Goal: Task Accomplishment & Management: Manage account settings

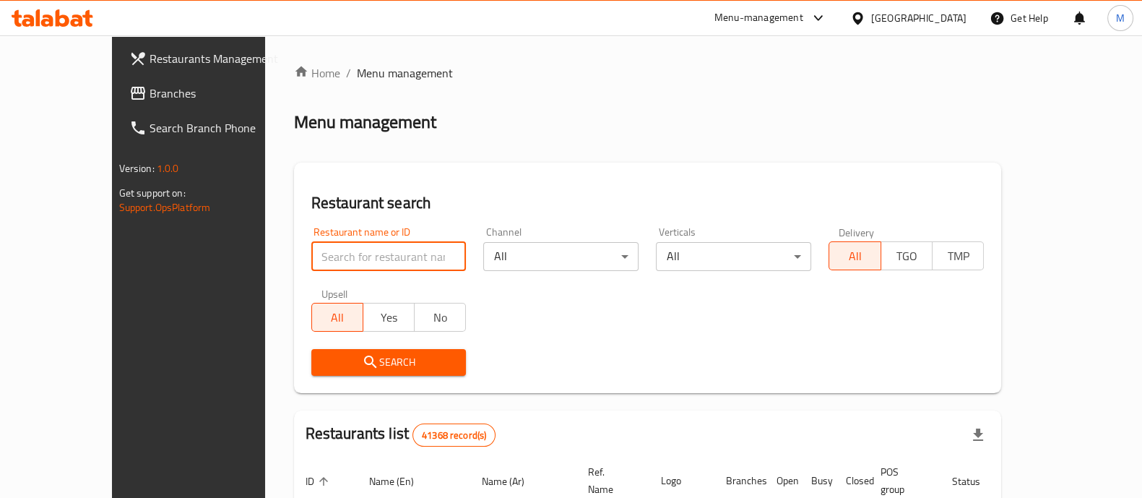
click at [365, 249] on input "search" at bounding box center [388, 256] width 155 height 29
paste input "608133"
type input "608133"
click button "Search" at bounding box center [388, 362] width 155 height 27
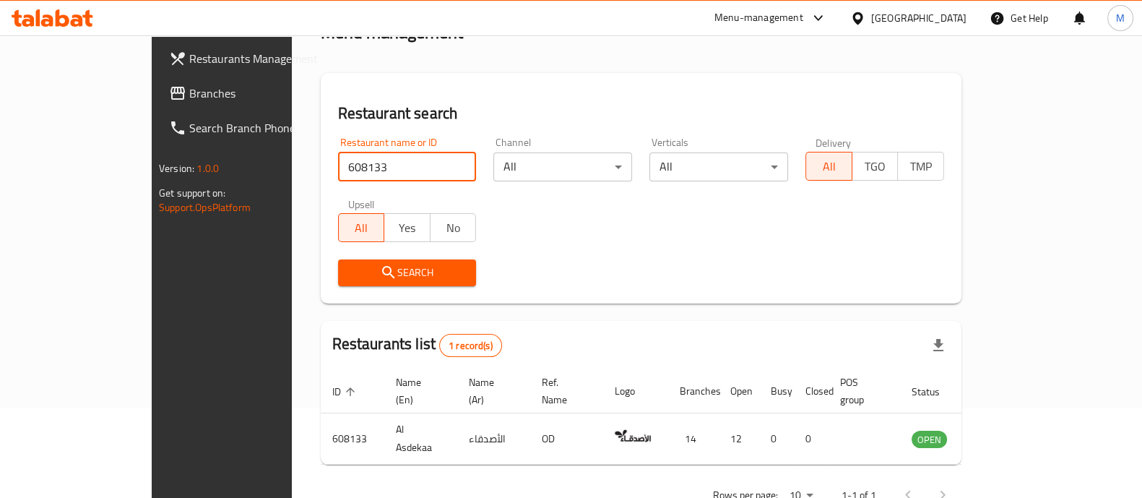
scroll to position [118, 0]
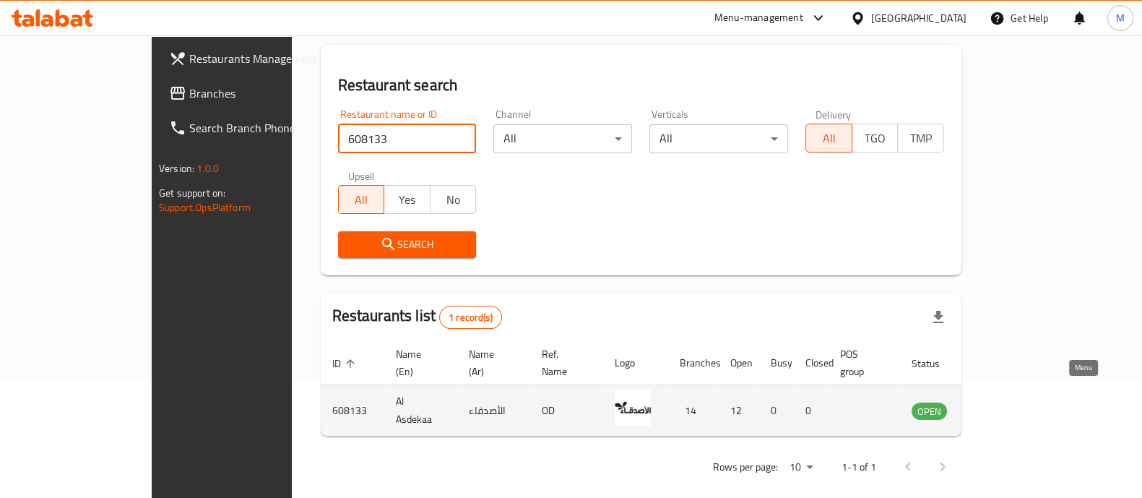
click at [1005, 402] on icon "enhanced table" at bounding box center [996, 410] width 17 height 17
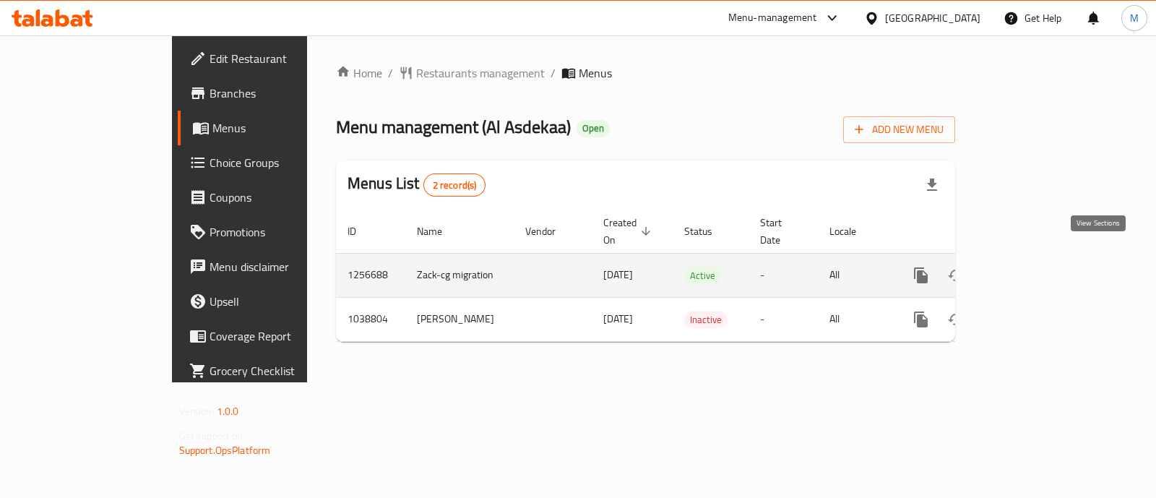
click at [1034, 267] on icon "enhanced table" at bounding box center [1024, 275] width 17 height 17
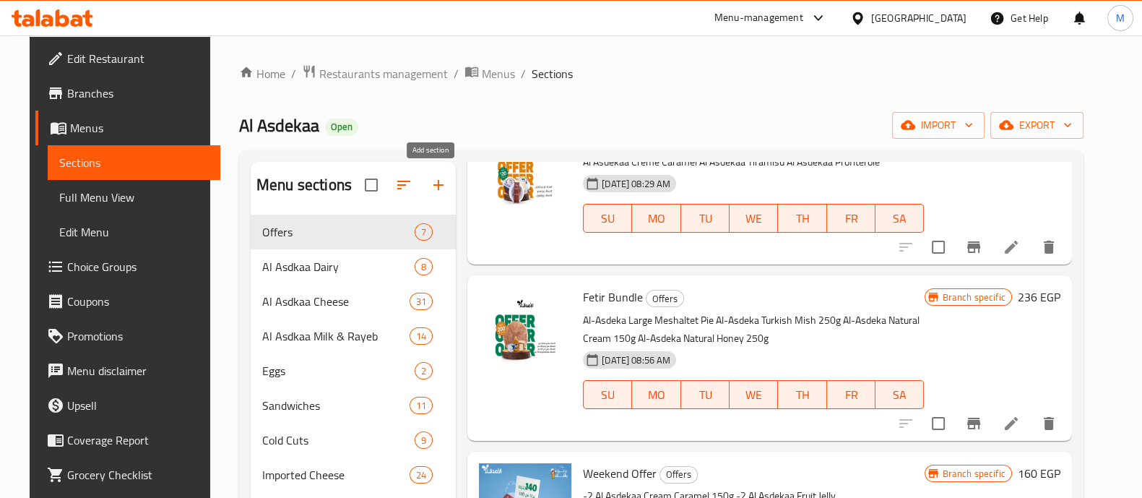
click at [430, 176] on icon "button" at bounding box center [438, 184] width 17 height 17
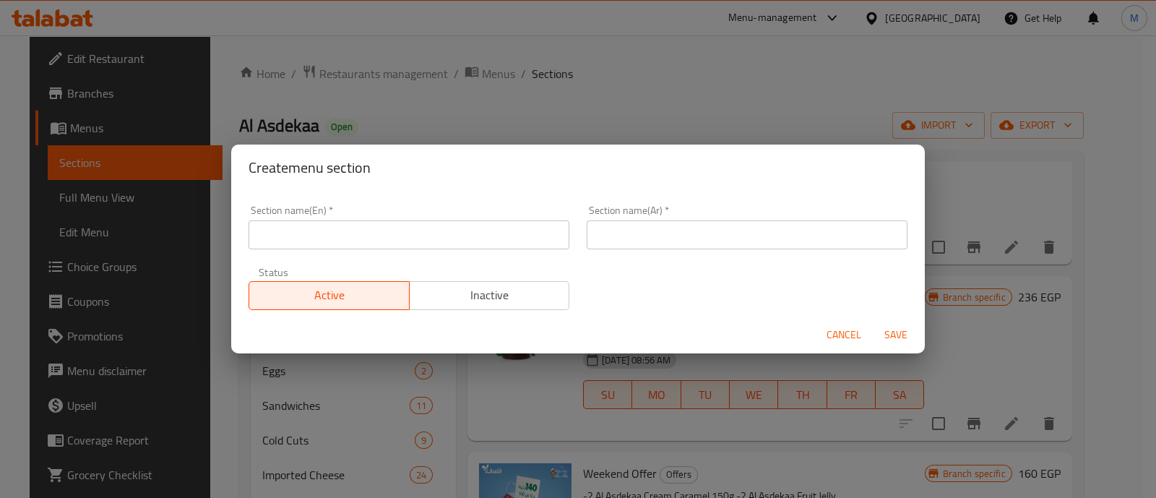
click at [381, 233] on input "text" at bounding box center [409, 234] width 321 height 29
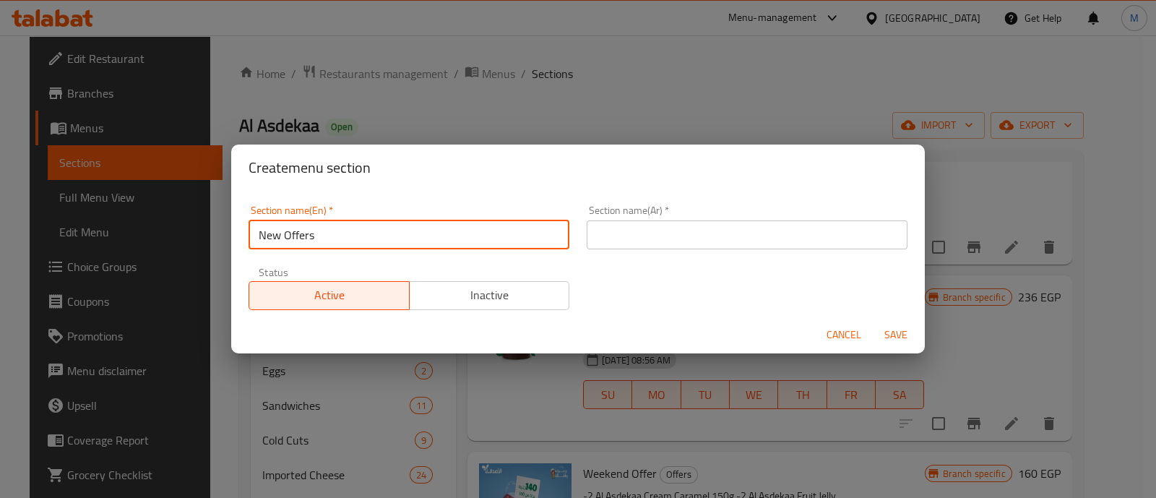
type input "New Offers"
click at [433, 285] on span "Inactive" at bounding box center [489, 295] width 149 height 21
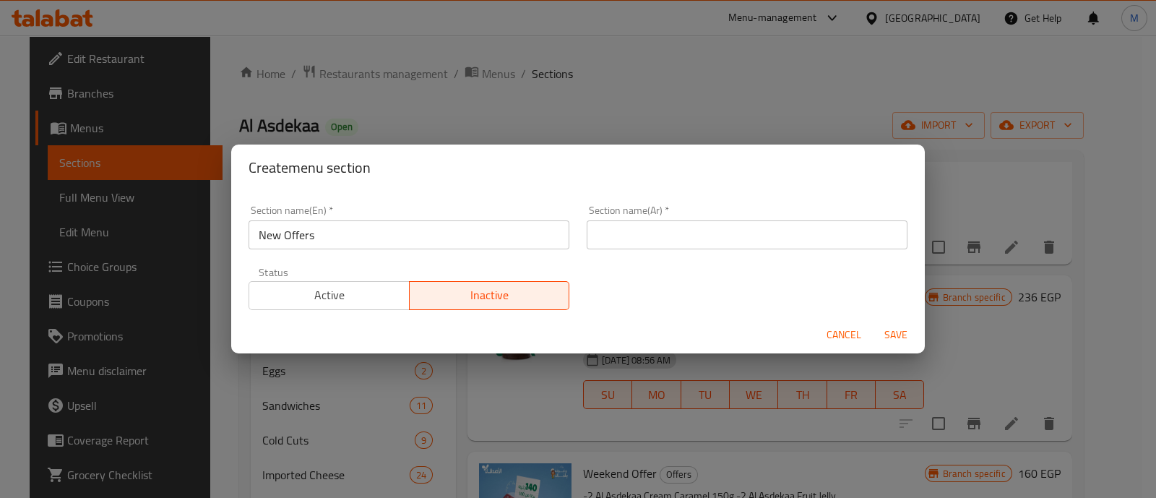
click at [704, 224] on input "text" at bounding box center [747, 234] width 321 height 29
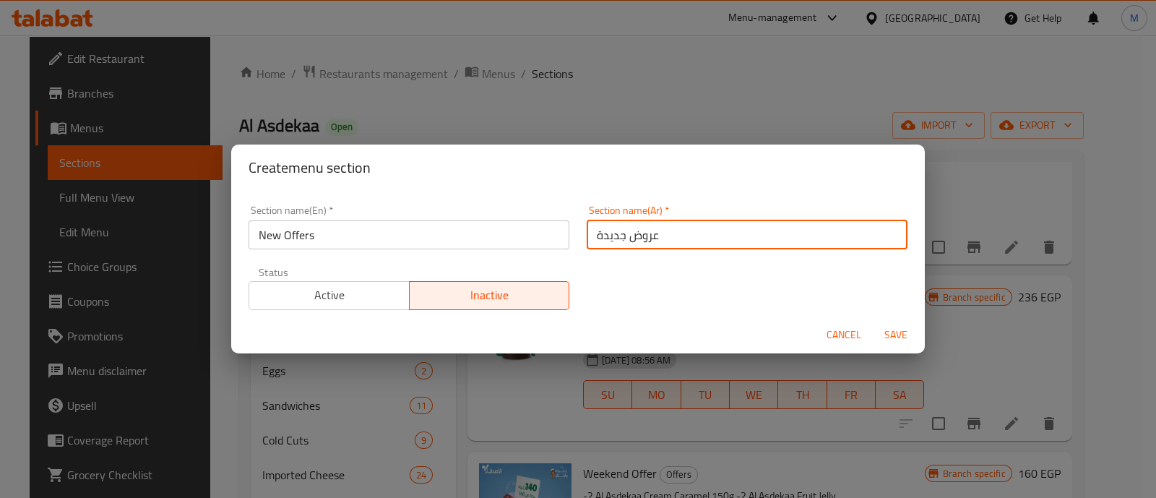
type input "عروض جديدة"
click at [904, 330] on span "Save" at bounding box center [895, 335] width 35 height 18
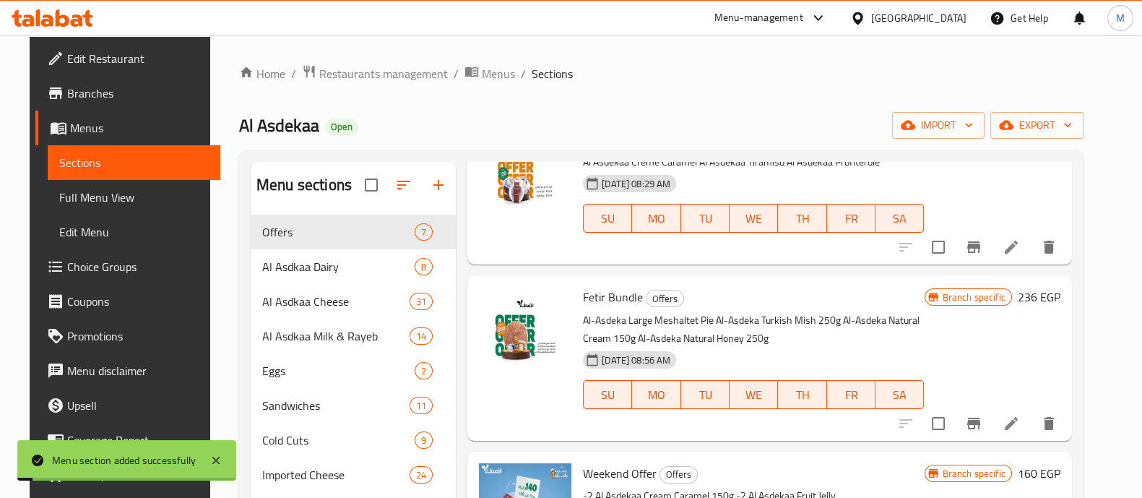
scroll to position [368, 0]
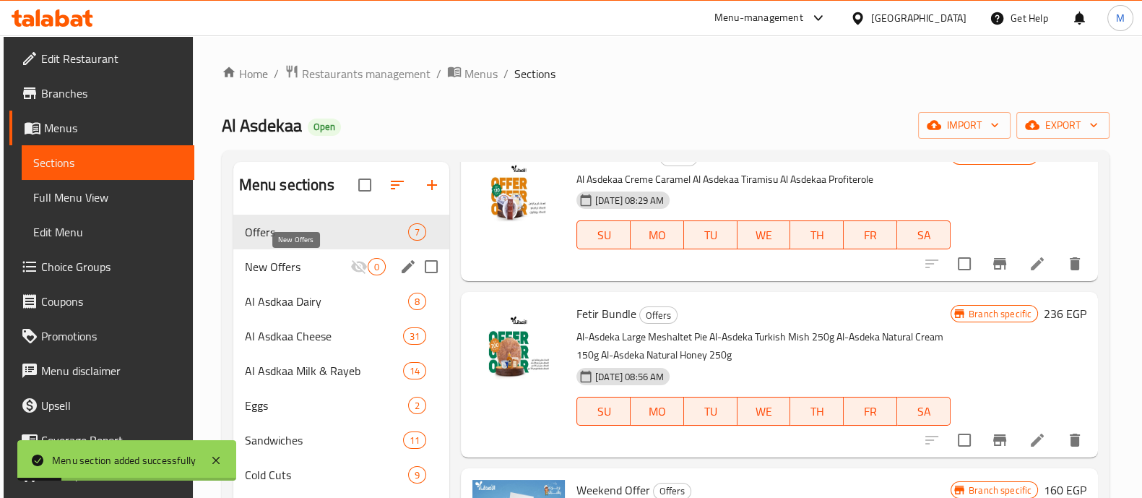
click at [245, 260] on span "New Offers" at bounding box center [297, 266] width 105 height 17
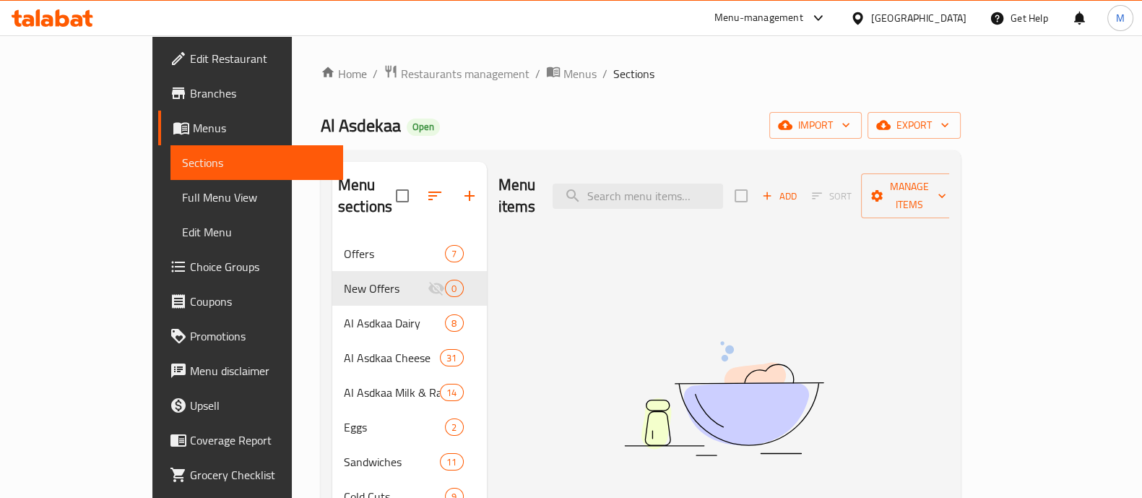
click at [190, 267] on span "Choice Groups" at bounding box center [261, 266] width 142 height 17
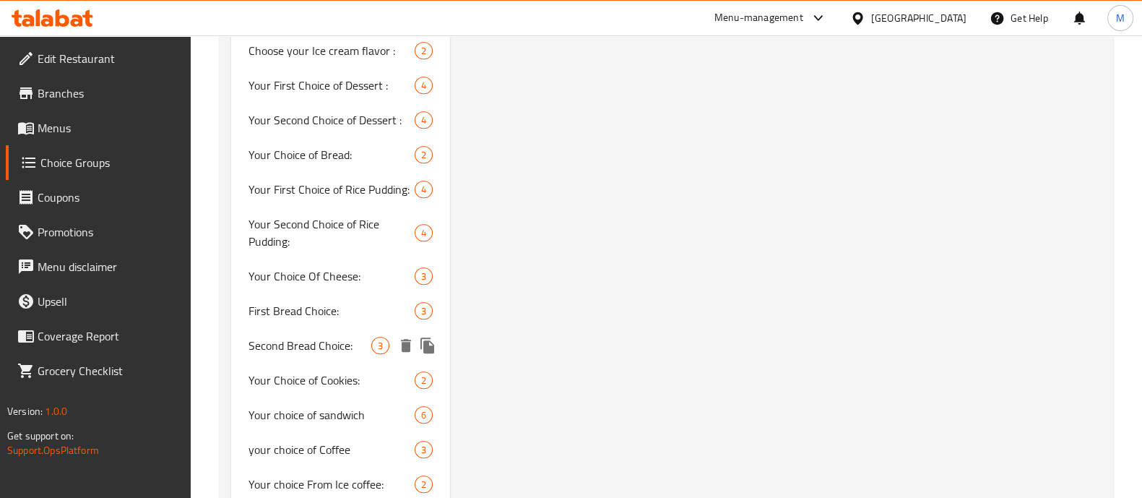
scroll to position [1535, 0]
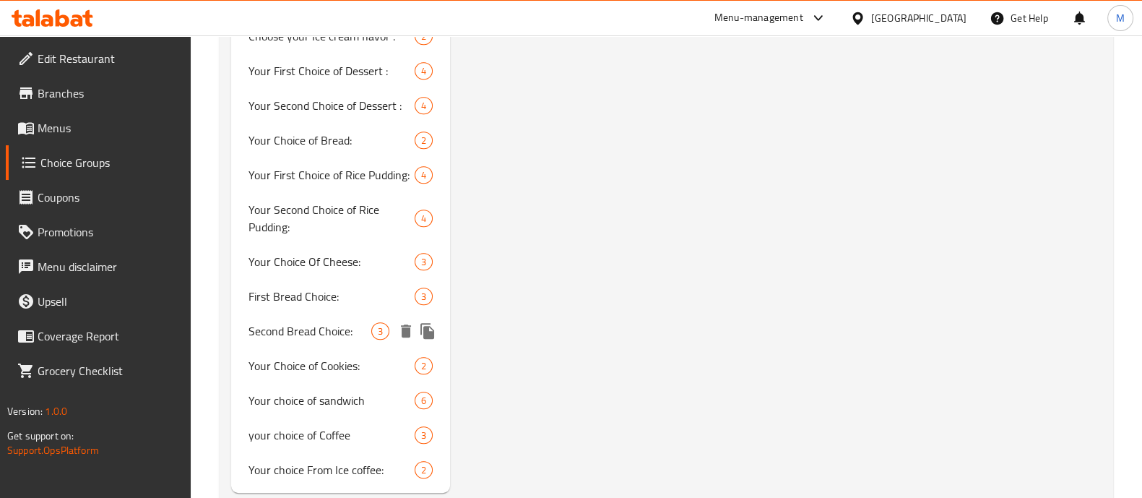
click at [350, 322] on span "Second Bread Choice:" at bounding box center [310, 330] width 123 height 17
type input "Second Bread Choice:"
type input "الاختيار الثاني للخبز:"
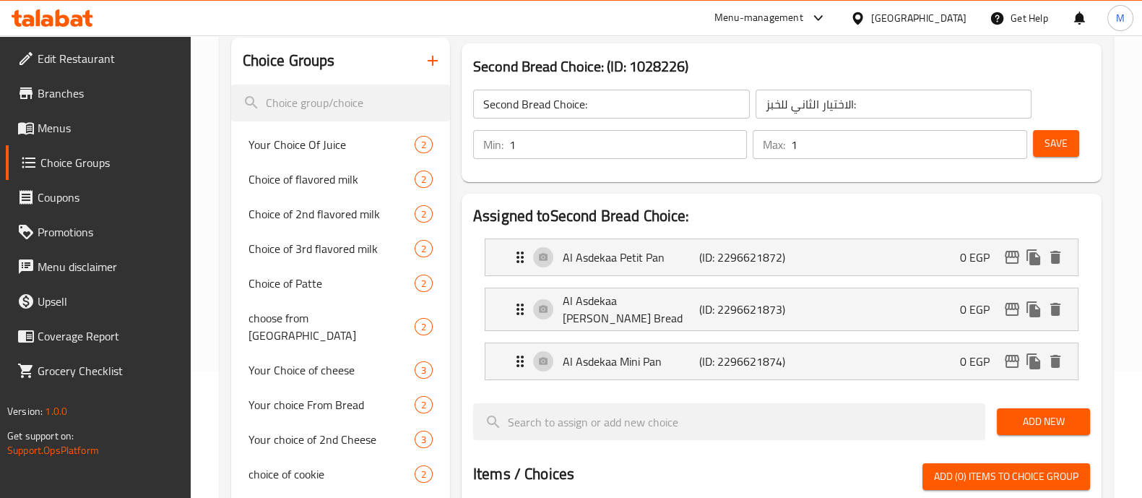
scroll to position [0, 0]
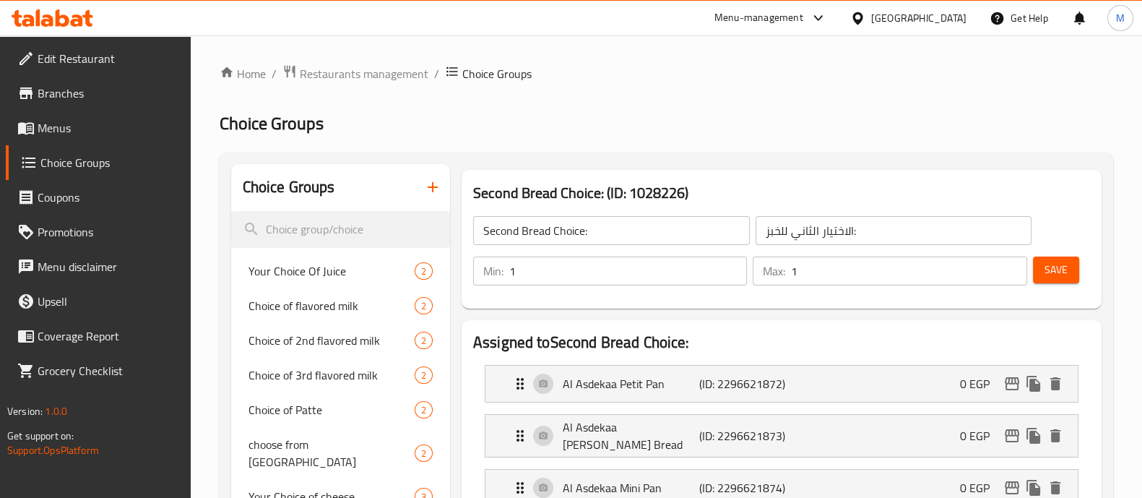
click at [432, 184] on icon "button" at bounding box center [433, 187] width 10 height 10
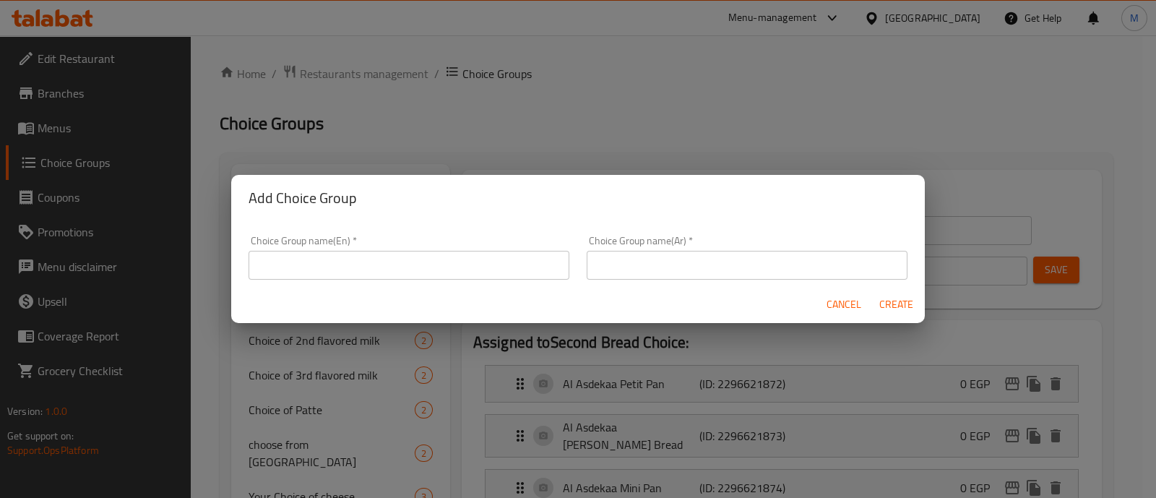
click at [383, 267] on input "text" at bounding box center [409, 265] width 321 height 29
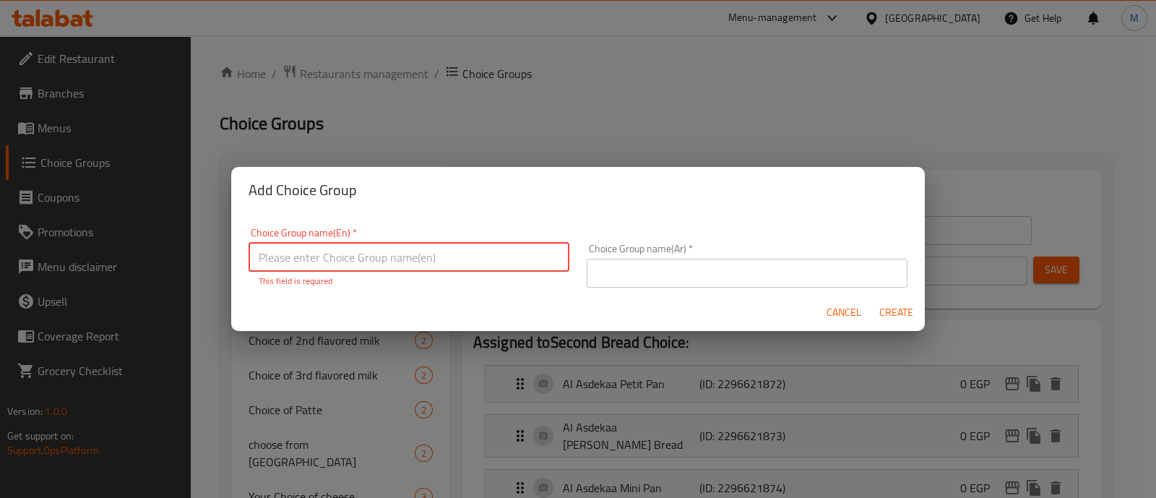
click at [410, 261] on input "text" at bounding box center [409, 257] width 321 height 29
click at [282, 258] on input "Your Choice of Bread" at bounding box center [409, 257] width 321 height 29
click at [409, 254] on input "Choice of Bread" at bounding box center [409, 257] width 321 height 29
type input "Choice of Bread"
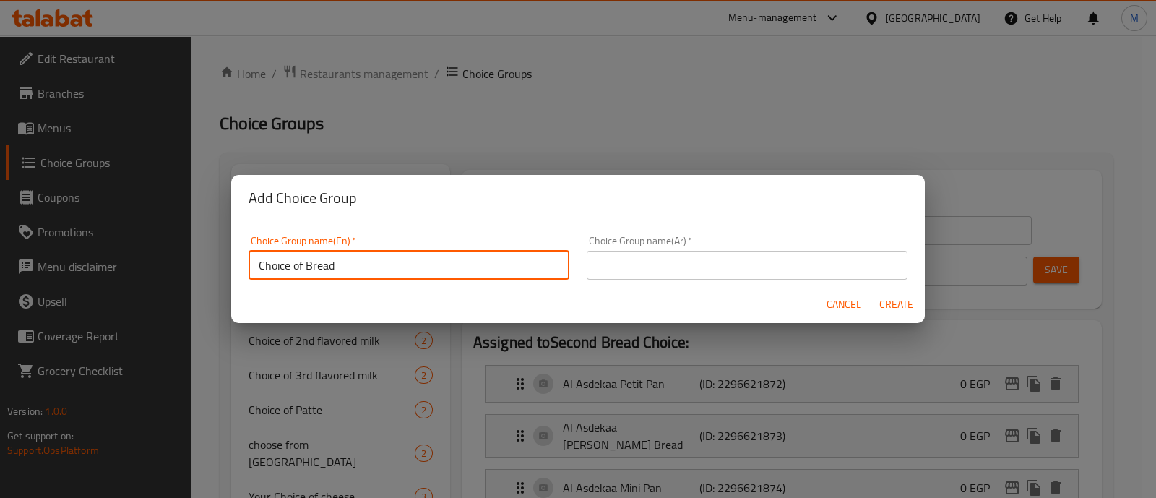
click at [638, 262] on input "text" at bounding box center [747, 265] width 321 height 29
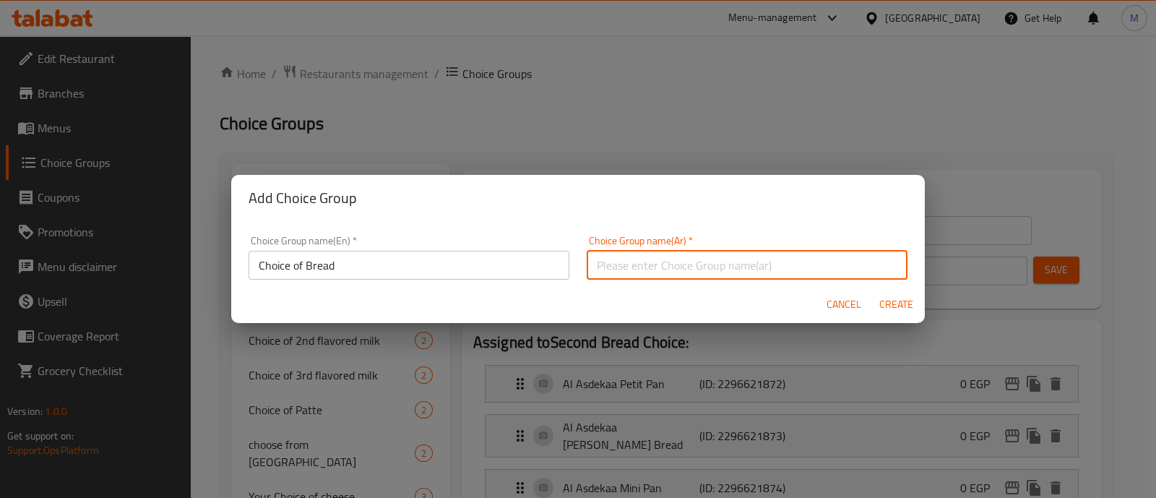
paste input "اختيار نوع الخبز"
type input "اختيار نوع الخبز"
click at [903, 301] on span "Create" at bounding box center [895, 304] width 35 height 18
type input "Choice of Bread"
type input "اختيار نوع الخبز"
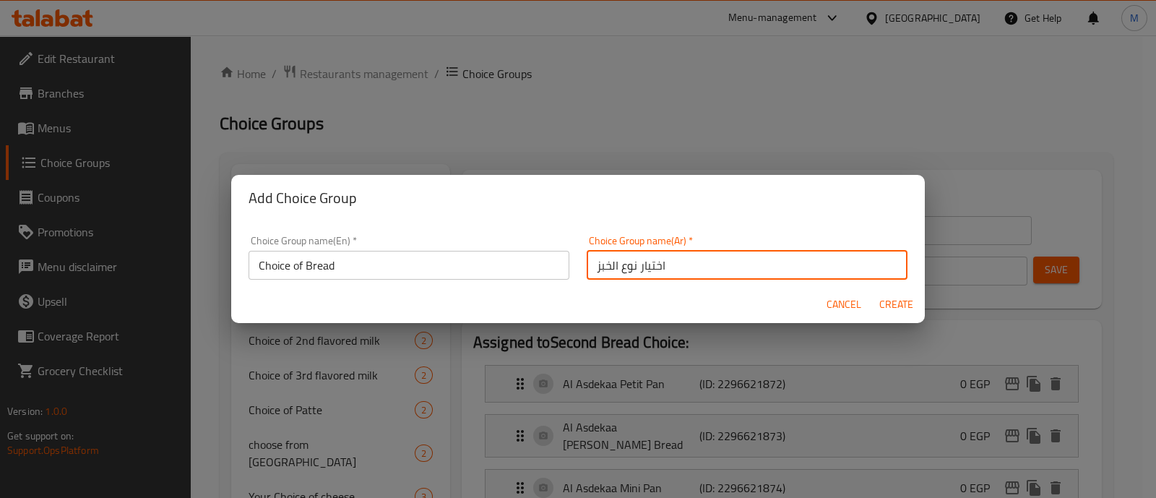
type input "0"
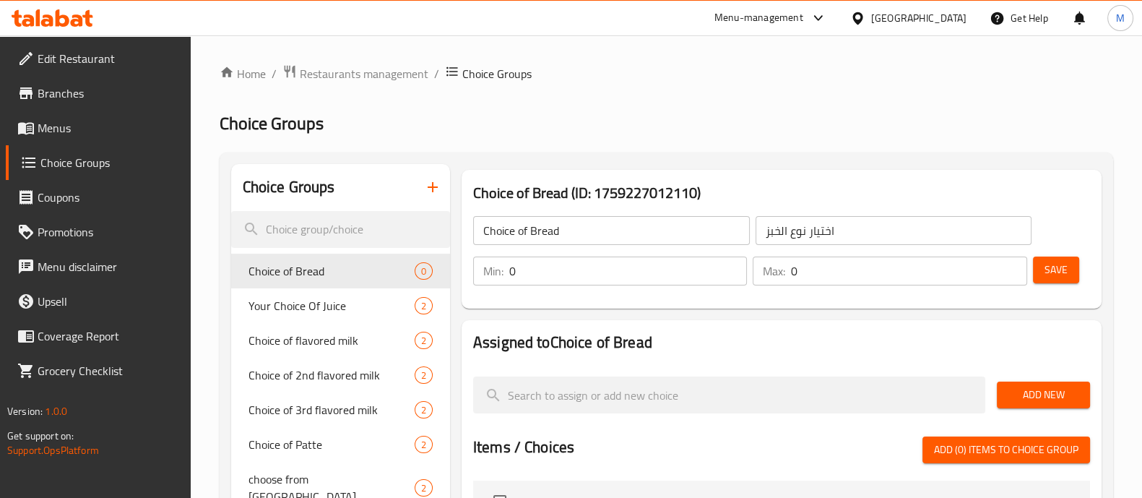
click at [616, 283] on input "0" at bounding box center [628, 270] width 238 height 29
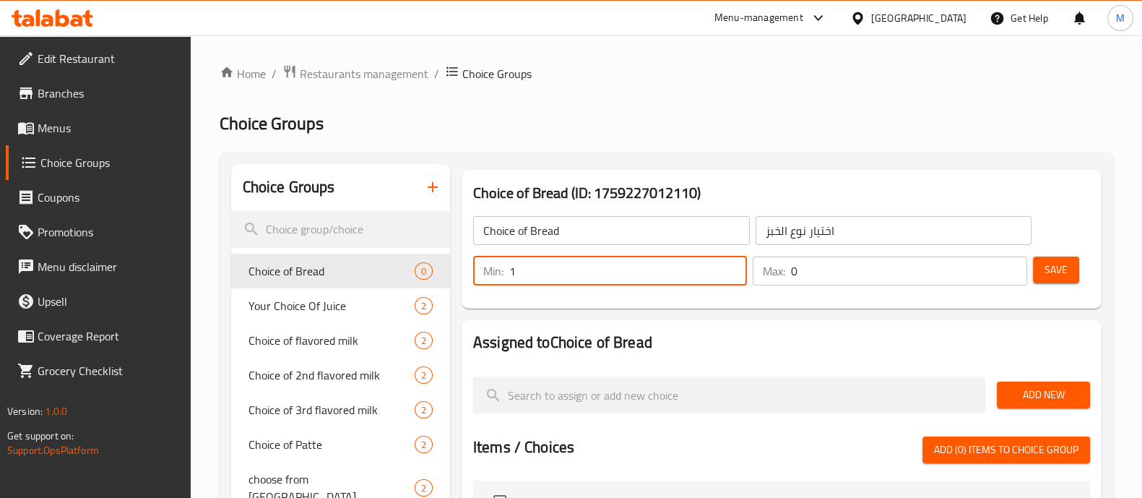
type input "1"
click at [861, 262] on input "0" at bounding box center [909, 270] width 236 height 29
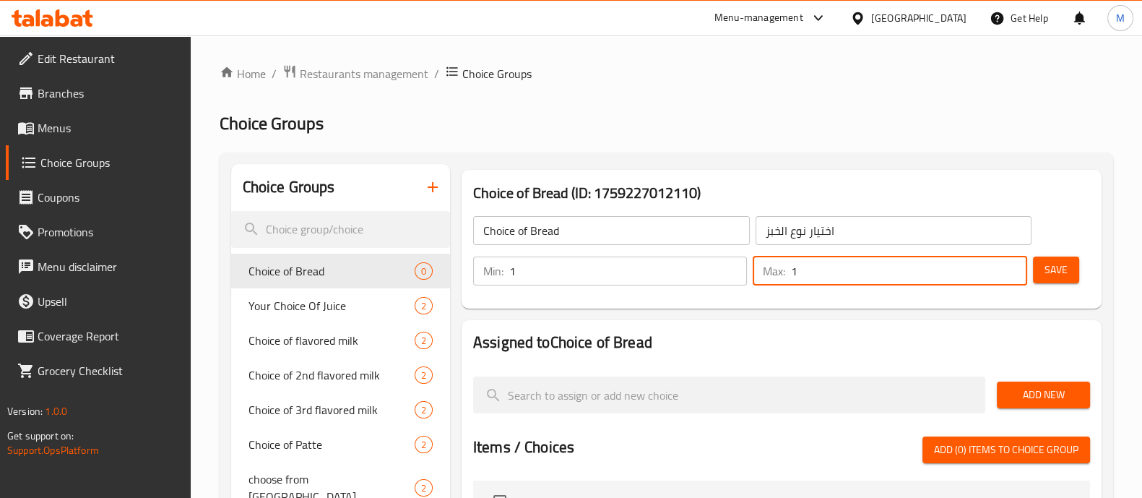
type input "1"
click at [1037, 395] on span "Add New" at bounding box center [1044, 395] width 70 height 18
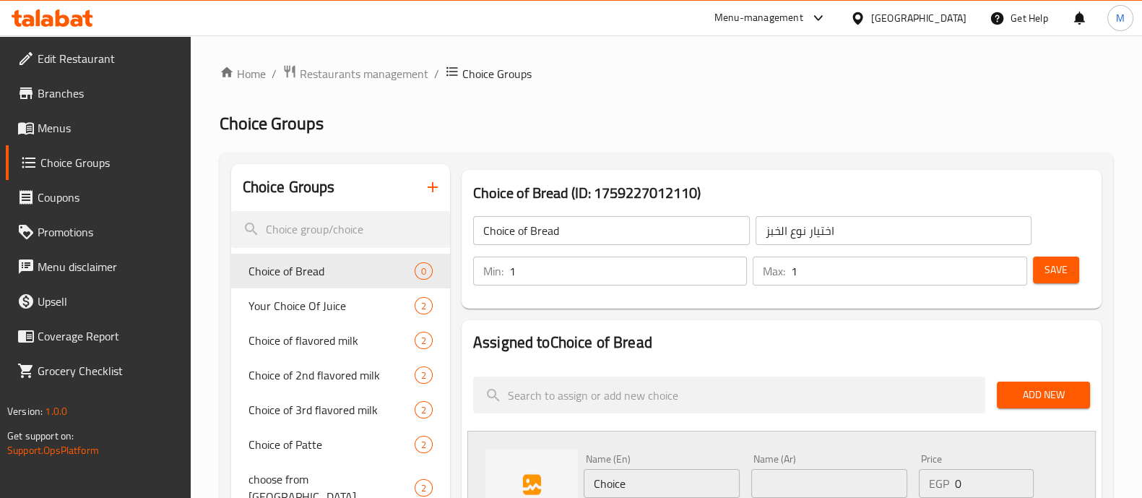
click at [769, 480] on input "text" at bounding box center [829, 483] width 156 height 29
paste input "الاصدقاء بيتي بان"
type input "الاصدقاء بيتي بان"
click at [616, 485] on input "Choice" at bounding box center [662, 483] width 156 height 29
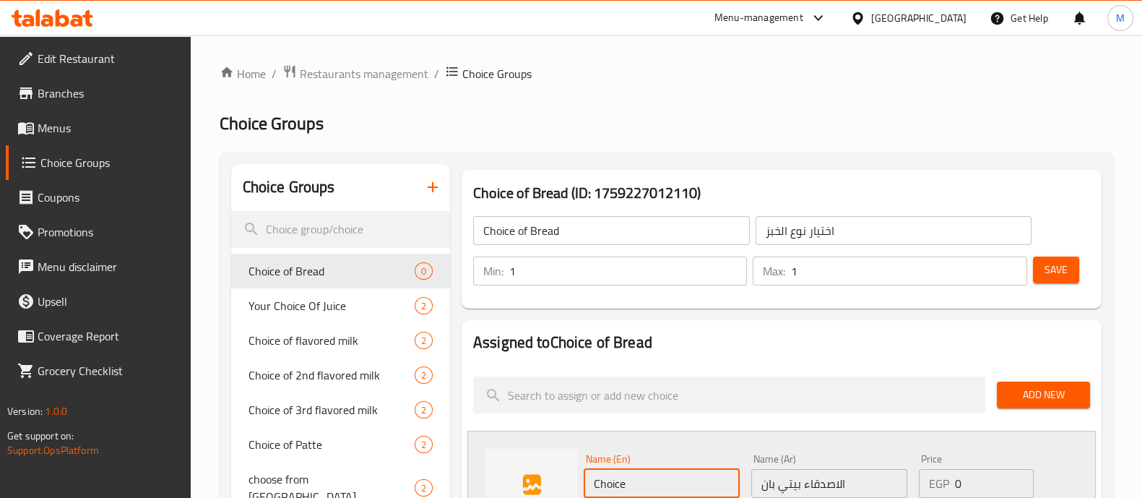
paste input "Al Asdkaa Petit Pan"
type input "Al Asdkaa Petit Pan"
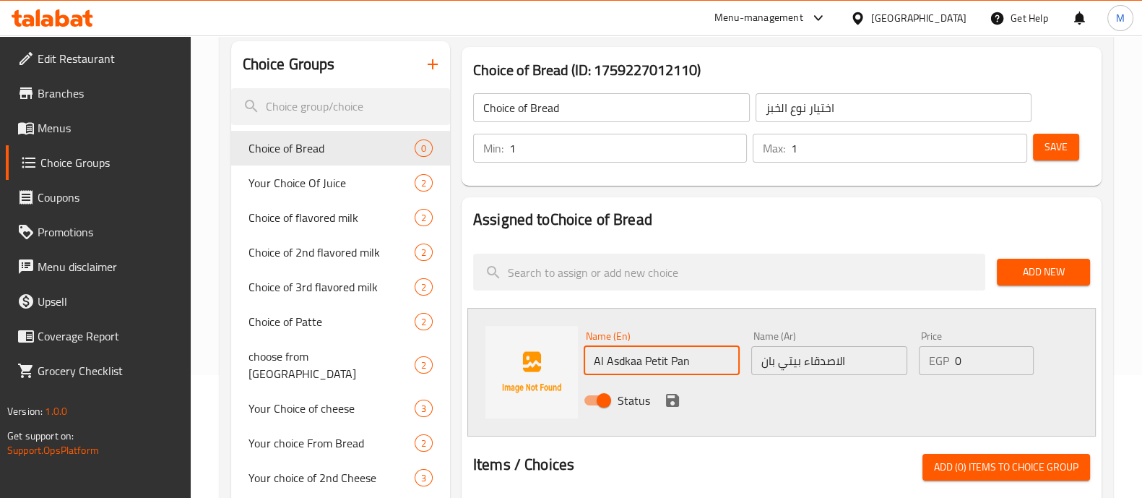
scroll to position [180, 0]
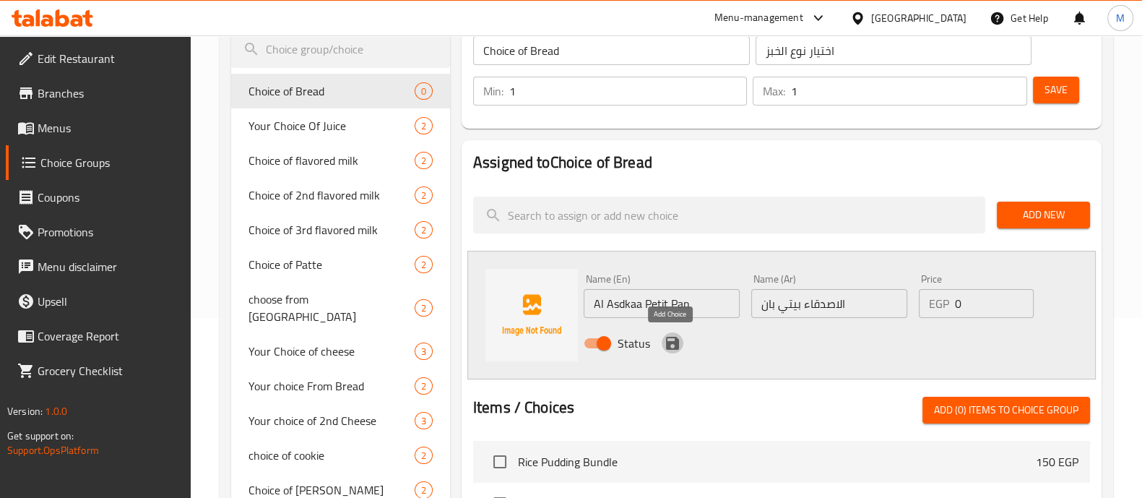
click at [671, 337] on icon "save" at bounding box center [672, 343] width 13 height 13
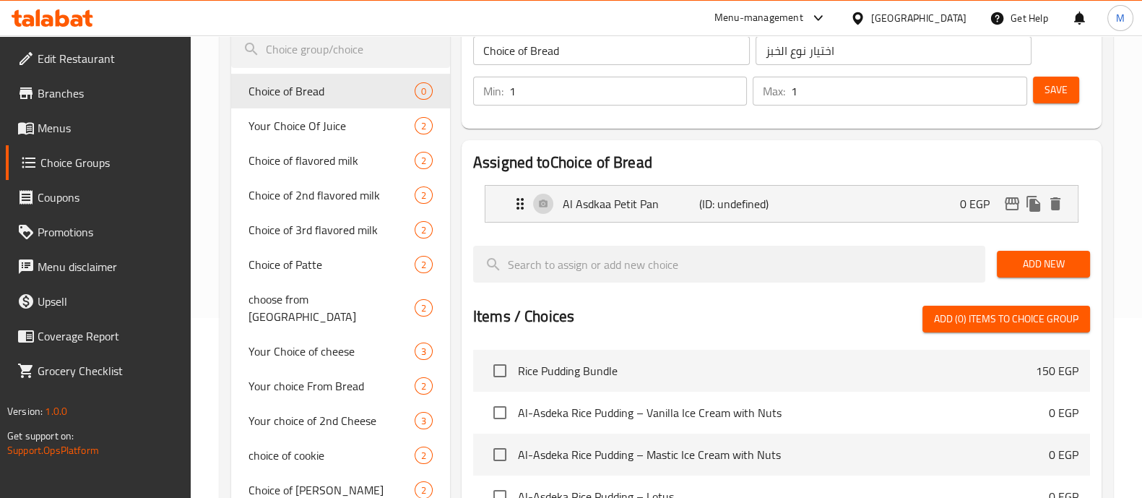
click at [1050, 258] on span "Add New" at bounding box center [1044, 264] width 70 height 18
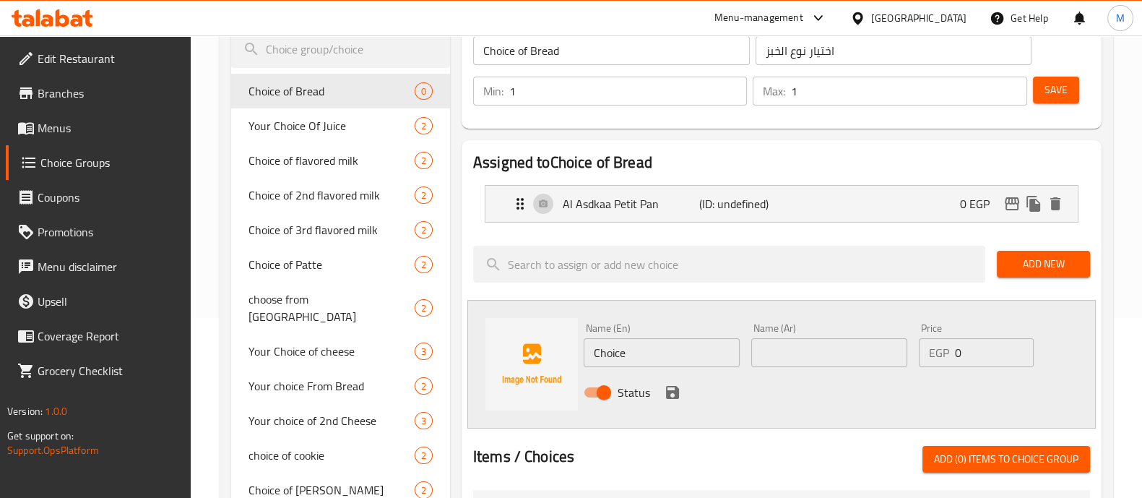
click at [617, 352] on input "Choice" at bounding box center [662, 352] width 156 height 29
paste input "Al Asdekaa Mini Pan"
type input "Al Asdekaa Mini Pan"
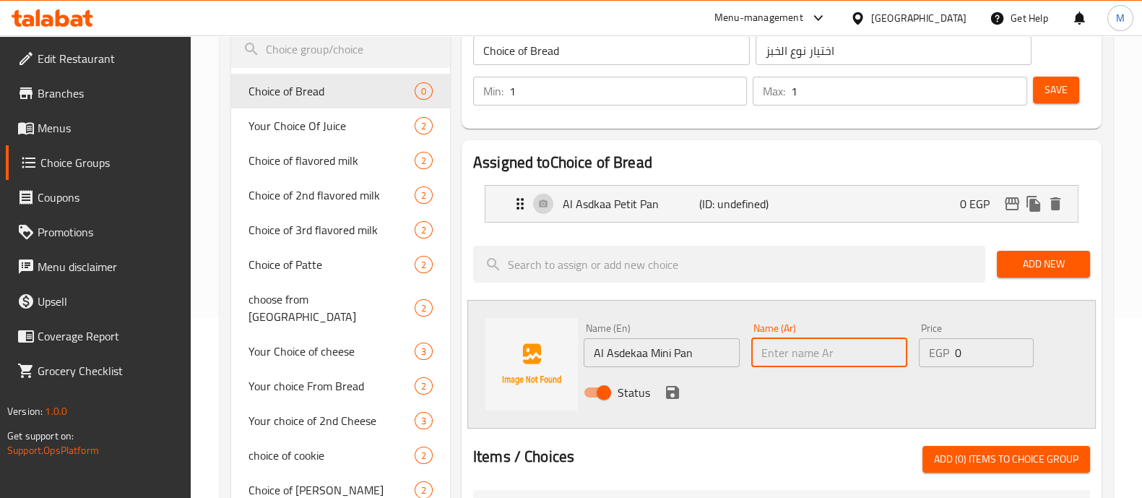
click at [807, 341] on input "text" at bounding box center [829, 352] width 156 height 29
paste input "الاصدقاء [PERSON_NAME]"
type input "الاصدقاء [PERSON_NAME]"
click at [675, 389] on icon "save" at bounding box center [672, 392] width 13 height 13
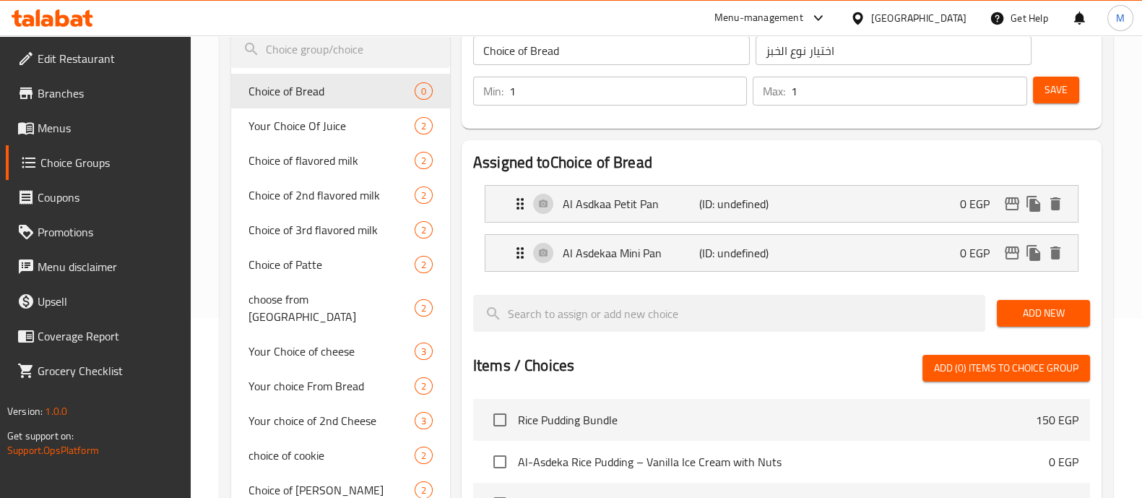
click at [1069, 87] on button "Save" at bounding box center [1056, 90] width 46 height 27
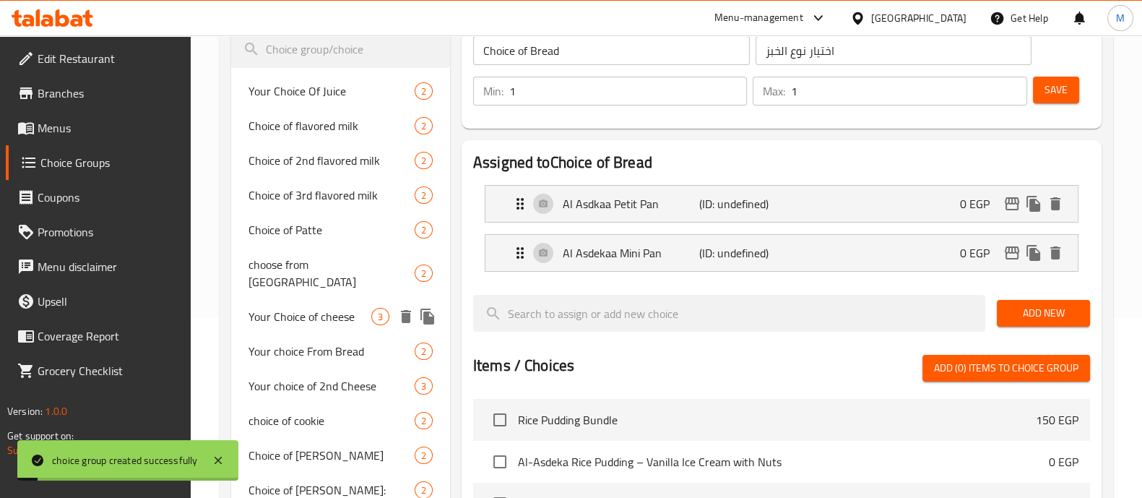
click at [342, 308] on span "Your Choice of cheese" at bounding box center [310, 316] width 123 height 17
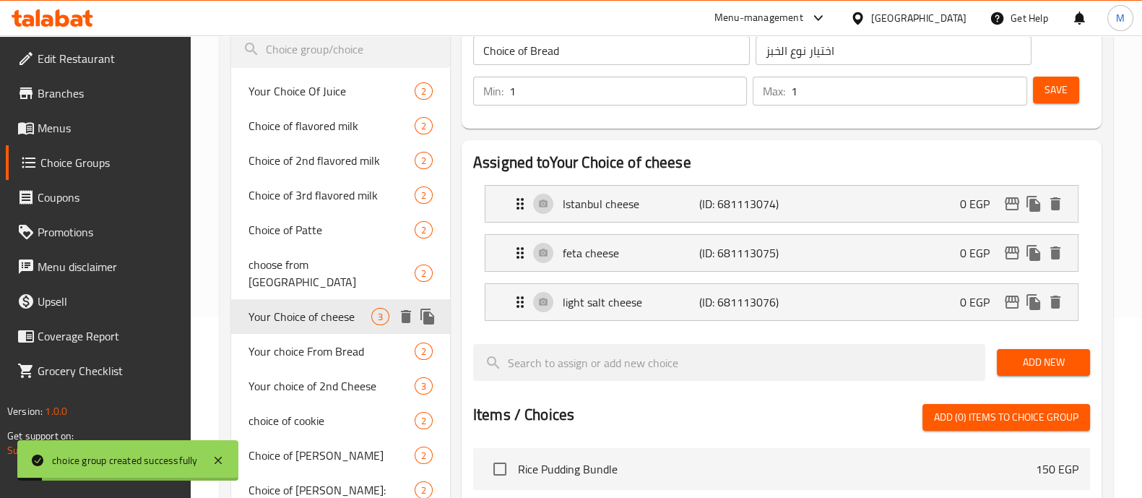
type input "Your Choice of cheese"
type input "اختيارك من الجبنة"
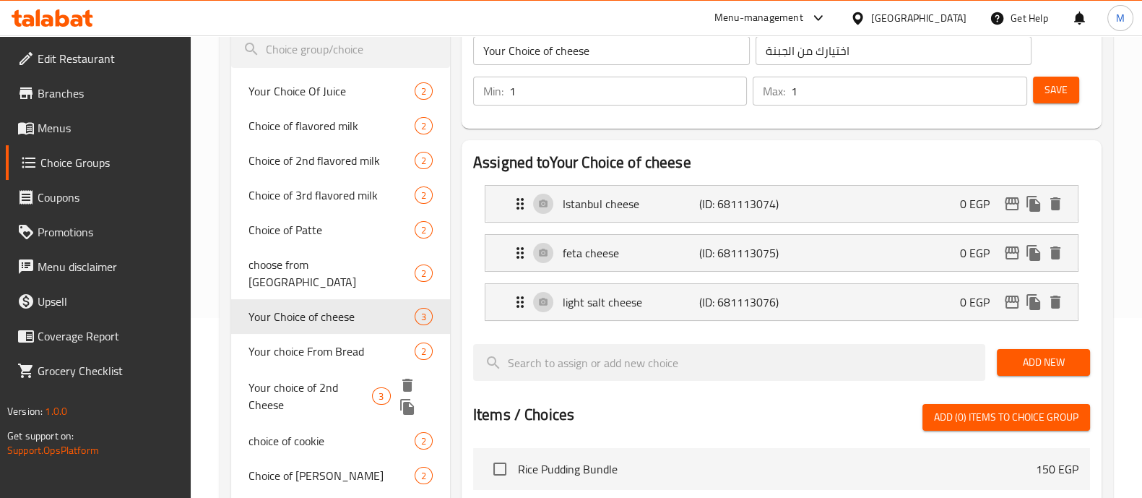
drag, startPoint x: 264, startPoint y: 355, endPoint x: 267, endPoint y: 368, distance: 12.6
click at [264, 368] on div "Your choice of 2nd Cheese 3" at bounding box center [340, 395] width 219 height 55
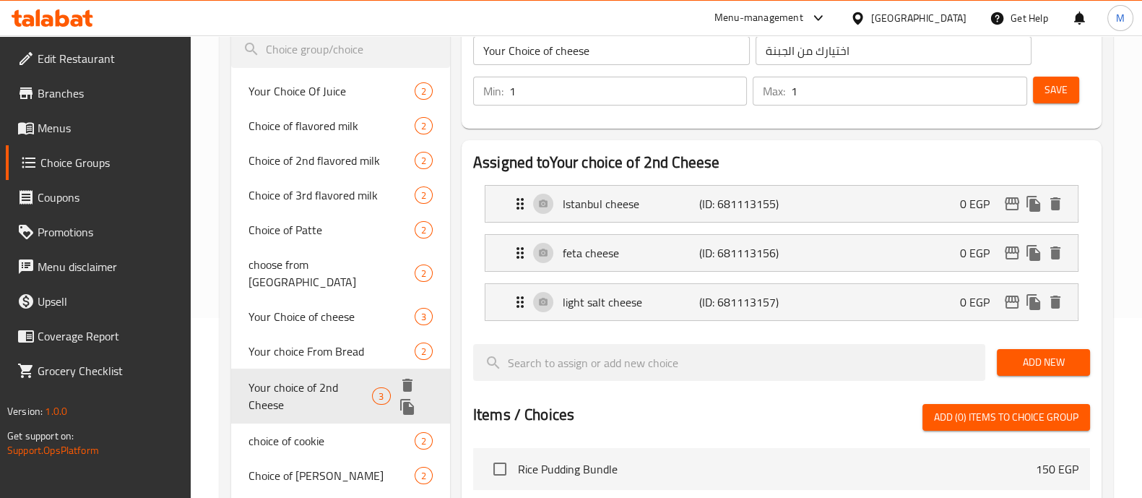
type input "Your choice of 2nd Cheese"
type input "اختيارك [PERSON_NAME] من الجبنة"
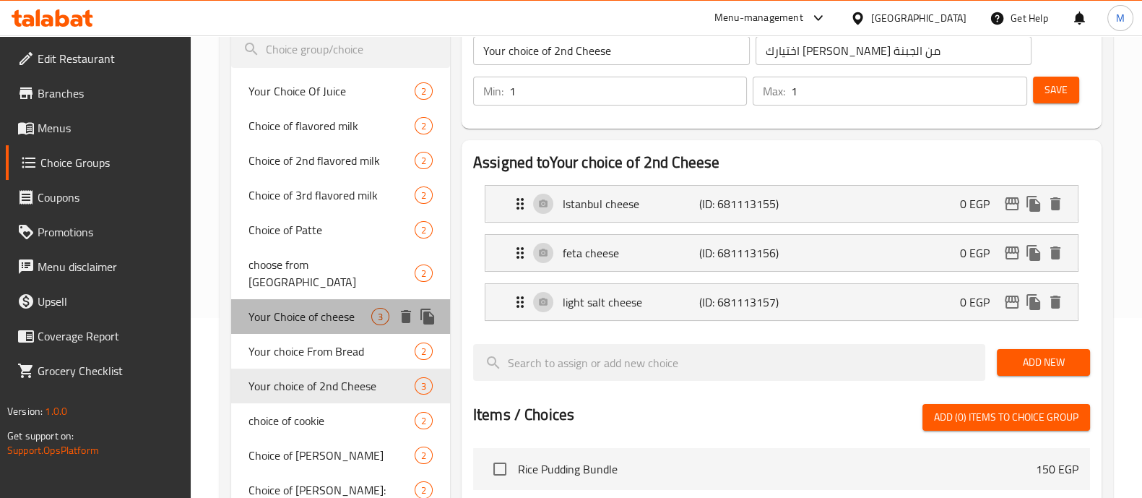
click at [293, 308] on span "Your Choice of cheese" at bounding box center [310, 316] width 123 height 17
type input "Your Choice of cheese"
type input "اختيارك من الجبنة"
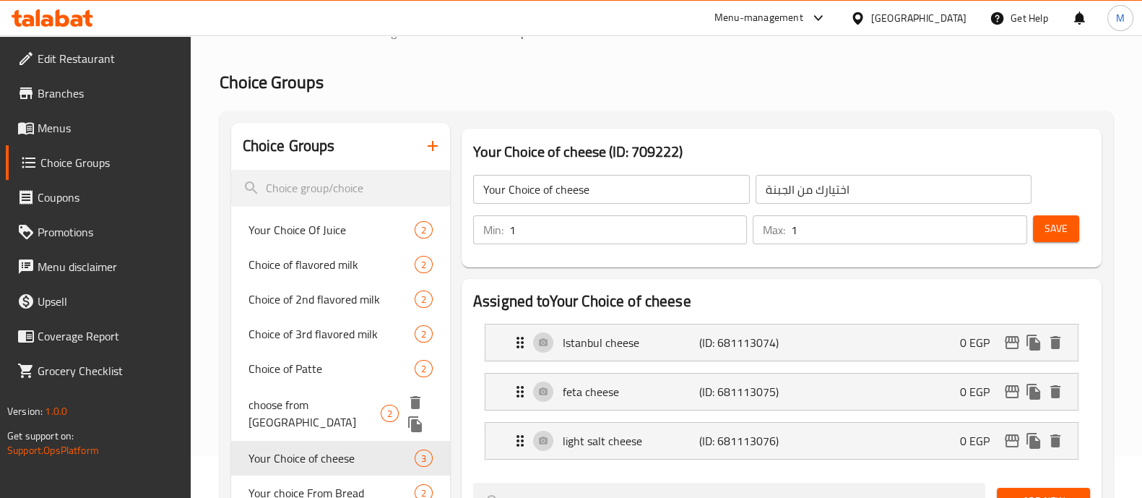
scroll to position [0, 0]
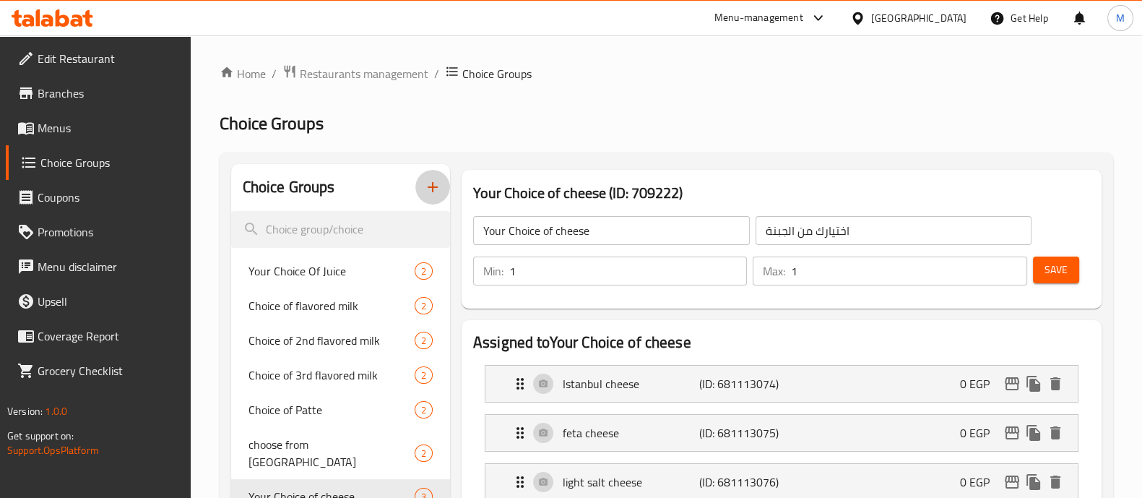
click at [432, 183] on icon "button" at bounding box center [432, 186] width 17 height 17
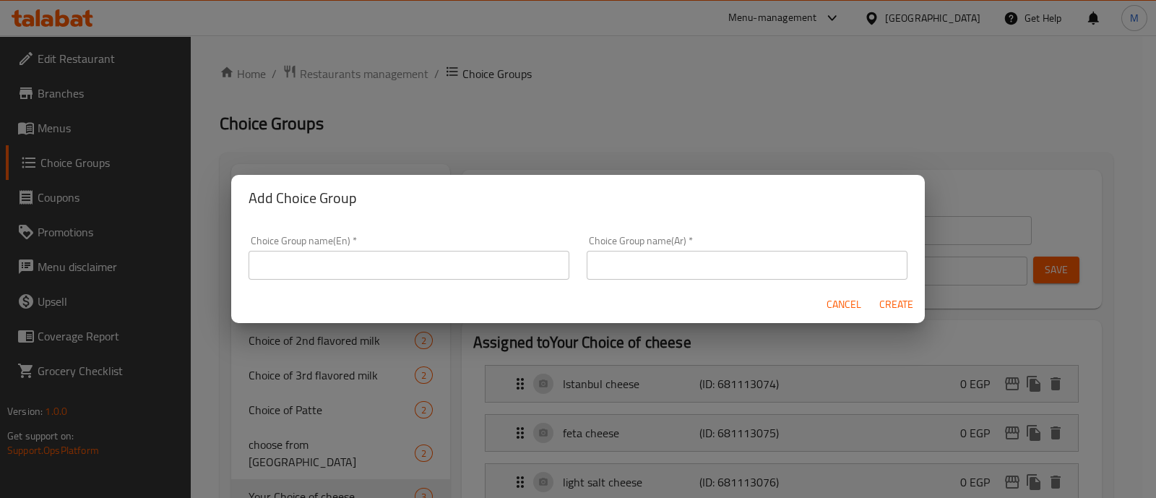
click at [415, 248] on div "Choice Group name(En)   * Choice Group name(En) *" at bounding box center [409, 258] width 321 height 44
drag, startPoint x: 407, startPoint y: 255, endPoint x: 381, endPoint y: 225, distance: 38.9
click at [407, 255] on input "text" at bounding box center [409, 265] width 321 height 29
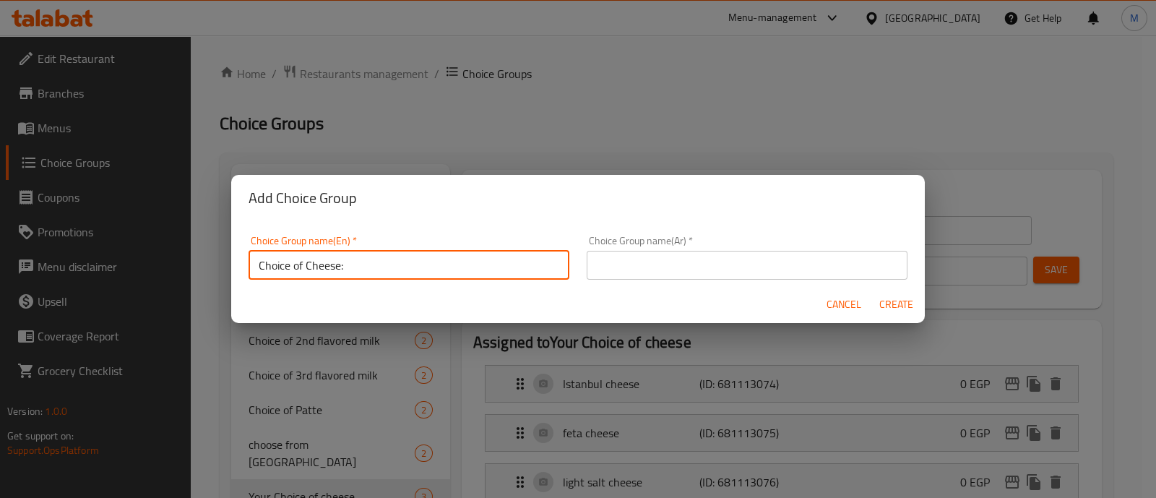
type input "Choice of Cheese:"
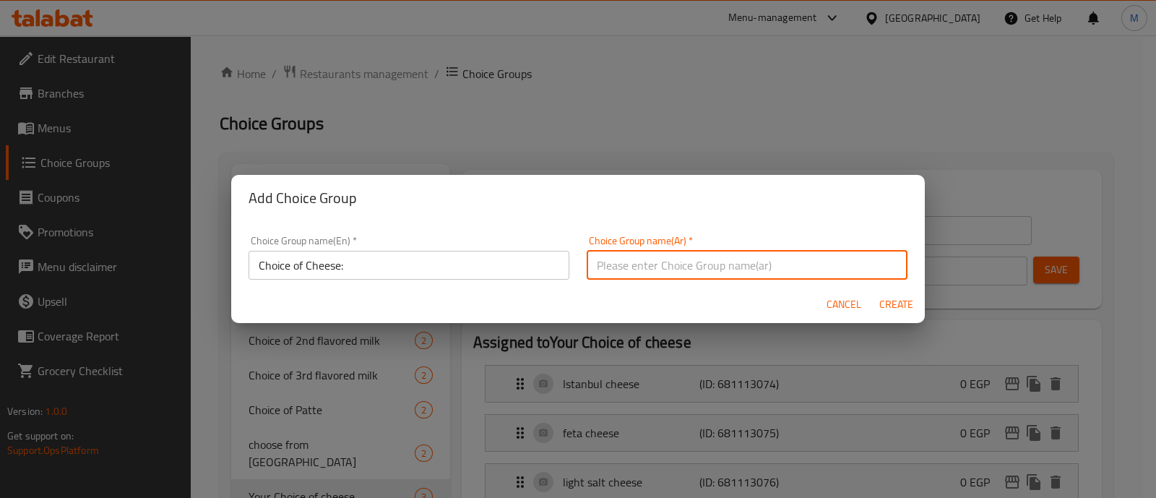
click at [658, 261] on input "text" at bounding box center [747, 265] width 321 height 29
paste input "اختيار نوع الجبنة"
type input "اختيار نوع الجبنة"
click at [892, 305] on span "Create" at bounding box center [895, 304] width 35 height 18
type input "Choice of Cheese:"
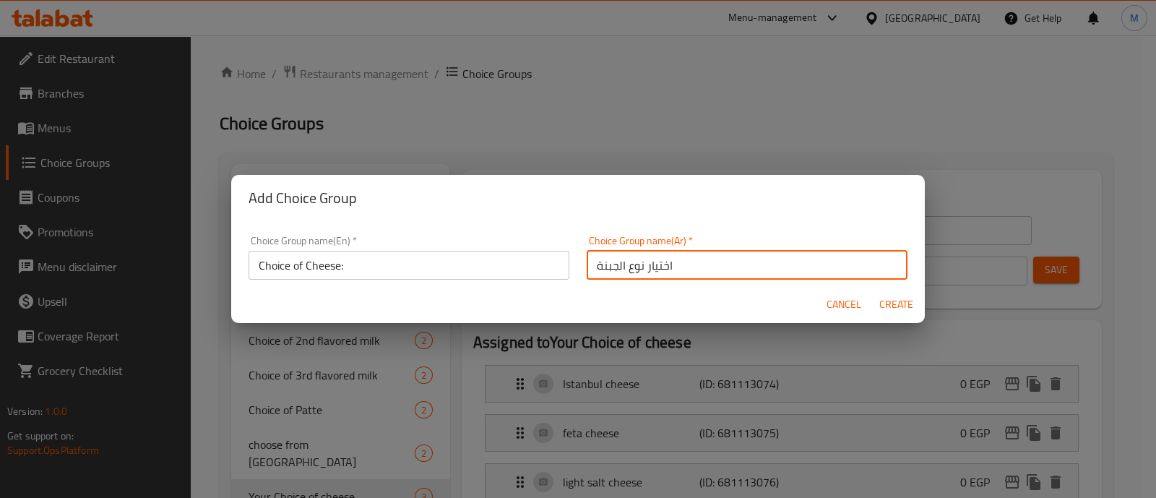
type input "اختيار نوع الجبنة"
type input "0"
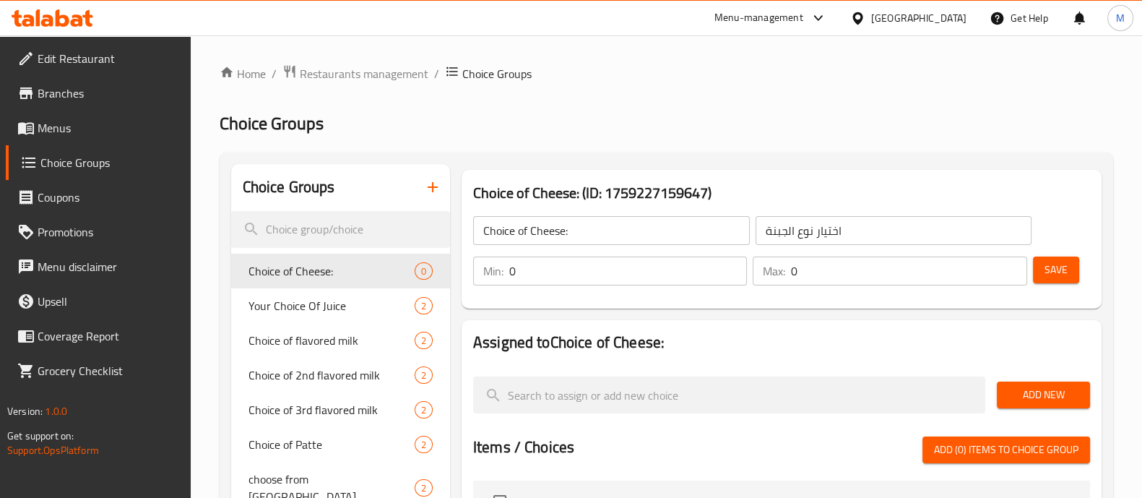
click at [566, 273] on input "0" at bounding box center [628, 270] width 238 height 29
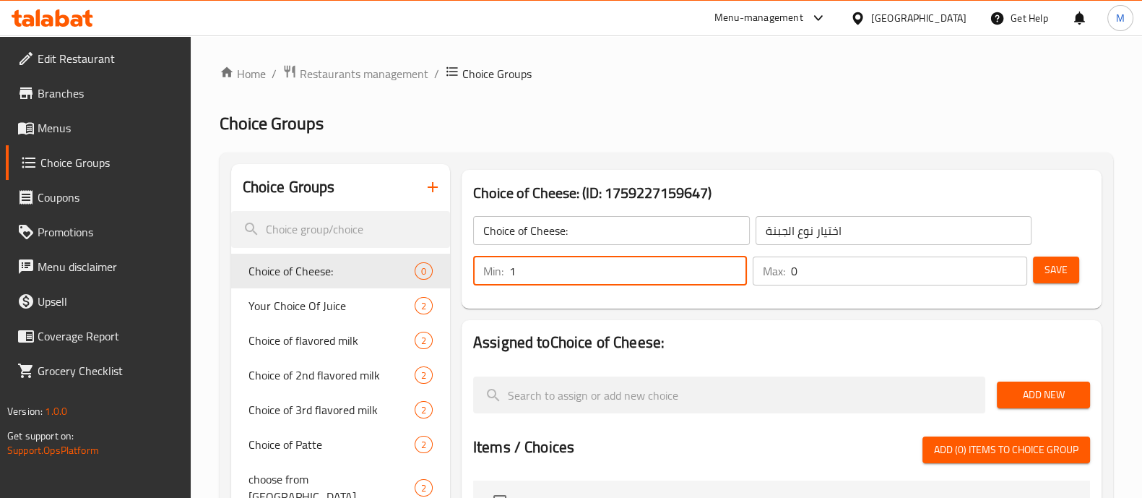
type input "1"
click at [920, 282] on input "0" at bounding box center [909, 270] width 236 height 29
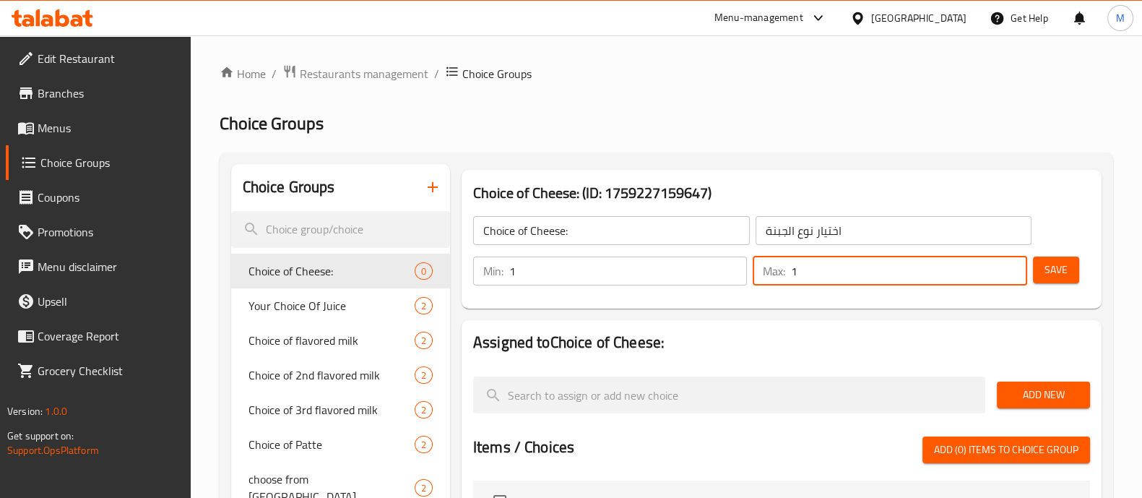
type input "1"
click at [1044, 383] on button "Add New" at bounding box center [1043, 394] width 93 height 27
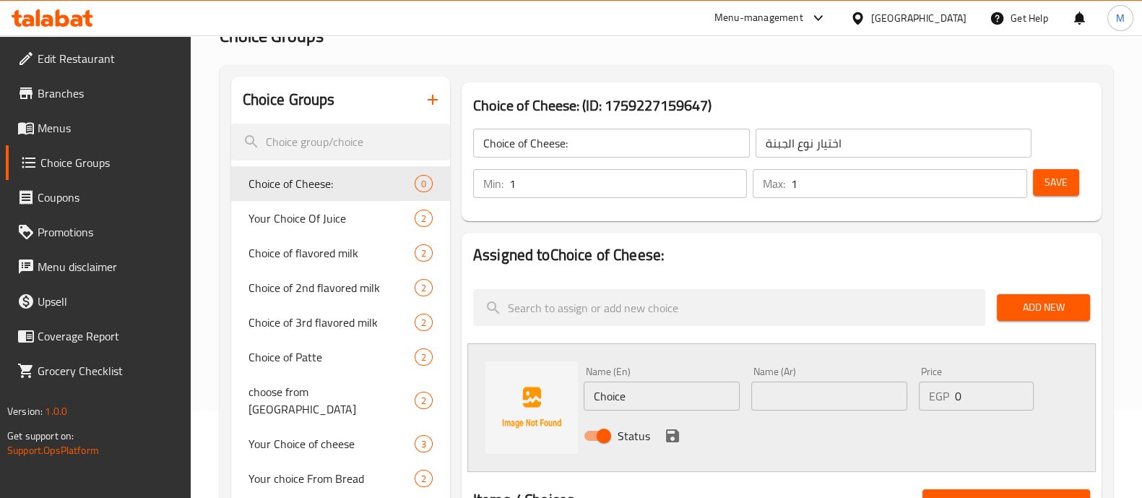
scroll to position [90, 0]
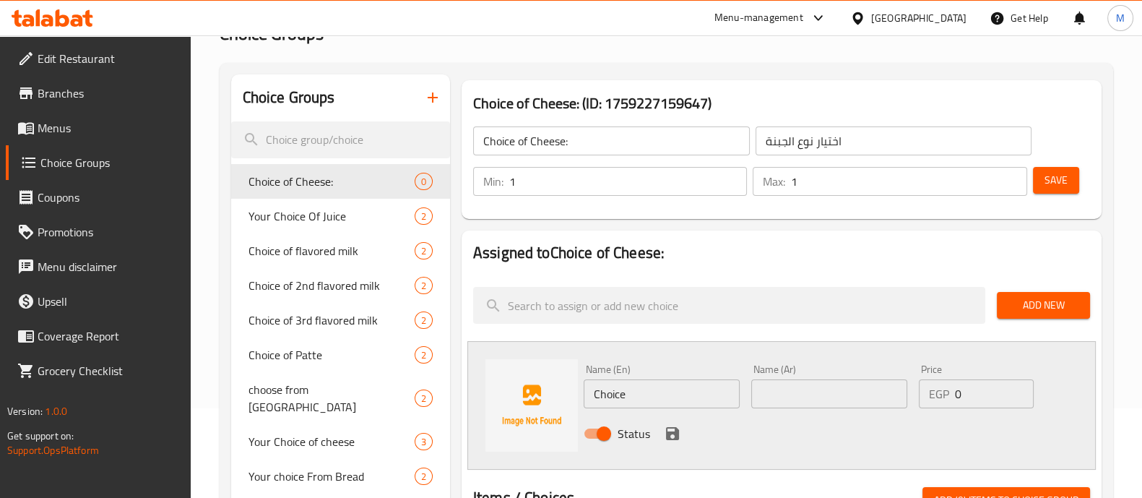
click at [616, 394] on input "Choice" at bounding box center [662, 393] width 156 height 29
click at [816, 392] on input "text" at bounding box center [829, 393] width 156 height 29
paste input "الاصدقاء [PERSON_NAME] 250 جم"
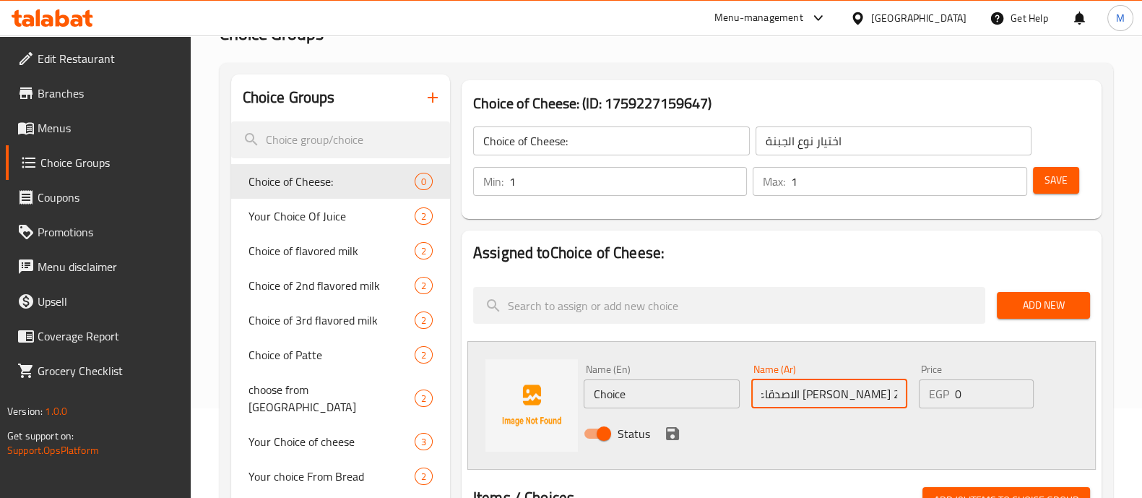
type input "الاصدقاء [PERSON_NAME] 250 جم"
click at [600, 392] on input "Choice" at bounding box center [662, 393] width 156 height 29
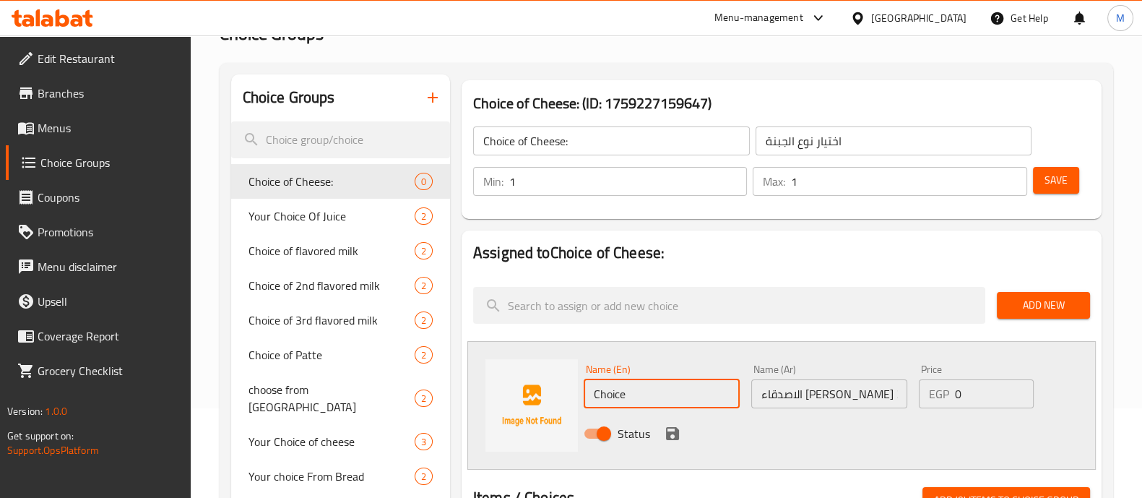
click at [600, 392] on input "Choice" at bounding box center [662, 393] width 156 height 29
paste input "Al-Asdeqa Olive Spread 250 g"
click at [630, 390] on input "Al-Asdeqa Olive Spread 250 g" at bounding box center [662, 393] width 156 height 29
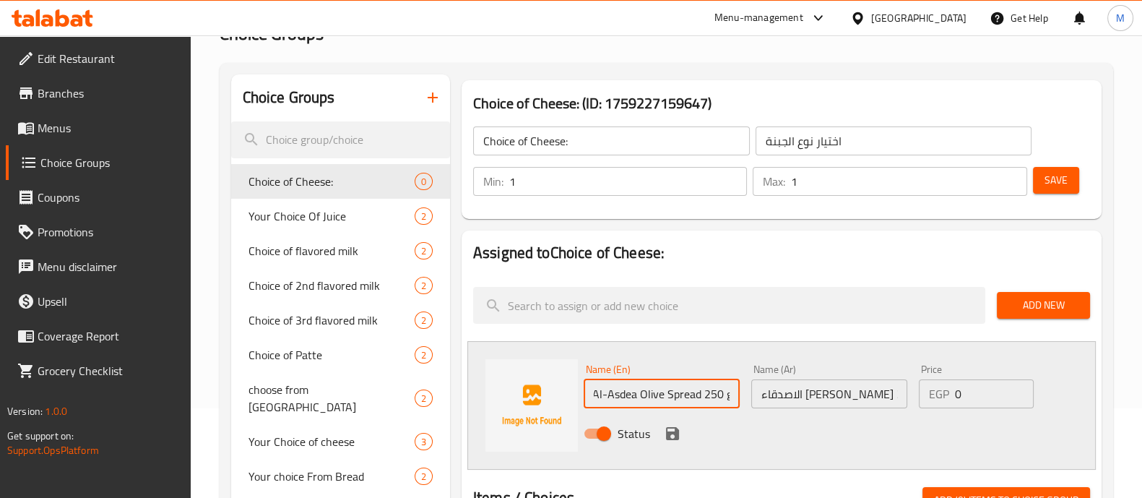
type input "Al-Asdeka Olive Spread 250 g"
click at [668, 434] on icon "save" at bounding box center [672, 433] width 13 height 13
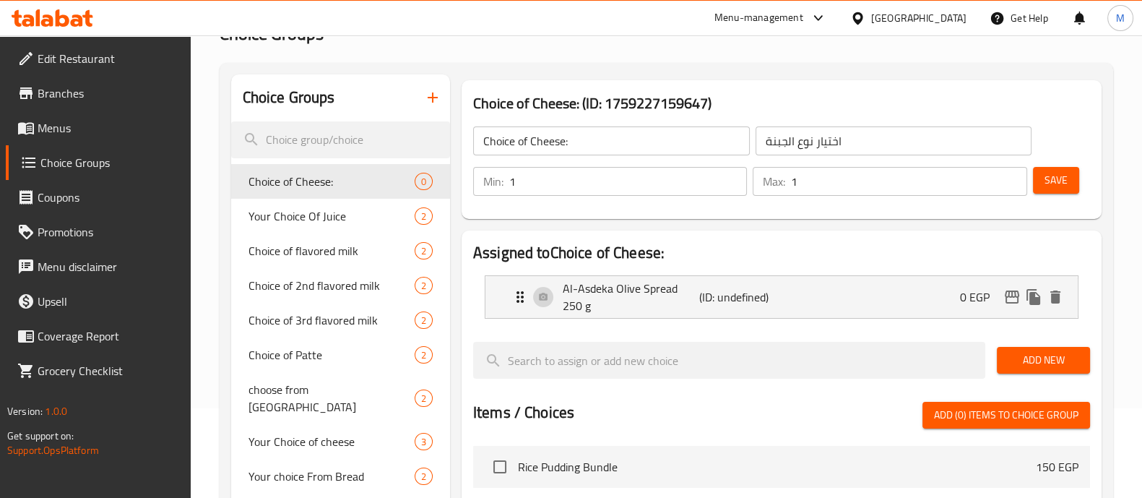
click at [1053, 351] on span "Add New" at bounding box center [1044, 360] width 70 height 18
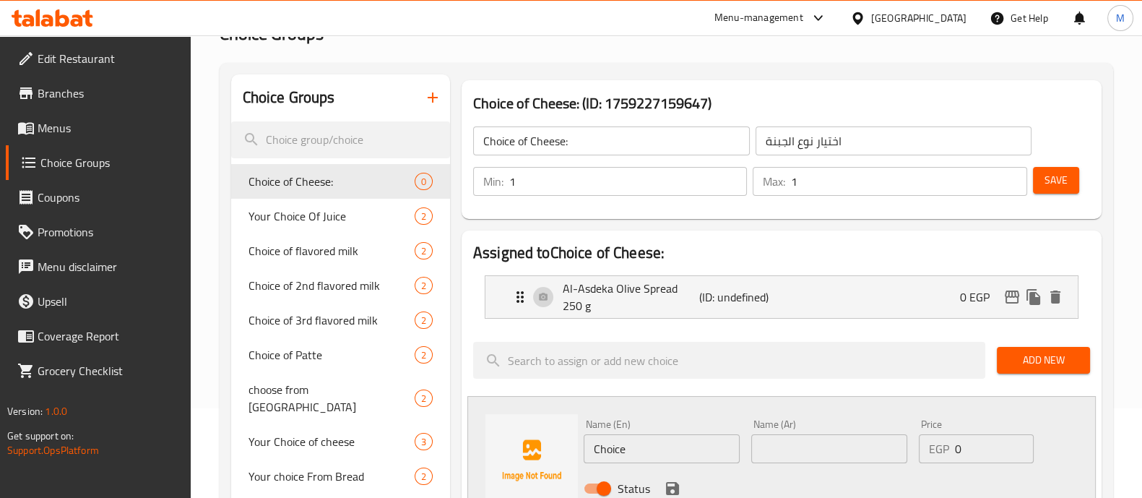
click at [806, 446] on input "text" at bounding box center [829, 448] width 156 height 29
paste input "الاصدقاء سبريد مدخنة 250 جم"
type input "الاصدقاء سبريد مدخنة 250 جم"
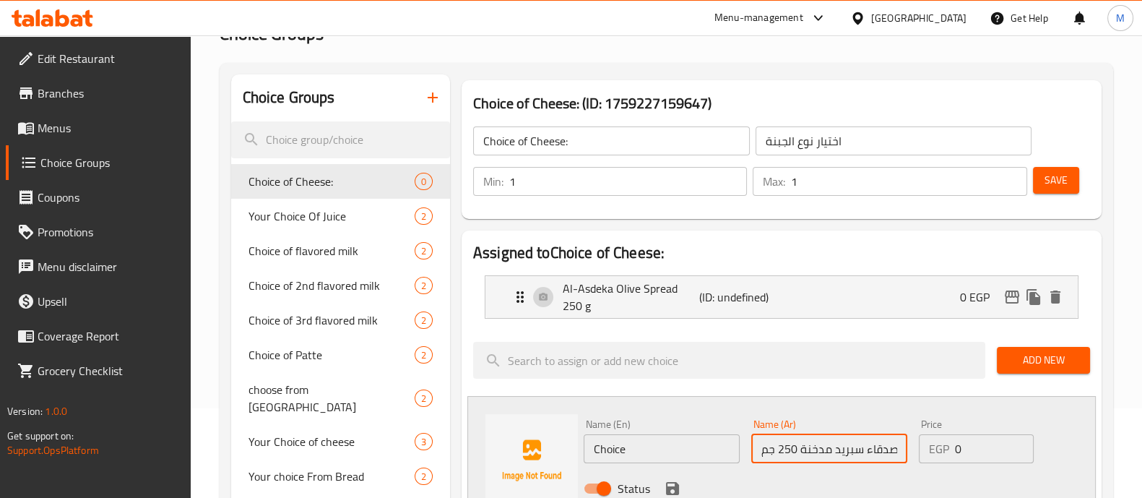
click at [605, 441] on input "Choice" at bounding box center [662, 448] width 156 height 29
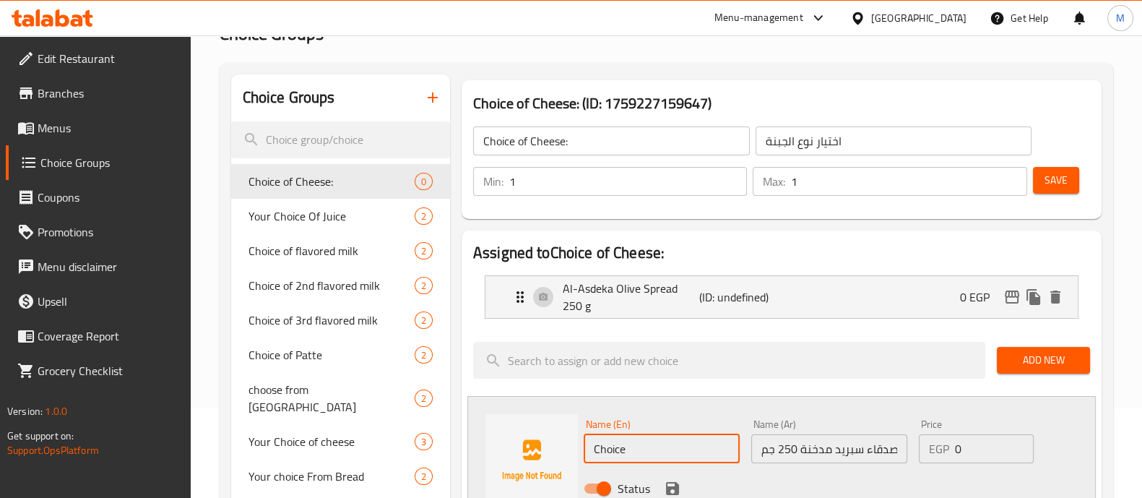
click at [605, 441] on input "Choice" at bounding box center [662, 448] width 156 height 29
paste input "Al-Asdeqa Smoked Spread 250 g"
click at [617, 450] on input "Al-Asdeqa Smoked Spread 250 g" at bounding box center [662, 448] width 156 height 29
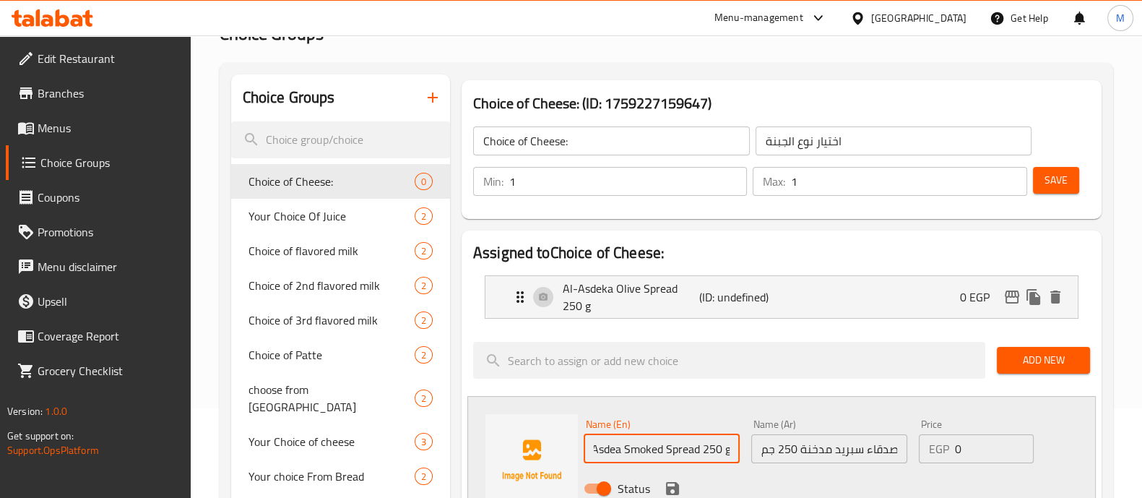
type input "Al-Asdeka Smoked Spread 250 g"
click at [673, 488] on icon "save" at bounding box center [672, 488] width 13 height 13
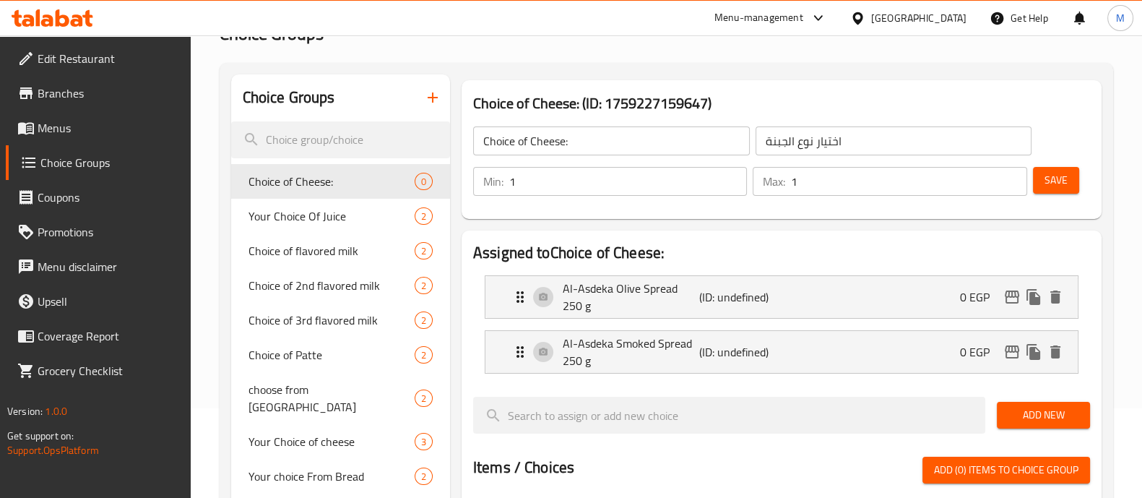
click at [1045, 173] on span "Save" at bounding box center [1056, 180] width 23 height 18
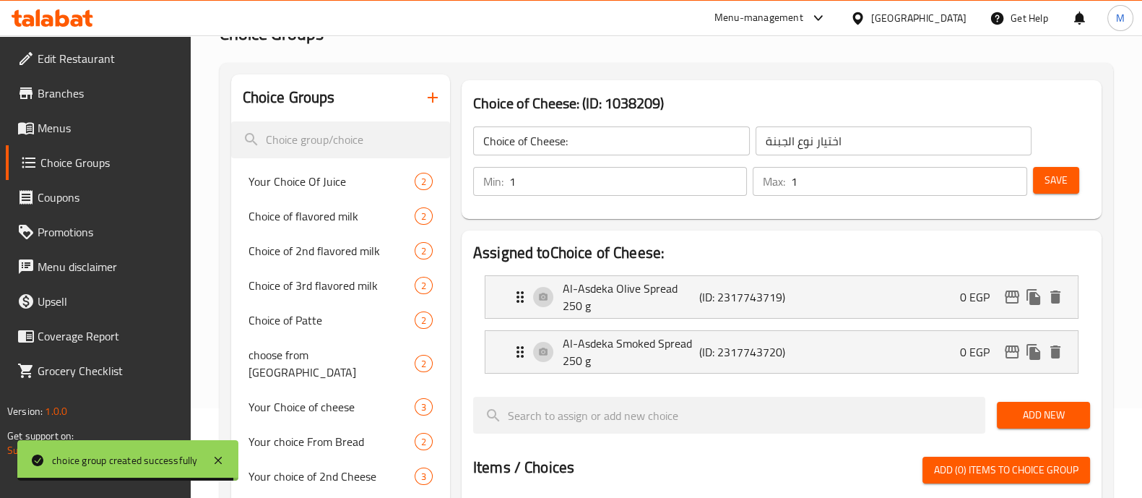
click at [40, 125] on span "Menus" at bounding box center [109, 127] width 142 height 17
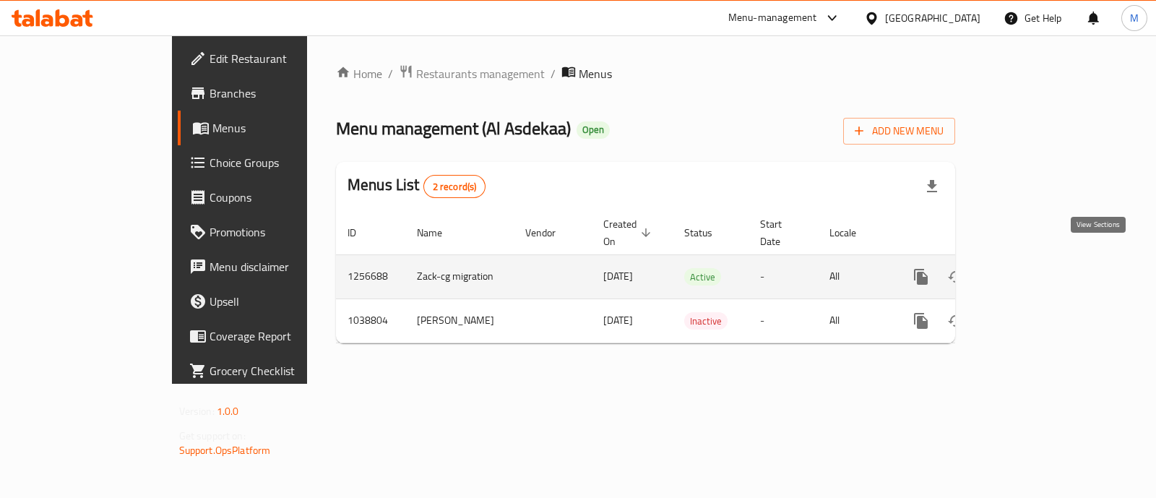
click at [1034, 268] on icon "enhanced table" at bounding box center [1024, 276] width 17 height 17
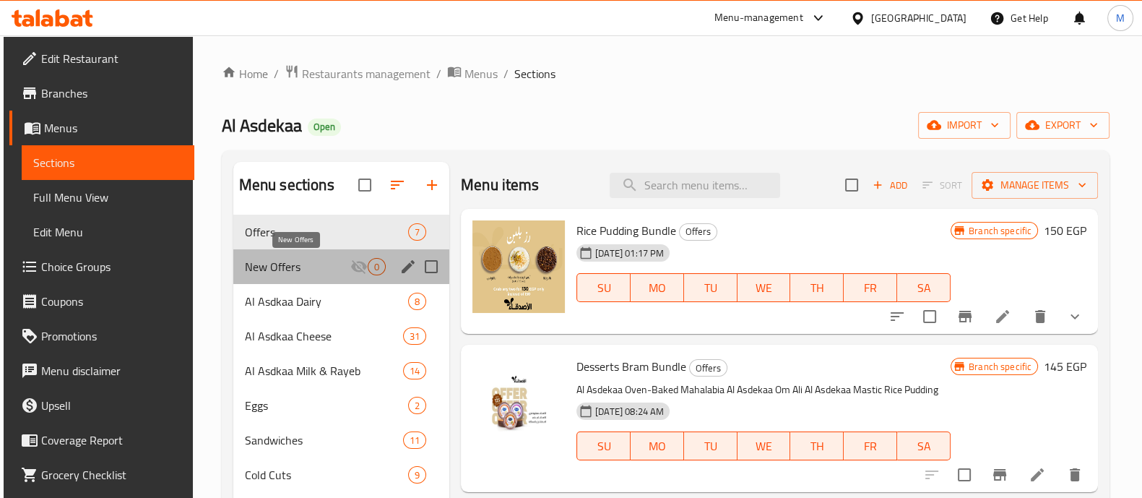
click at [301, 265] on span "New Offers" at bounding box center [297, 266] width 105 height 17
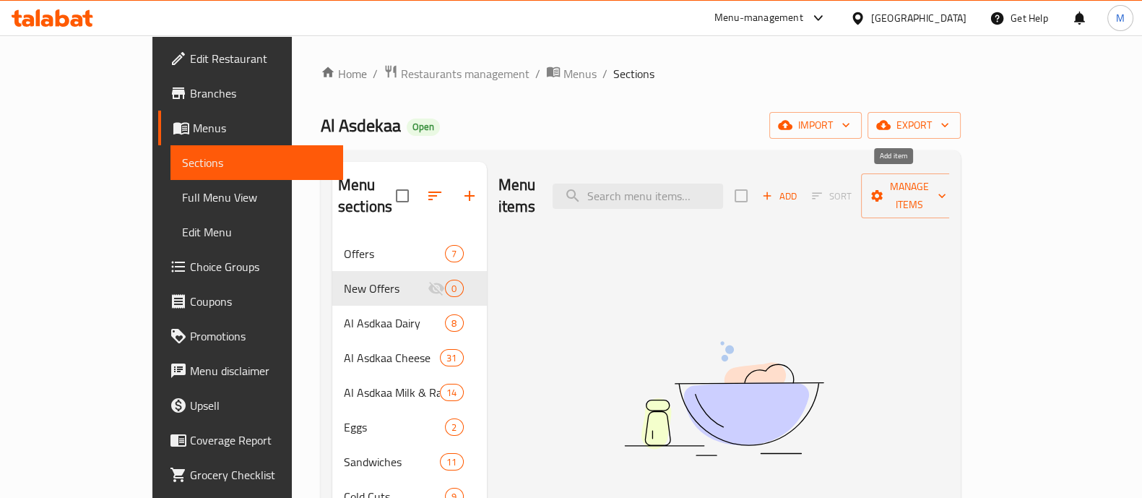
click at [774, 189] on icon "button" at bounding box center [767, 195] width 13 height 13
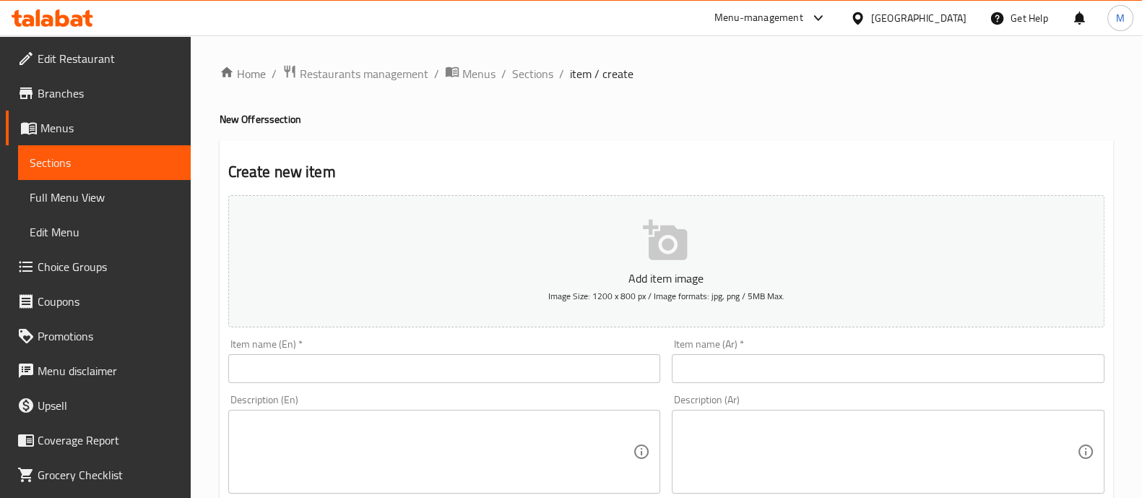
click at [368, 353] on div "Item name (En)   * Item name (En) *" at bounding box center [444, 361] width 433 height 44
click at [363, 364] on input "text" at bounding box center [444, 368] width 433 height 29
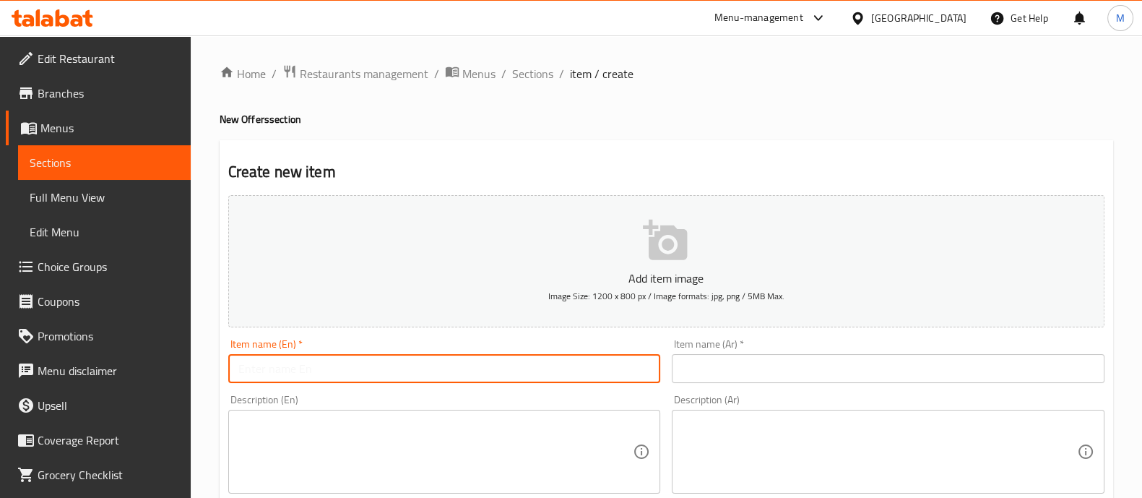
paste input "Sandwich Bundle"
type input "Sandwich Bundle"
click at [722, 368] on input "text" at bounding box center [888, 368] width 433 height 29
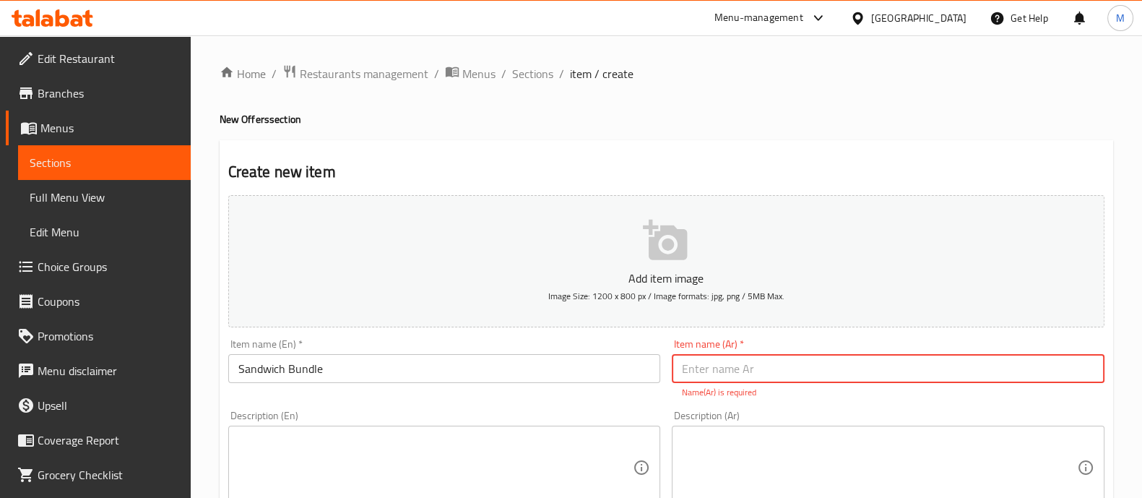
click at [731, 372] on input "text" at bounding box center [888, 368] width 433 height 29
paste input "باقة السندويتشات"
type input "باقة السندويتشات"
click at [437, 446] on textarea at bounding box center [435, 467] width 395 height 69
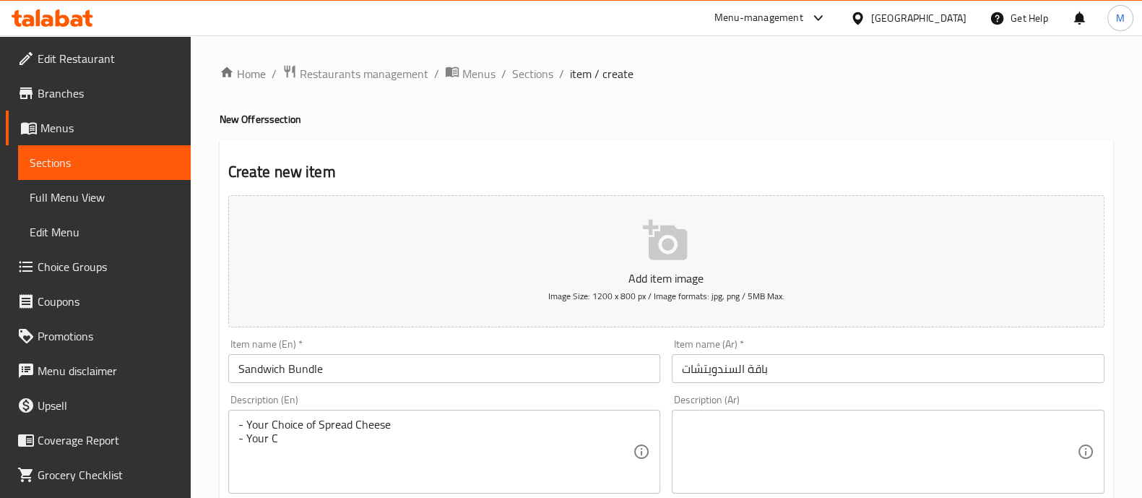
click at [237, 421] on div "- Your Choice of Spread Cheese - Your C Description (En)" at bounding box center [444, 452] width 433 height 84
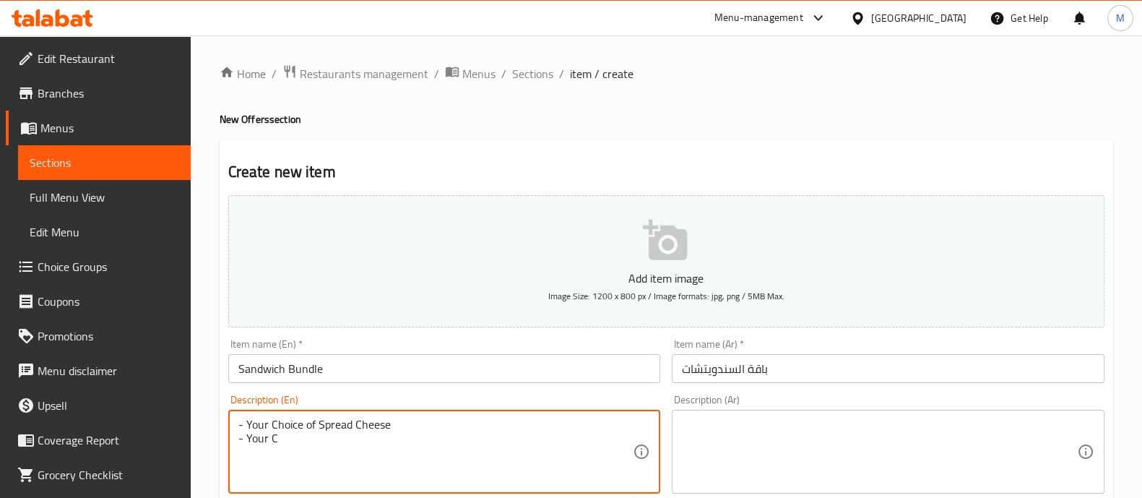
click at [246, 423] on textarea "- Your Choice of Spread Cheese - Your C" at bounding box center [435, 452] width 395 height 69
click at [293, 464] on textarea "- Your Choice of Bread Your Choice of Spread Cheese - Your C" at bounding box center [435, 452] width 395 height 69
click at [238, 440] on textarea "- Your Choice of Bread Your Choice of Spread Cheese - Your C" at bounding box center [435, 452] width 395 height 69
click at [238, 437] on textarea "- Your Choice of Bread Your Choice of Spread Cheese - Your C" at bounding box center [435, 452] width 395 height 69
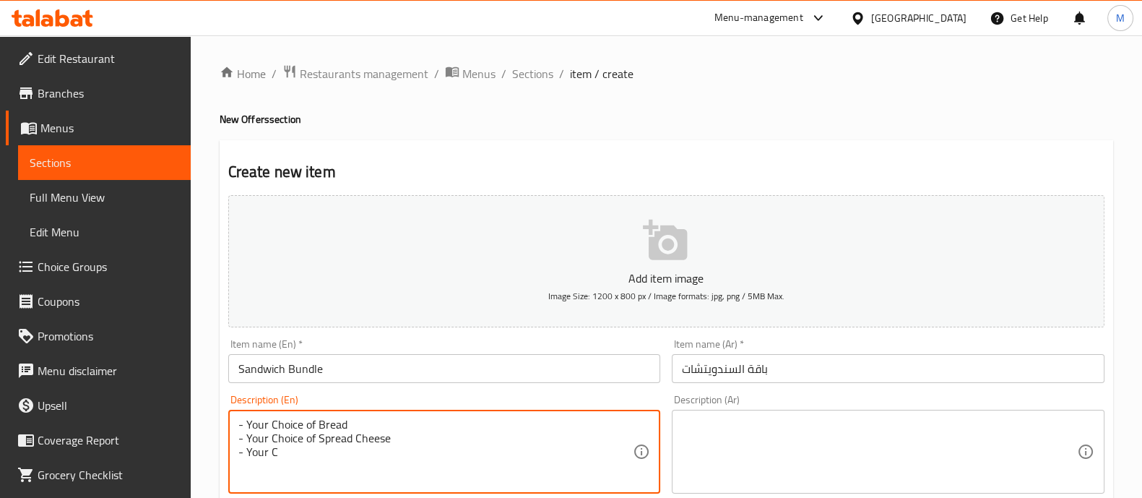
drag, startPoint x: 280, startPoint y: 450, endPoint x: 238, endPoint y: 452, distance: 42.0
click at [238, 452] on textarea "- Your Choice of Bread - Your Choice of Spread Cheese - Your C" at bounding box center [435, 452] width 395 height 69
click at [261, 454] on textarea "- Your Choice of Bread - Your Choice of Spread Cheese -" at bounding box center [435, 452] width 395 height 69
click at [265, 451] on textarea "- Your Choice of Bread - Your Choice of Spread Cheese -" at bounding box center [435, 452] width 395 height 69
click at [260, 452] on textarea "- Your Choice of Bread - Your Choice of Spread Cheese -" at bounding box center [435, 452] width 395 height 69
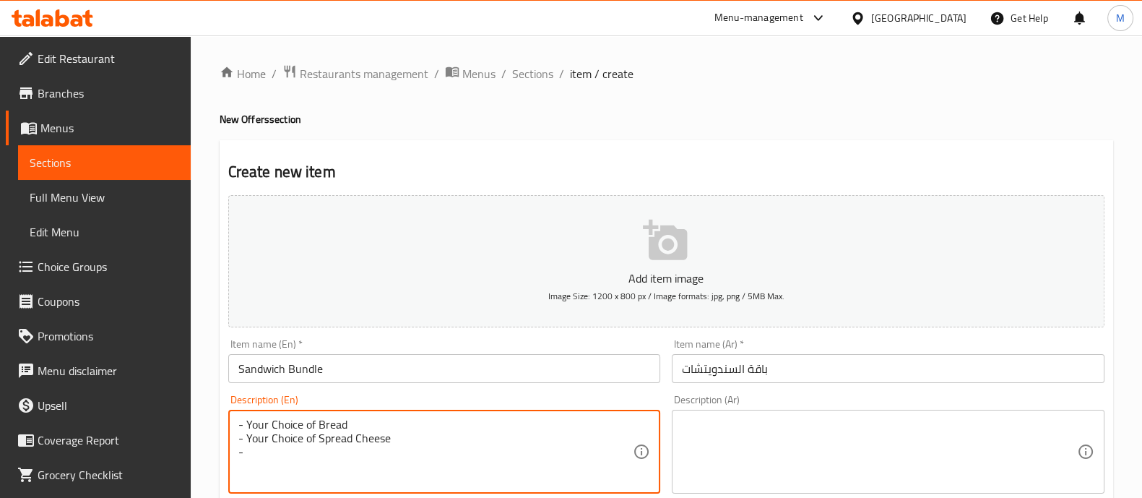
click at [260, 452] on textarea "- Your Choice of Bread - Your Choice of Spread Cheese -" at bounding box center [435, 452] width 395 height 69
click at [260, 450] on textarea "- Your Choice of Bread - Your Choice of Spread Cheese -" at bounding box center [435, 452] width 395 height 69
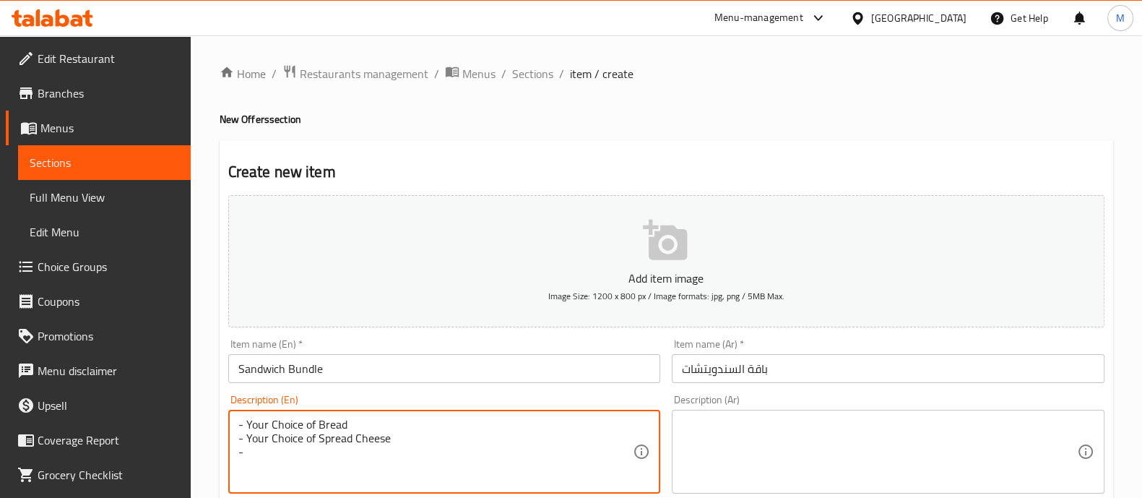
click at [260, 450] on textarea "- Your Choice of Bread - Your Choice of Spread Cheese -" at bounding box center [435, 452] width 395 height 69
click at [266, 446] on textarea "- Your Choice of Bread - Your Choice of Spread Cheese -" at bounding box center [435, 452] width 395 height 69
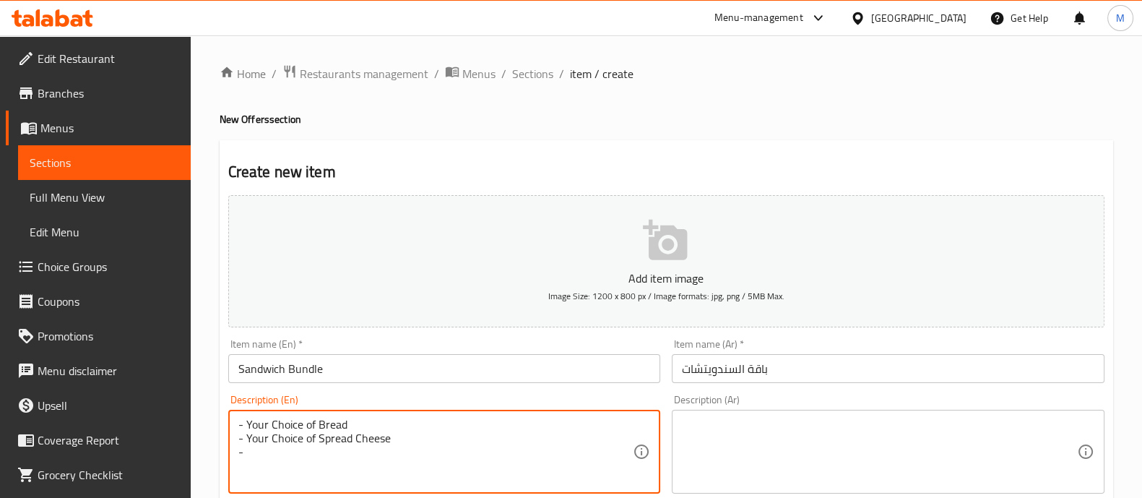
click at [269, 449] on textarea "- Your Choice of Bread - Your Choice of Spread Cheese -" at bounding box center [435, 452] width 395 height 69
click at [726, 441] on textarea at bounding box center [879, 452] width 395 height 69
drag, startPoint x: 240, startPoint y: 417, endPoint x: 376, endPoint y: 465, distance: 144.2
click at [278, 457] on textarea "- Your Choice of Bread - Your Choice of Spread Cheese -" at bounding box center [435, 452] width 395 height 69
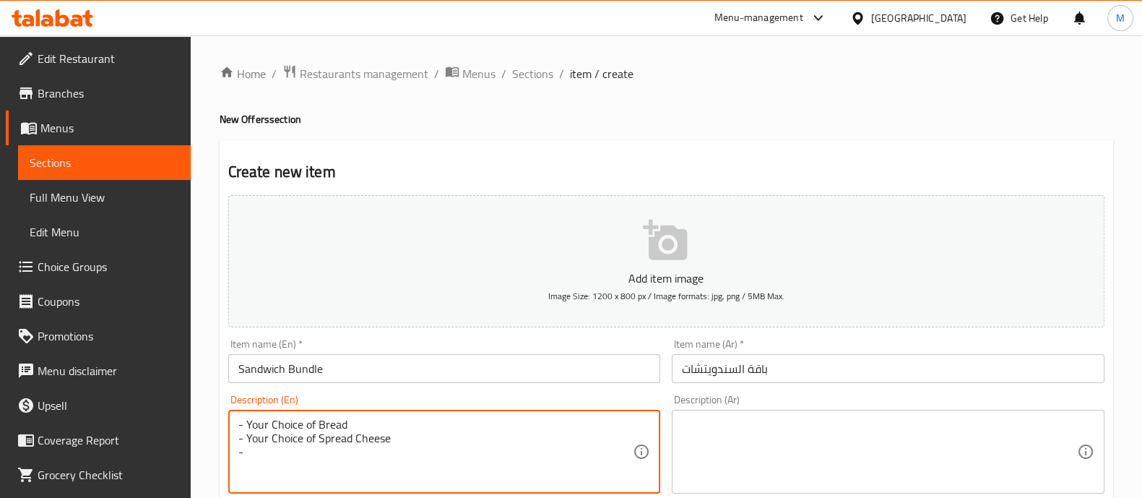
click at [278, 455] on textarea "- Your Choice of Bread - Your Choice of Spread Cheese -" at bounding box center [435, 452] width 395 height 69
click at [291, 446] on textarea "- Your Choice of Bread - Your Choice of Spread Cheese -" at bounding box center [435, 452] width 395 height 69
click at [300, 452] on textarea "- Your Choice of Bread - Your Choice of Spread Cheese -" at bounding box center [435, 452] width 395 height 69
paste textarea
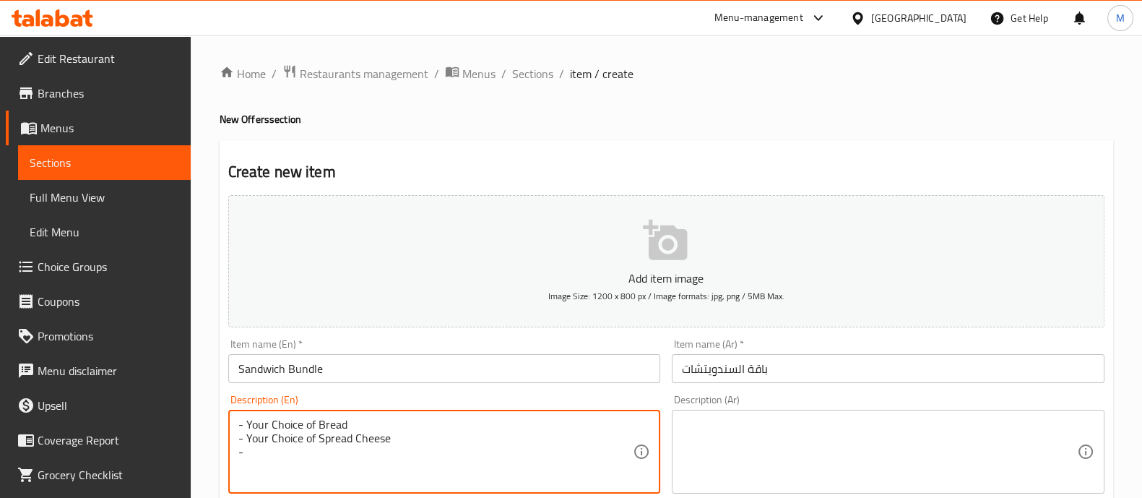
paste textarea "Halwani Roasted Turkey Breast 250 g"
type textarea "- Your Choice of Bread - Your Choice of Spread Cheese - Halwani Roasted Turkey …"
click at [728, 422] on textarea at bounding box center [879, 452] width 395 height 69
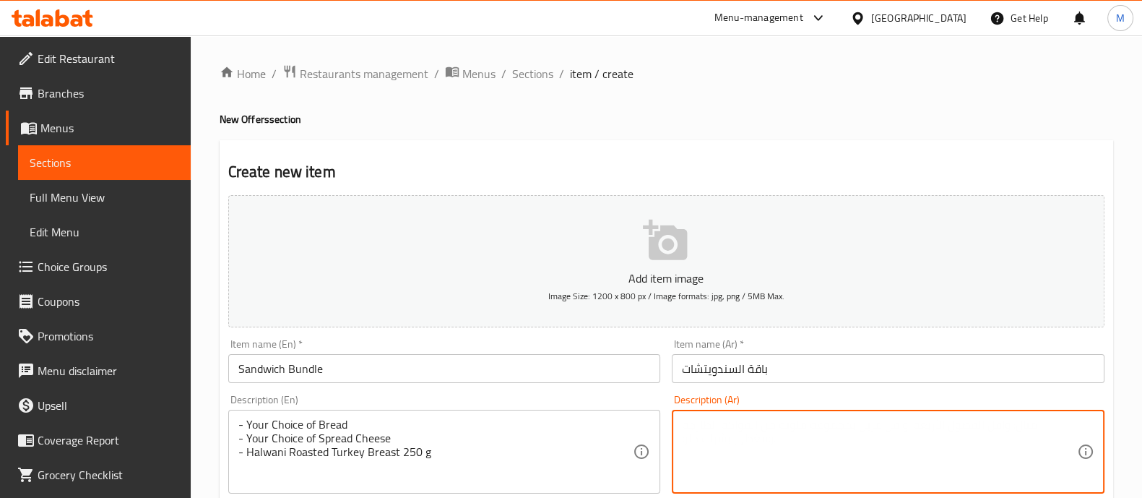
paste textarea "اختيار نوع الخبز اختيار نوع الجبنة السبريد"
click at [780, 433] on textarea "اختيار نوع الخبز اختيار نوع الجبنة السبريد" at bounding box center [879, 452] width 395 height 69
click at [735, 465] on textarea "اختيار نوع الخبز اختيار نوع الجبنة السبريد" at bounding box center [879, 452] width 395 height 69
click at [694, 480] on textarea "اختيار نوع الخبز اختيار نوع الجبنة السبريد" at bounding box center [879, 452] width 395 height 69
click at [829, 441] on textarea "اختيار نوع الخبز اختيار نوع الجبنة السبريد" at bounding box center [879, 452] width 395 height 69
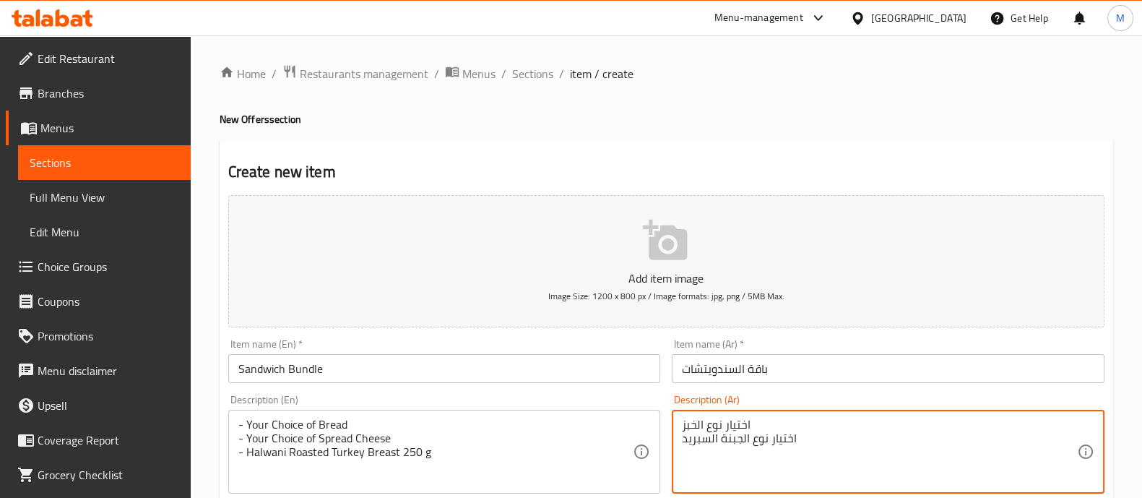
paste textarea "حلواني روستو رومي صدور 250 جم"
type textarea "اختيار نوع الخبز اختيار نوع الجبنة السبريد حلواني روستو رومي صدور 250 جم"
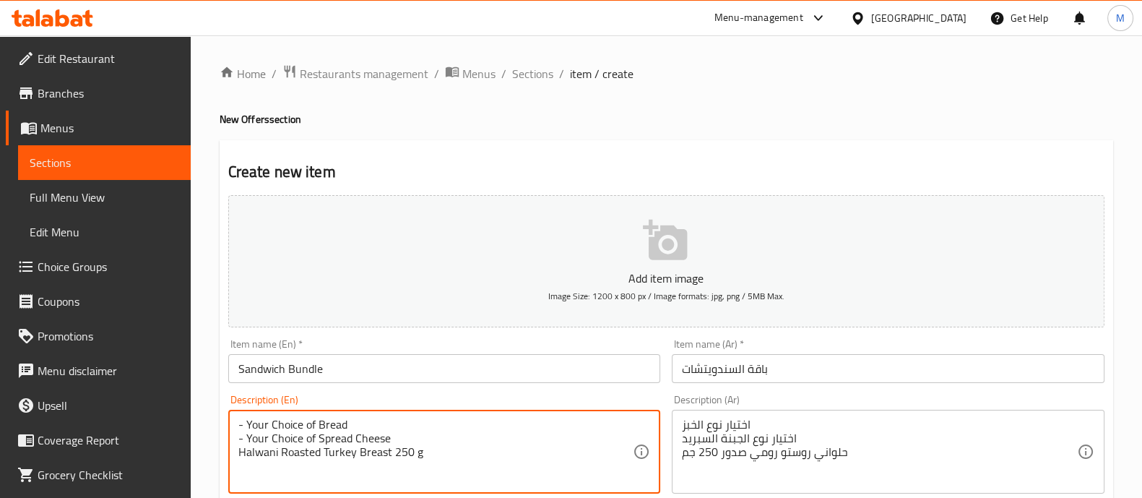
click at [249, 439] on textarea "- Your Choice of Bread - Your Choice of Spread Cheese Halwani Roasted Turkey Br…" at bounding box center [435, 452] width 395 height 69
click at [249, 425] on textarea "- Your Choice of Bread Your Choice of Spread Cheese Halwani Roasted Turkey Brea…" at bounding box center [435, 452] width 395 height 69
click at [246, 426] on textarea "- Your Choice of Bread Your Choice of Spread Cheese Halwani Roasted Turkey Brea…" at bounding box center [435, 452] width 395 height 69
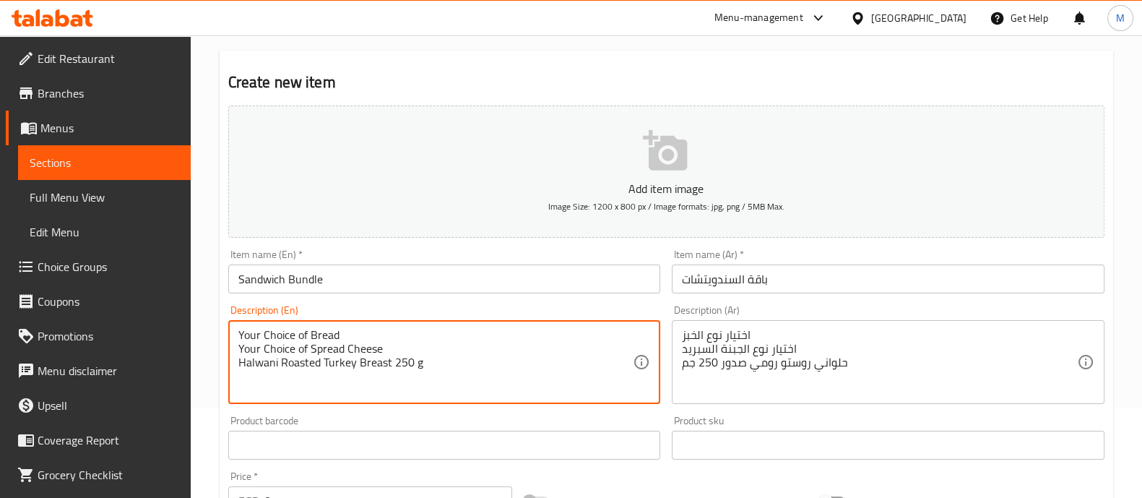
type textarea "Your Choice of Bread Your Choice of Spread Cheese Halwani Roasted Turkey Breast…"
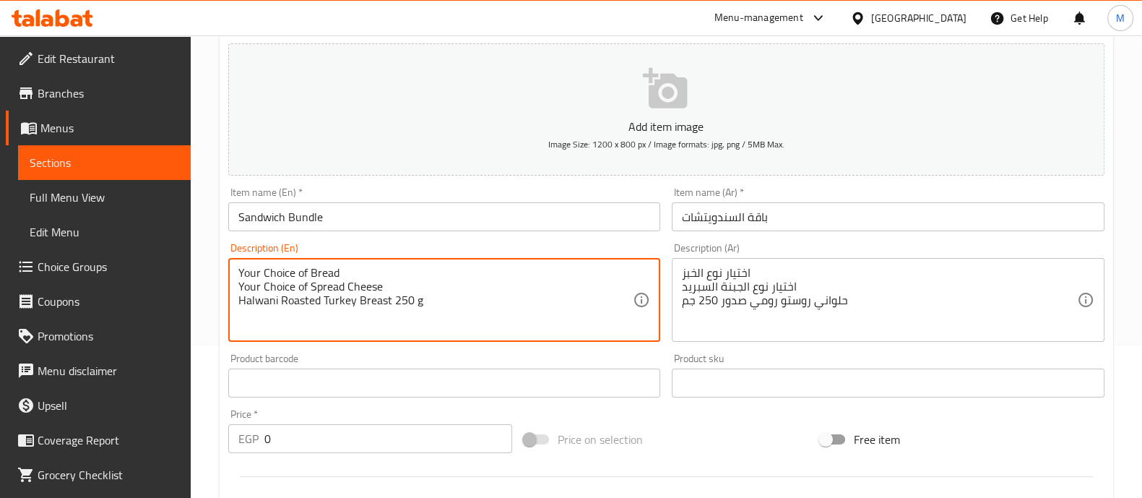
scroll to position [180, 0]
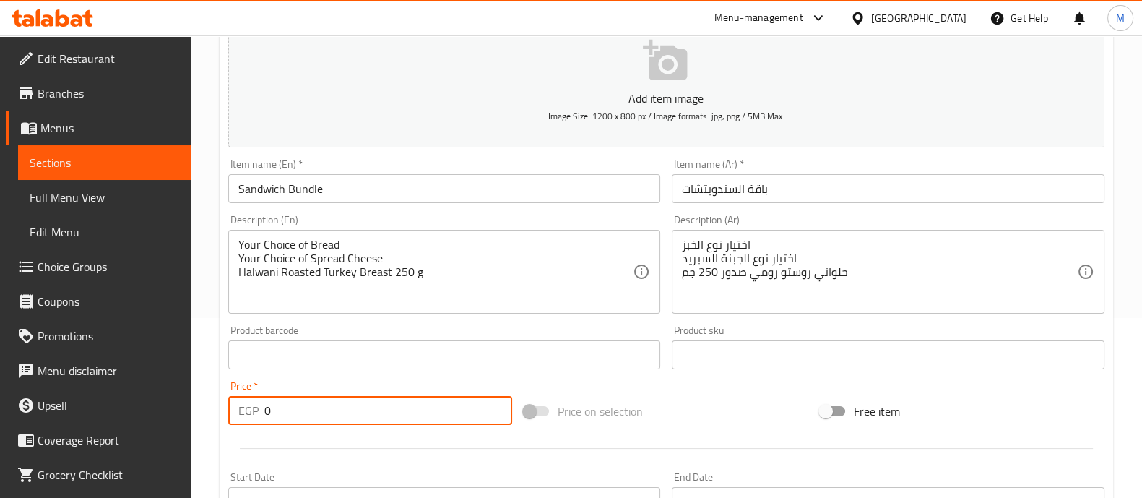
click at [355, 409] on input "0" at bounding box center [388, 410] width 249 height 29
type input "250.5"
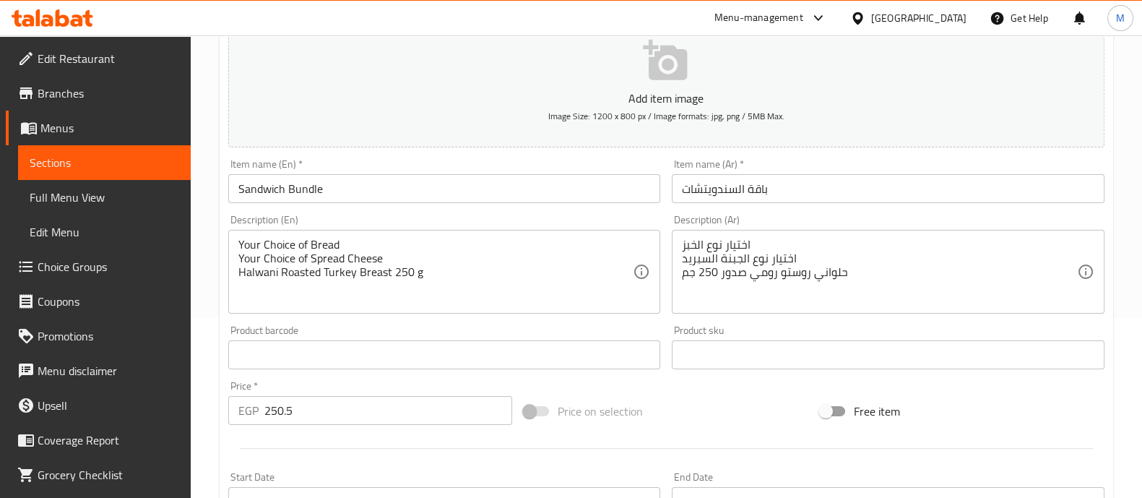
click at [332, 439] on div at bounding box center [667, 448] width 888 height 35
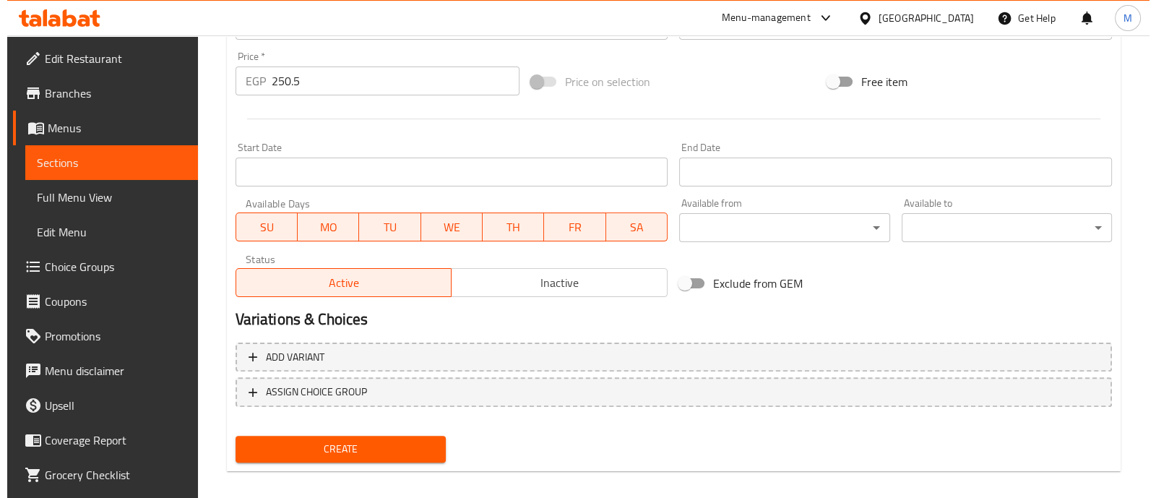
scroll to position [522, 0]
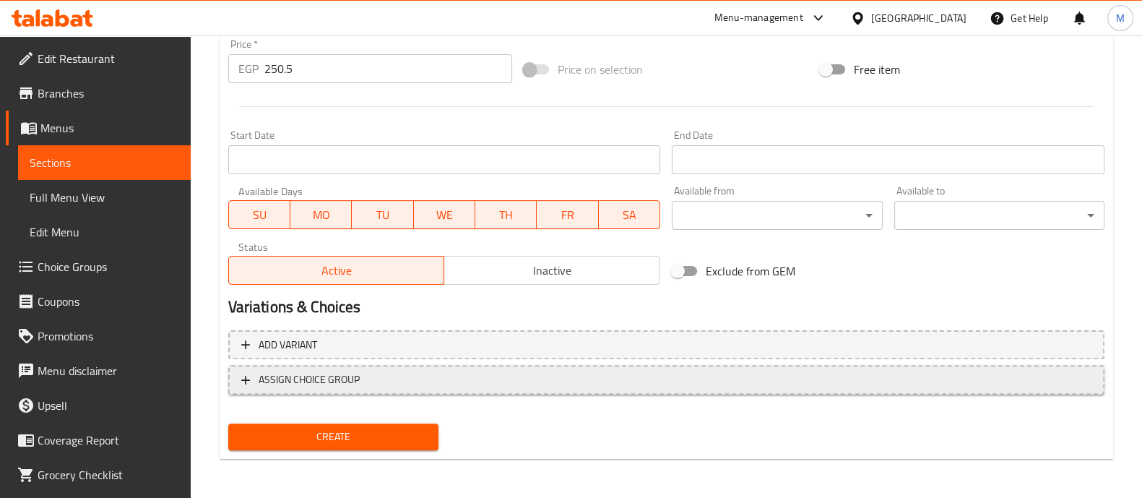
click at [353, 381] on span "ASSIGN CHOICE GROUP" at bounding box center [309, 380] width 101 height 18
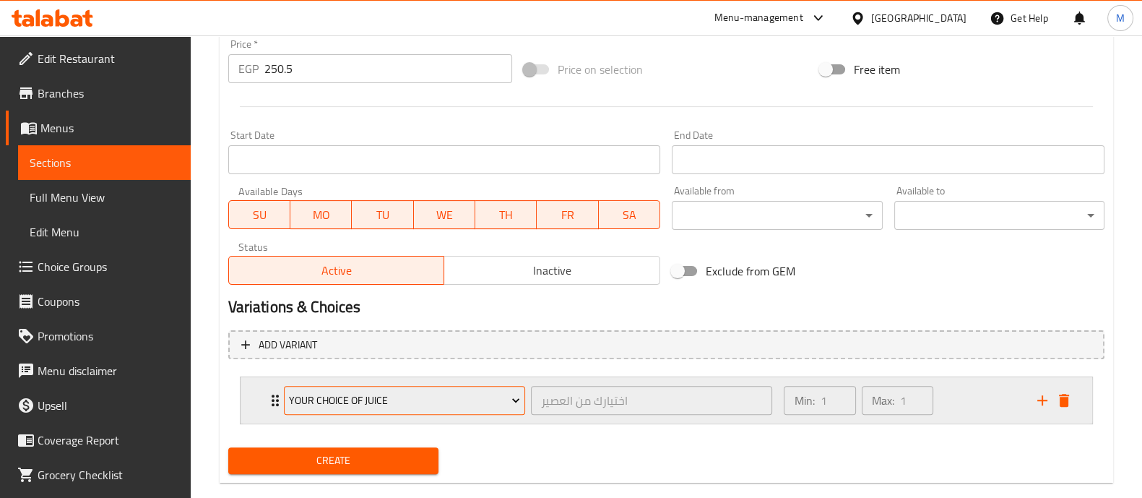
click at [347, 401] on span "Your Choice Of Juice" at bounding box center [404, 401] width 231 height 18
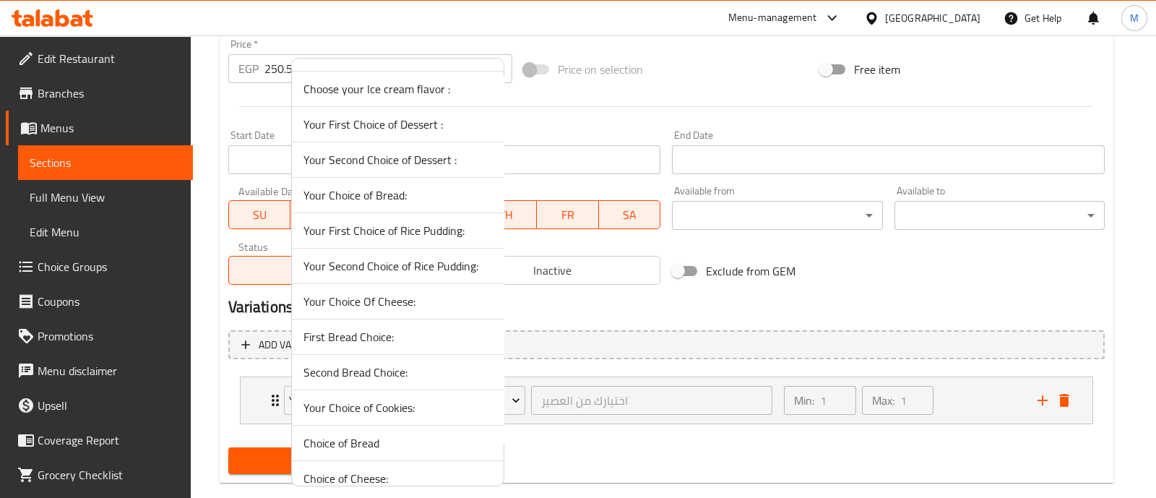
scroll to position [1382, 0]
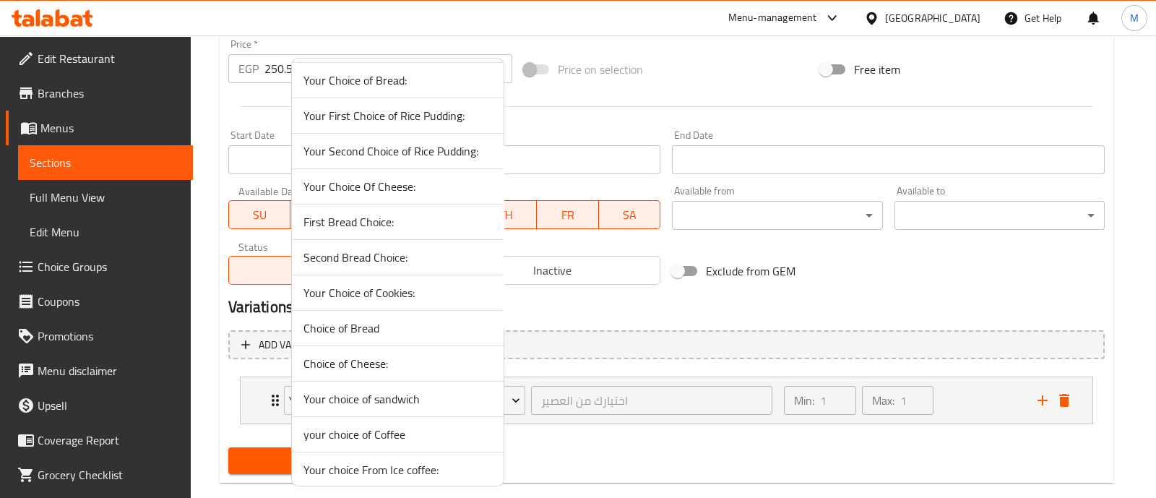
click at [370, 323] on span "Choice of Bread" at bounding box center [397, 327] width 189 height 17
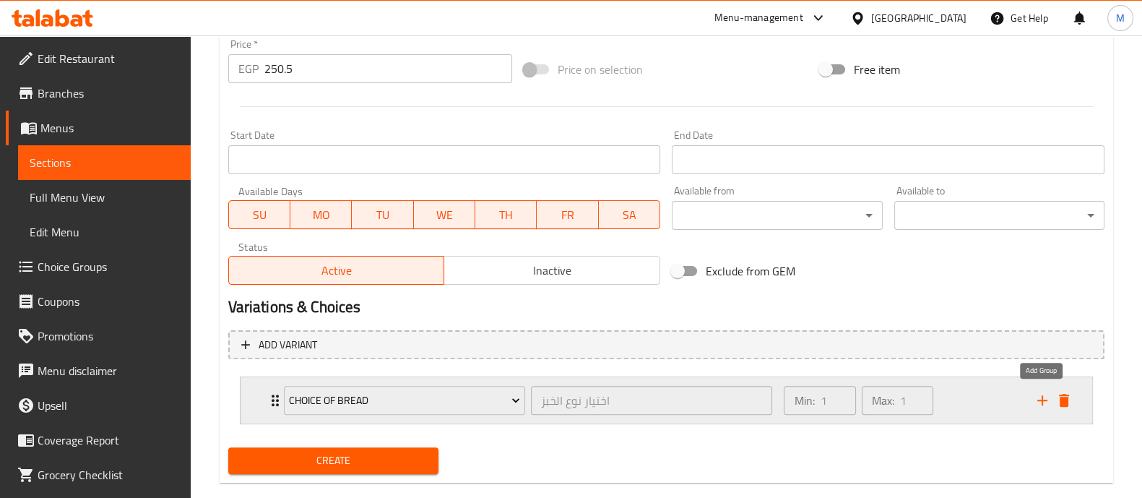
click at [1042, 389] on button "add" at bounding box center [1043, 400] width 22 height 22
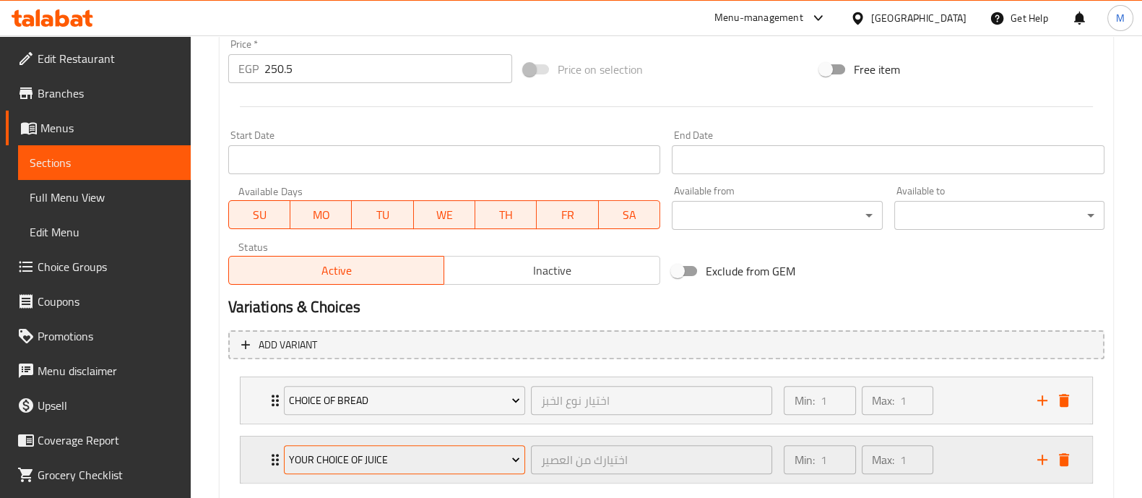
click at [293, 451] on span "Your Choice Of Juice" at bounding box center [404, 460] width 231 height 18
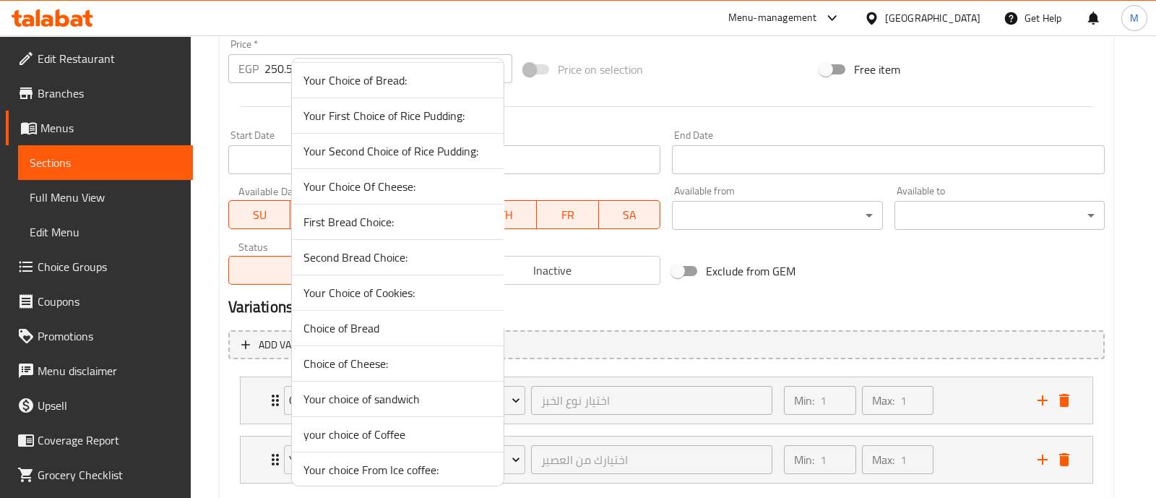
click at [379, 360] on span "Choice of Cheese:" at bounding box center [397, 363] width 189 height 17
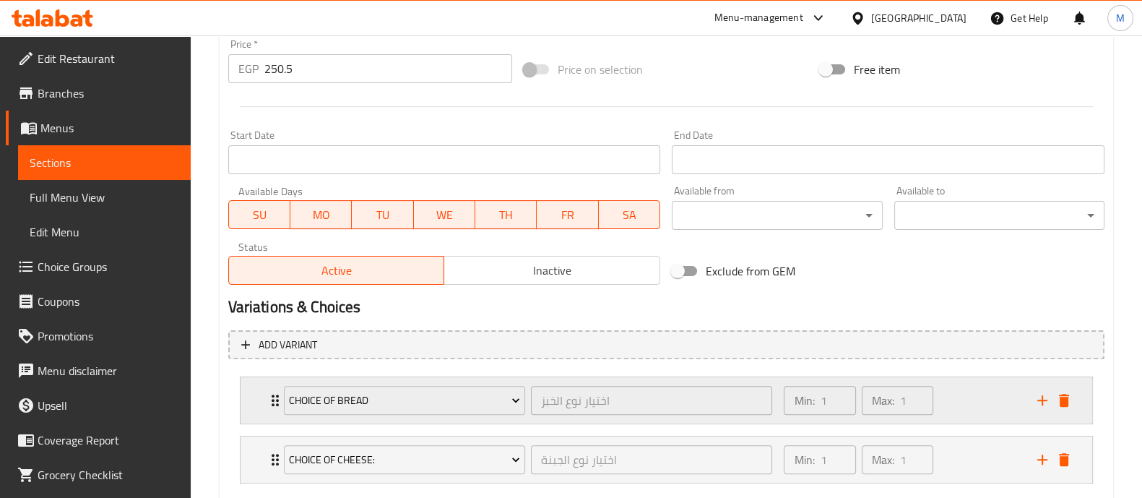
click at [271, 399] on icon "Expand" at bounding box center [275, 400] width 17 height 17
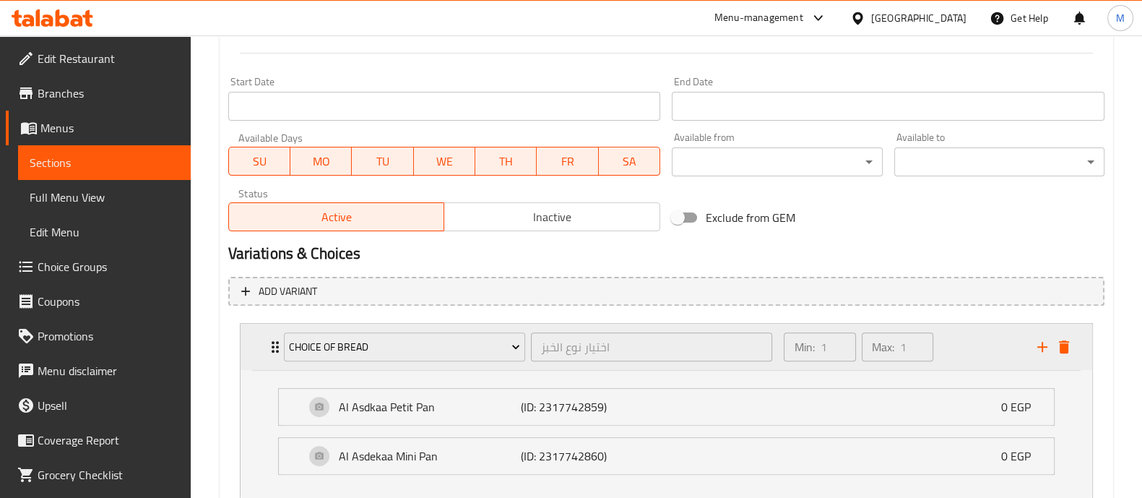
scroll to position [612, 0]
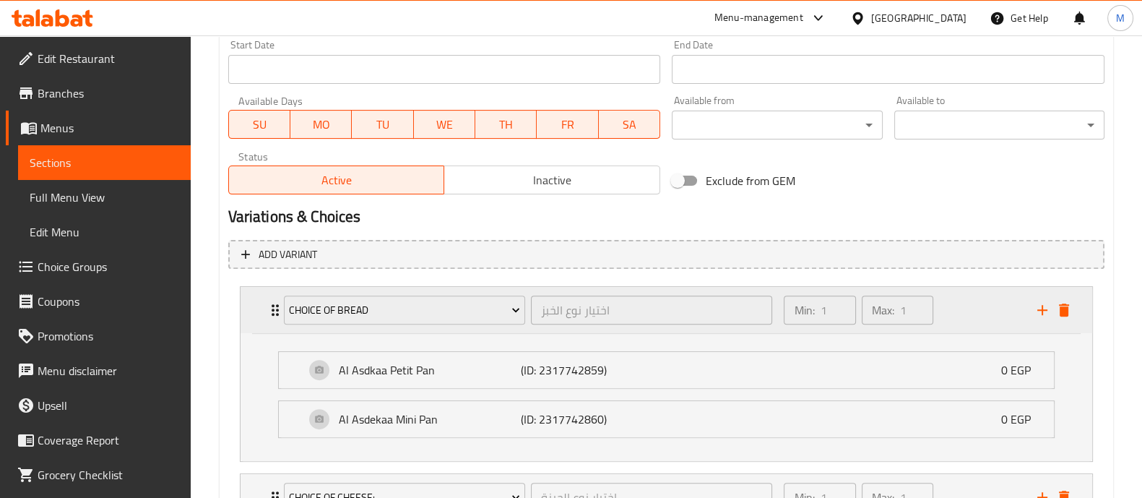
click at [274, 314] on icon "Expand" at bounding box center [275, 309] width 17 height 17
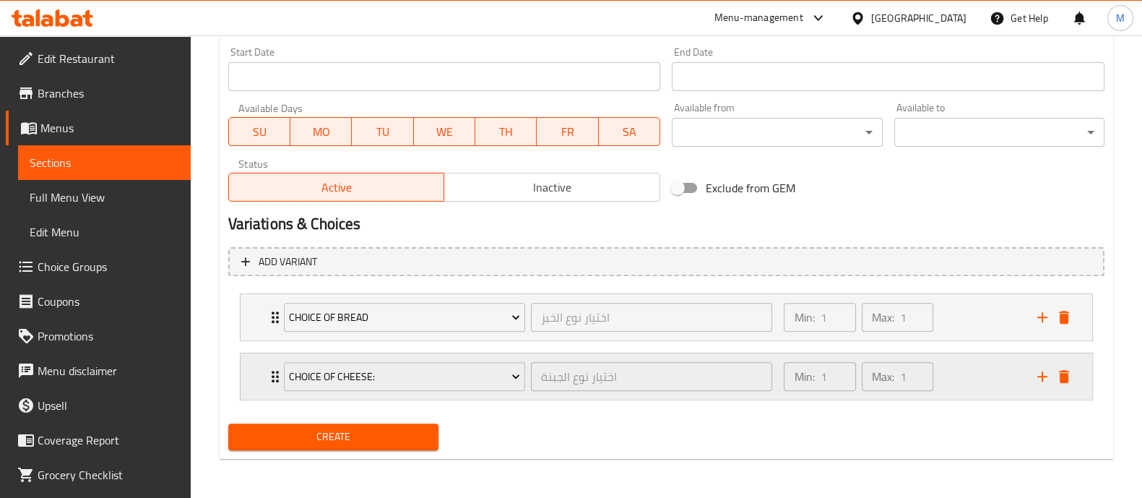
click at [275, 371] on div "Choice of Cheese: اختيار نوع الجبنة ​" at bounding box center [528, 376] width 506 height 46
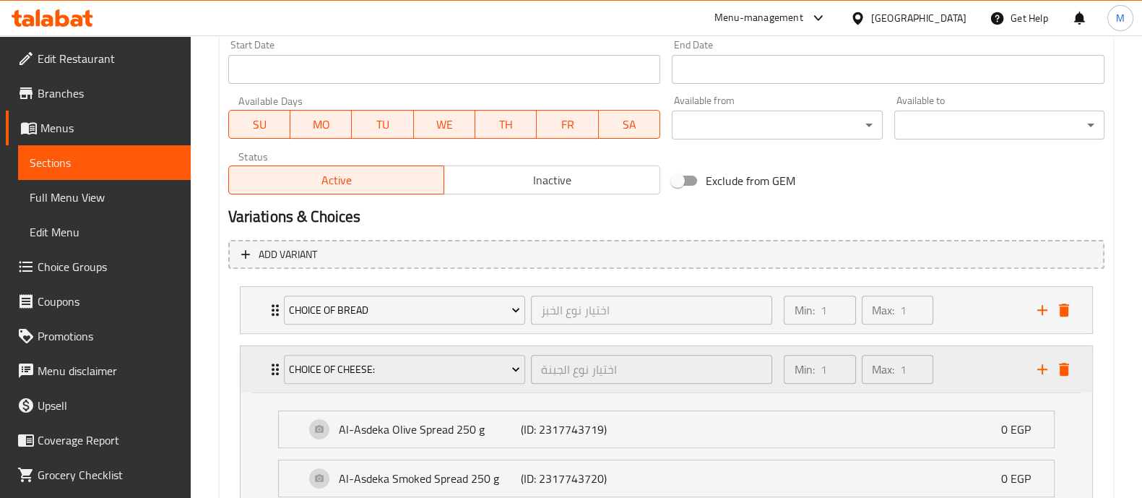
click at [274, 371] on icon "Expand" at bounding box center [275, 368] width 17 height 17
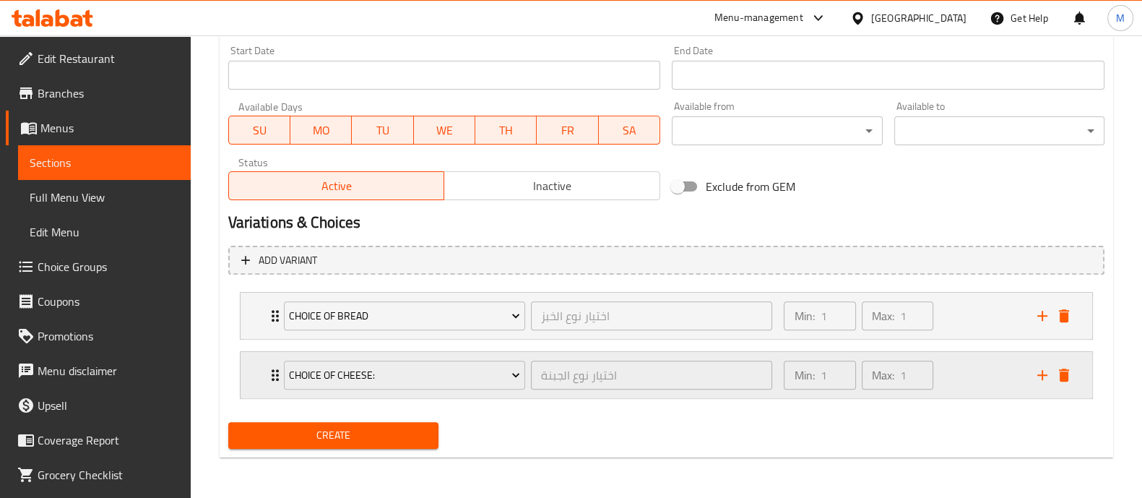
scroll to position [605, 0]
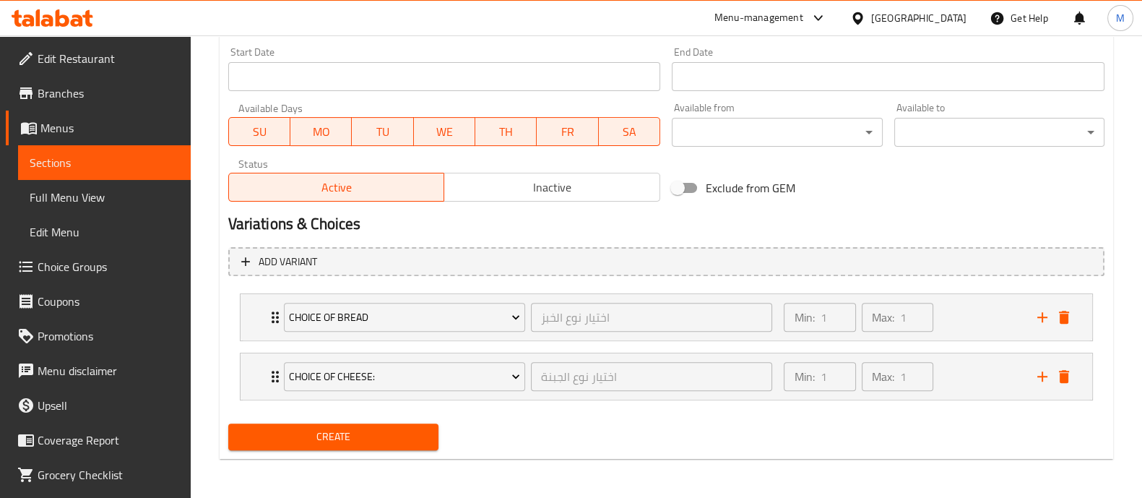
click at [275, 428] on span "Create" at bounding box center [333, 437] width 187 height 18
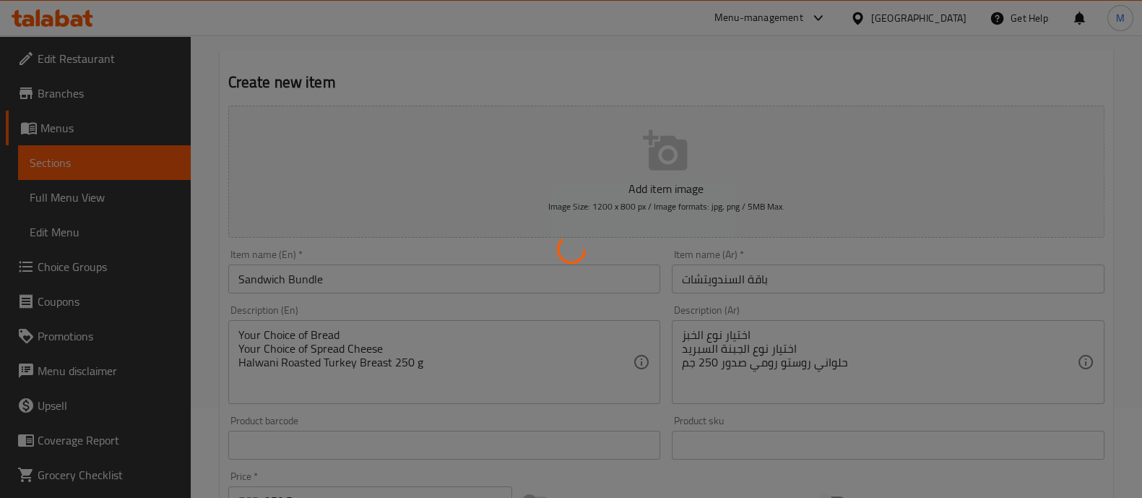
scroll to position [0, 0]
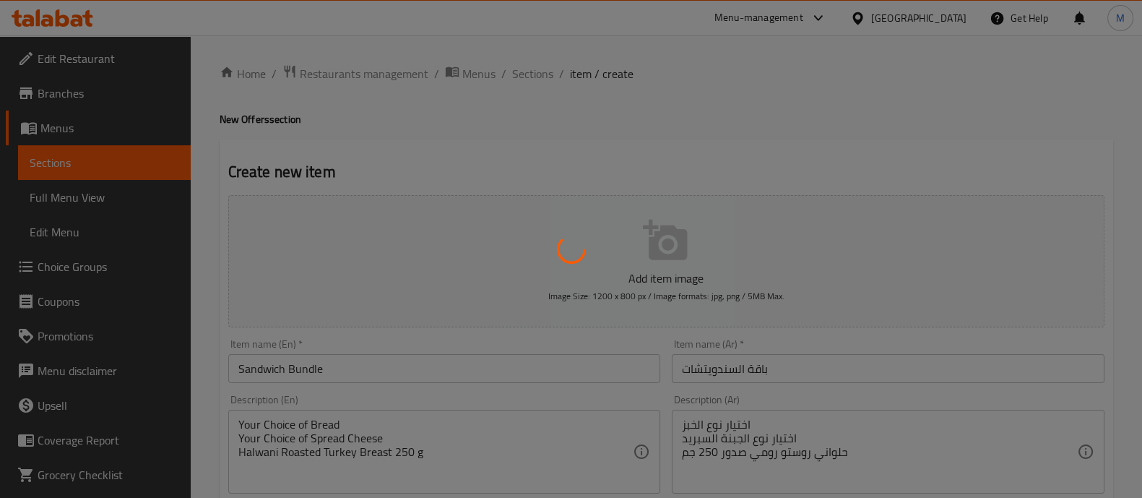
type input "0"
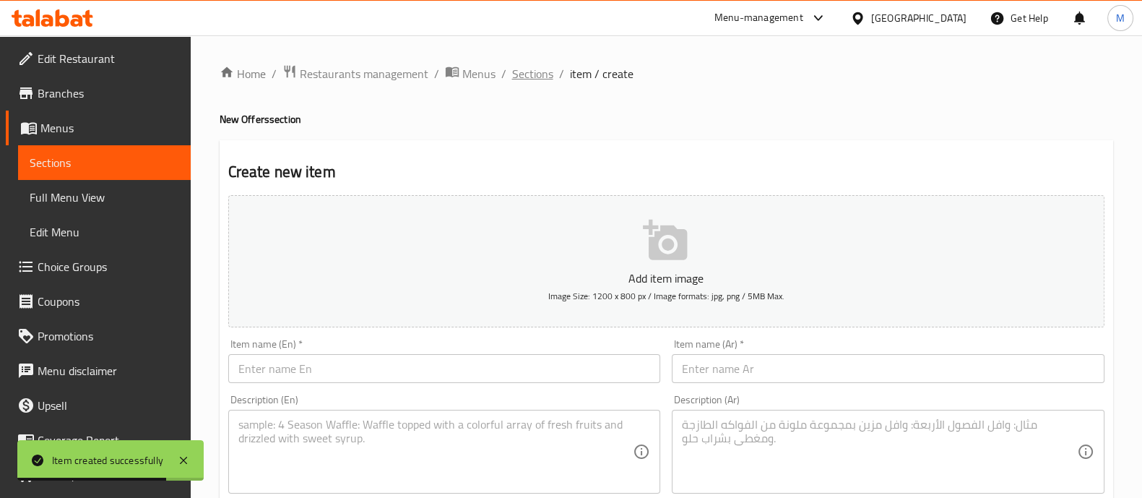
click at [528, 78] on span "Sections" at bounding box center [532, 73] width 41 height 17
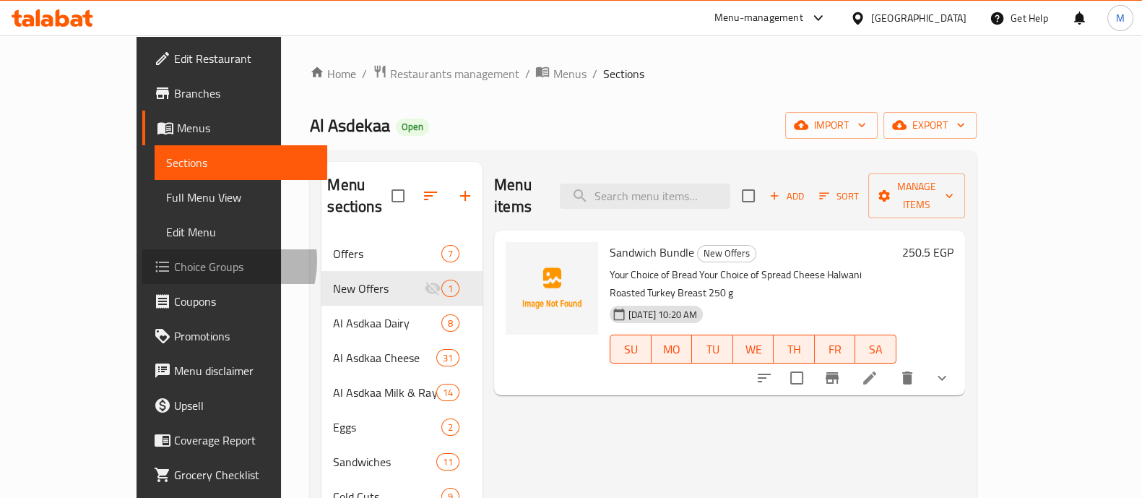
click at [174, 261] on span "Choice Groups" at bounding box center [245, 266] width 142 height 17
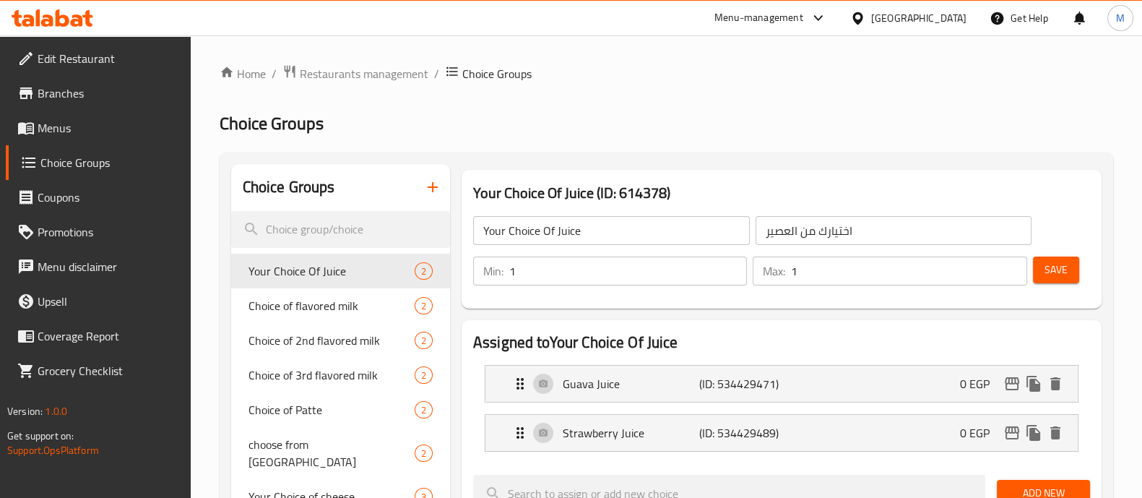
click at [430, 186] on icon "button" at bounding box center [432, 186] width 17 height 17
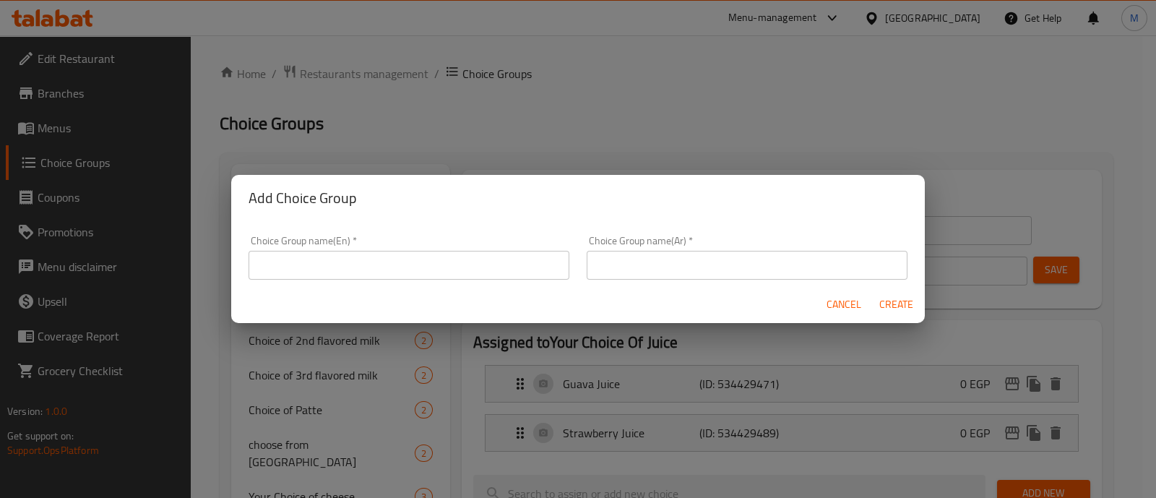
click at [283, 278] on input "text" at bounding box center [409, 265] width 321 height 29
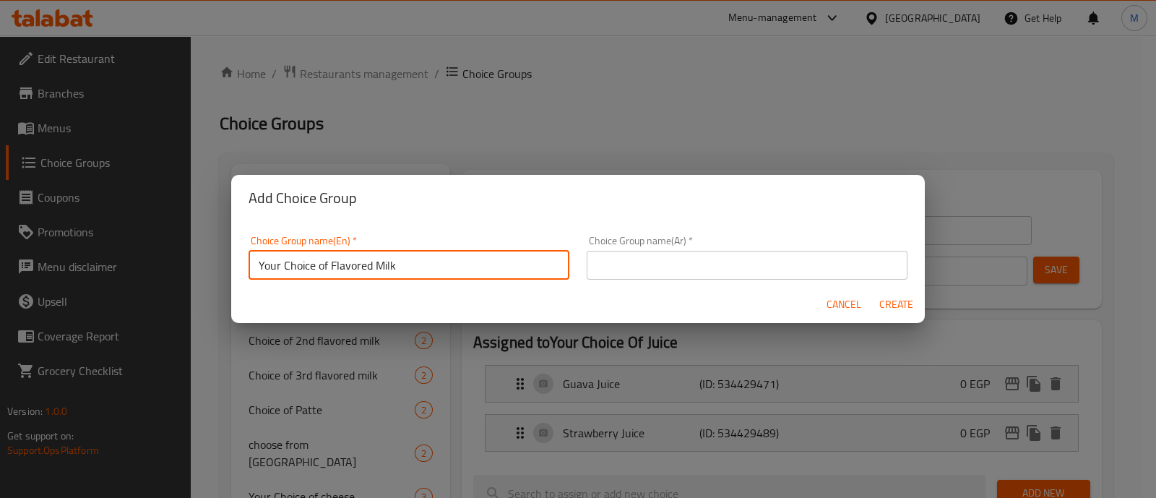
type input "Your Choice of Flavored Milk"
click at [666, 269] on input "text" at bounding box center [747, 265] width 321 height 29
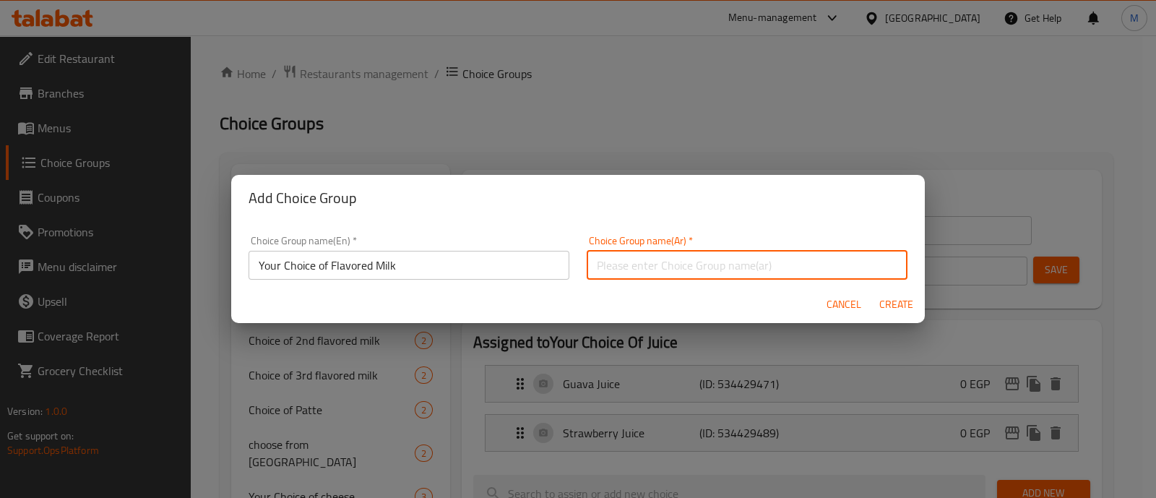
paste input "اختيارك من الحليب المنكّه"
type input "اختيارك من الحليب المنكّه"
click at [897, 305] on span "Create" at bounding box center [895, 304] width 35 height 18
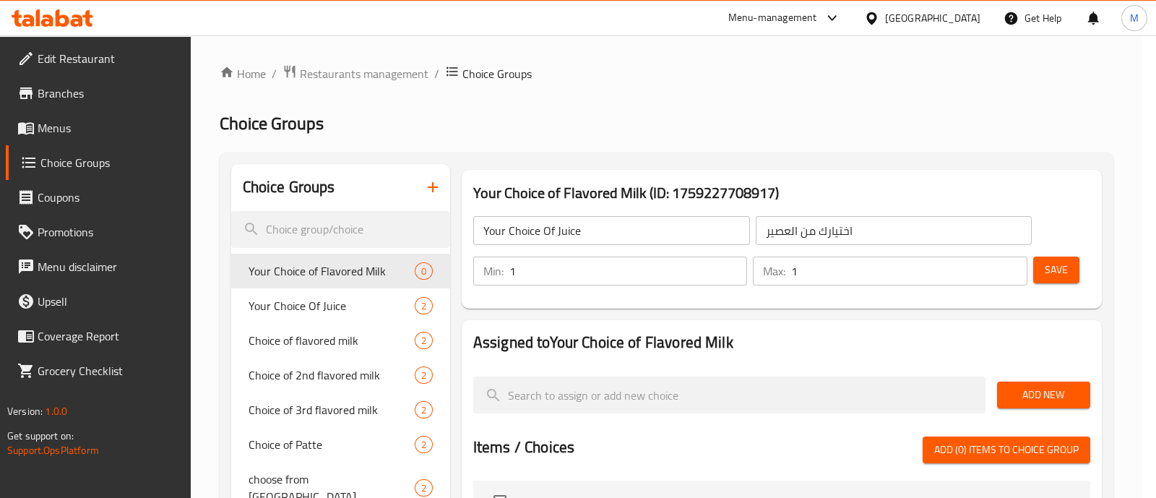
type input "Your Choice of Flavored Milk"
type input "اختيارك من الحليب المنكّه"
type input "0"
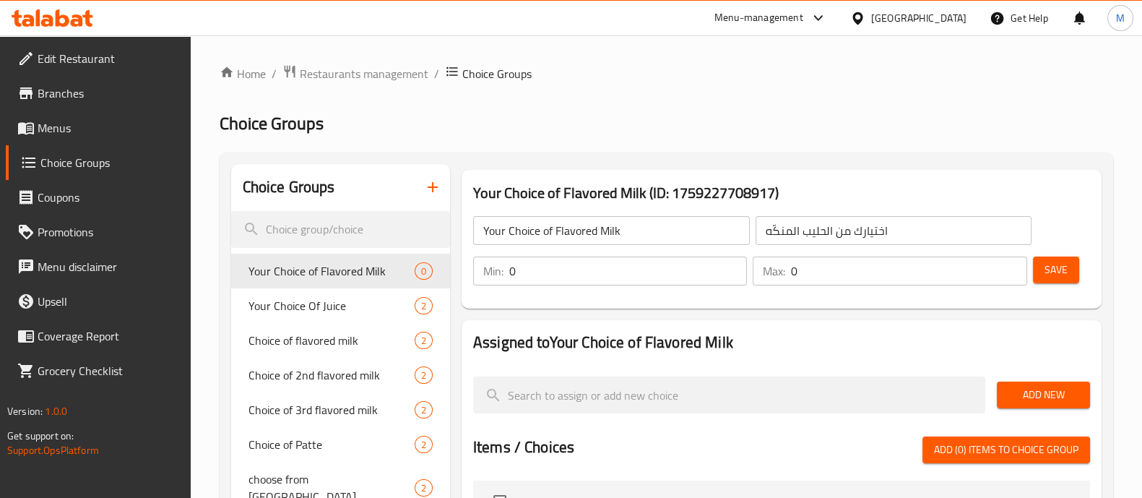
click at [569, 260] on input "0" at bounding box center [628, 270] width 238 height 29
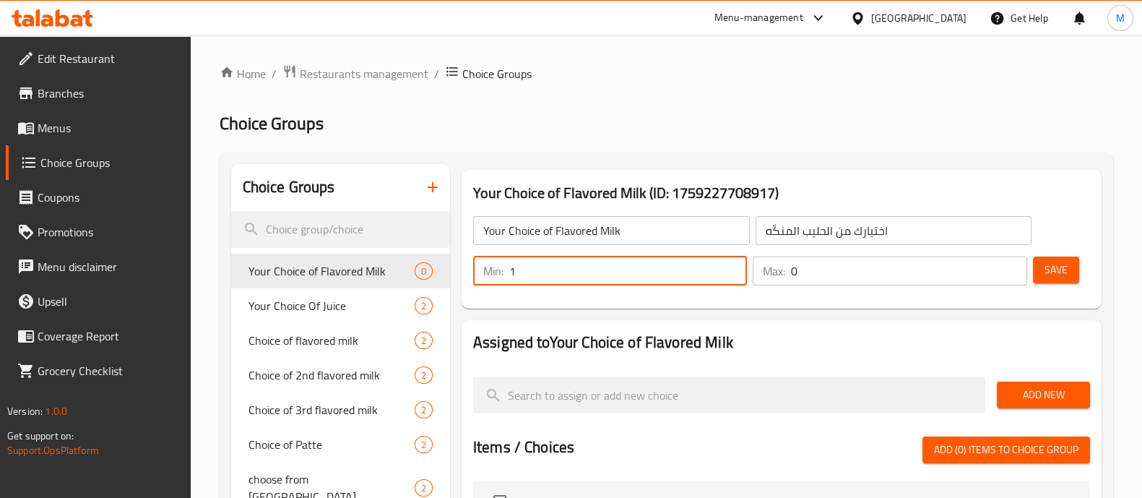
type input "1"
click at [847, 261] on input "0" at bounding box center [909, 270] width 236 height 29
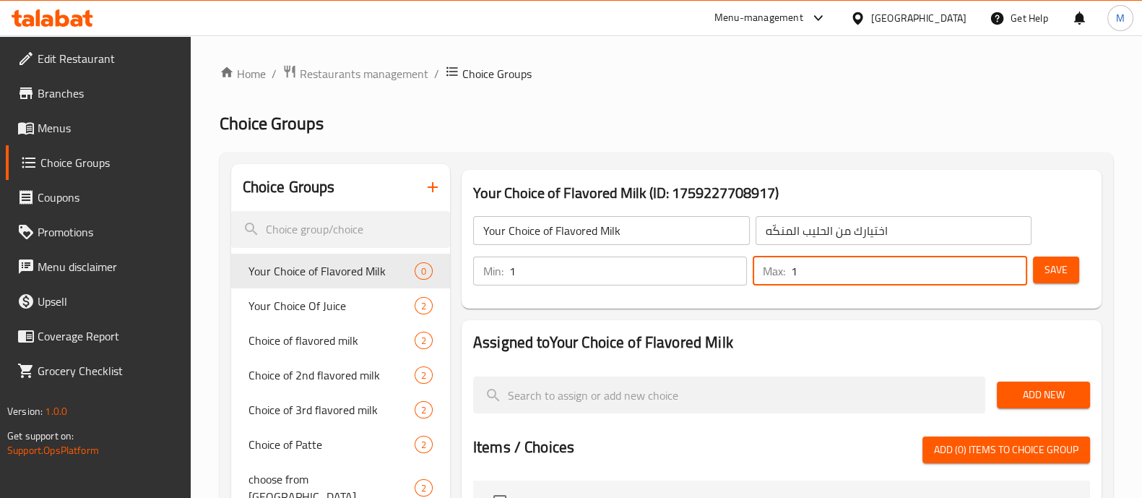
type input "1"
click at [1063, 383] on button "Add New" at bounding box center [1043, 394] width 93 height 27
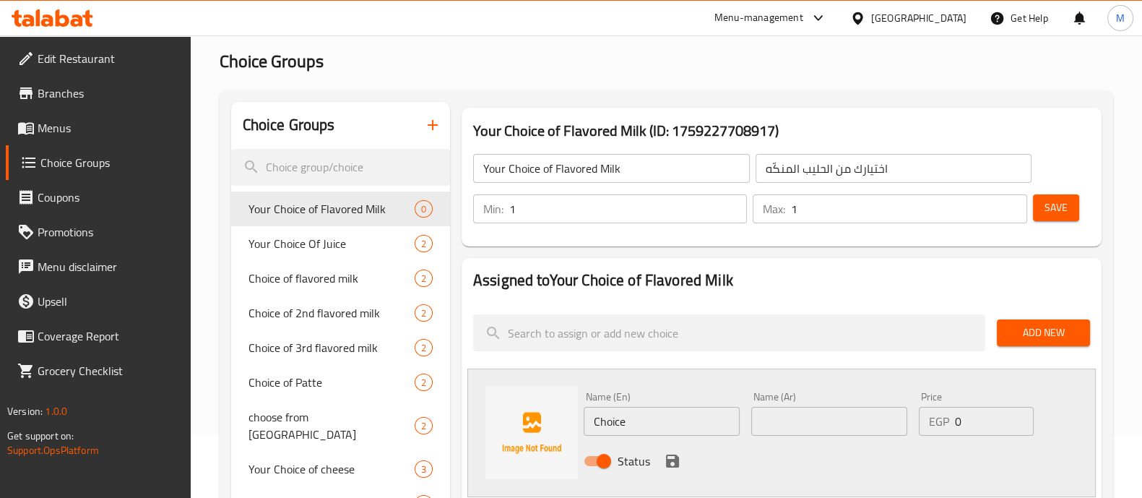
scroll to position [90, 0]
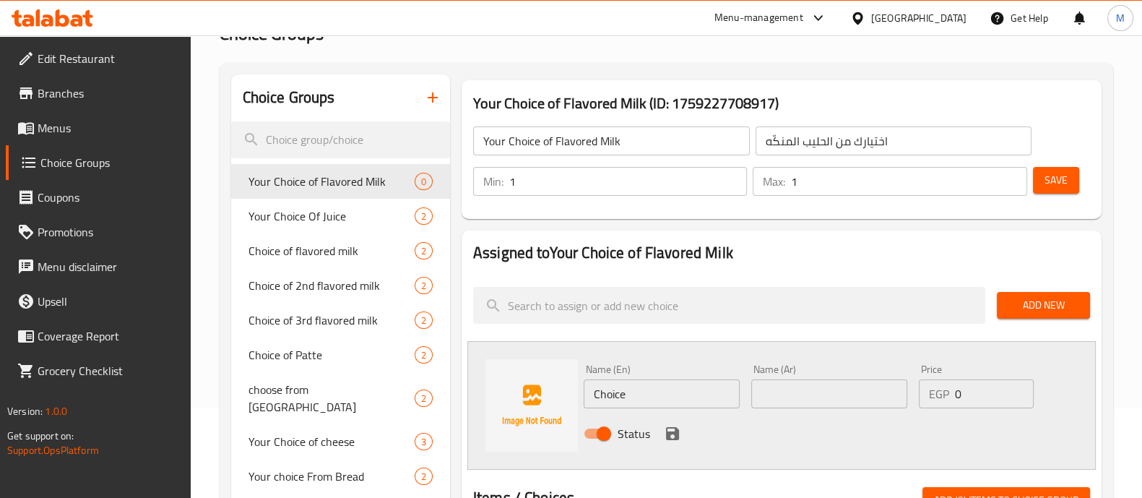
drag, startPoint x: 785, startPoint y: 400, endPoint x: 767, endPoint y: 394, distance: 18.3
click at [786, 400] on input "text" at bounding box center [829, 393] width 156 height 29
paste input "الاصدقاء لبن تمر 225 مل"
type input "الاصدقاء لبن تمر 225 مل"
click at [609, 404] on input "Choice" at bounding box center [662, 393] width 156 height 29
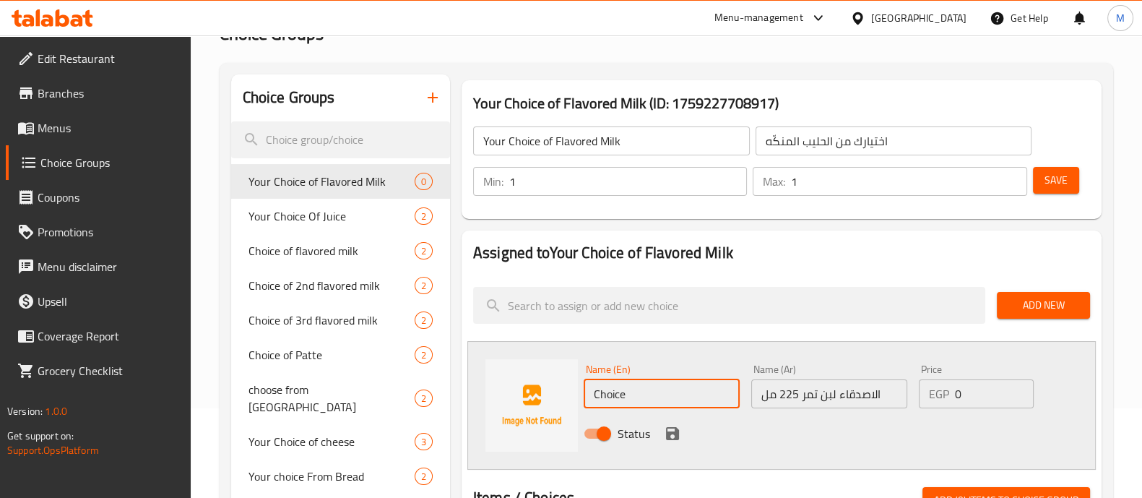
click at [609, 404] on input "Choice" at bounding box center [662, 393] width 156 height 29
paste input "Al-Asdeqa Date Milk 225 ml"
click at [639, 398] on input "Al-Asdeqa Date Milk 225 ml" at bounding box center [662, 393] width 156 height 29
type input "Al-Asdeka Date Milk 225 ml"
click at [672, 428] on icon "save" at bounding box center [672, 433] width 17 height 17
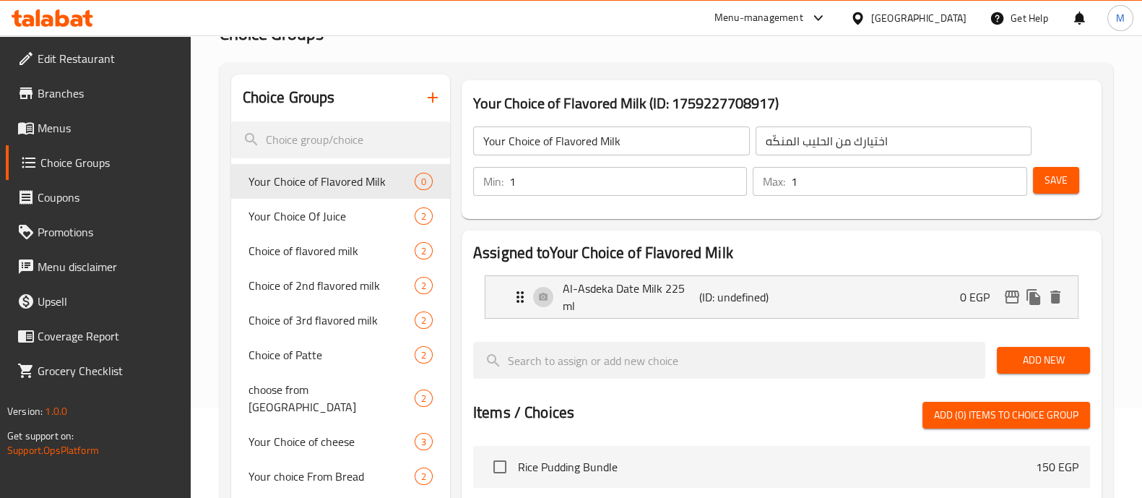
click at [1045, 351] on span "Add New" at bounding box center [1044, 360] width 70 height 18
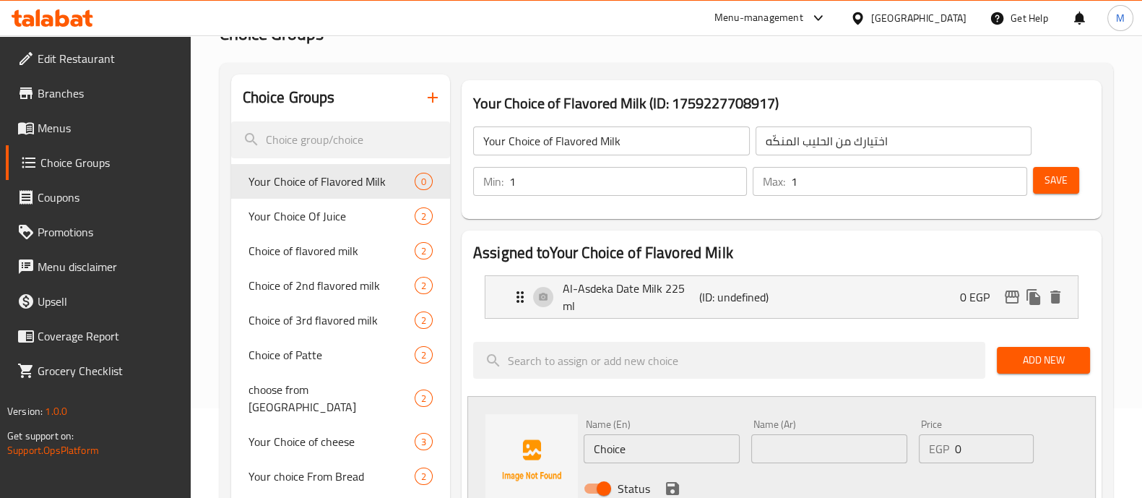
click at [621, 444] on input "Choice" at bounding box center [662, 448] width 156 height 29
click at [803, 439] on input "text" at bounding box center [829, 448] width 156 height 29
paste input "الاصدقاء لبن [PERSON_NAME] 225 مل"
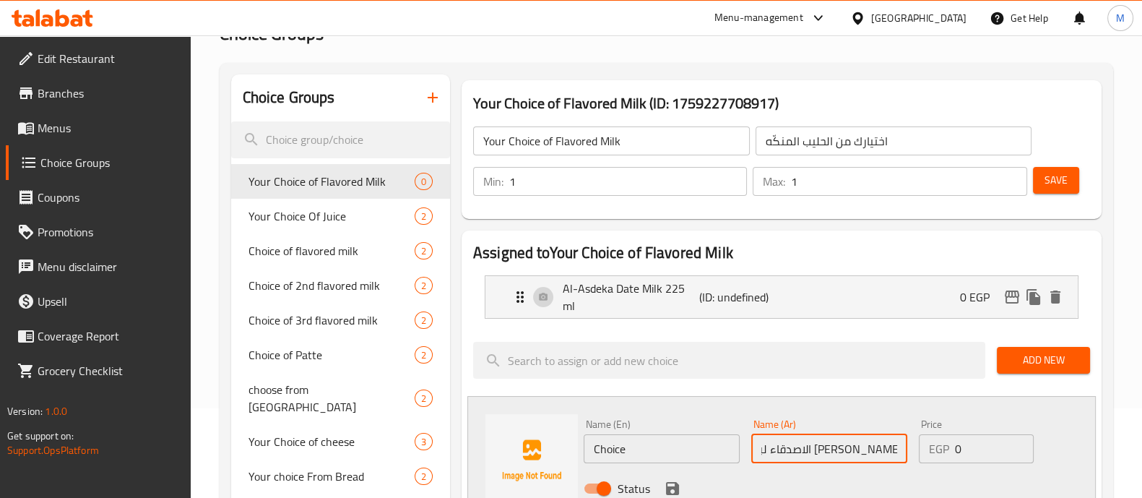
type input "الاصدقاء لبن [PERSON_NAME] 225 مل"
click at [607, 436] on input "Choice" at bounding box center [662, 448] width 156 height 29
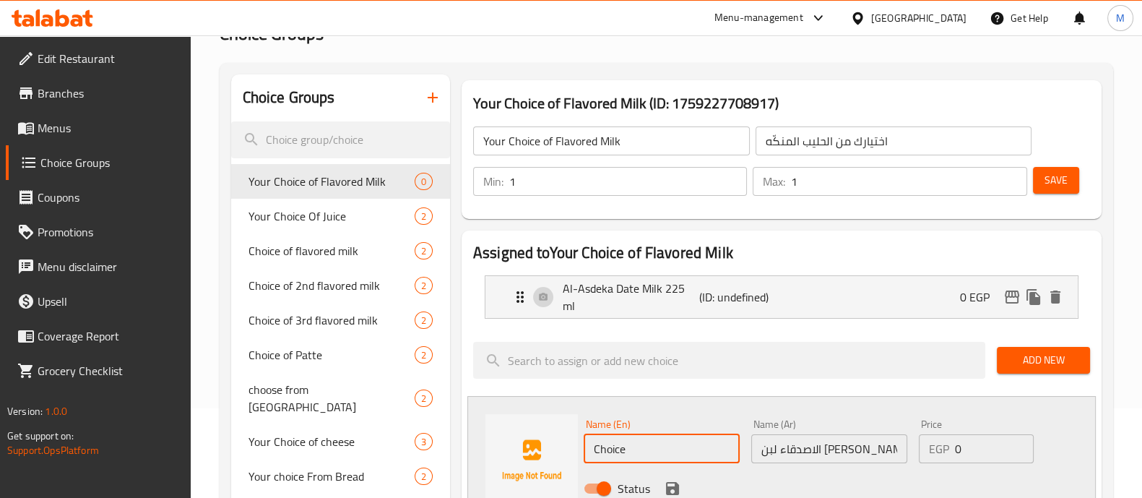
click at [607, 438] on input "Choice" at bounding box center [662, 448] width 156 height 29
paste input "atGPT said: Al-Asdeqa Chocolate Milk 225 ml"
click at [614, 442] on input "ChatGPT said: Al-Asdeqa Chocolate Milk 225 ml" at bounding box center [662, 448] width 156 height 29
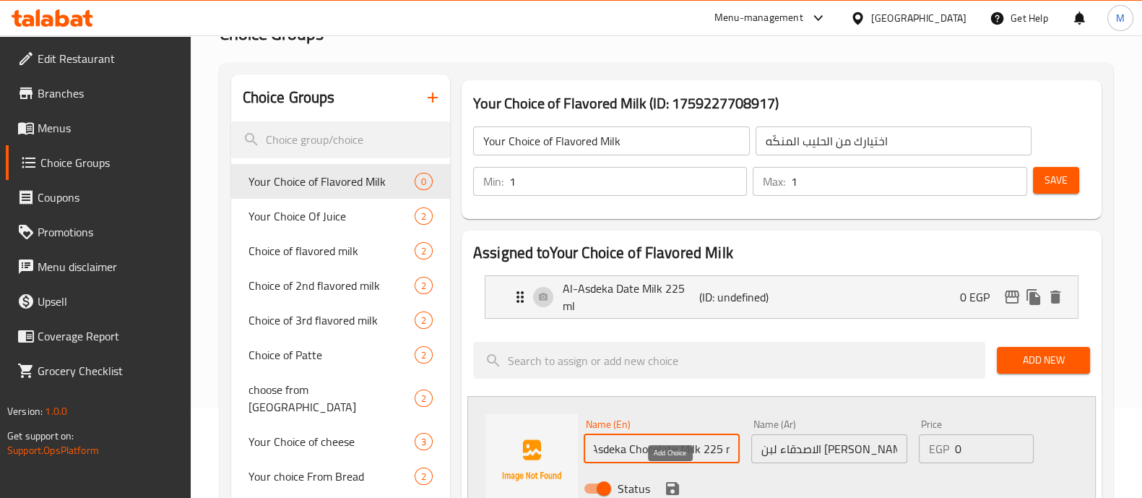
type input "ChatGPT said: Al-Asdeka Chocolate Milk 225 ml"
click at [675, 480] on icon "save" at bounding box center [672, 488] width 17 height 17
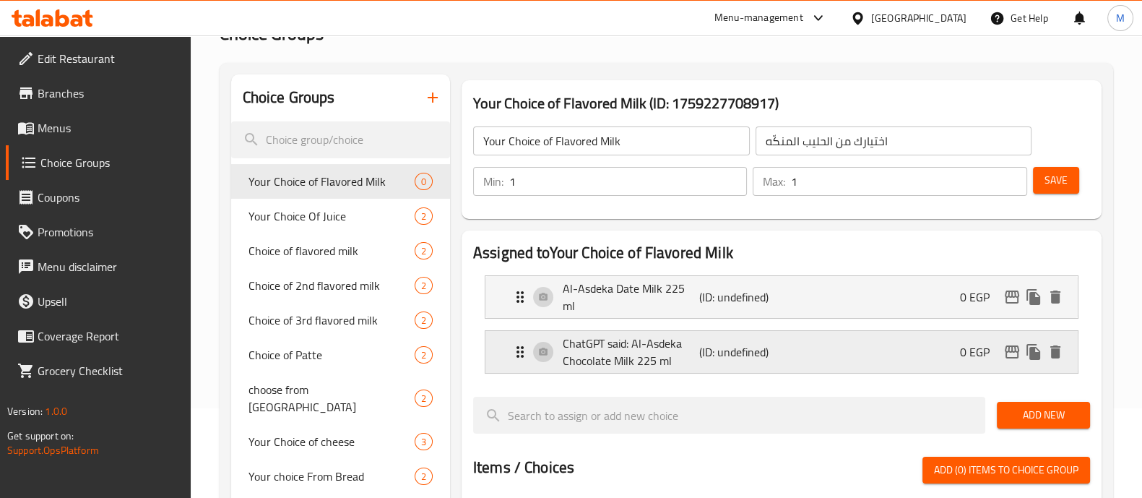
click at [605, 334] on p "ChatGPT said: Al-Asdeka Chocolate Milk 225 ml" at bounding box center [631, 351] width 137 height 35
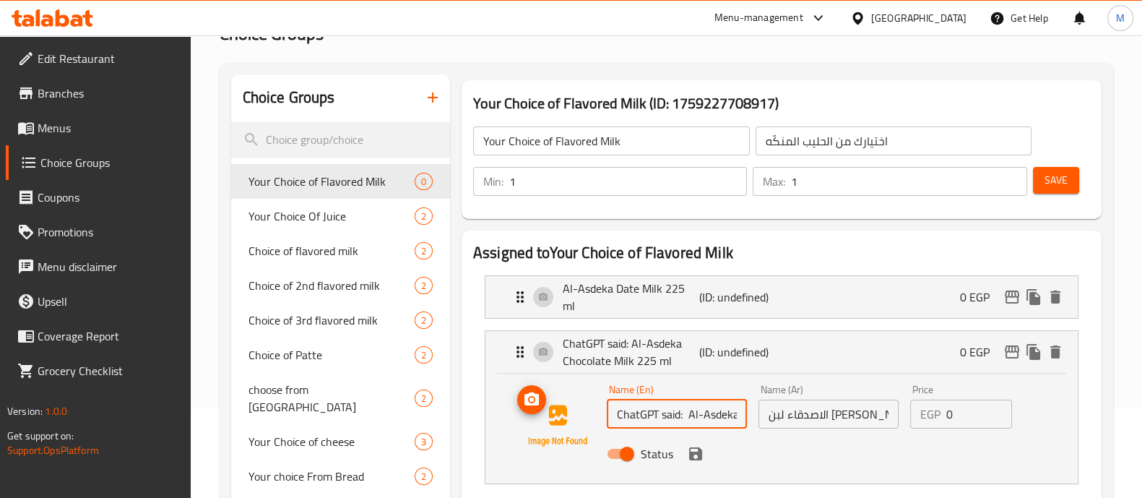
drag, startPoint x: 687, startPoint y: 406, endPoint x: 596, endPoint y: 405, distance: 91.0
click at [596, 405] on div "Name (En) ChatGPT said: Al-Asdeka Chocolate Milk 225 ml Name (En) Name (Ar) الا…" at bounding box center [782, 425] width 546 height 98
click at [691, 449] on icon "save" at bounding box center [695, 453] width 13 height 13
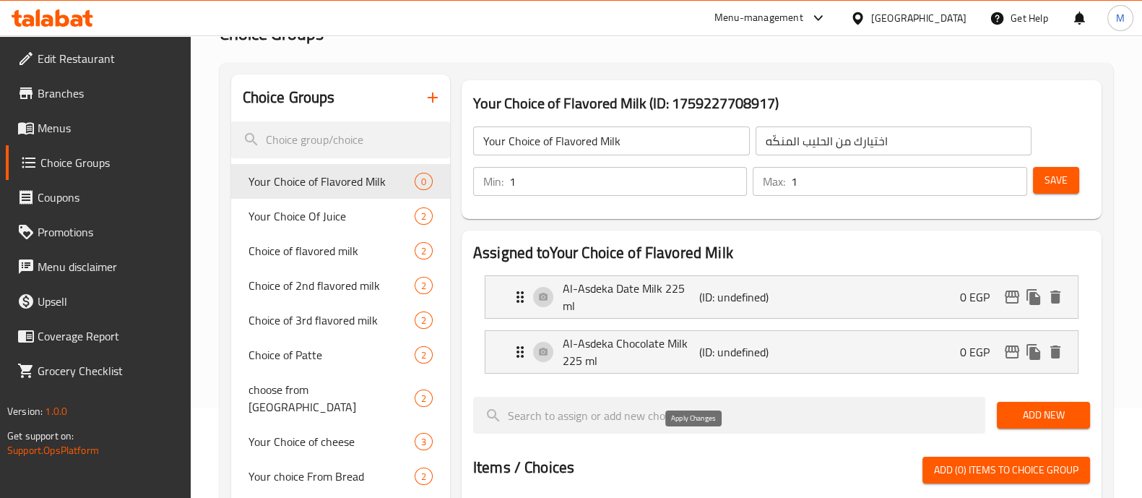
type input "Al-Asdeka Chocolate Milk 225 ml"
click at [1046, 176] on span "Save" at bounding box center [1056, 180] width 23 height 18
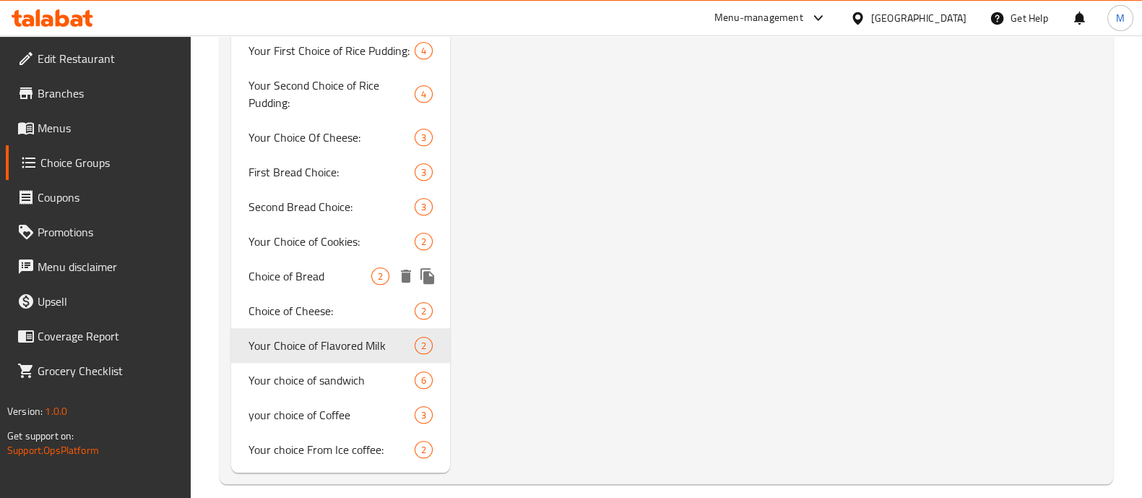
scroll to position [1639, 0]
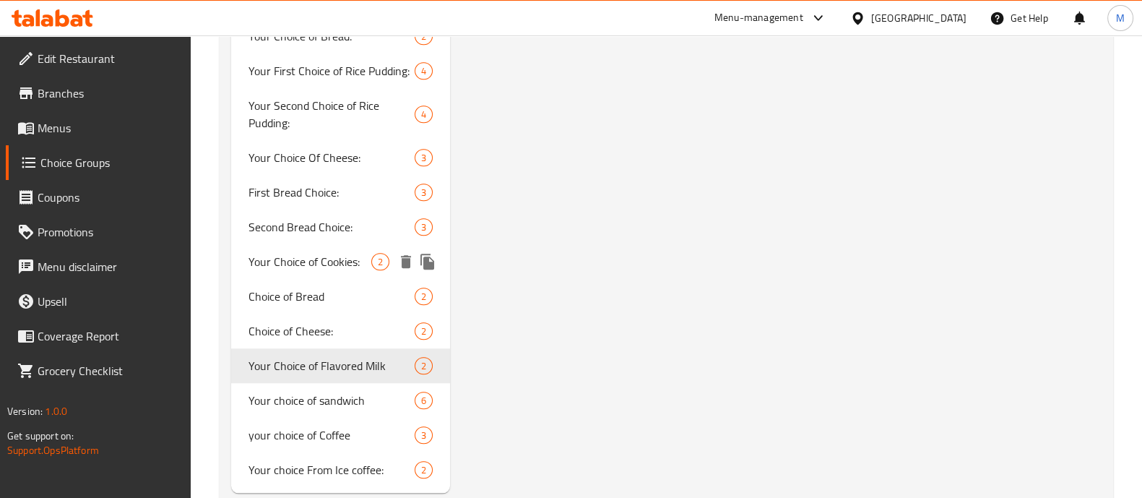
click at [326, 253] on span "Your Choice of Cookies:" at bounding box center [310, 261] width 123 height 17
type input "Your Choice of Cookies:"
type input "اختيارك من الكوكيز"
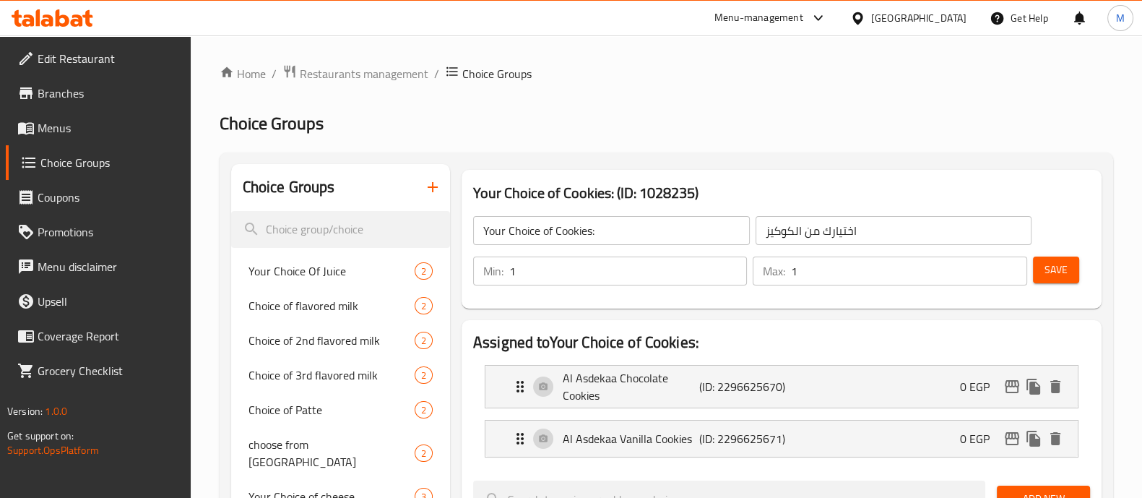
scroll to position [0, 0]
click at [20, 119] on icon at bounding box center [25, 127] width 17 height 17
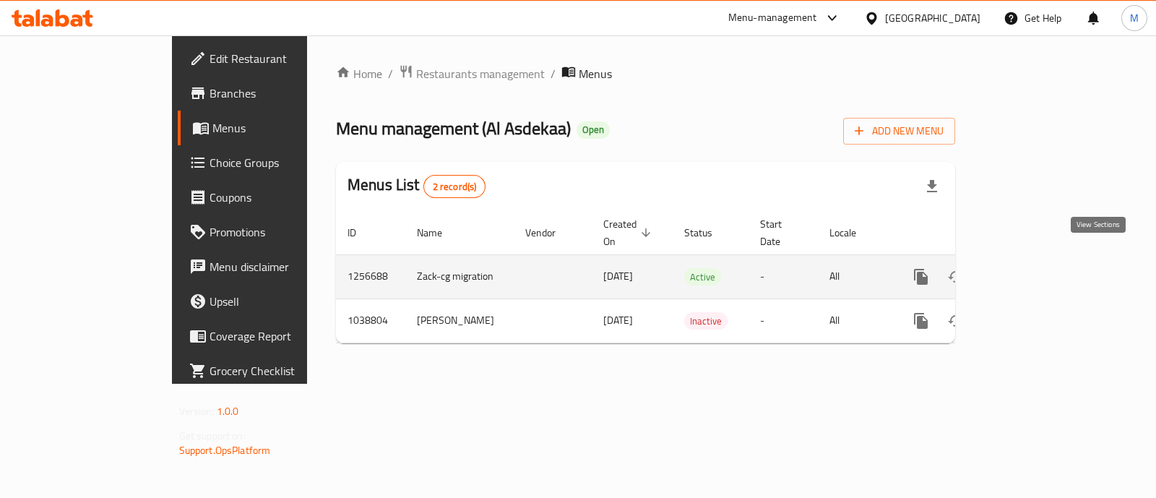
click at [1034, 268] on icon "enhanced table" at bounding box center [1024, 276] width 17 height 17
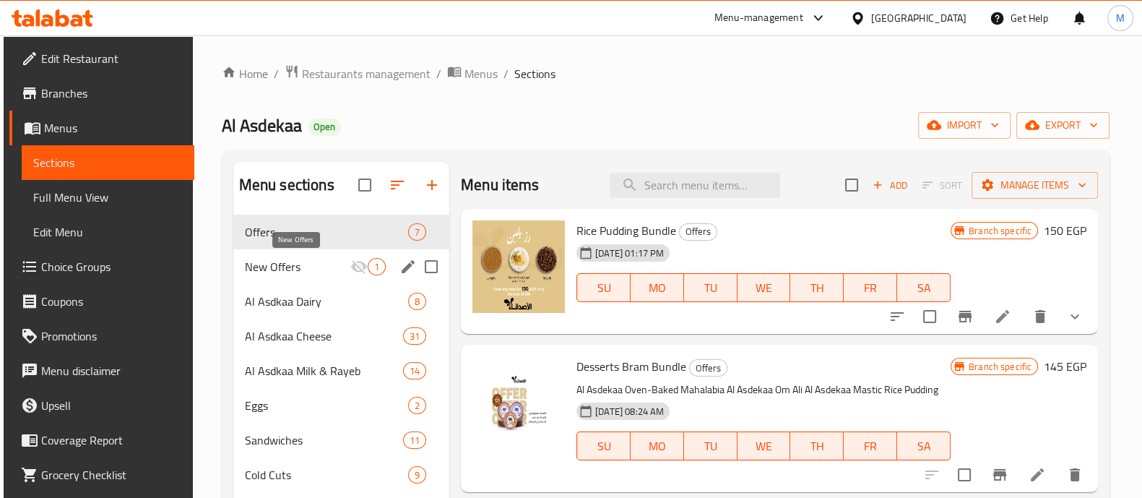
click at [276, 269] on span "New Offers" at bounding box center [297, 266] width 105 height 17
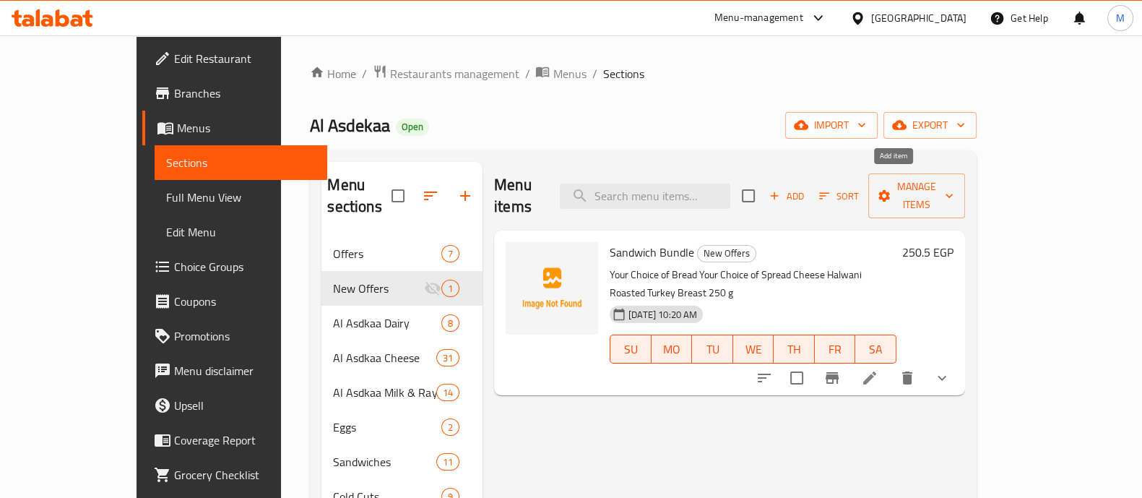
click at [806, 192] on span "Add" at bounding box center [786, 196] width 39 height 17
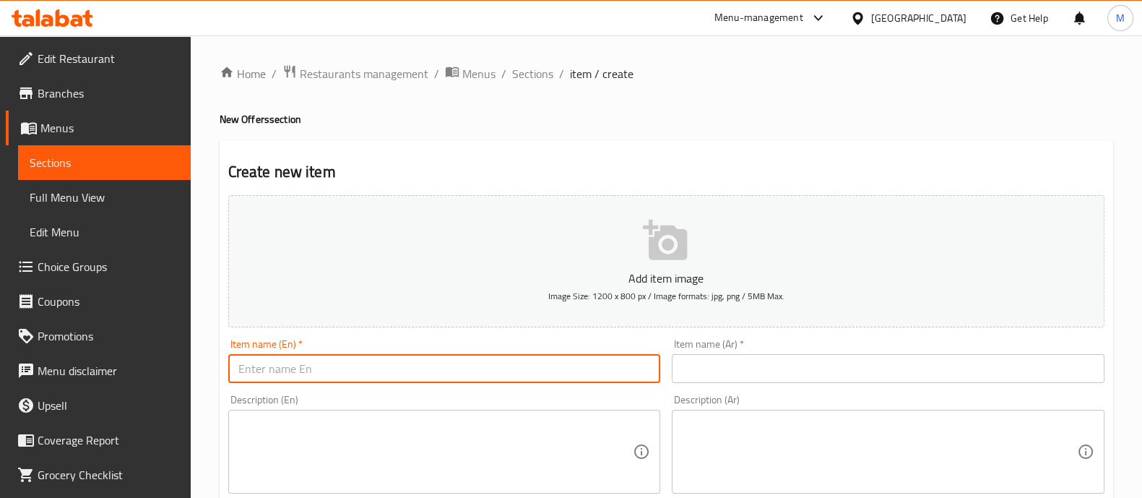
click at [483, 366] on input "text" at bounding box center [444, 368] width 433 height 29
paste input "Bakery Box"
type input "Bakery Box"
click at [735, 379] on input "text" at bounding box center [888, 368] width 433 height 29
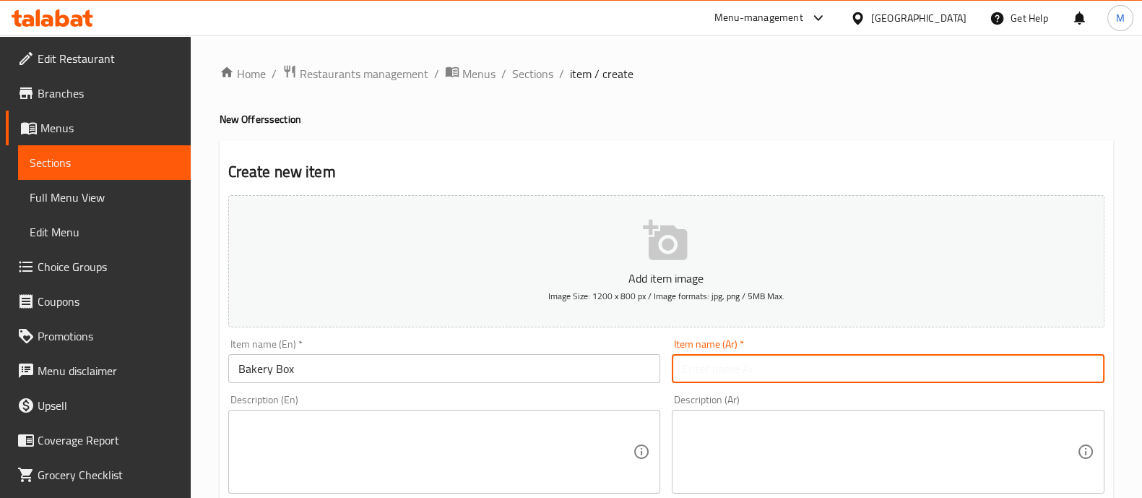
paste input "بوكس مخبوزات"
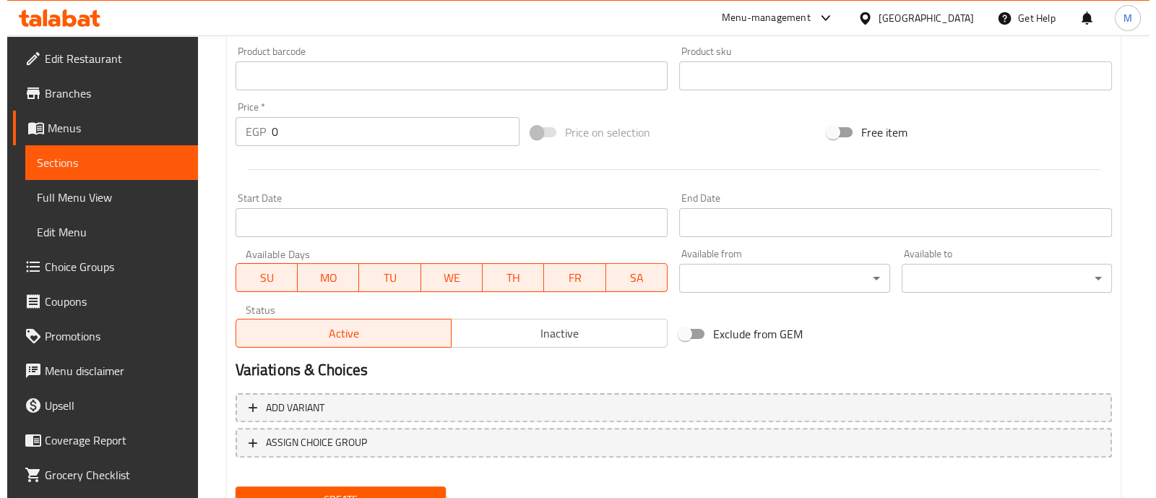
scroll to position [522, 0]
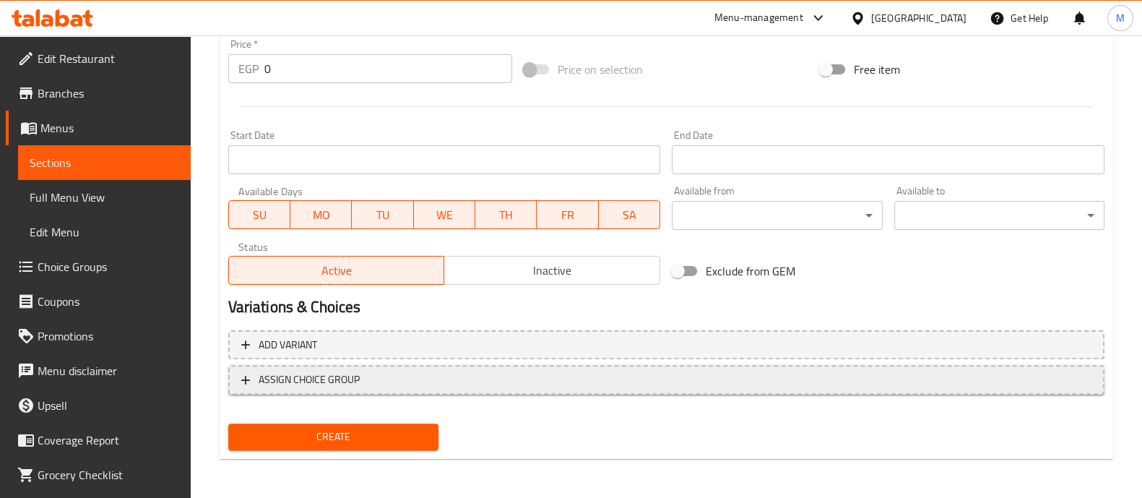
type input "بوكس مخبوزات"
click at [354, 371] on span "ASSIGN CHOICE GROUP" at bounding box center [309, 380] width 101 height 18
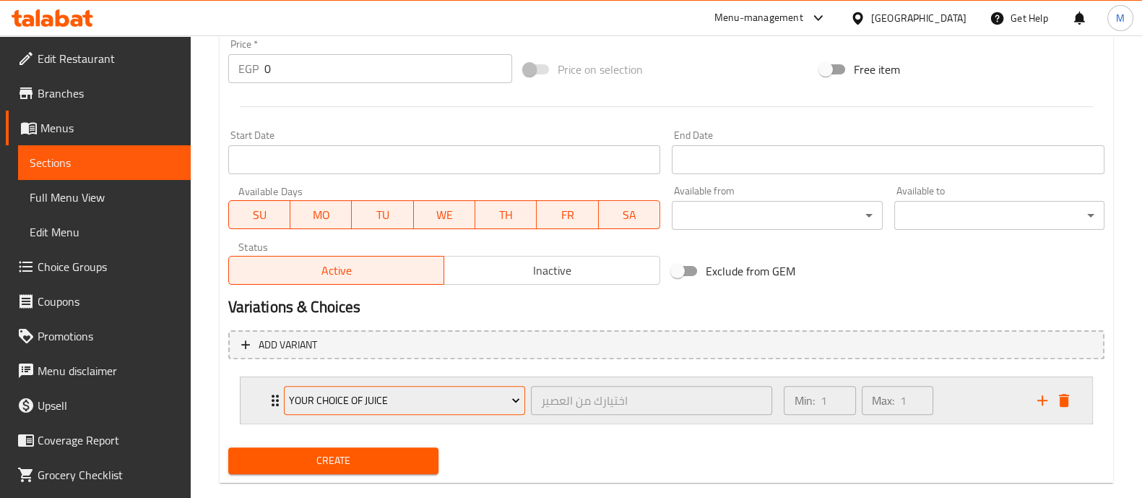
click at [358, 404] on span "Your Choice Of Juice" at bounding box center [404, 401] width 231 height 18
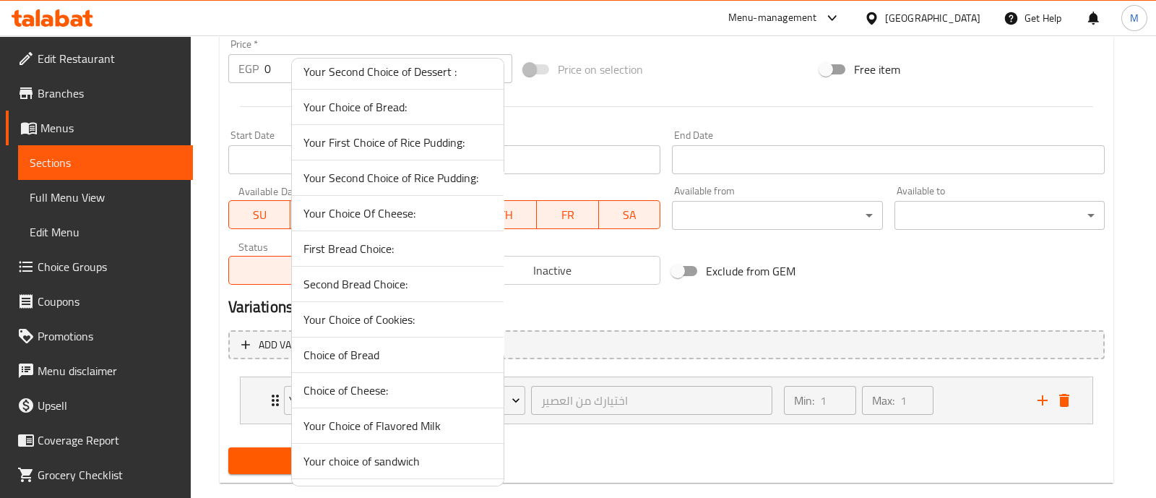
scroll to position [1417, 0]
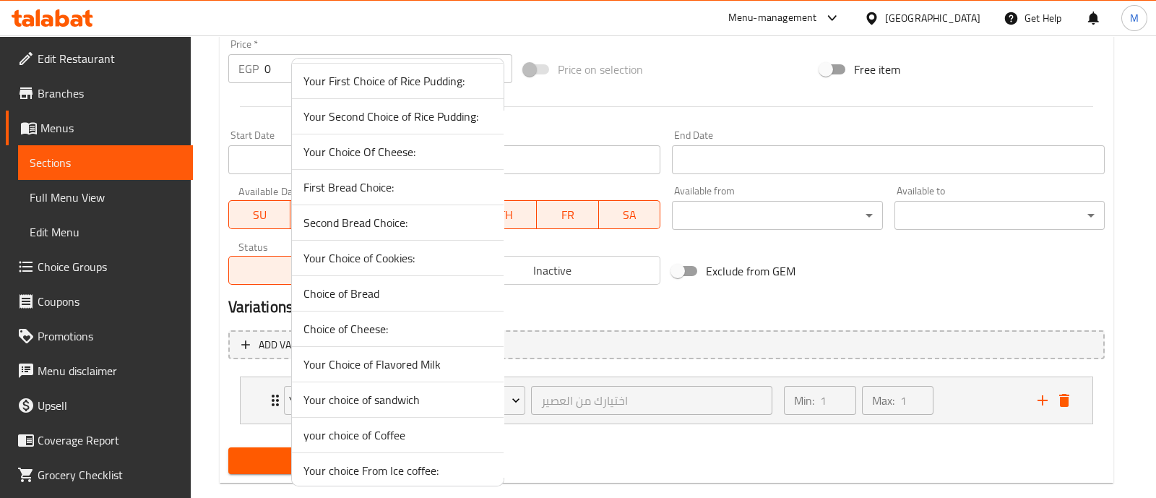
click at [402, 355] on span "Your Choice of Flavored Milk" at bounding box center [397, 363] width 189 height 17
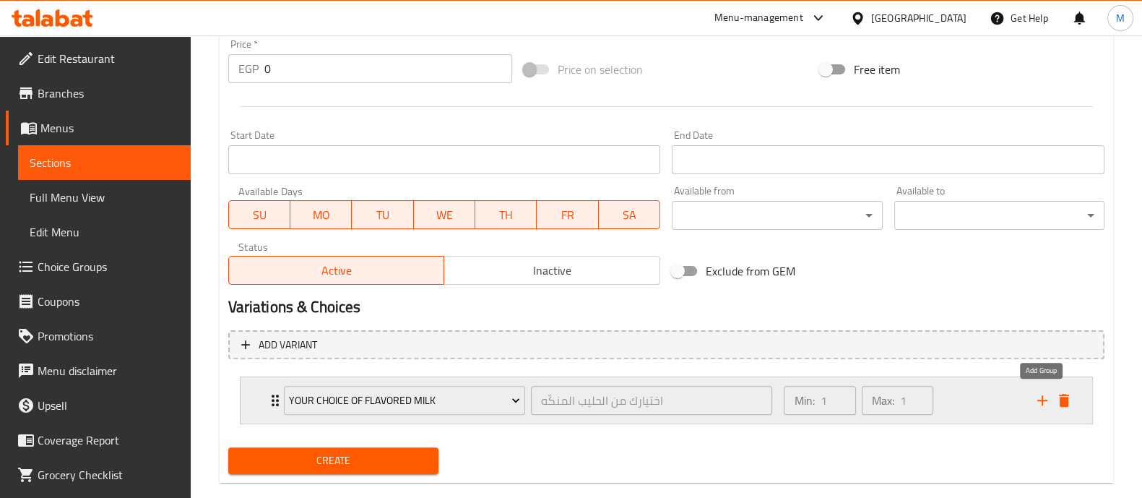
click at [1037, 397] on icon "add" at bounding box center [1042, 400] width 17 height 17
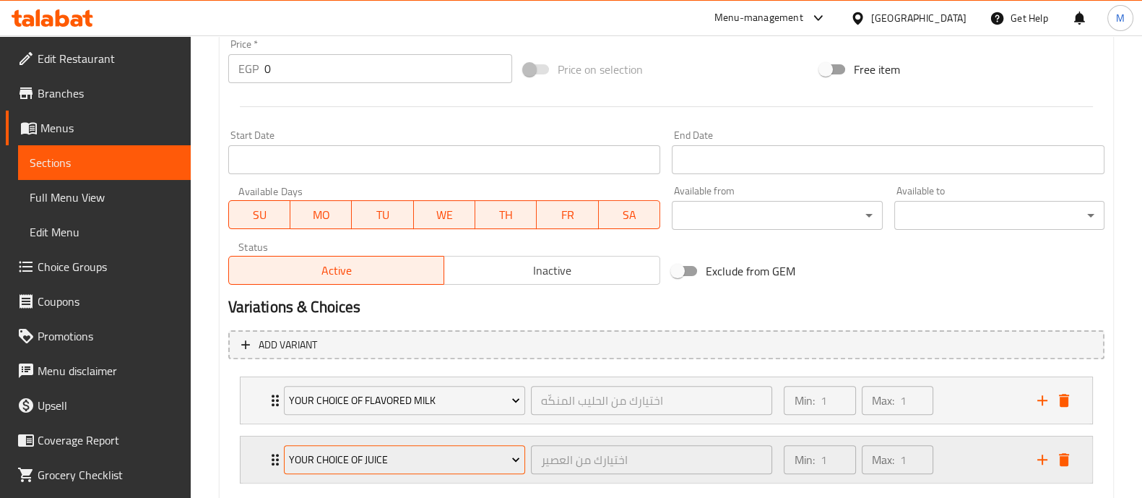
click at [339, 454] on span "Your Choice Of Juice" at bounding box center [404, 460] width 231 height 18
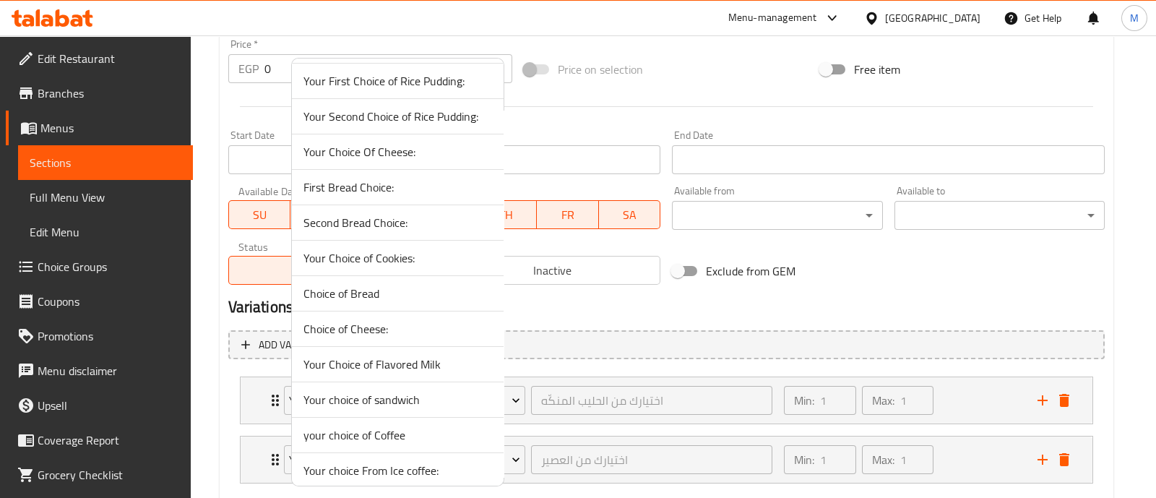
click at [374, 260] on span "Your Choice of Cookies:" at bounding box center [397, 257] width 189 height 17
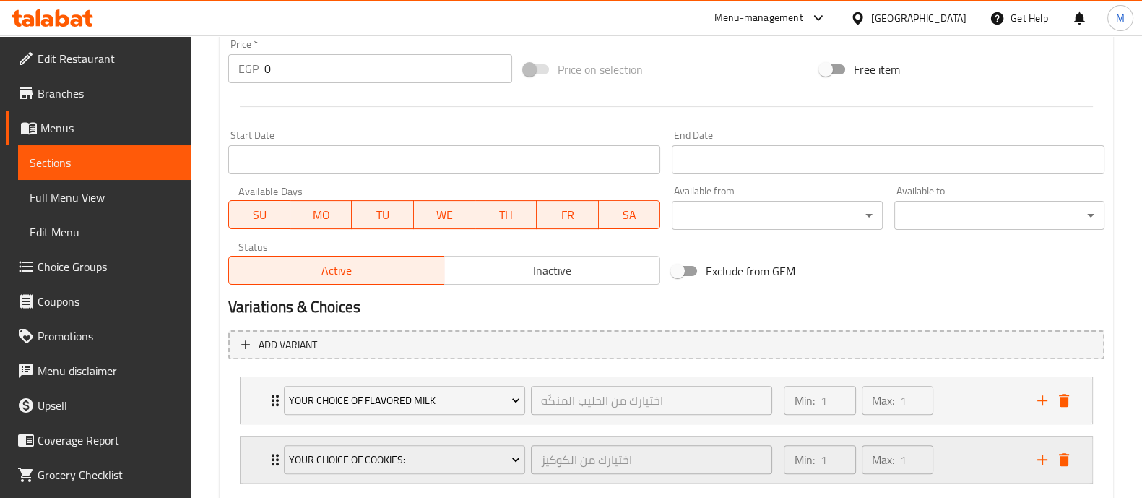
click at [273, 457] on icon "Expand" at bounding box center [275, 459] width 17 height 17
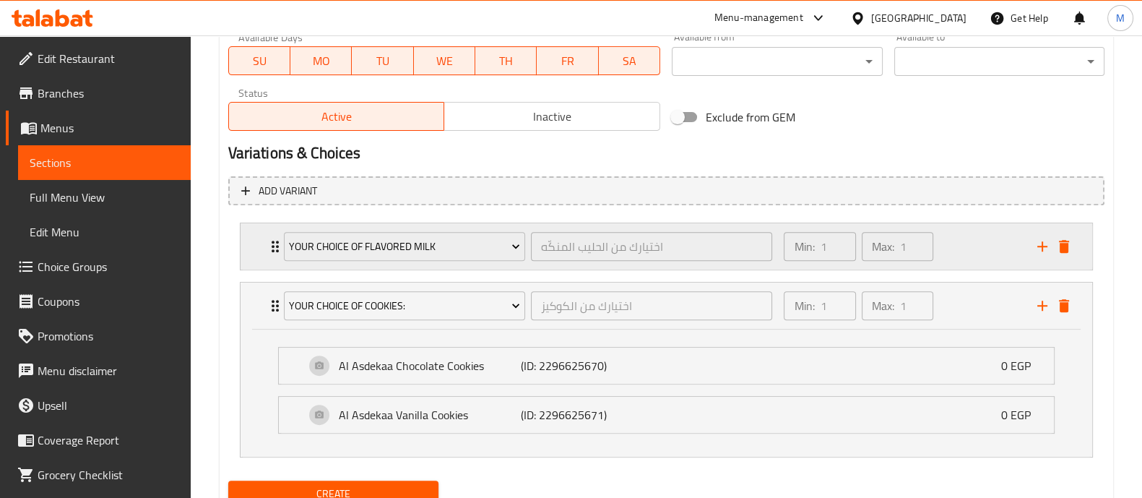
scroll to position [732, 0]
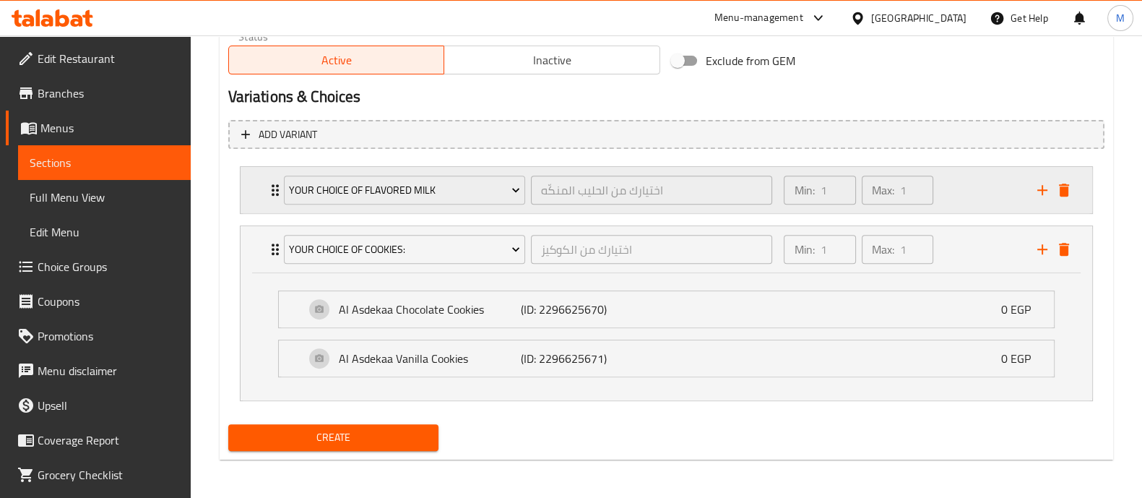
click at [267, 183] on icon "Expand" at bounding box center [275, 189] width 17 height 17
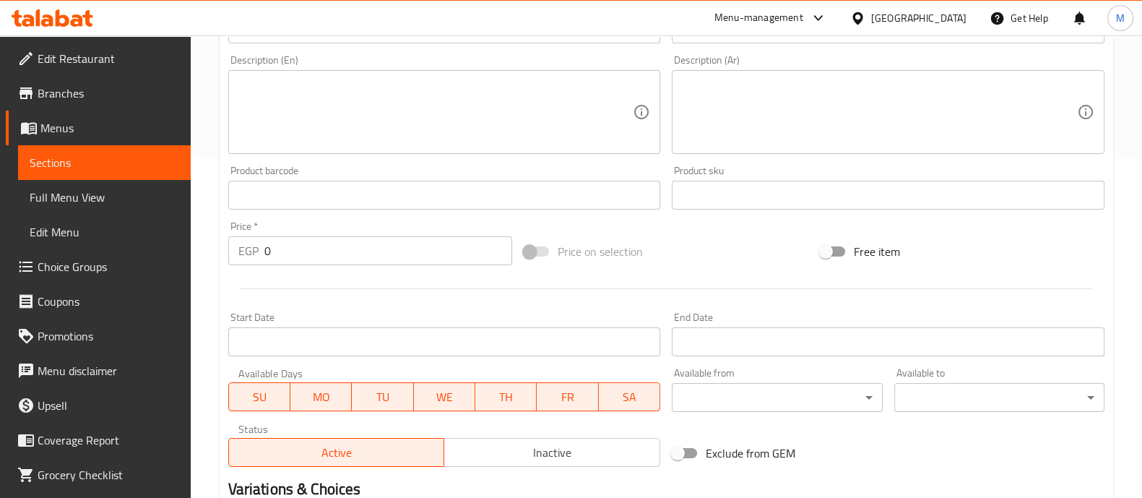
scroll to position [280, 0]
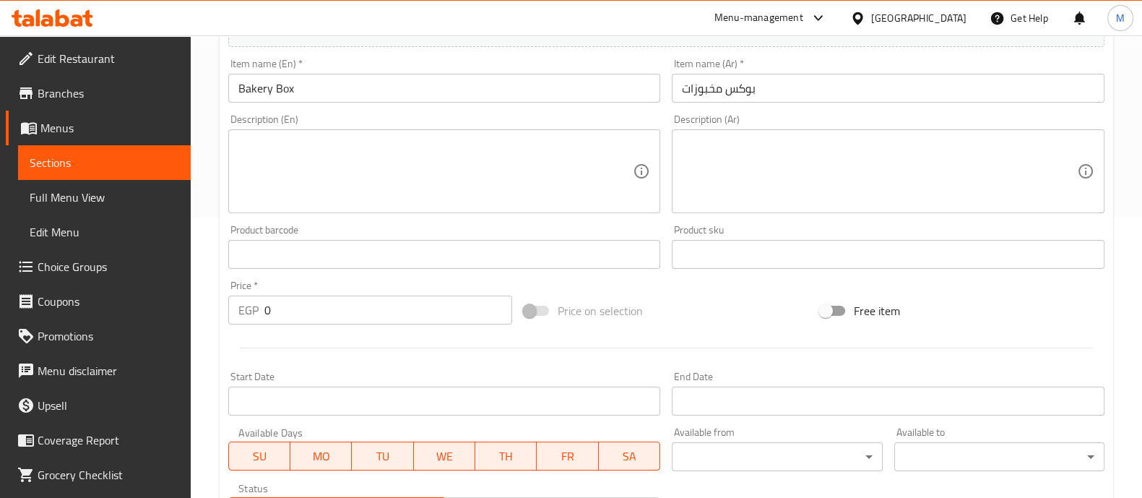
click at [331, 305] on input "0" at bounding box center [388, 309] width 249 height 29
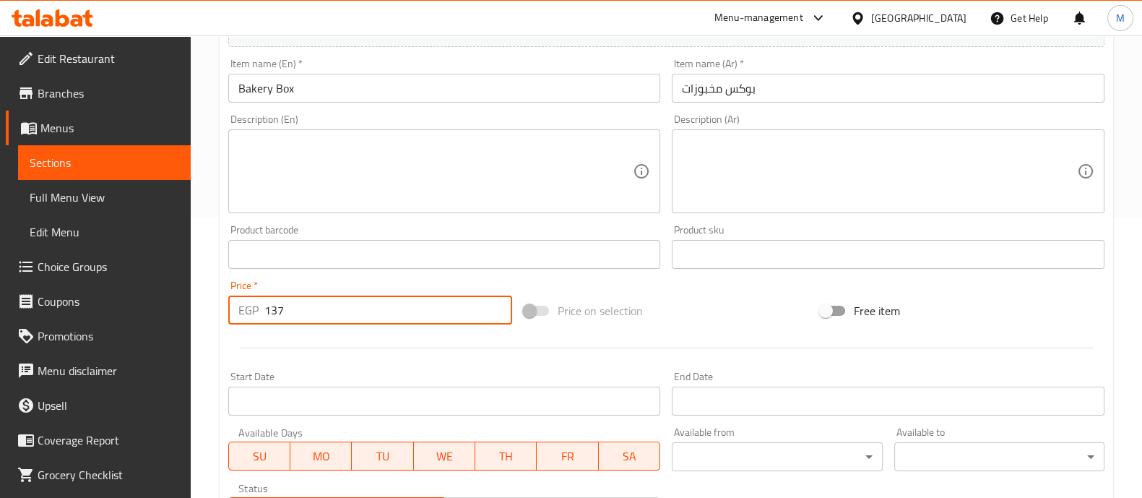
type input "137"
click at [283, 327] on div "Price   * EGP 137 Price *" at bounding box center [371, 303] width 296 height 56
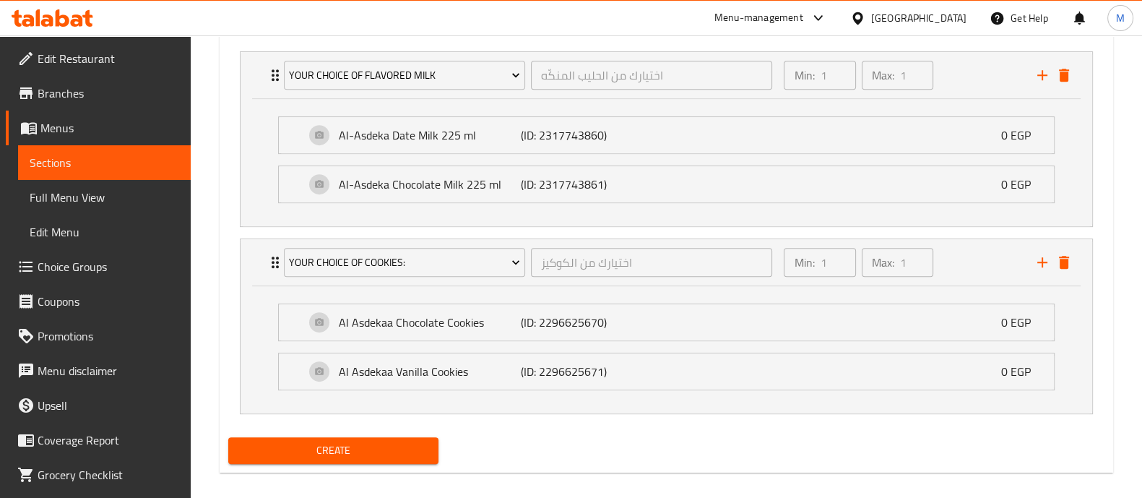
scroll to position [860, 0]
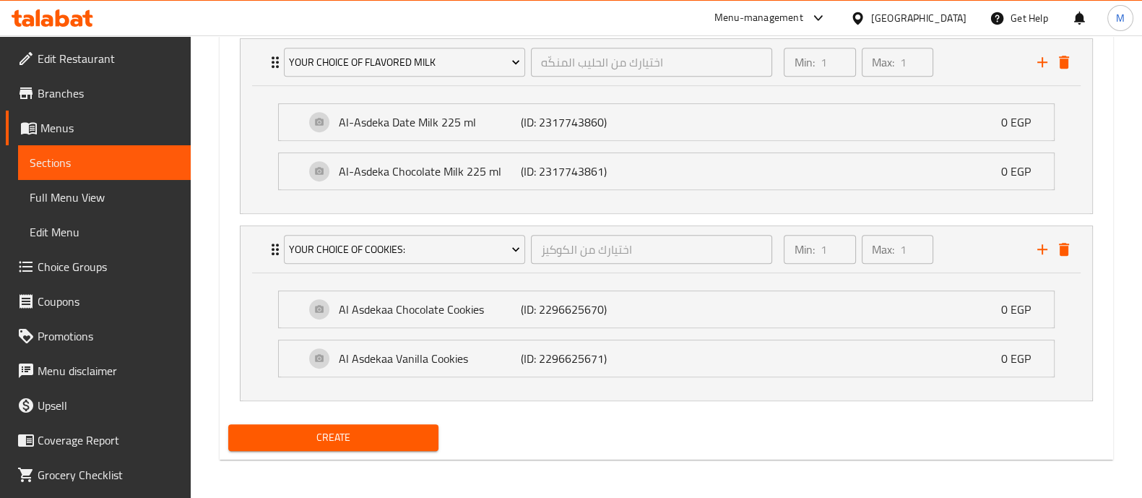
click at [314, 430] on span "Create" at bounding box center [333, 437] width 187 height 18
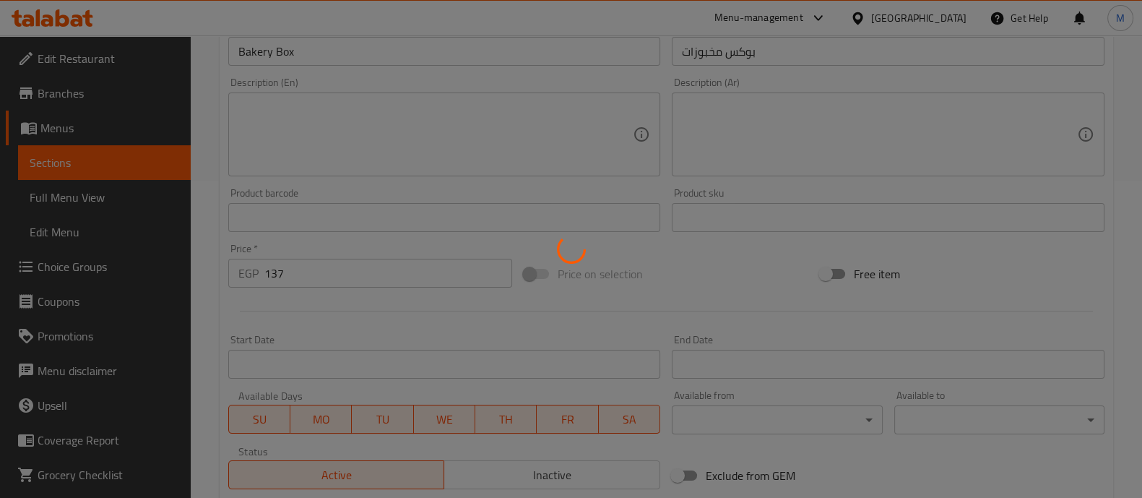
scroll to position [10, 0]
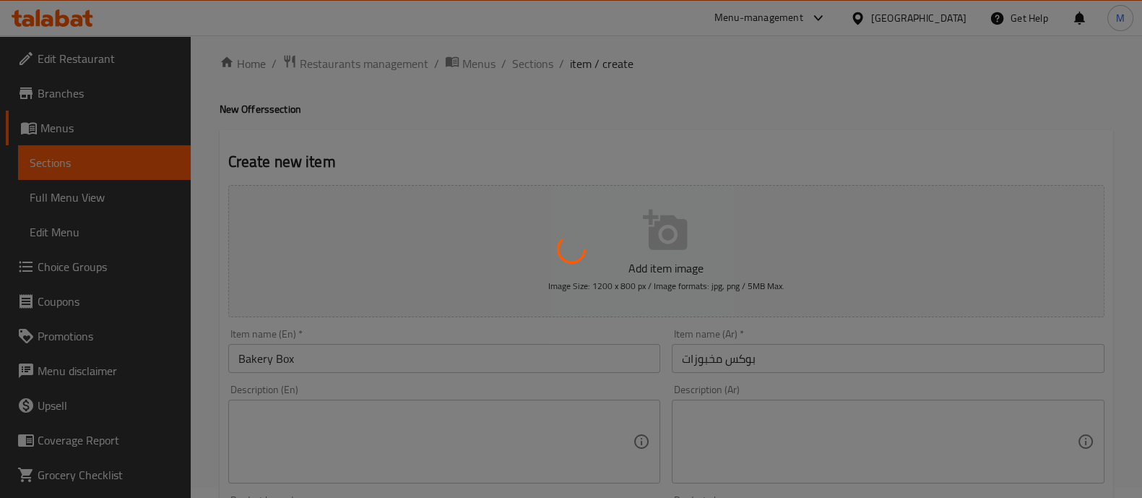
type input "0"
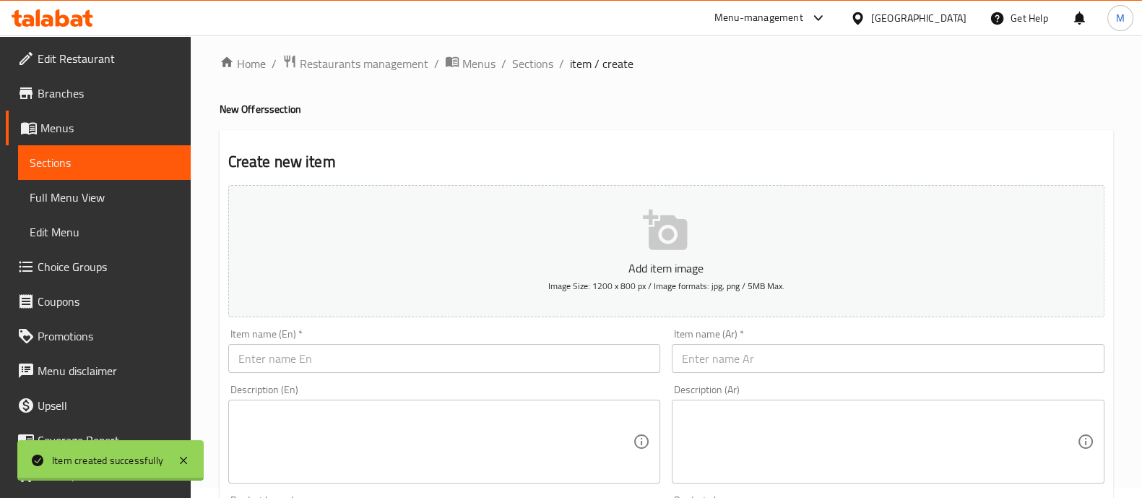
scroll to position [0, 0]
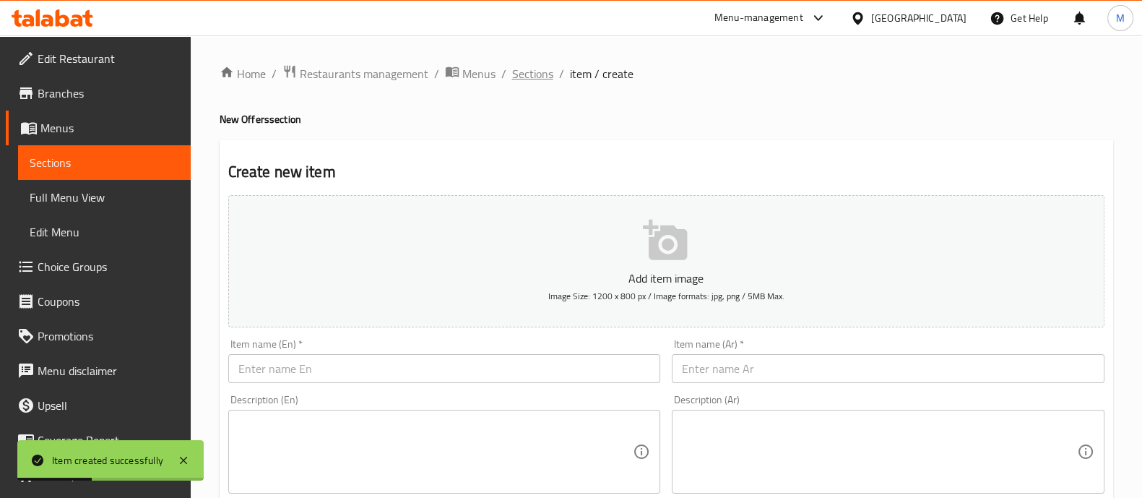
click at [535, 77] on span "Sections" at bounding box center [532, 73] width 41 height 17
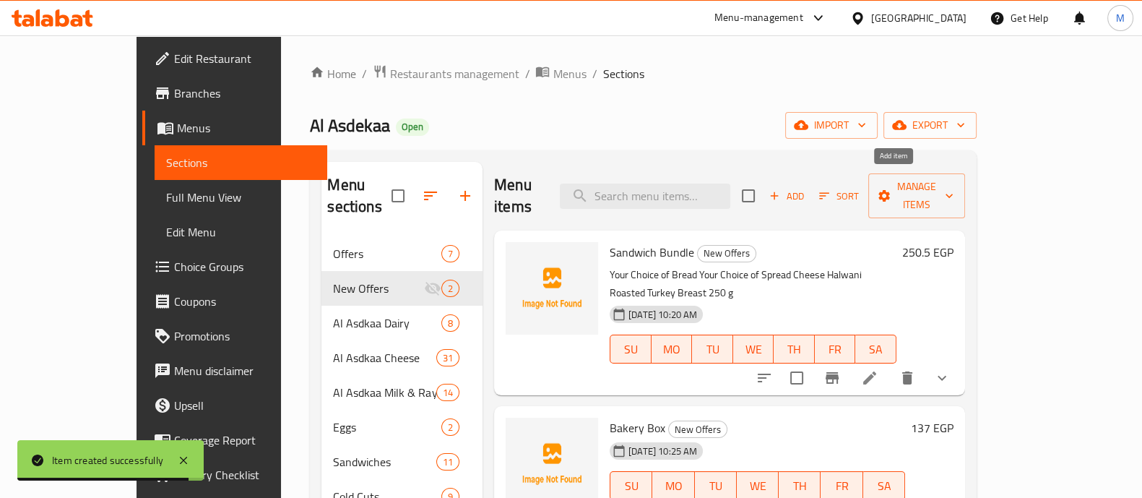
click at [781, 189] on icon "button" at bounding box center [774, 195] width 13 height 13
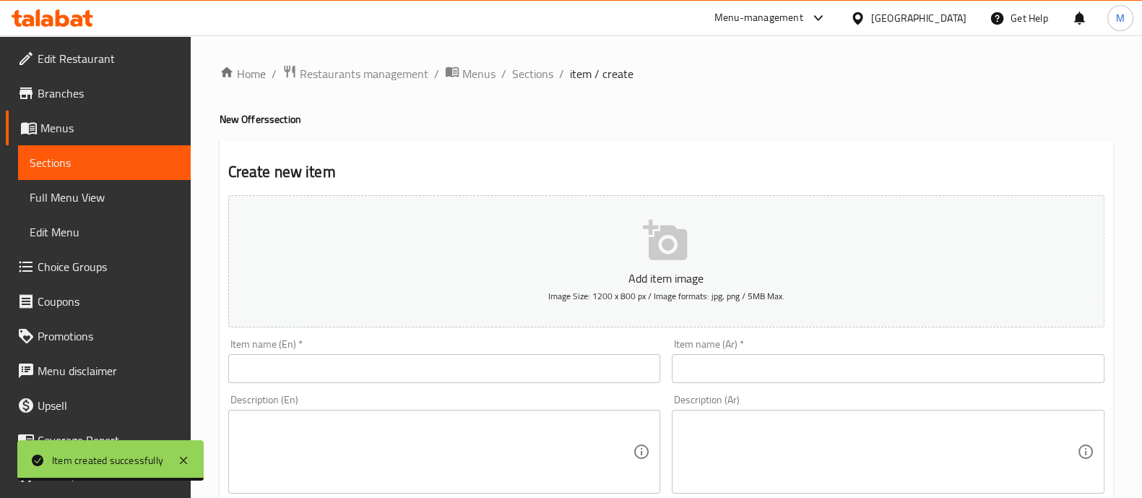
click at [441, 370] on input "text" at bounding box center [444, 368] width 433 height 29
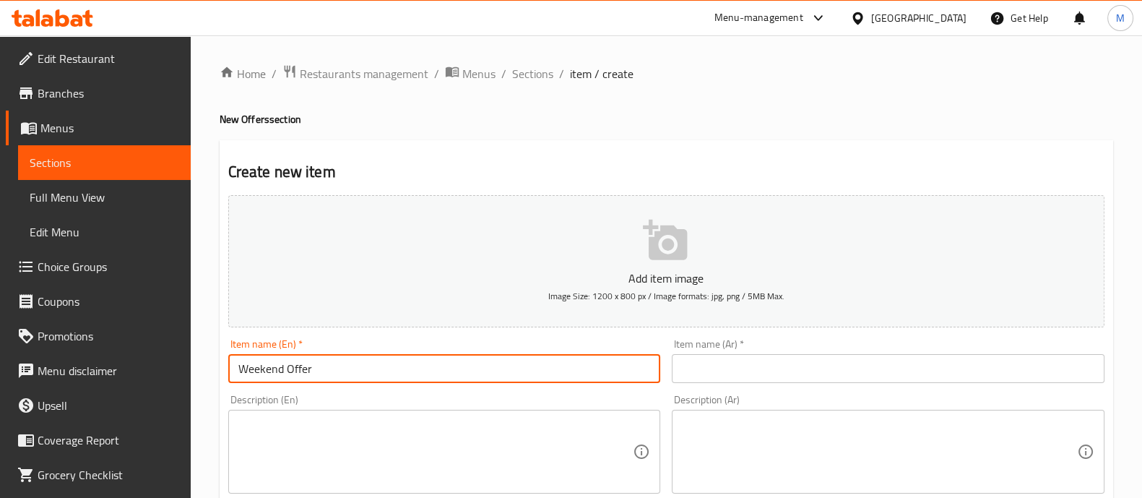
type input "Weekend Offer"
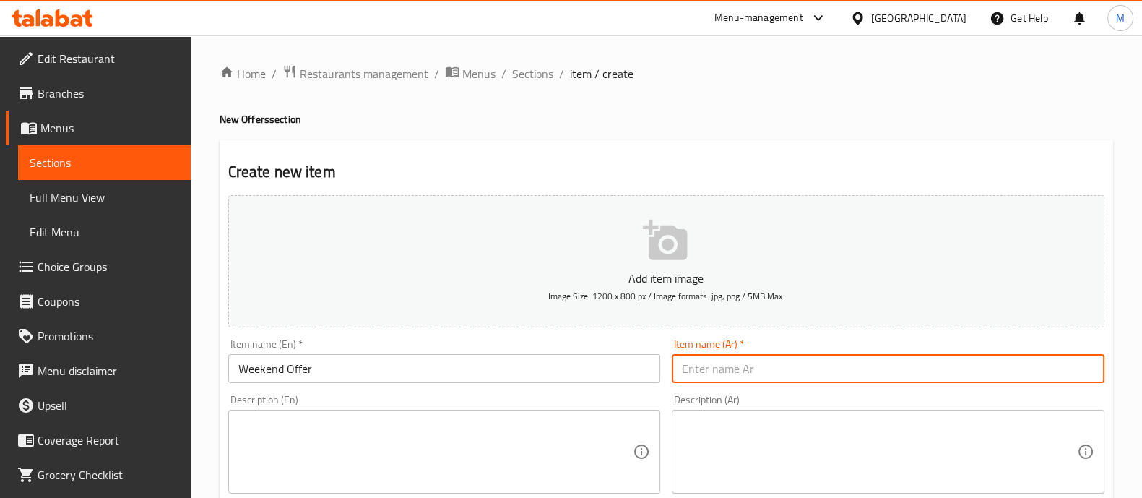
click at [717, 363] on input "text" at bounding box center [888, 368] width 433 height 29
type input "عرض الويك اند"
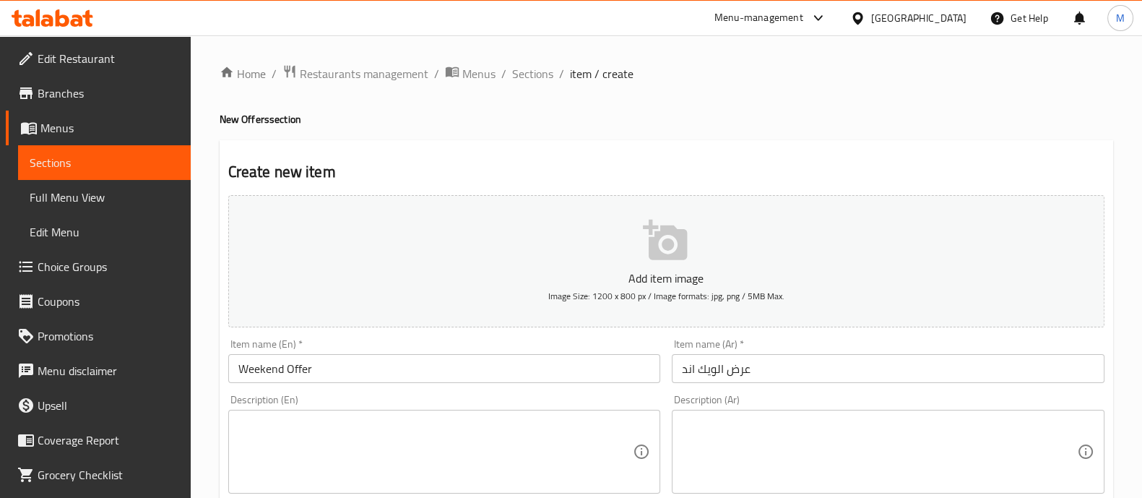
click at [545, 402] on div "Description (En) Description (En)" at bounding box center [444, 443] width 433 height 99
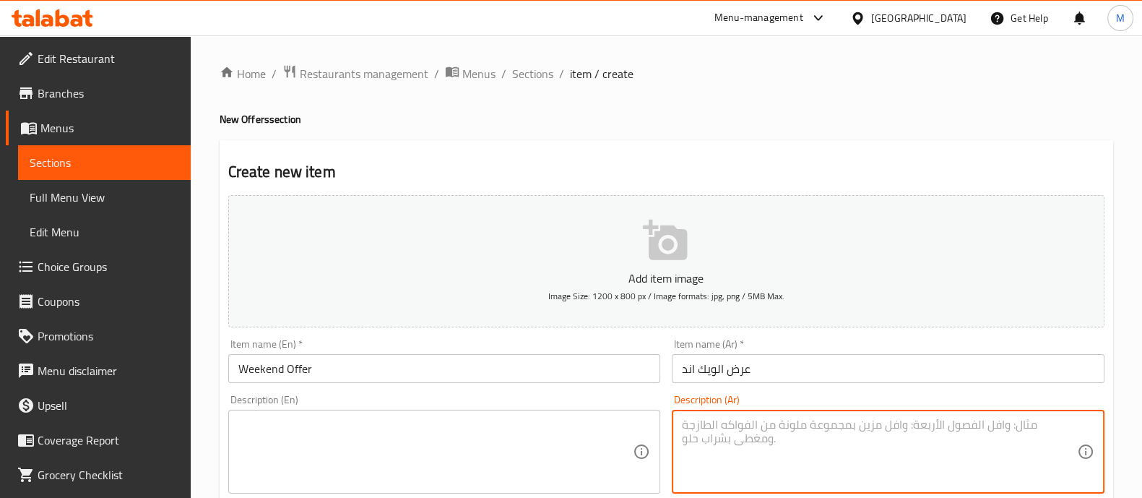
click at [868, 431] on textarea at bounding box center [879, 452] width 395 height 69
paste textarea "الاصدقاء فطير مشلتت كبير الاصدقاء مش تركي 250 جم الاصدقاء قشطة طبيعي 150 جم الا…"
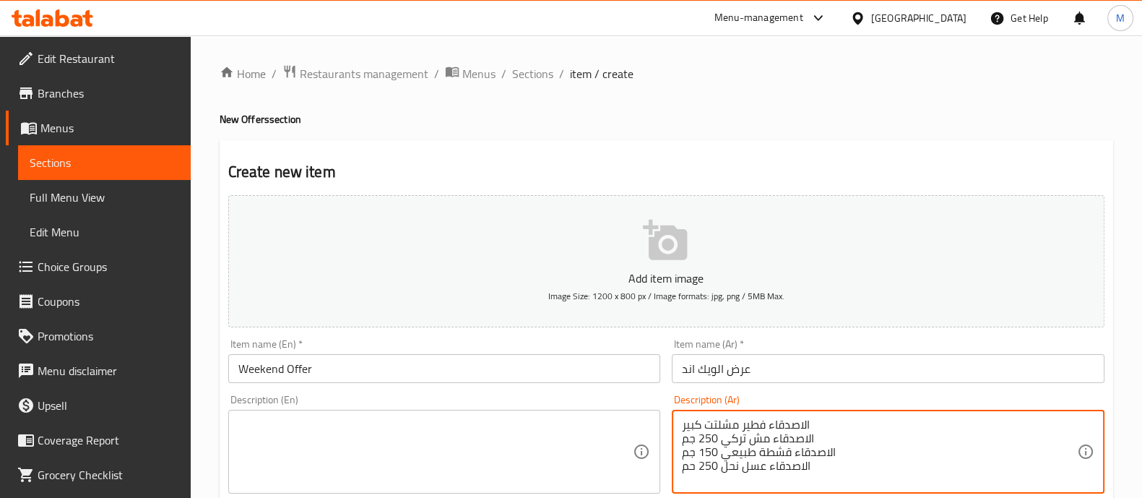
type textarea "الاصدقاء فطير مشلتت كبير الاصدقاء مش تركي 250 جم الاصدقاء قشطة طبيعي 150 جم الا…"
click at [415, 451] on textarea at bounding box center [435, 452] width 395 height 69
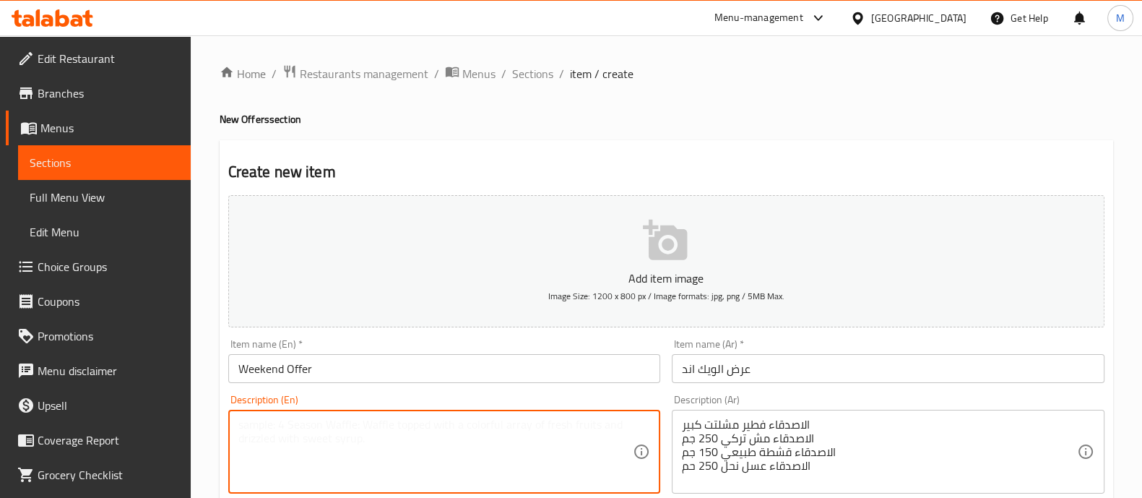
paste textarea "Al-Asdeqa Large Meshaltet Pie Al-Asdeqa Turkish Mish 250 g Al-Asdeqa Natural Cr…"
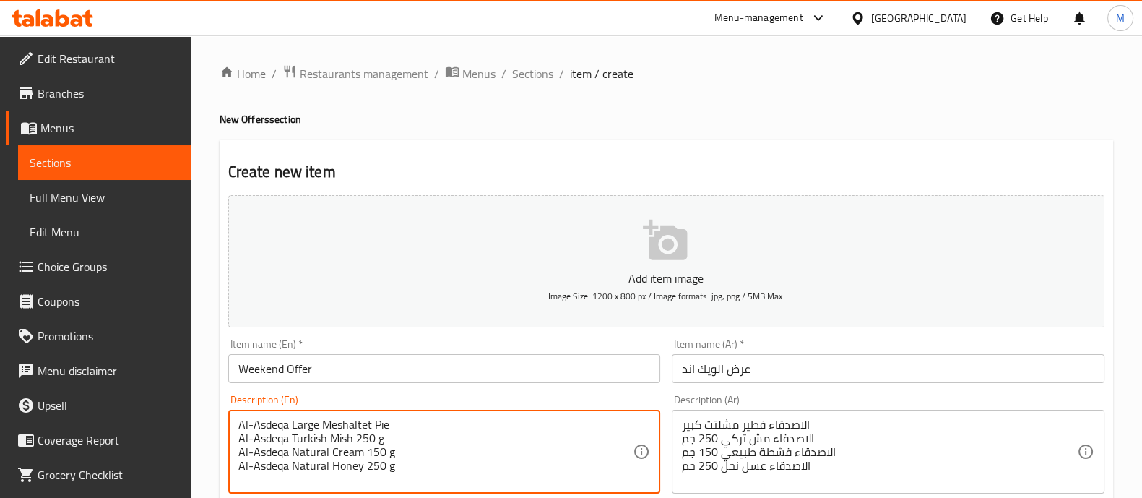
click at [285, 428] on textarea "Al-Asdeqa Large Meshaltet Pie Al-Asdeqa Turkish Mish 250 g Al-Asdeqa Natural Cr…" at bounding box center [435, 452] width 395 height 69
click at [282, 425] on textarea "Al-Asdeqa Large Meshaltet Pie Al-Asdeka Turkish Mish 250 g Al-Asdeqa Natural Cr…" at bounding box center [435, 452] width 395 height 69
click at [285, 454] on textarea "Al-Asdeka Large Meshaltet Pie Al-Asdeka Turkish Mish 250 g Al-Asdeqa Natural Cr…" at bounding box center [435, 452] width 395 height 69
click at [281, 459] on textarea "Al-Asdeka Large Meshaltet Pie Al-Asdeka Turkish Mish 250 g Al-Asdeqa Natural Cr…" at bounding box center [435, 452] width 395 height 69
click at [282, 449] on textarea "Al-Asdeka Large Meshaltet Pie Al-Asdeka Turkish Mish 250 g Al-Asdeqa Natural Cr…" at bounding box center [435, 452] width 395 height 69
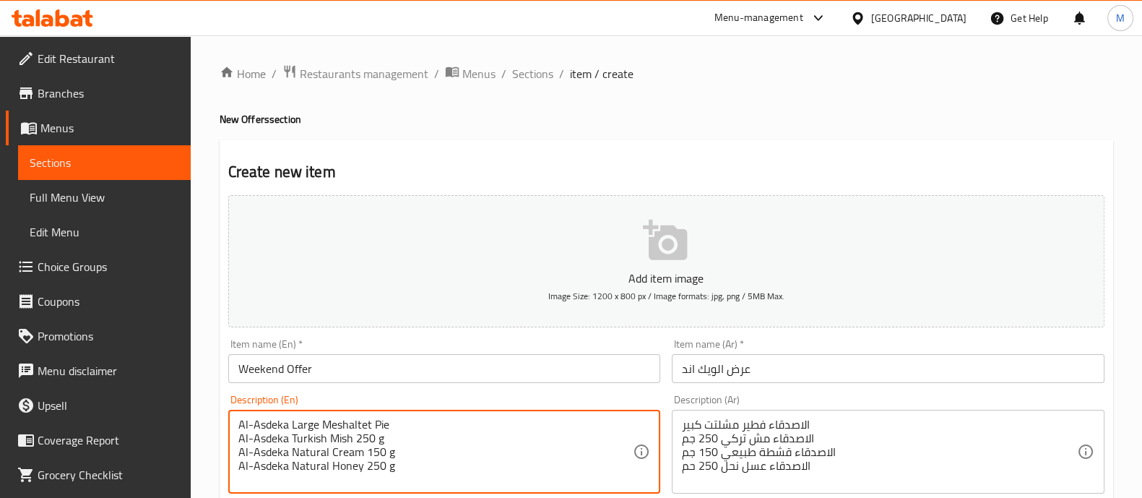
type textarea "Al-Asdeka Large Meshaltet Pie Al-Asdeka Turkish Mish 250 g Al-Asdeka Natural Cr…"
click at [395, 395] on div "Description (En) Al-Asdeka Large Meshaltet Pie Al-Asdeka Turkish Mish 250 g Al-…" at bounding box center [444, 443] width 433 height 99
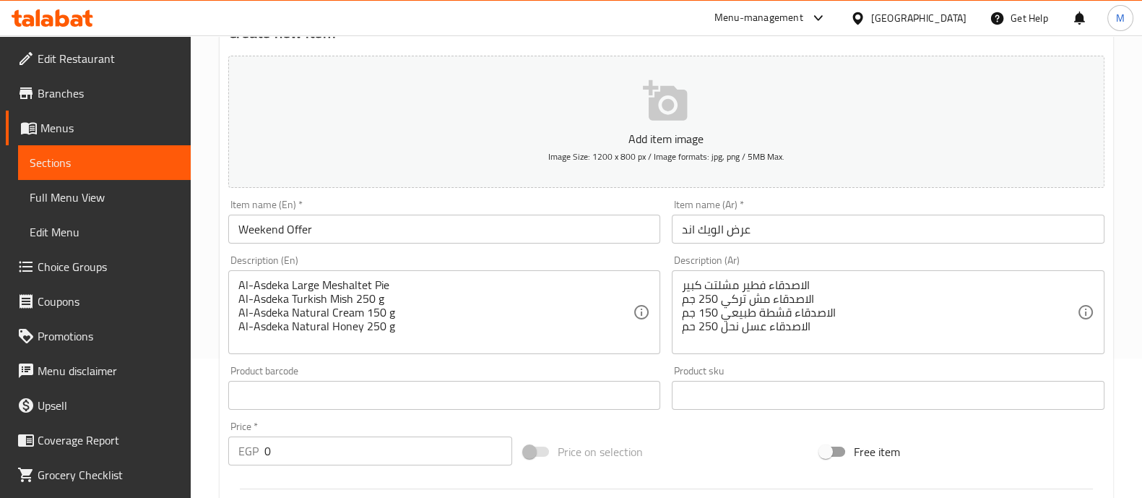
scroll to position [180, 0]
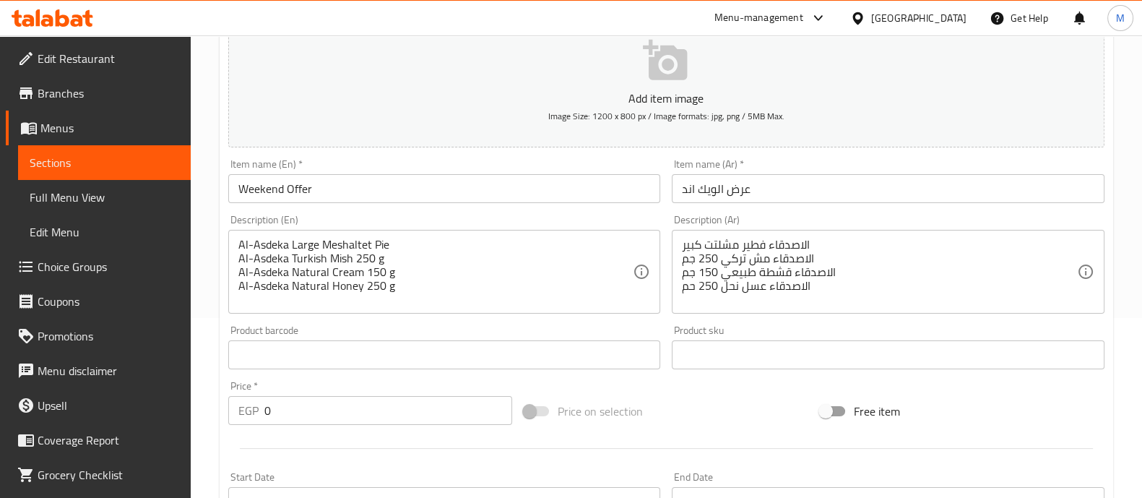
click at [370, 405] on input "0" at bounding box center [388, 410] width 249 height 29
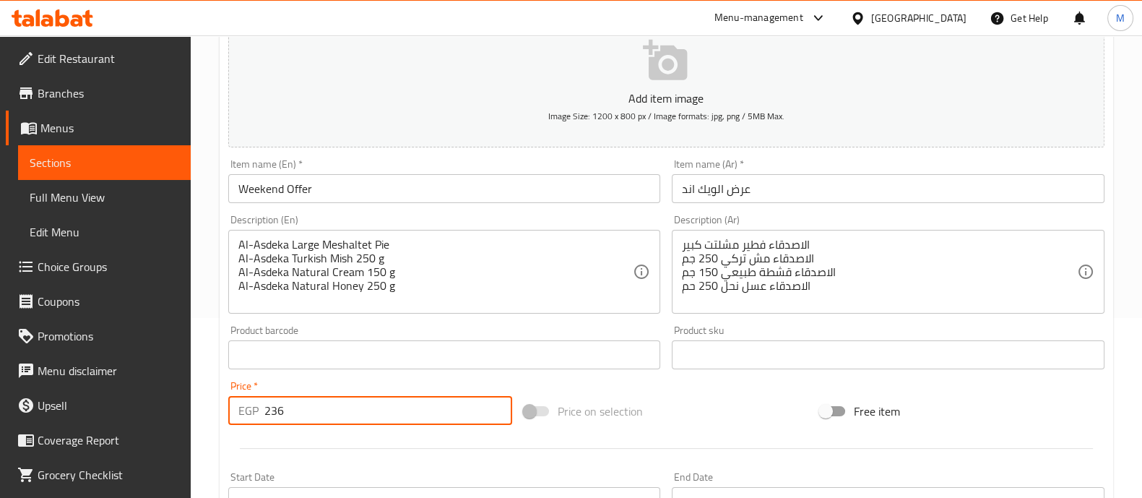
type input "236"
click at [358, 436] on div at bounding box center [667, 448] width 888 height 35
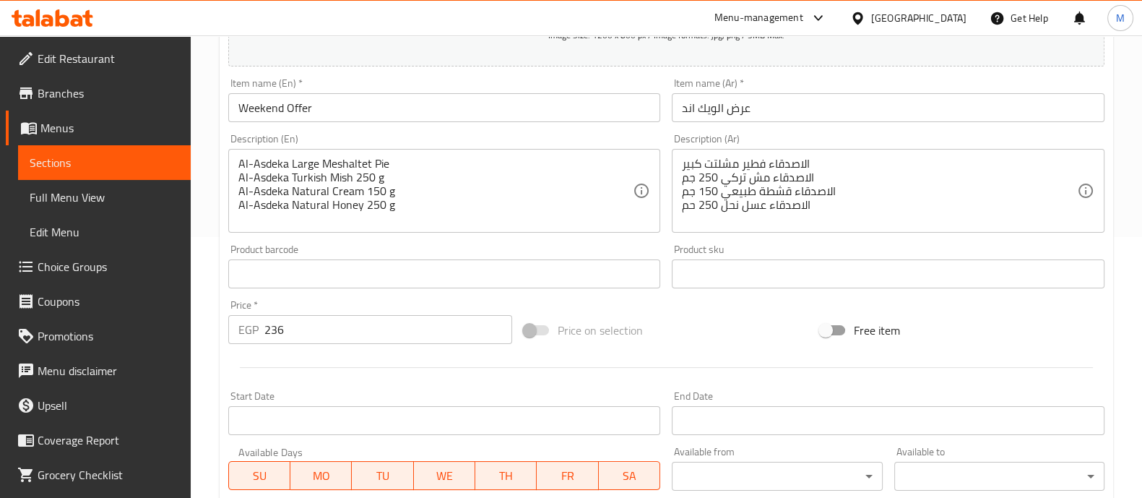
scroll to position [522, 0]
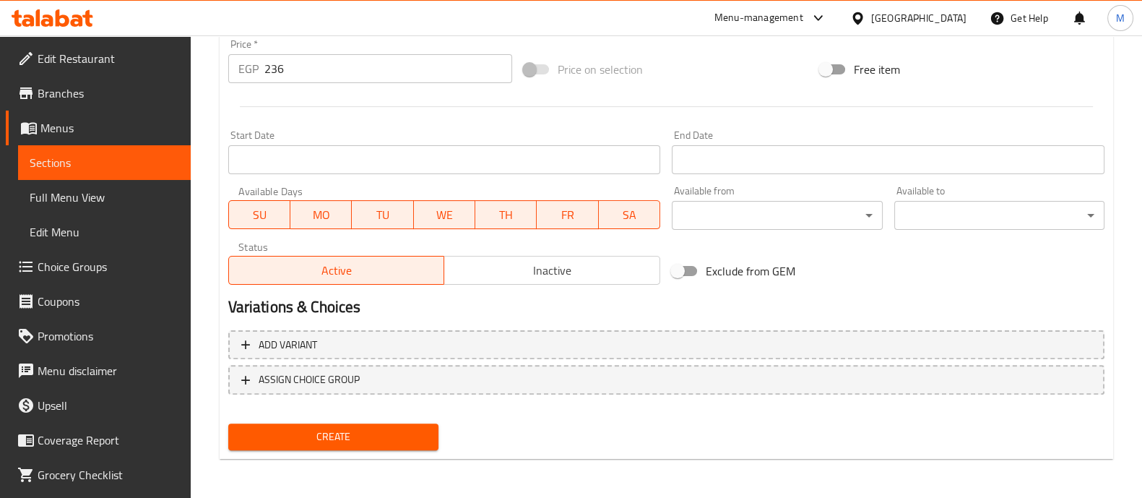
click at [377, 434] on span "Create" at bounding box center [333, 437] width 187 height 18
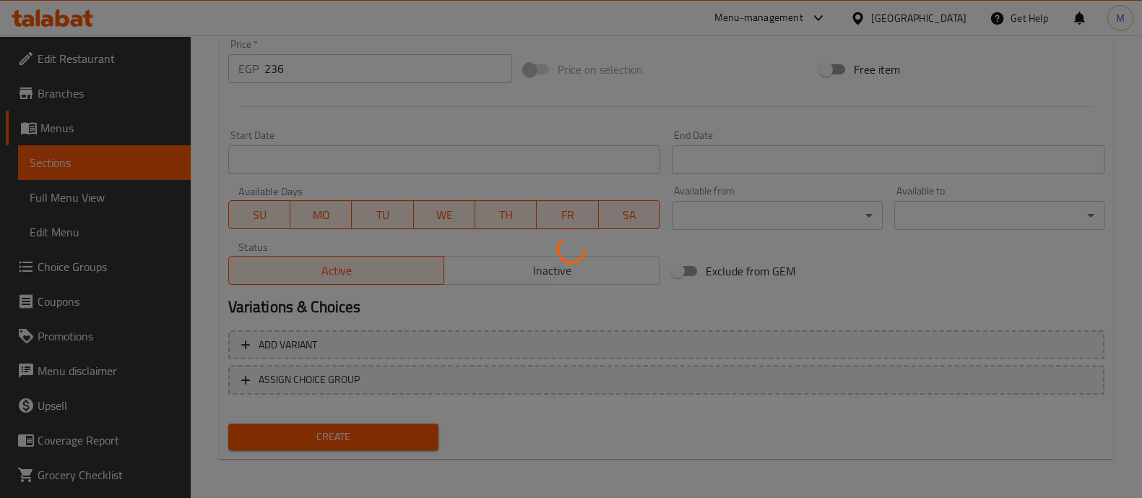
type input "0"
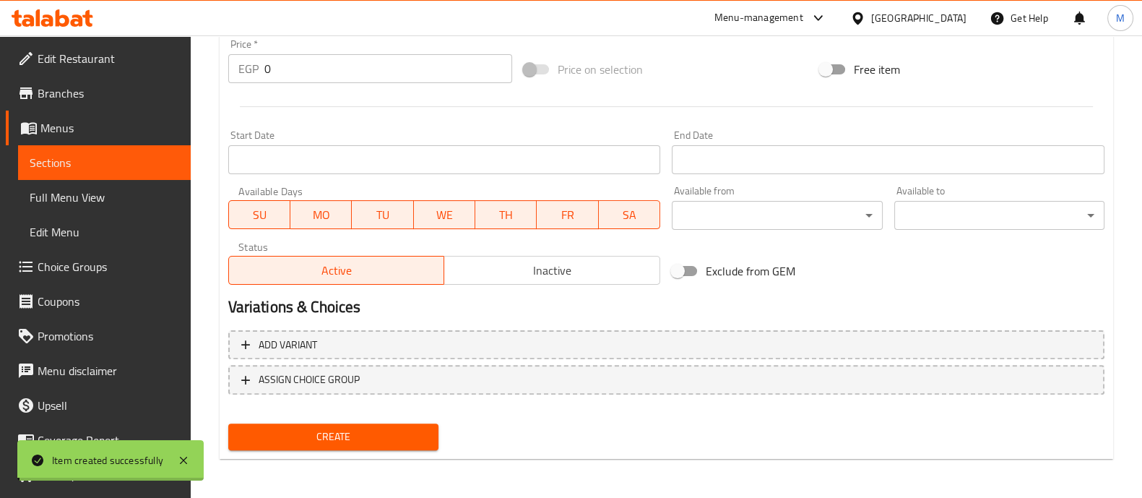
scroll to position [0, 0]
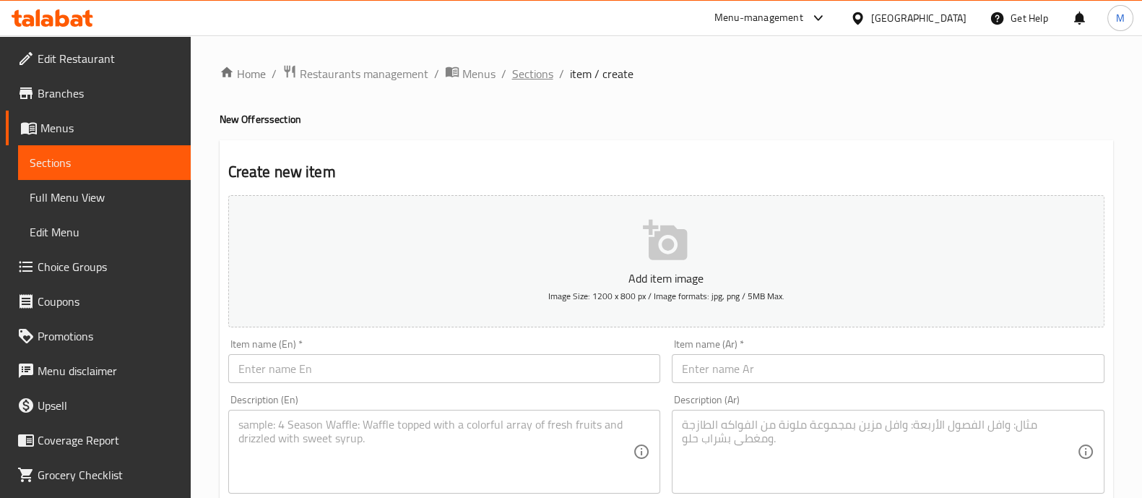
click at [535, 74] on span "Sections" at bounding box center [532, 73] width 41 height 17
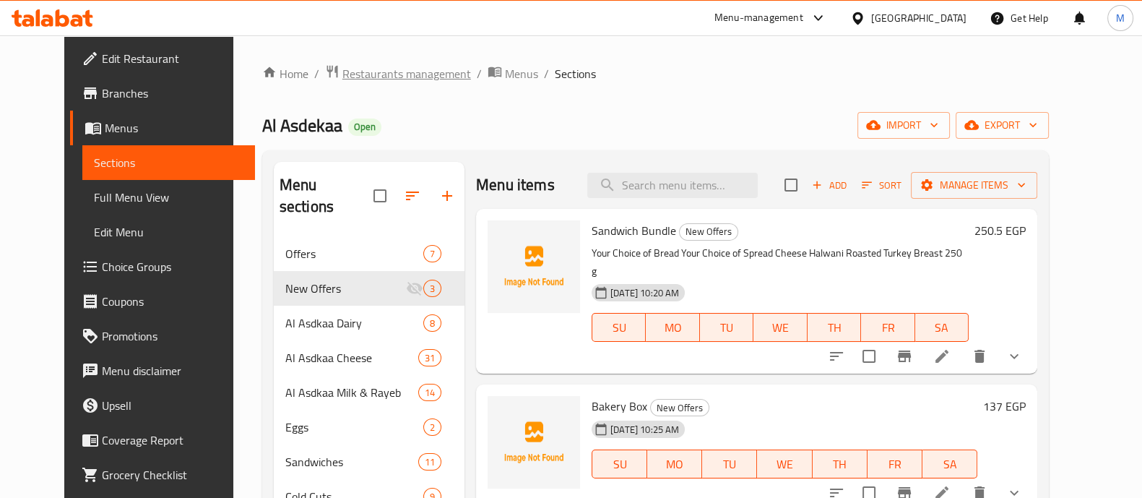
click at [358, 66] on span "Restaurants management" at bounding box center [406, 73] width 129 height 17
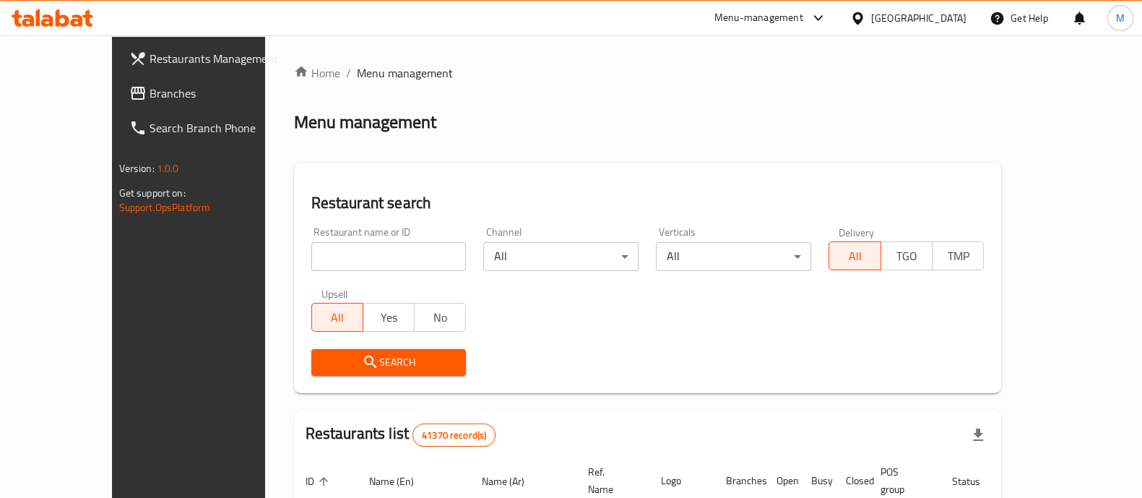
click at [329, 261] on input "search" at bounding box center [388, 256] width 155 height 29
paste input "674033"
type input "674033"
click button "Search" at bounding box center [388, 362] width 155 height 27
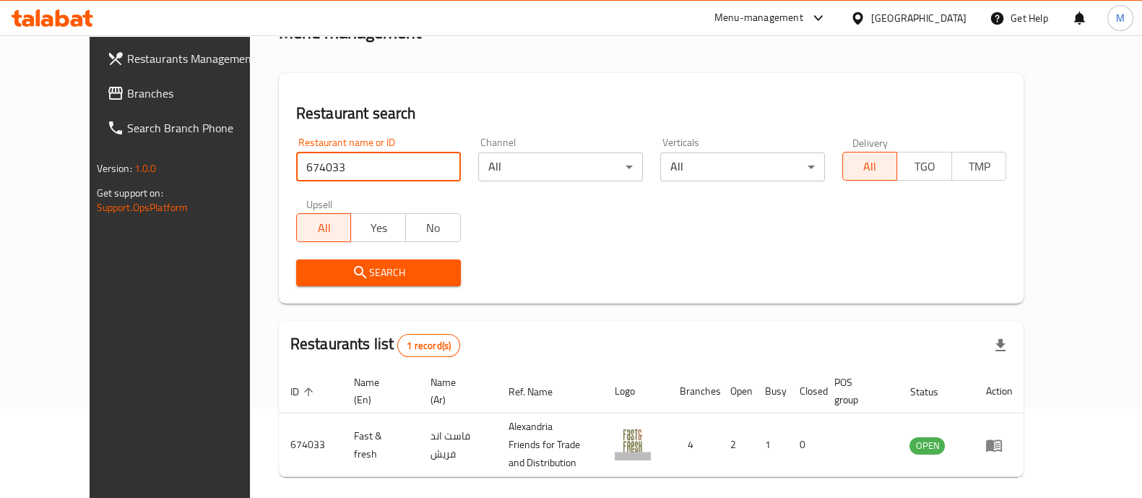
scroll to position [134, 0]
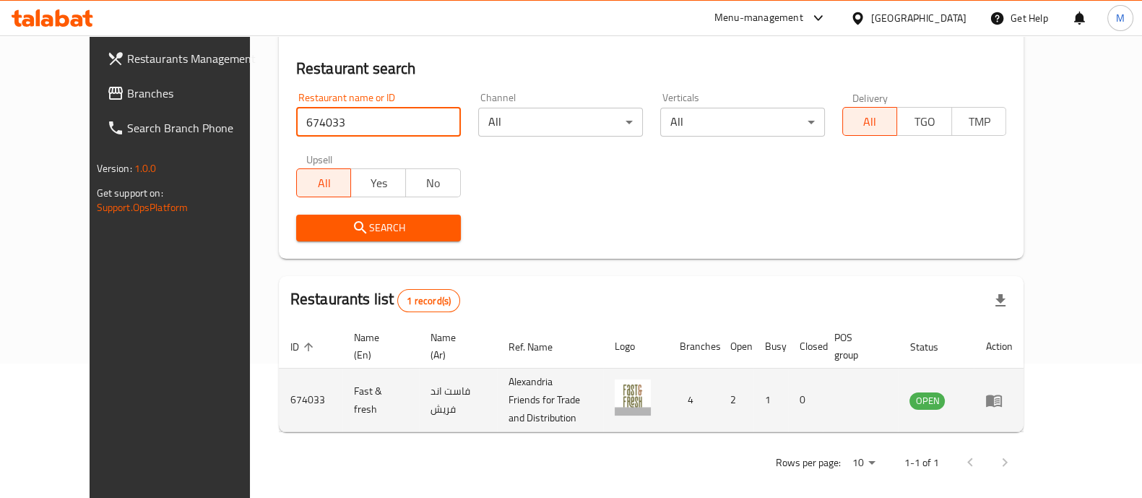
click at [1002, 397] on icon "enhanced table" at bounding box center [994, 400] width 16 height 12
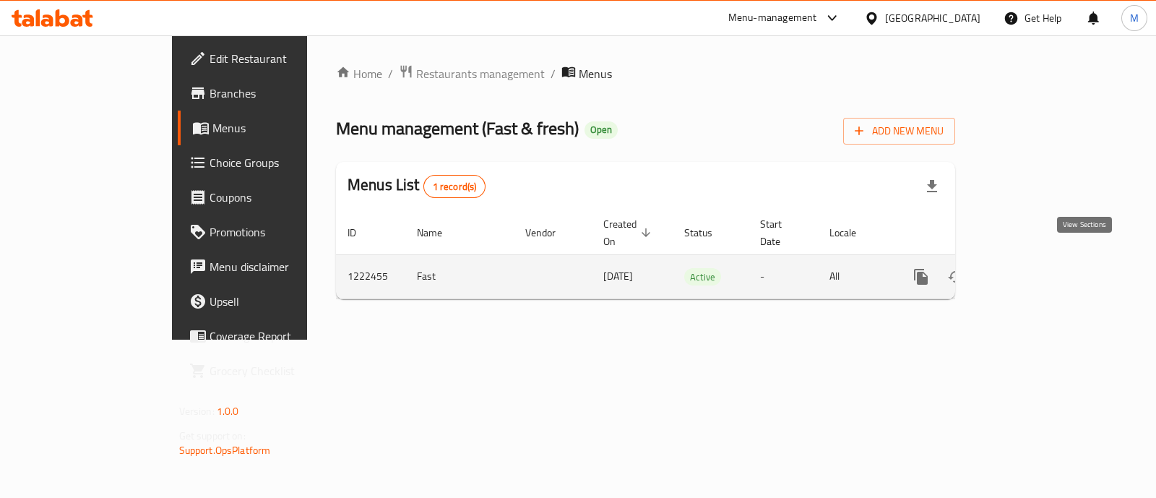
click at [1032, 270] on icon "enhanced table" at bounding box center [1025, 276] width 13 height 13
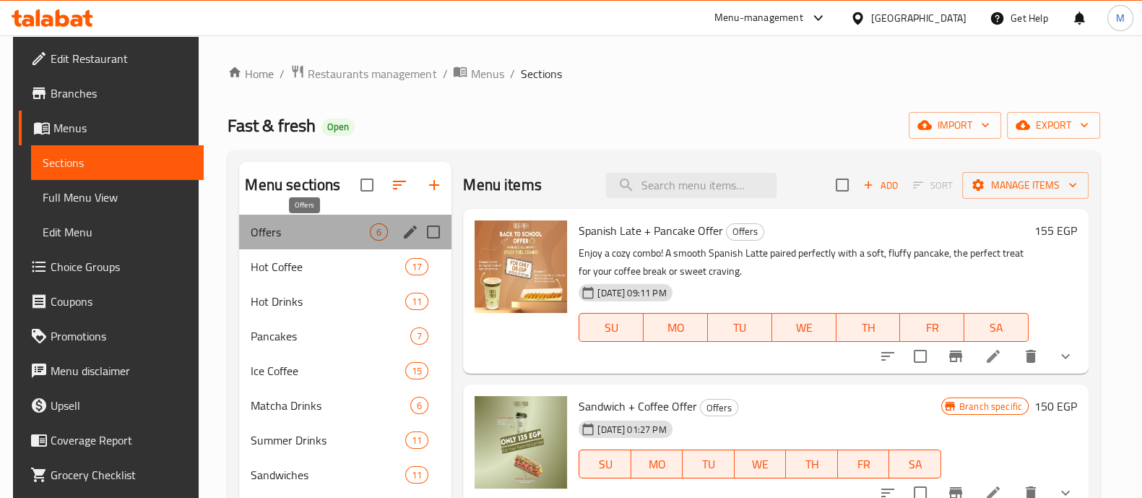
click at [280, 228] on span "Offers" at bounding box center [310, 231] width 119 height 17
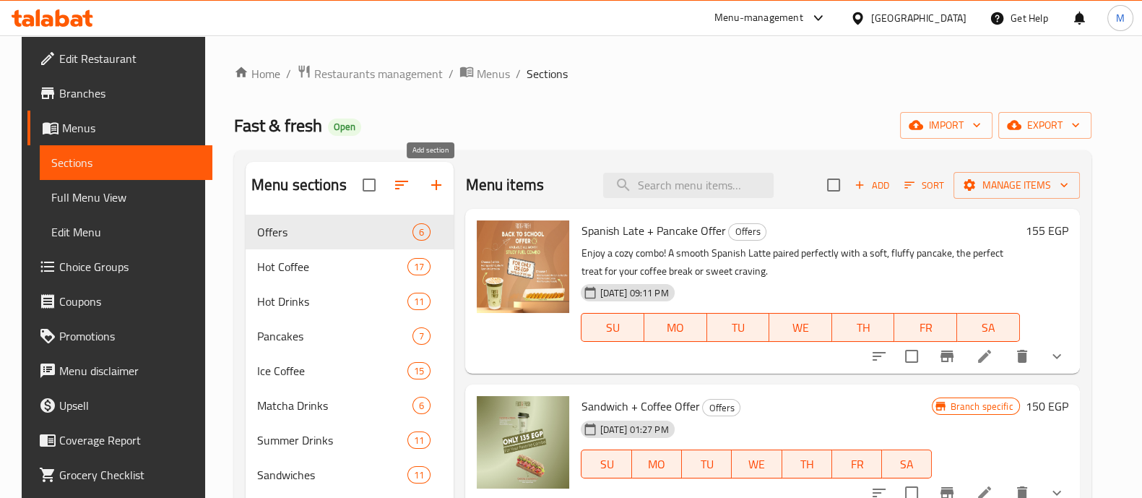
click at [434, 184] on icon "button" at bounding box center [436, 184] width 17 height 17
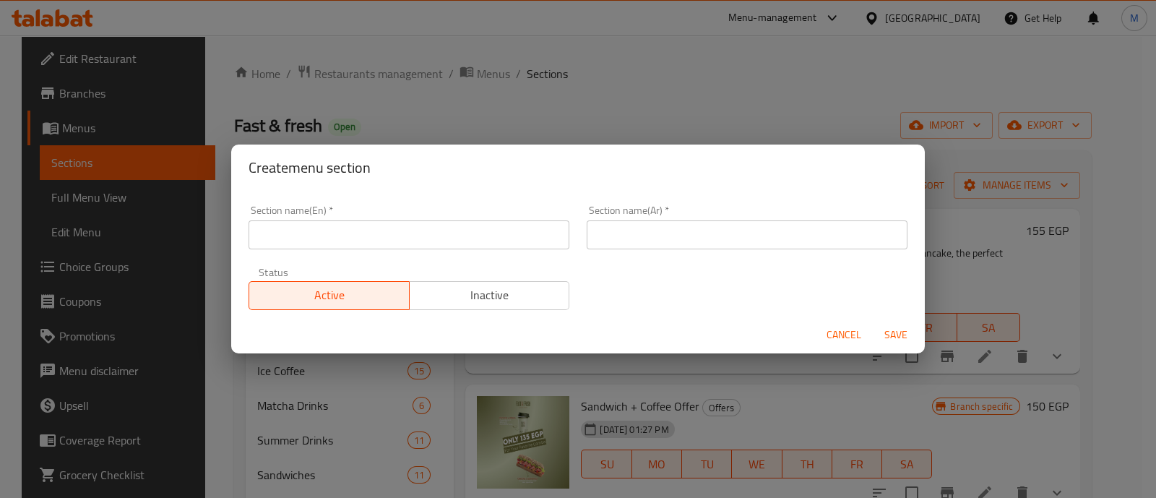
click at [396, 244] on input "text" at bounding box center [409, 234] width 321 height 29
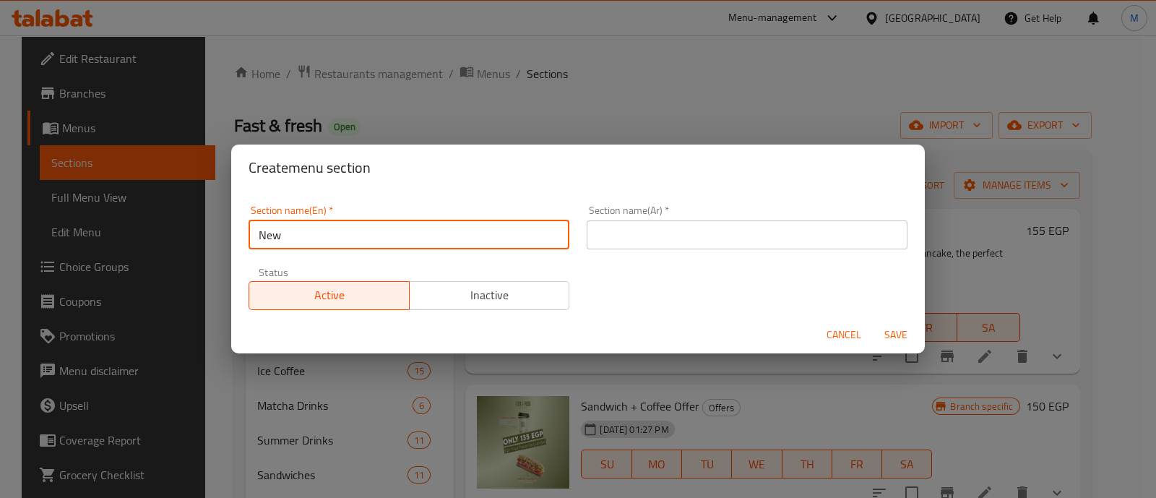
type input "New Offers"
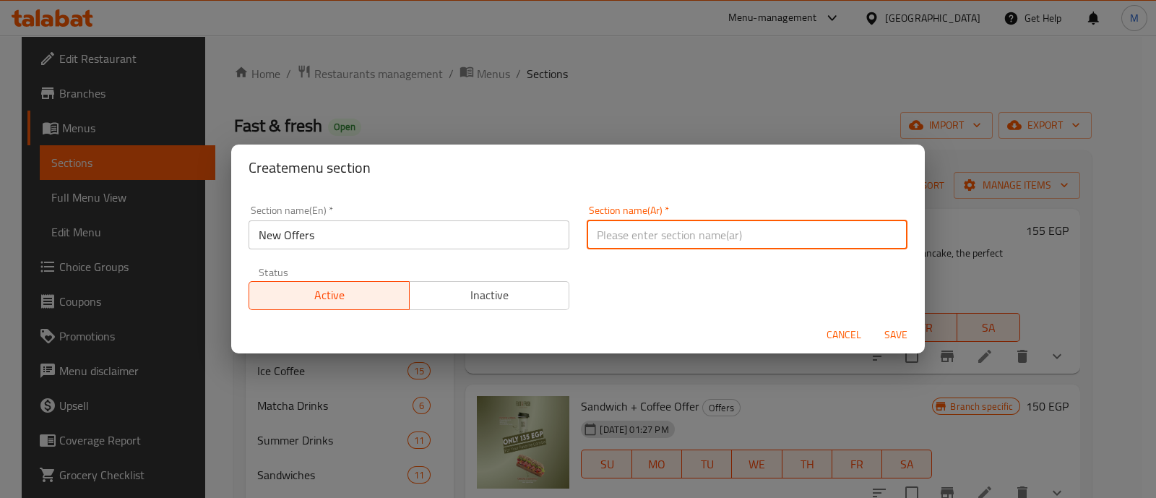
click at [603, 224] on input "text" at bounding box center [747, 234] width 321 height 29
type input "عروض جديدة"
click at [498, 288] on span "Inactive" at bounding box center [489, 295] width 149 height 21
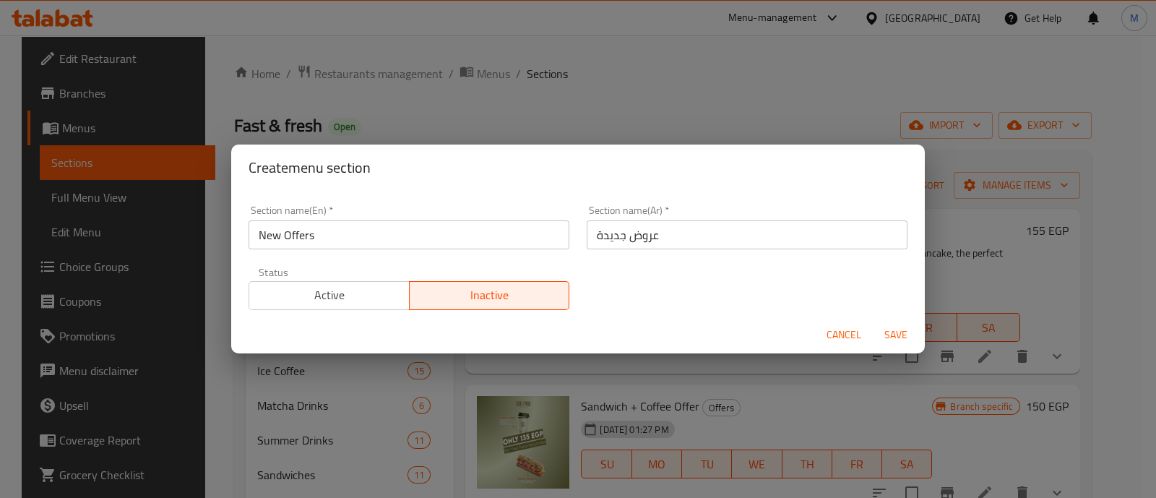
click at [897, 330] on span "Save" at bounding box center [895, 335] width 35 height 18
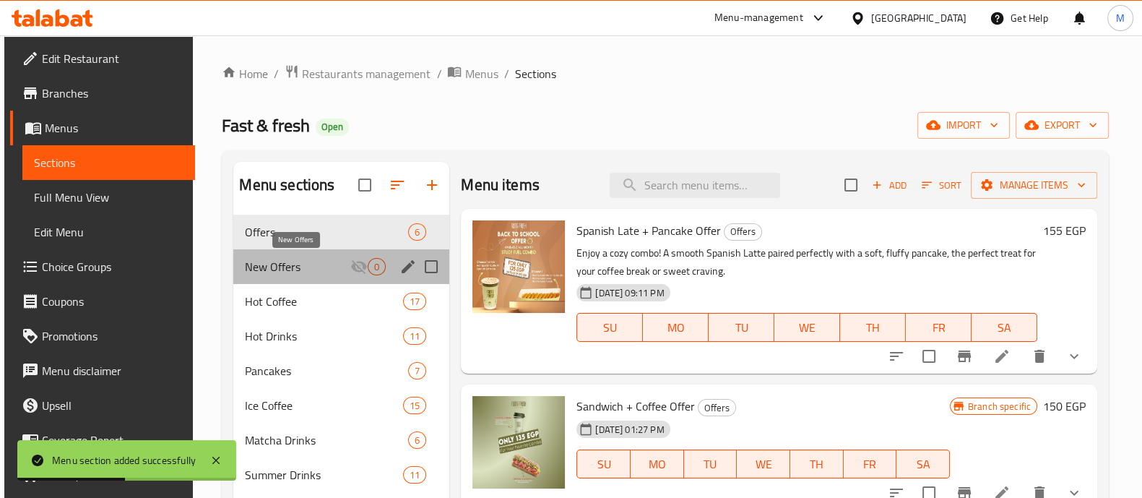
click at [300, 262] on span "New Offers" at bounding box center [297, 266] width 105 height 17
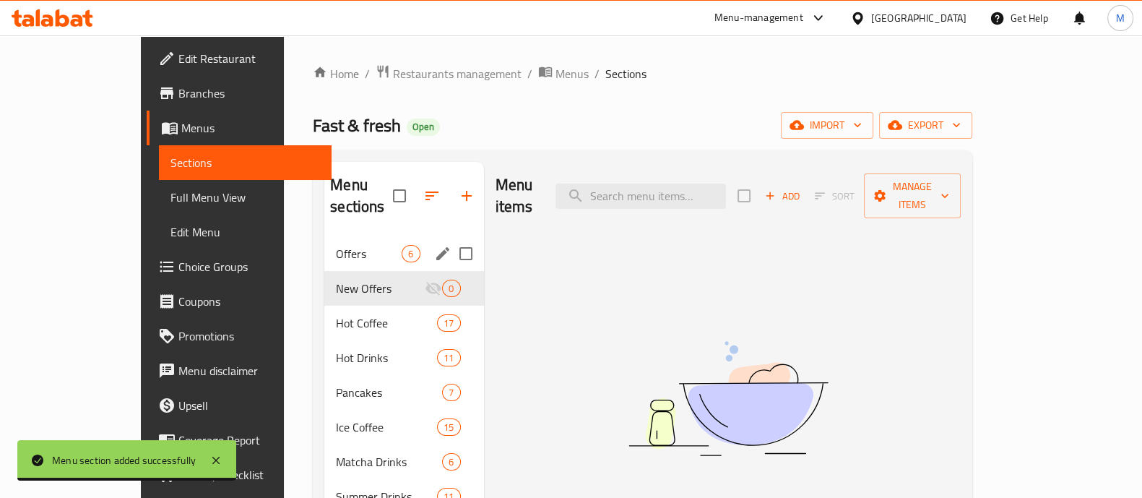
click at [336, 245] on span "Offers" at bounding box center [369, 253] width 66 height 17
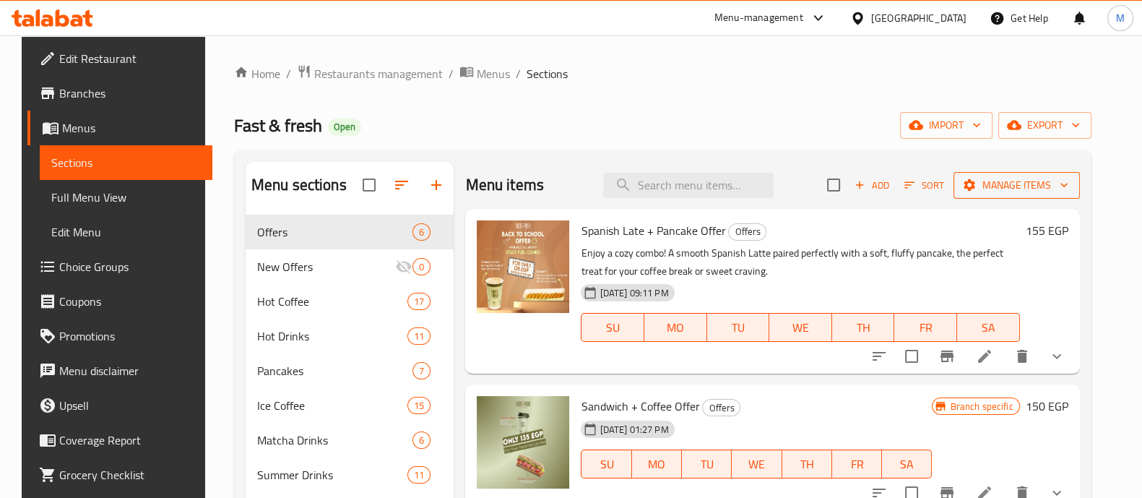
click at [1016, 190] on span "Manage items" at bounding box center [1016, 185] width 103 height 18
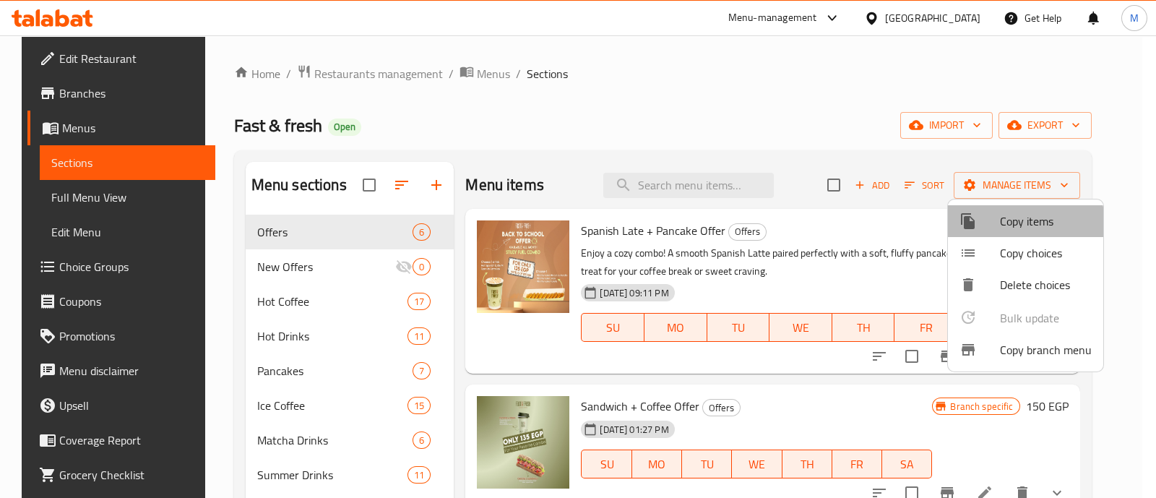
click at [1001, 228] on span "Copy items" at bounding box center [1046, 220] width 92 height 17
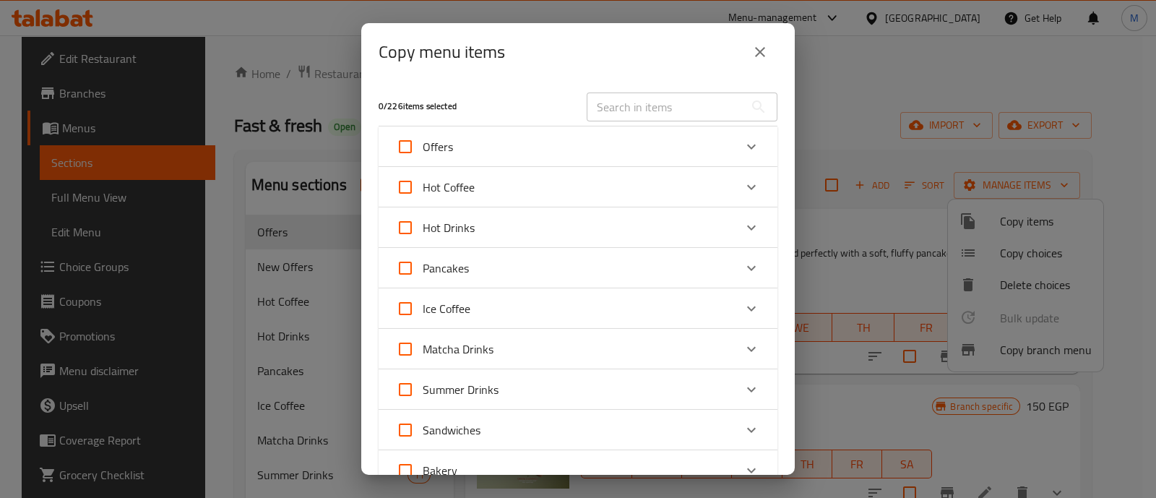
click at [751, 147] on div "Expand" at bounding box center [751, 146] width 35 height 35
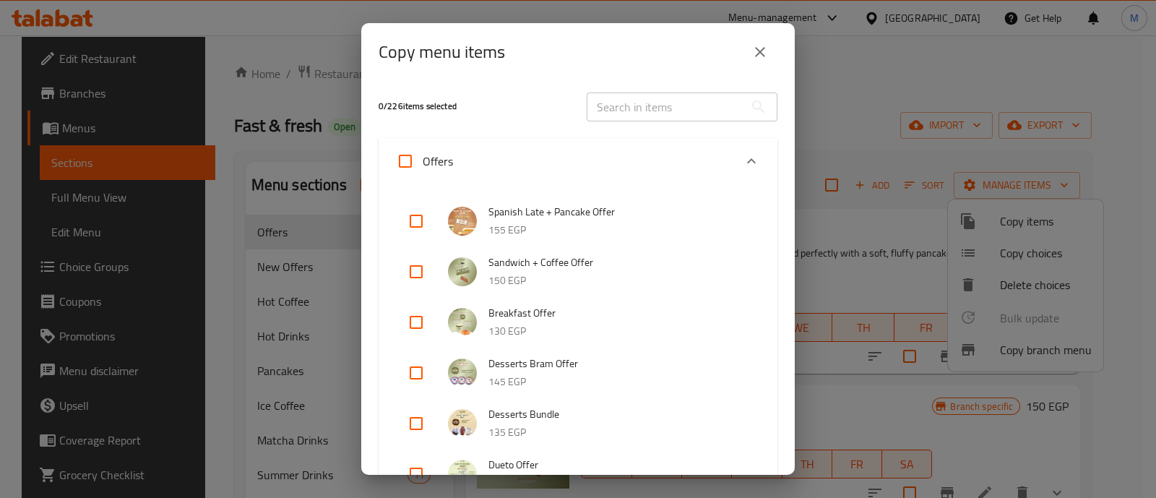
click at [415, 222] on input "checkbox" at bounding box center [416, 221] width 35 height 35
checkbox input "true"
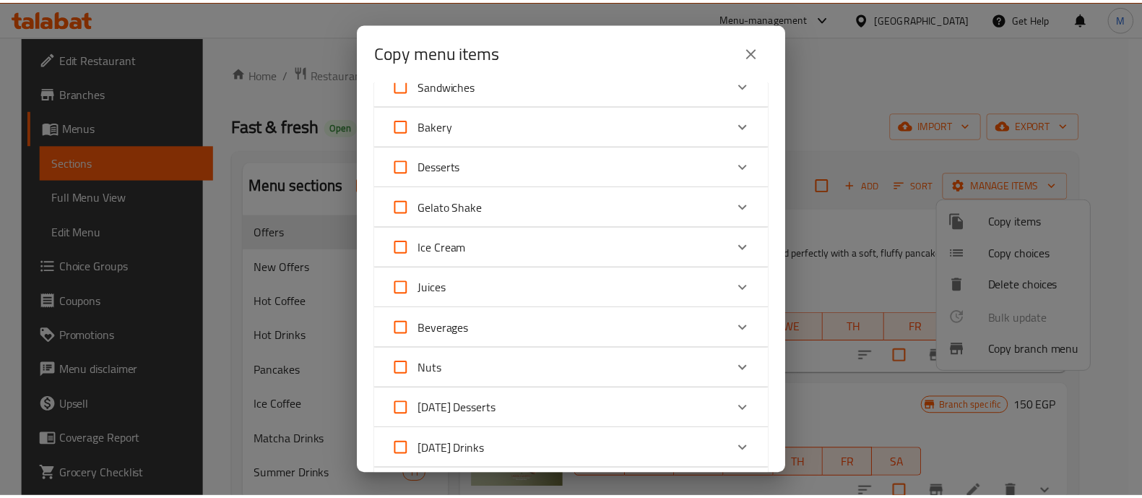
scroll to position [954, 0]
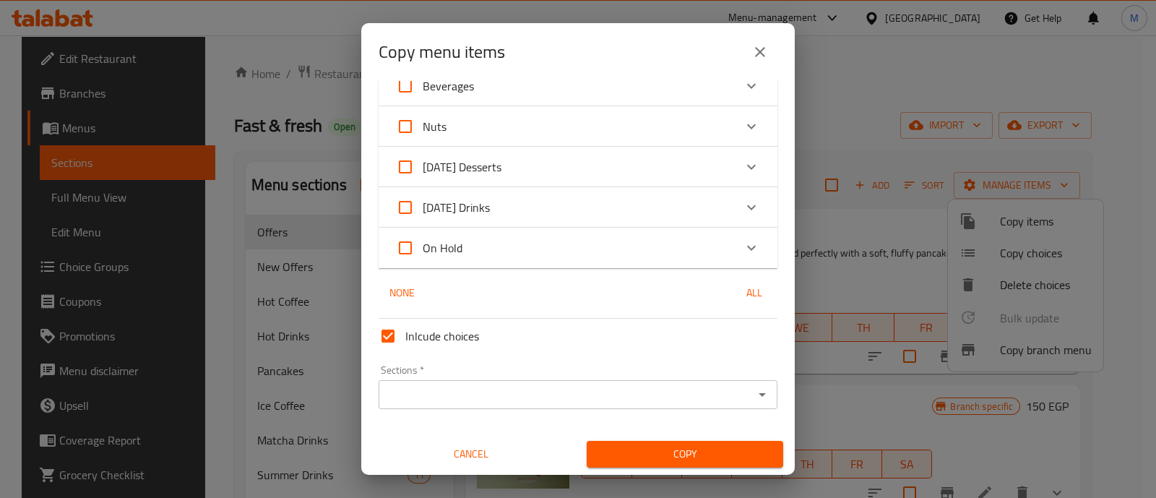
click at [463, 380] on div "Sections *" at bounding box center [578, 394] width 399 height 29
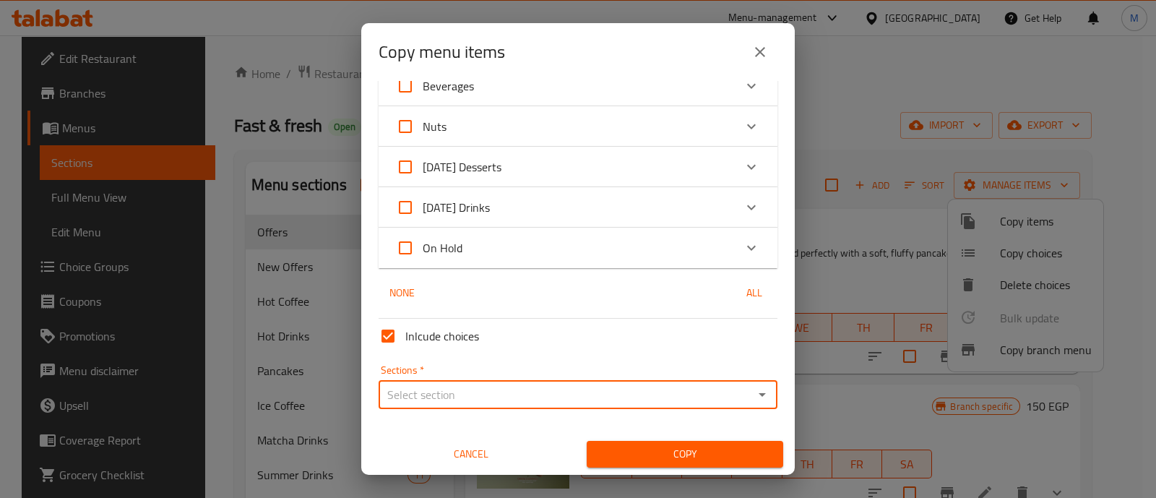
click at [457, 389] on input "Sections   *" at bounding box center [566, 394] width 366 height 20
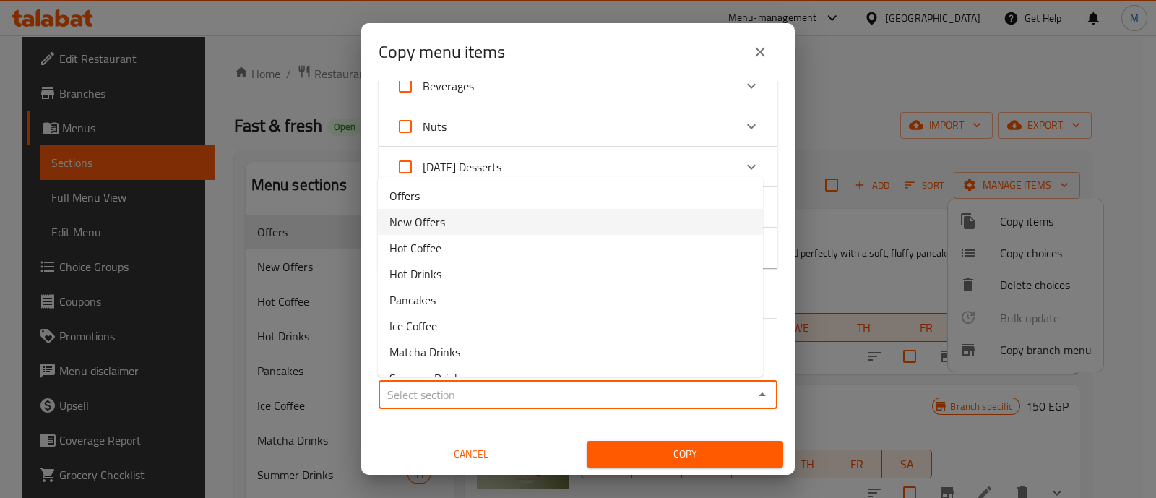
click at [437, 228] on span "New Offers" at bounding box center [417, 221] width 56 height 17
type input "New Offers"
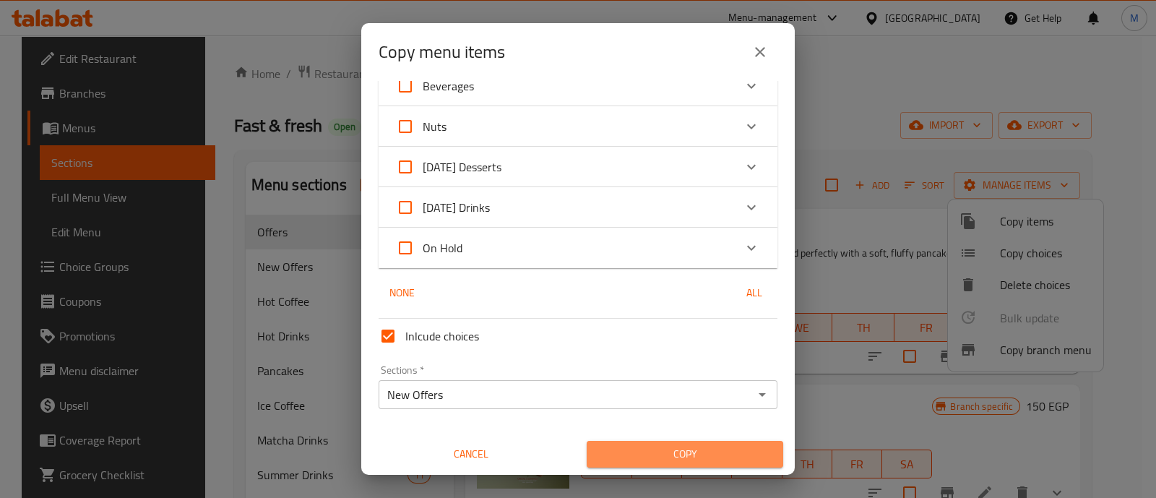
click at [685, 449] on span "Copy" at bounding box center [684, 454] width 173 height 18
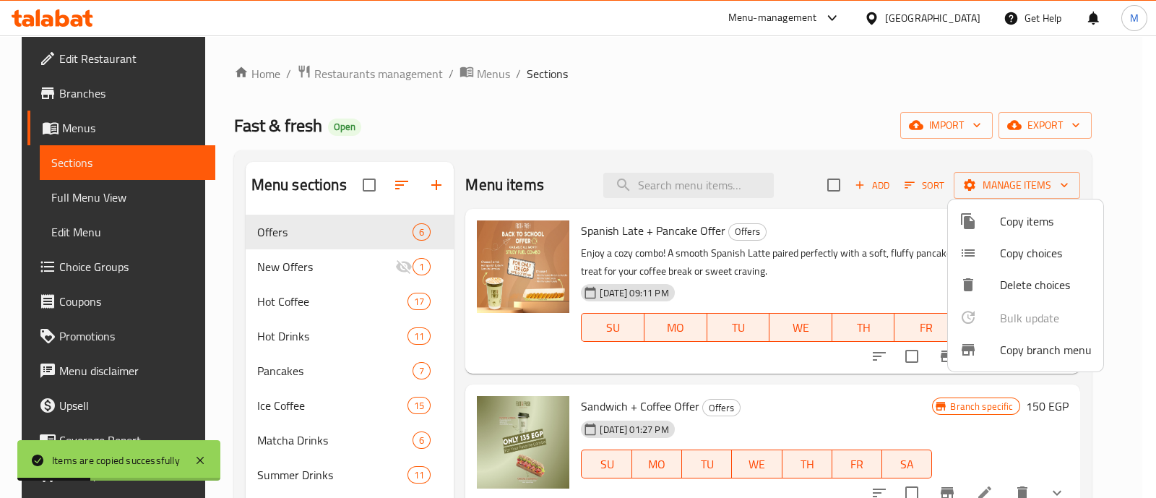
click at [294, 269] on div at bounding box center [578, 249] width 1156 height 498
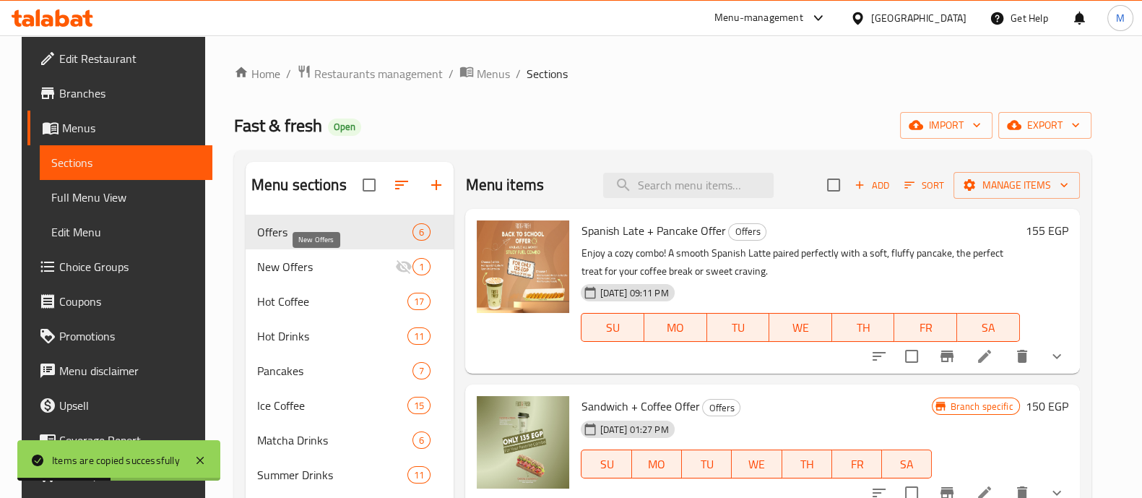
click at [294, 269] on span "New Offers" at bounding box center [326, 266] width 139 height 17
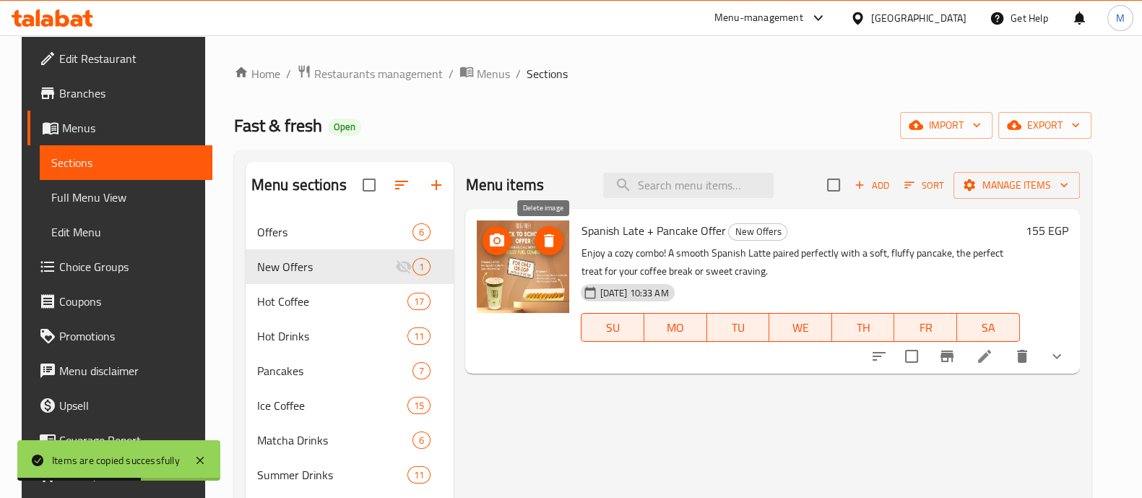
click at [548, 233] on icon "delete image" at bounding box center [548, 240] width 17 height 17
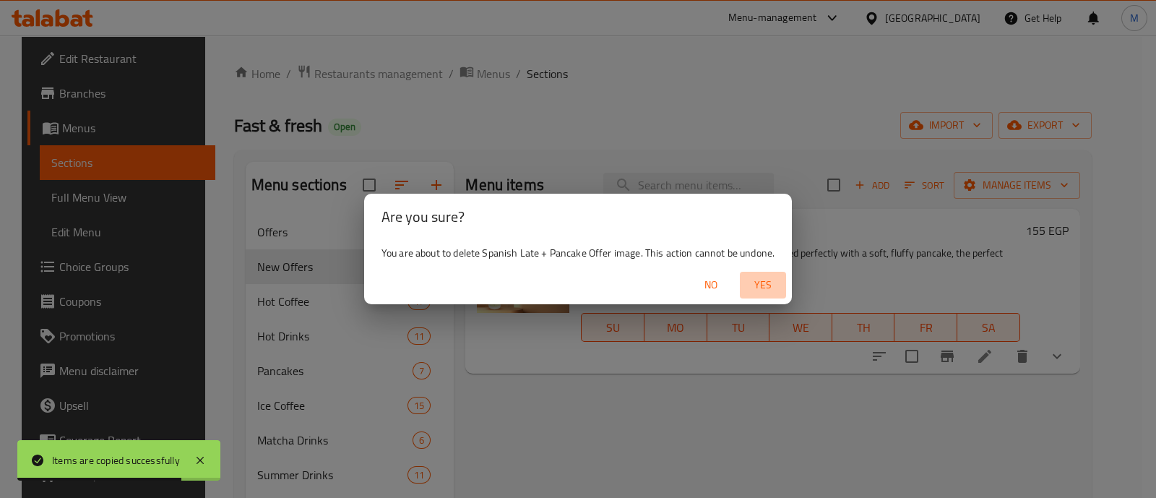
click at [764, 286] on span "Yes" at bounding box center [763, 285] width 35 height 18
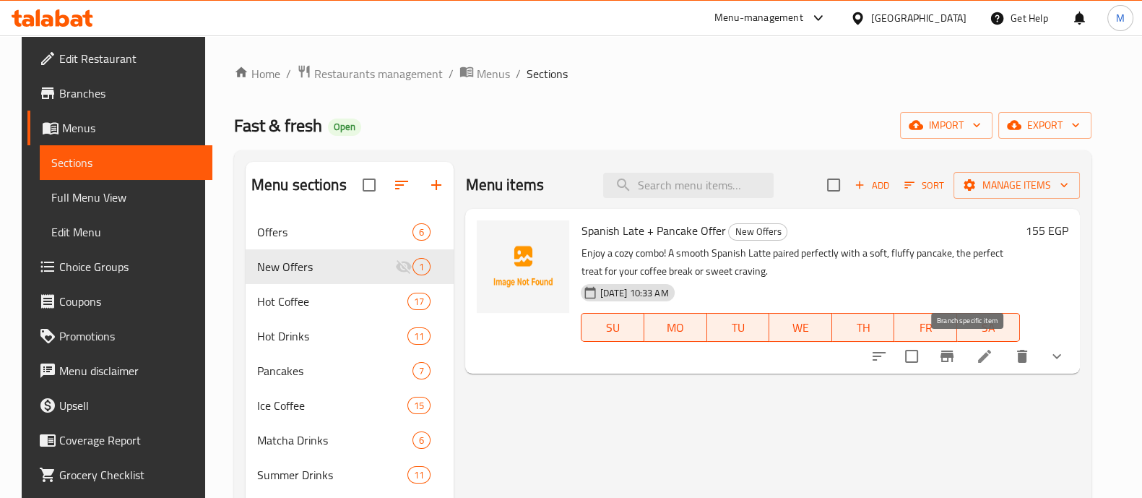
click at [954, 354] on icon "Branch-specific-item" at bounding box center [947, 356] width 13 height 12
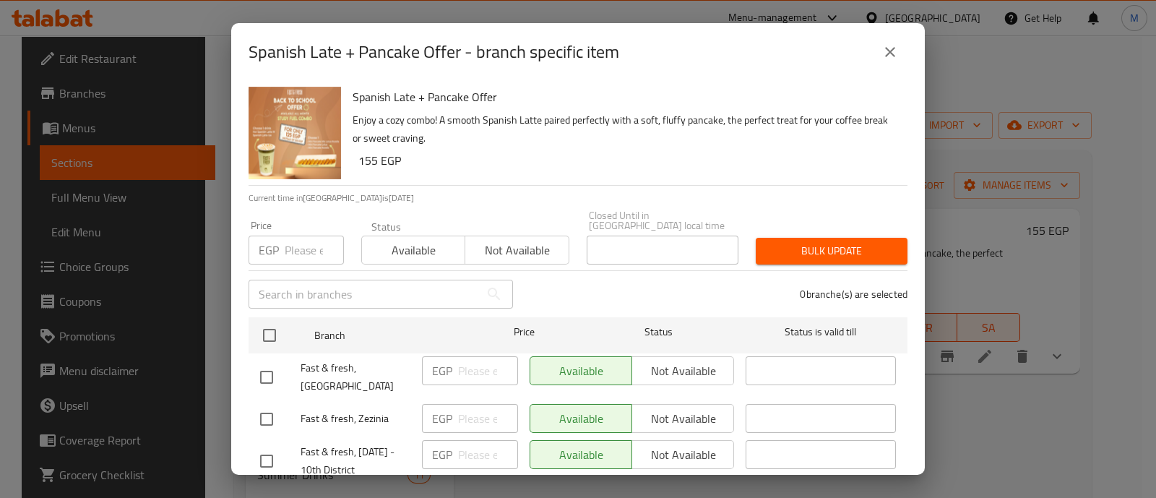
click at [280, 239] on div "EGP Price" at bounding box center [296, 250] width 95 height 29
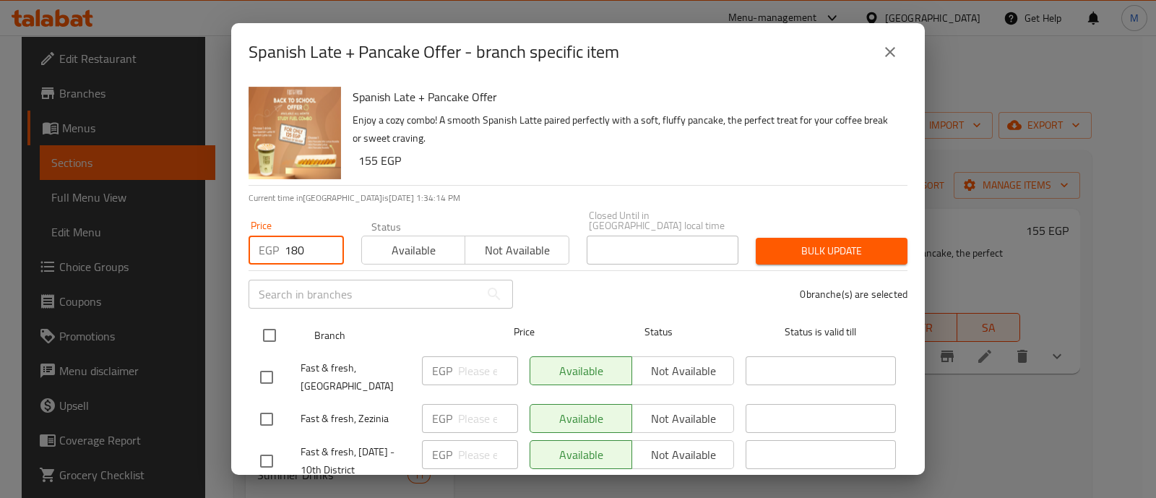
type input "180"
click at [269, 320] on input "checkbox" at bounding box center [269, 335] width 30 height 30
checkbox input "true"
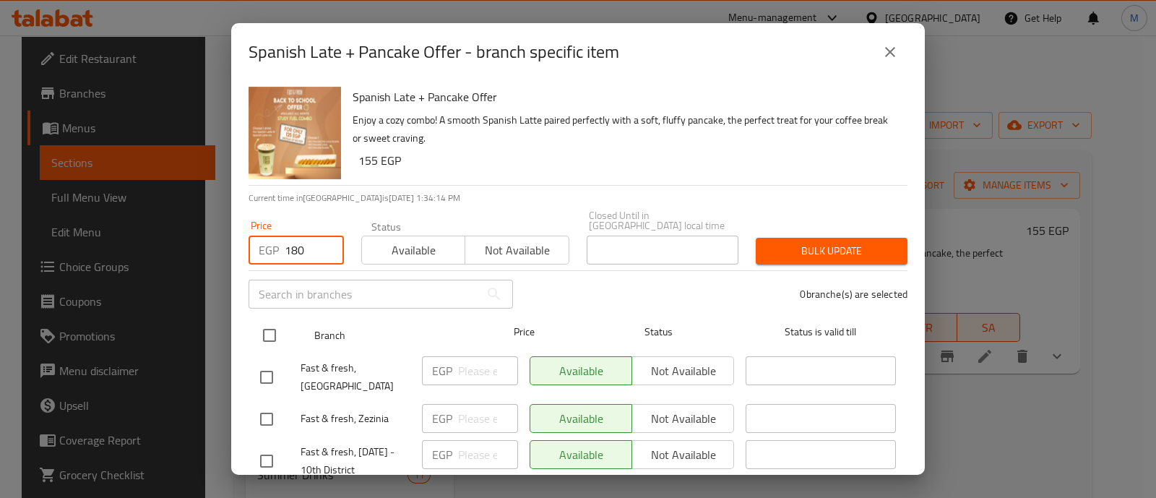
checkbox input "true"
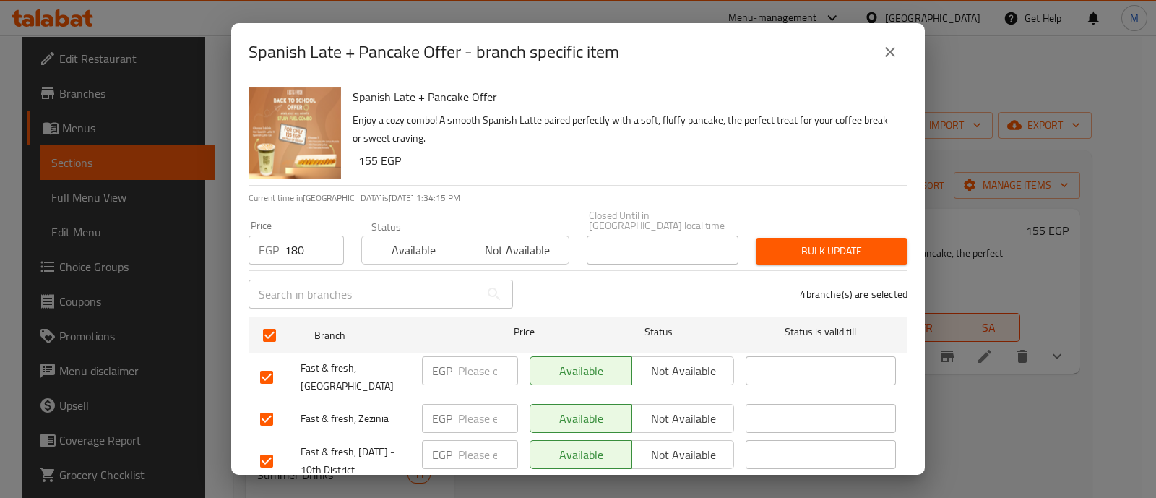
click at [775, 229] on div "Bulk update" at bounding box center [831, 251] width 169 height 44
click at [769, 242] on span "Bulk update" at bounding box center [831, 251] width 129 height 18
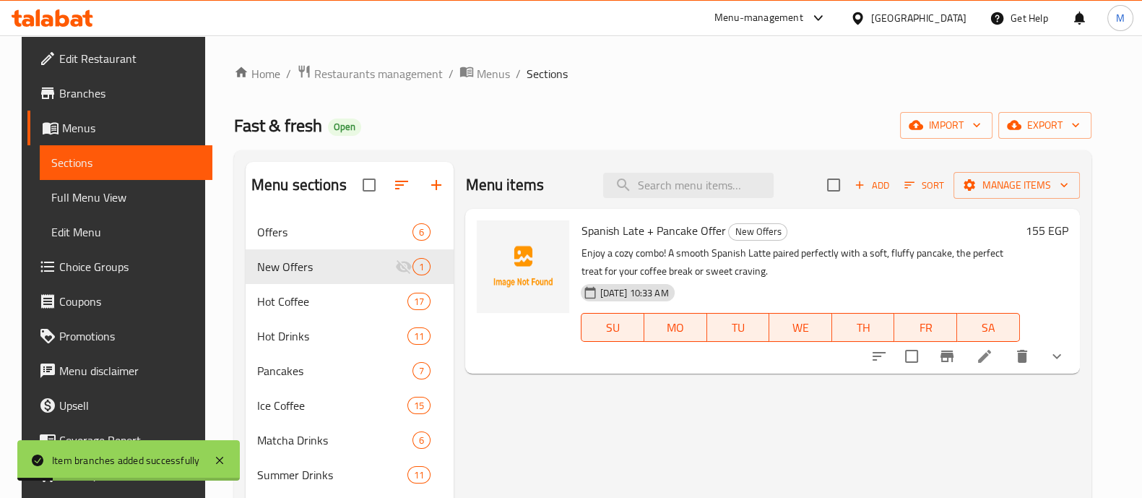
click at [1061, 229] on h6 "155 EGP" at bounding box center [1047, 230] width 43 height 20
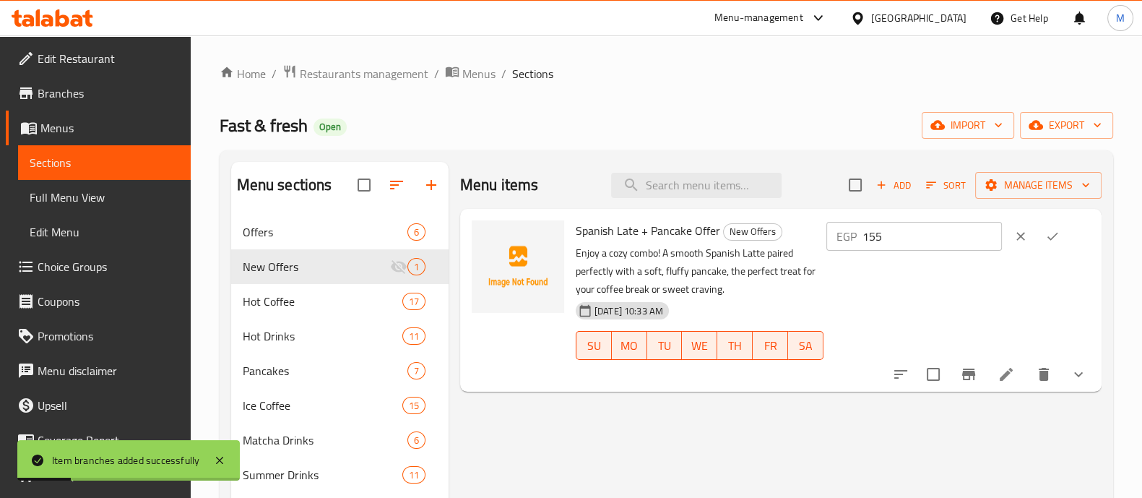
click at [975, 242] on input "155" at bounding box center [932, 236] width 139 height 29
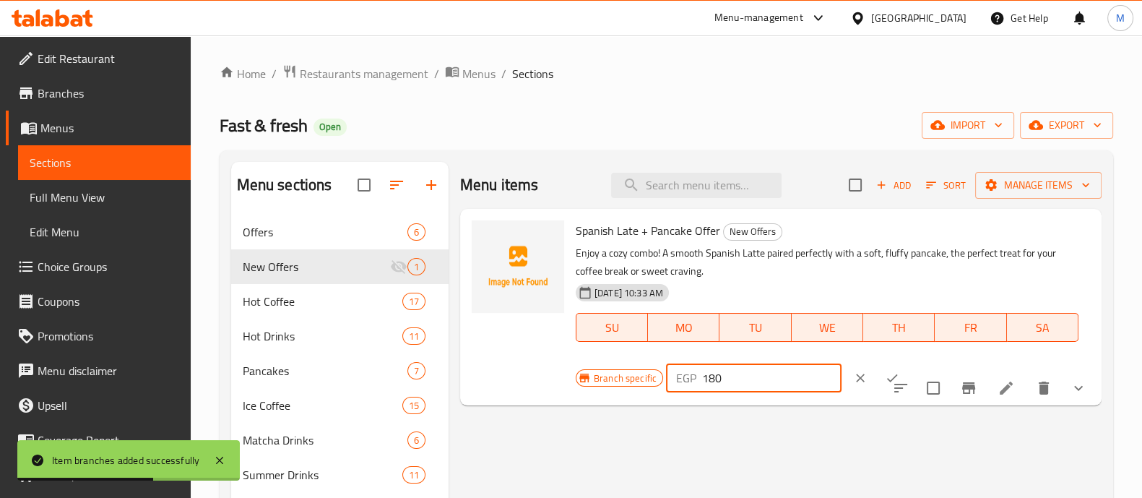
type input "180"
click at [899, 371] on icon "ok" at bounding box center [892, 378] width 14 height 14
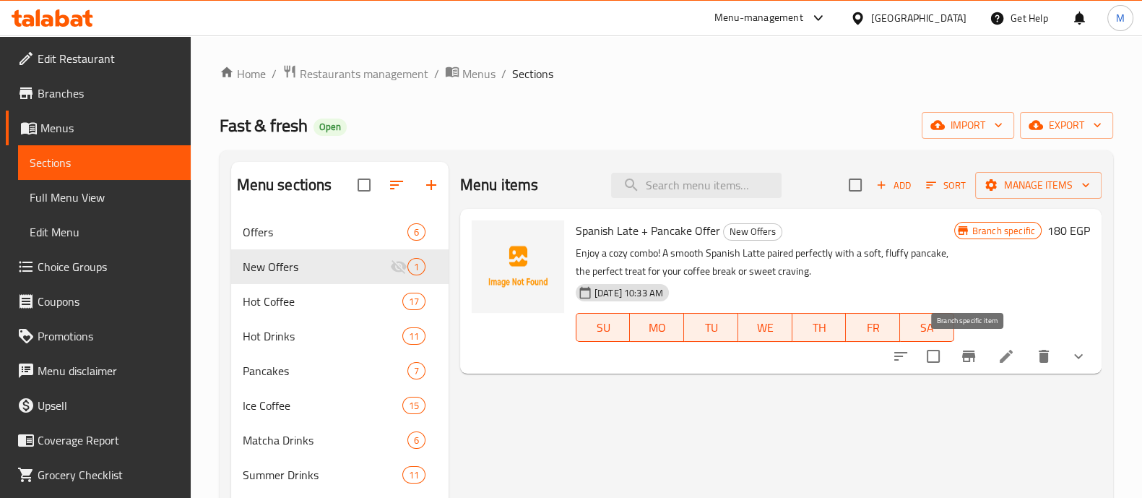
click at [965, 354] on icon "Branch-specific-item" at bounding box center [968, 356] width 13 height 12
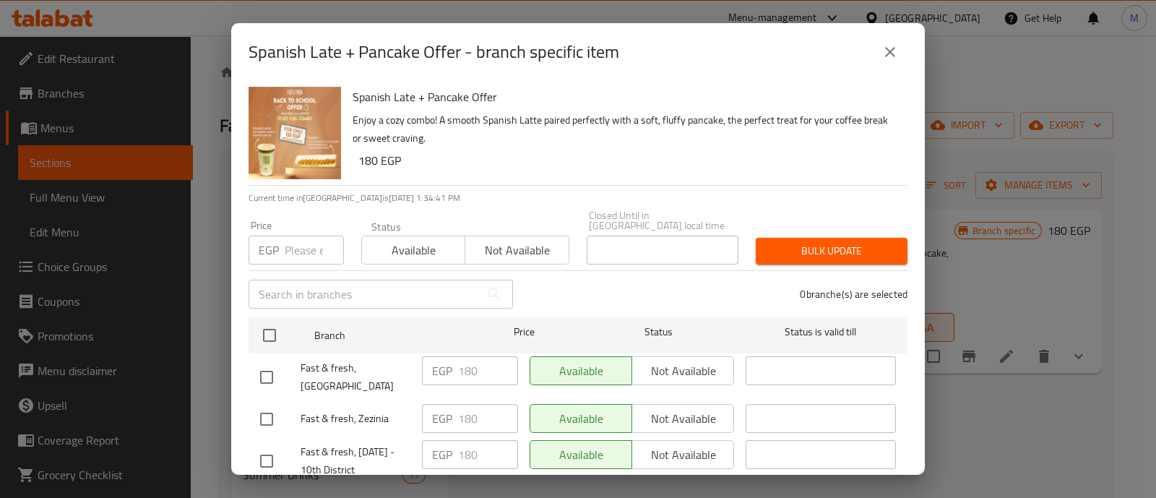
click at [878, 46] on button "close" at bounding box center [890, 52] width 35 height 35
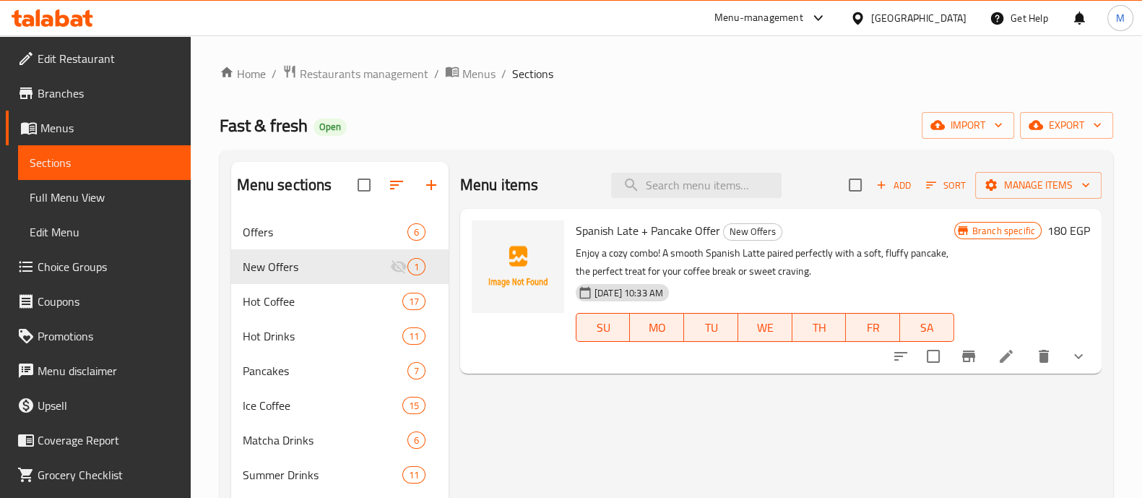
click at [1010, 351] on icon at bounding box center [1006, 356] width 13 height 13
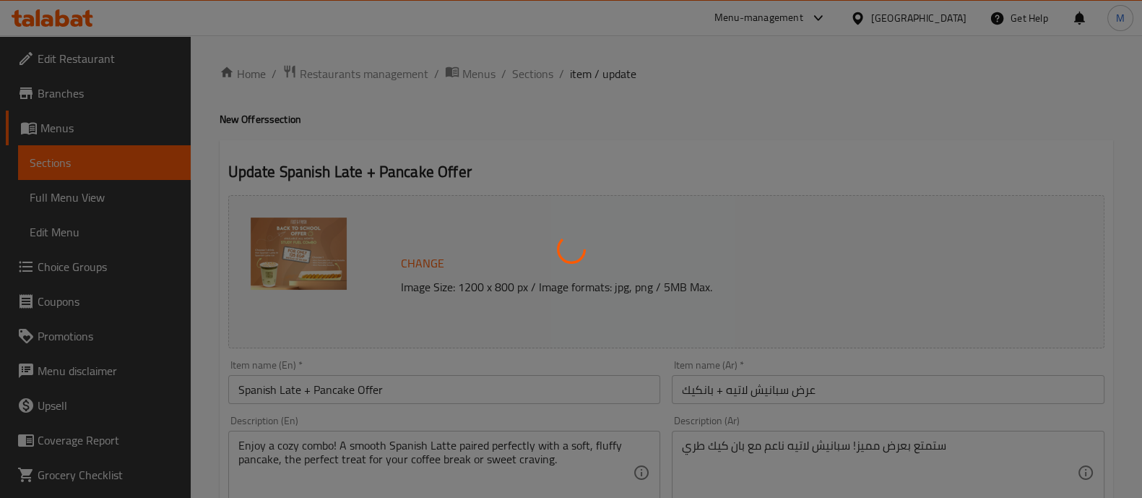
type input "اختيار البان كيك"
type input "1"
type input "اختيارك من لاتيه الإسباني"
type input "1"
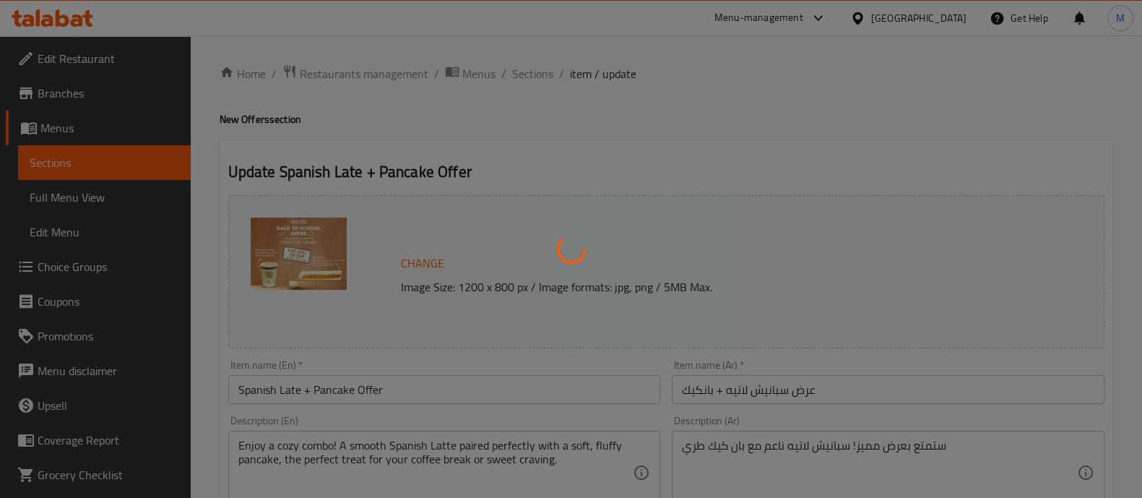
type input "1"
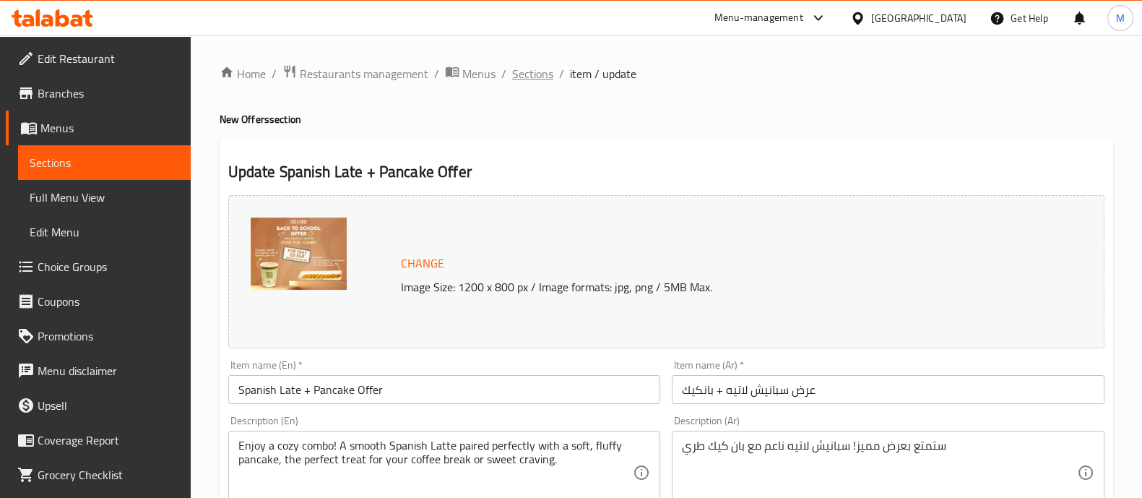
click at [539, 79] on span "Sections" at bounding box center [532, 73] width 41 height 17
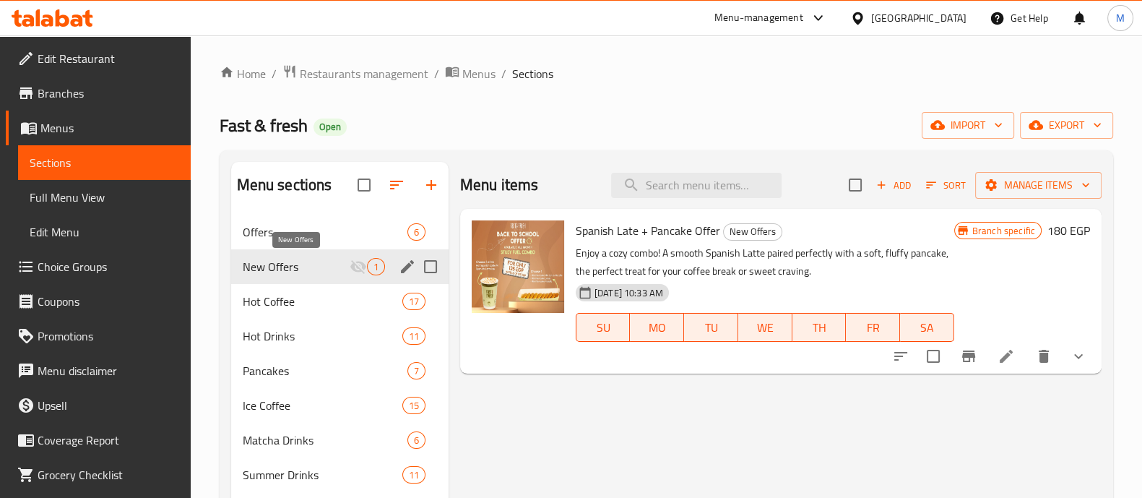
click at [319, 263] on span "New Offers" at bounding box center [296, 266] width 107 height 17
click at [542, 236] on icon "delete image" at bounding box center [543, 240] width 17 height 17
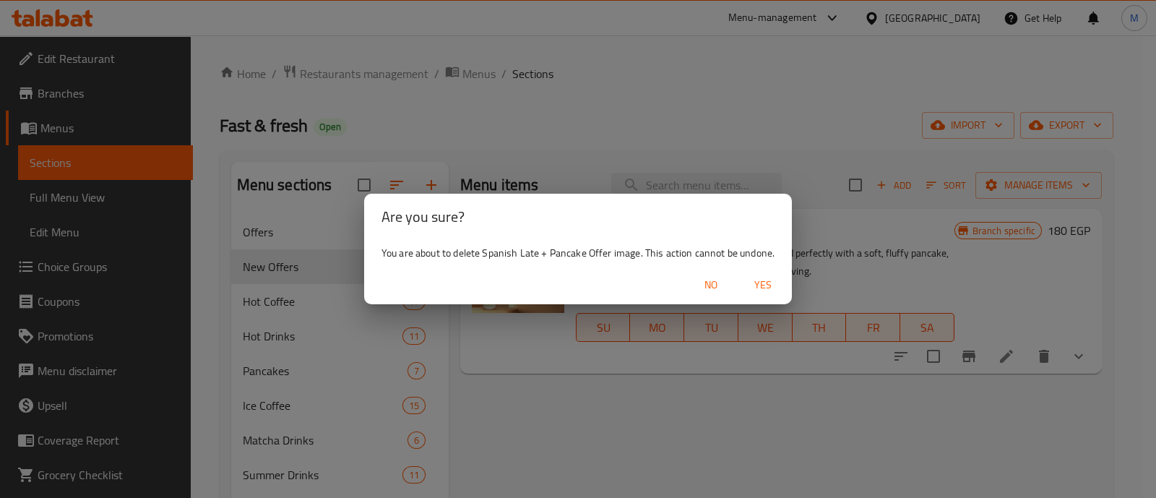
click at [758, 279] on span "Yes" at bounding box center [763, 285] width 35 height 18
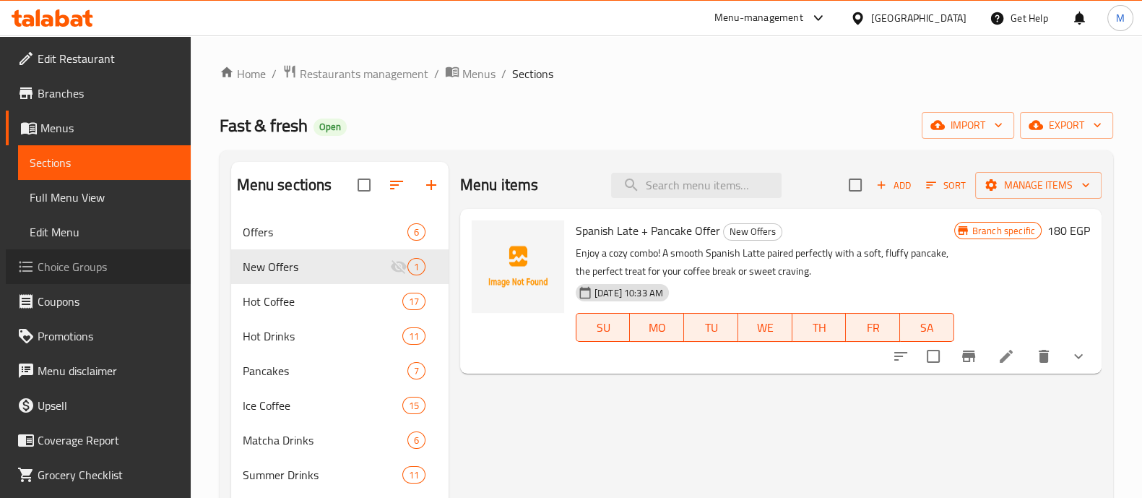
click at [118, 266] on span "Choice Groups" at bounding box center [109, 266] width 142 height 17
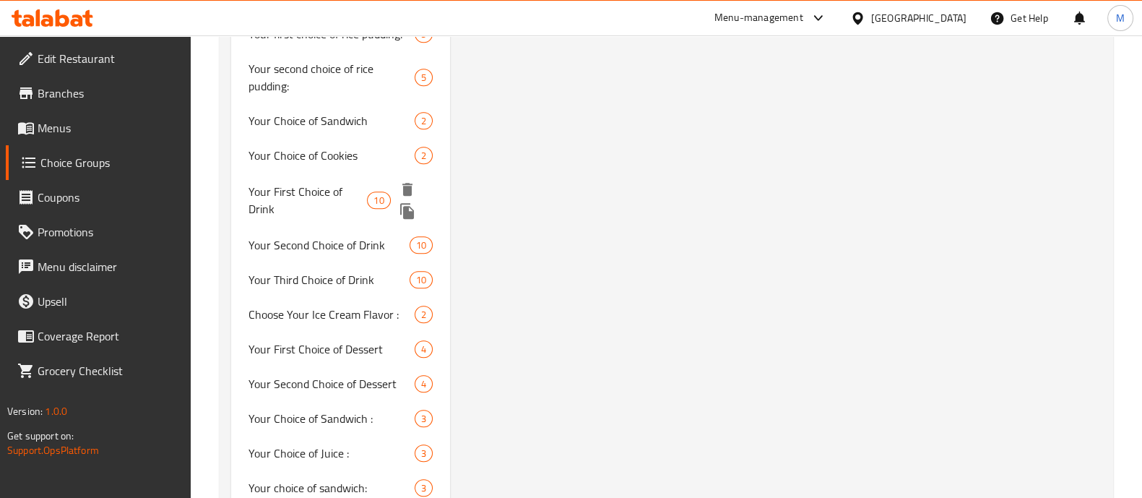
scroll to position [1604, 0]
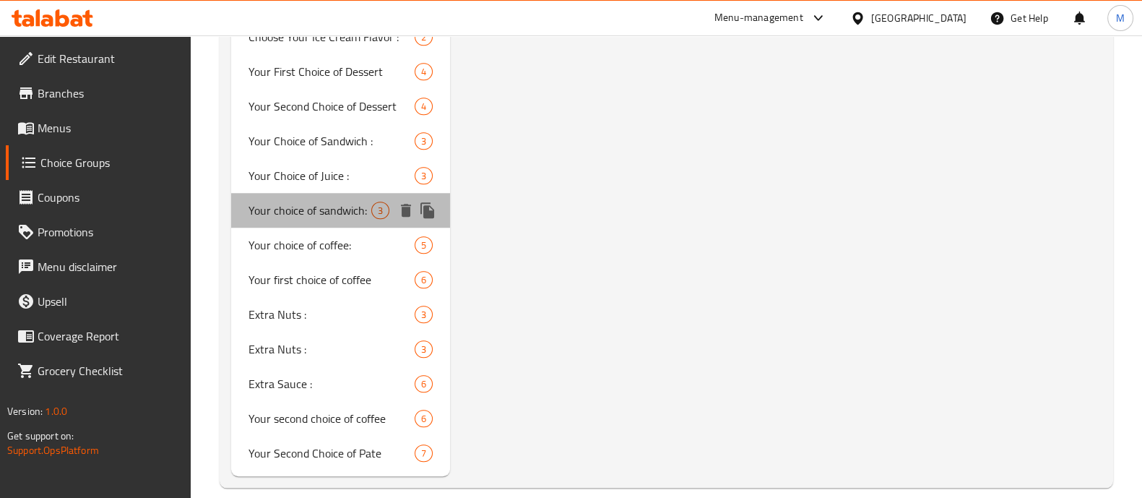
click at [340, 202] on span "Your choice of sandwich:" at bounding box center [310, 210] width 123 height 17
type input "Your choice of sandwich:"
type input "اختيارك من الساندويتش:"
type input "1"
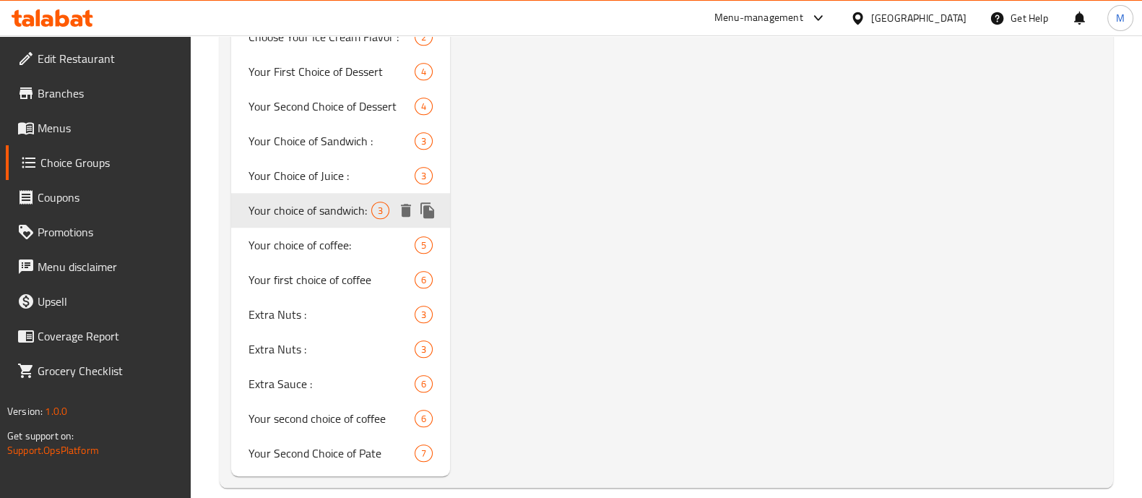
click at [407, 204] on icon "delete" at bounding box center [406, 210] width 10 height 13
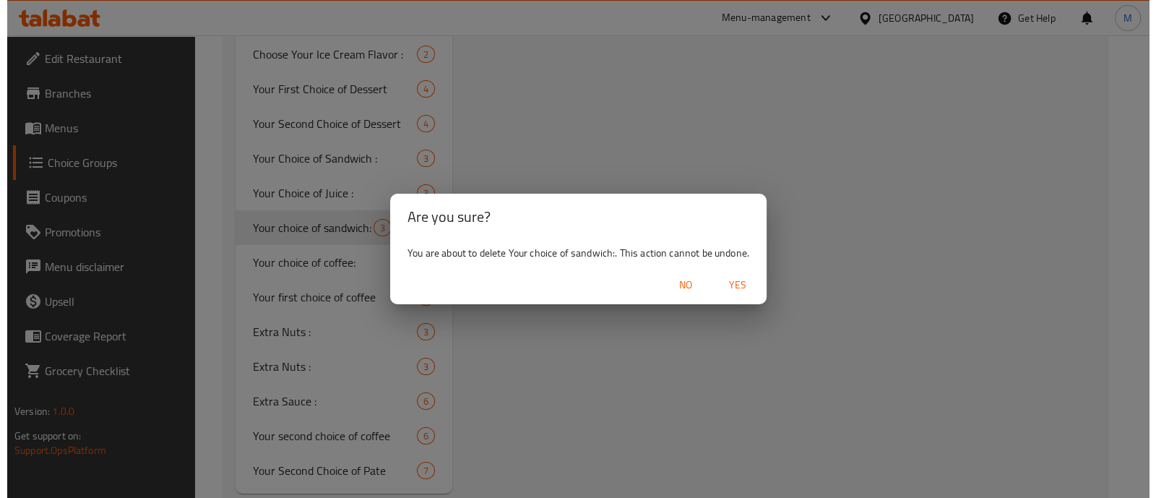
scroll to position [1587, 0]
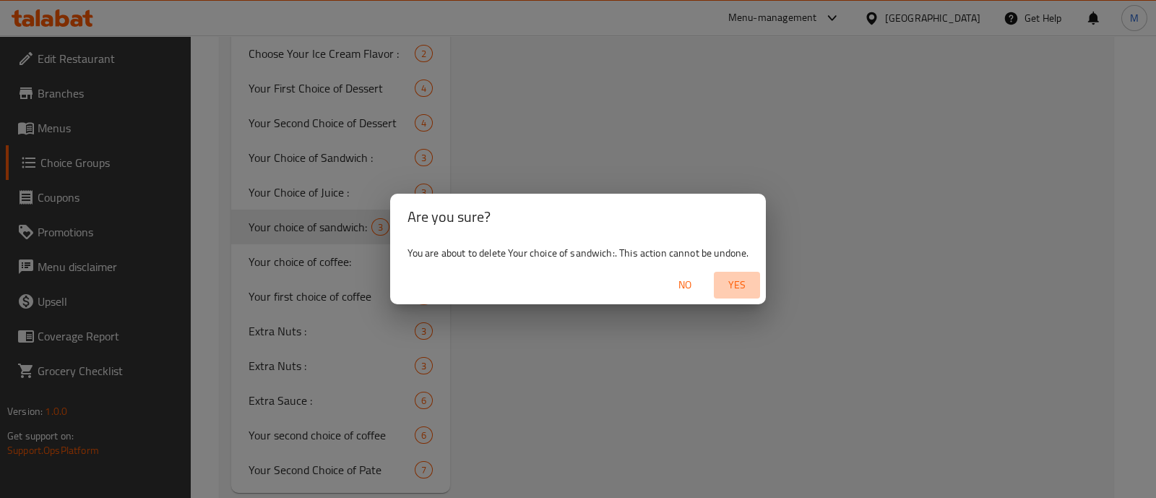
click at [734, 280] on span "Yes" at bounding box center [737, 285] width 35 height 18
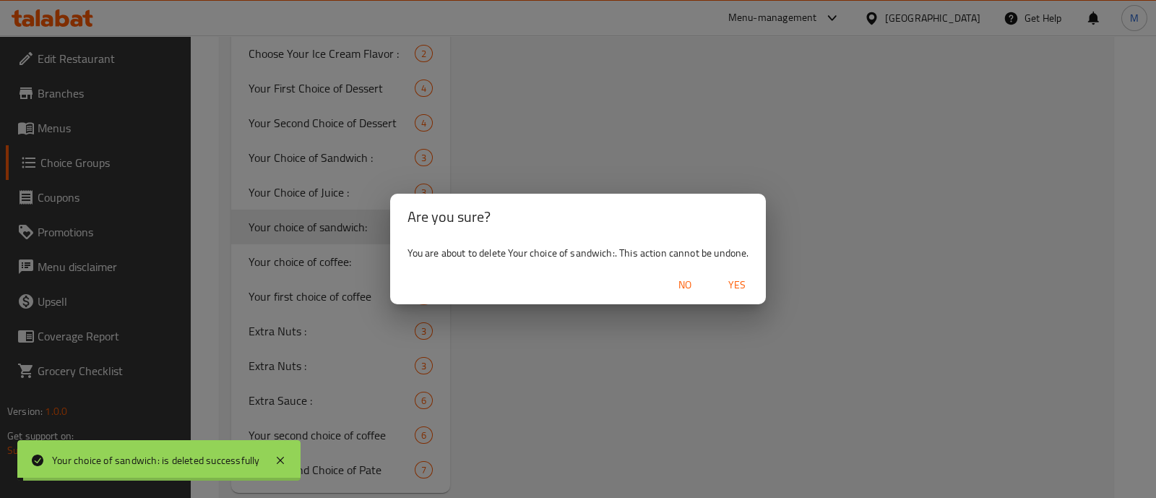
type input "your choice of flavor"
type input "اختيارك من النكهه"
type input "2"
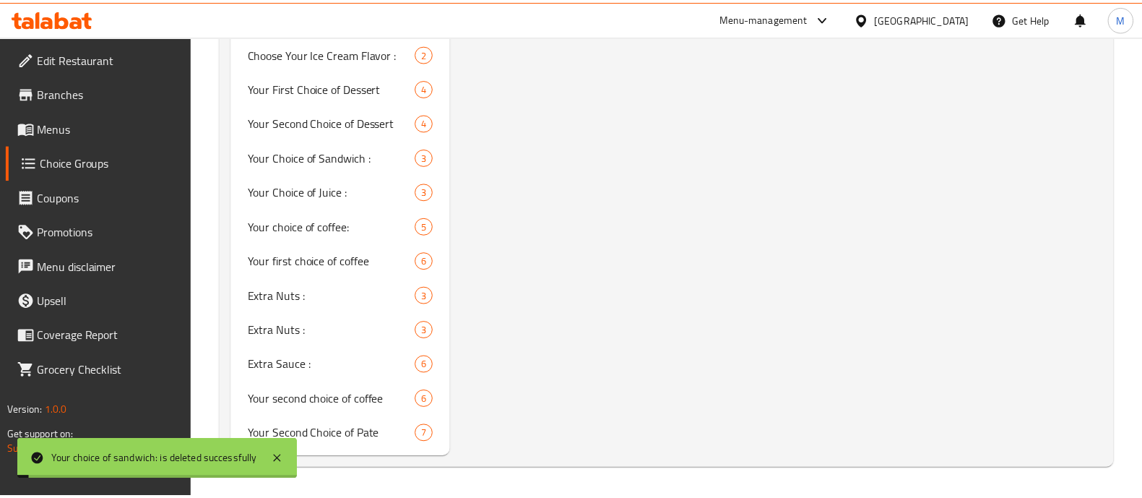
scroll to position [1535, 0]
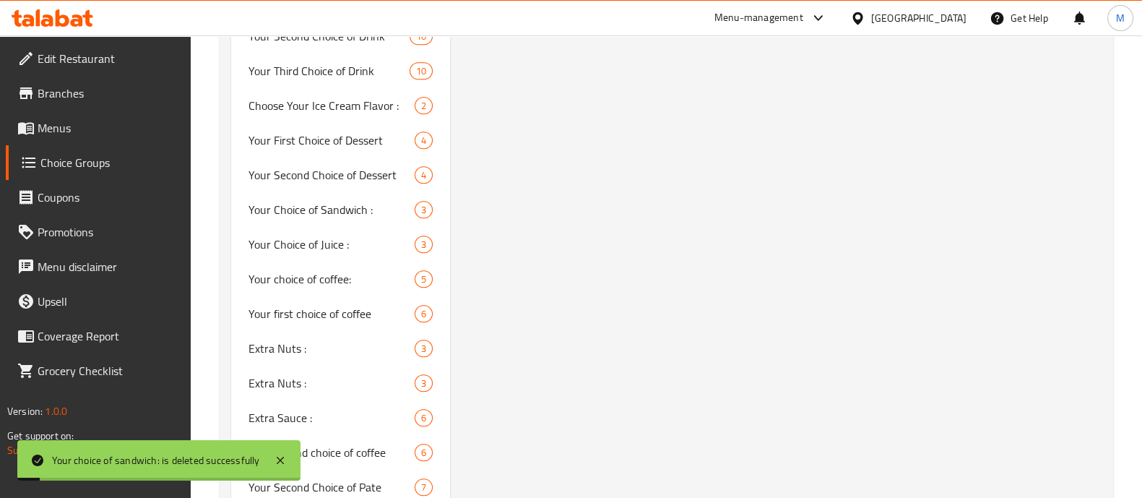
click at [337, 131] on span "Your First Choice of Dessert" at bounding box center [332, 139] width 166 height 17
type input "Your First Choice of Dessert"
type input "اختيارك الأول من الحلويات"
type input "1"
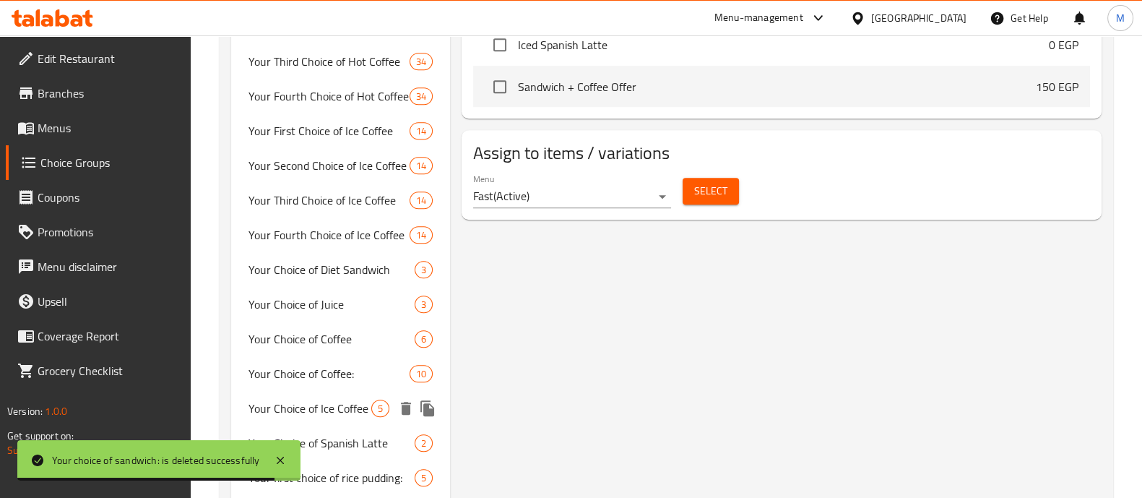
scroll to position [993, 0]
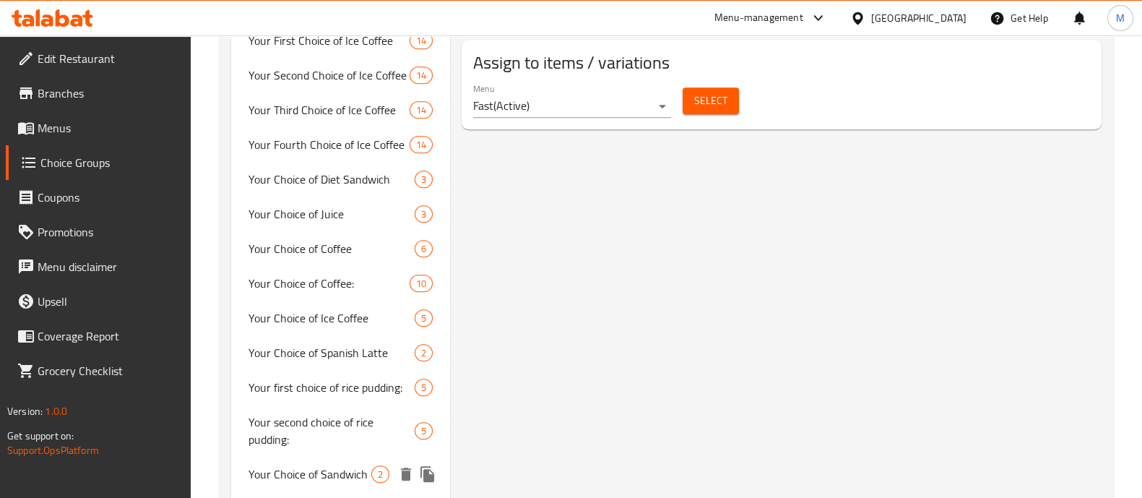
drag, startPoint x: 329, startPoint y: 454, endPoint x: 397, endPoint y: 386, distance: 96.5
click at [329, 465] on span "Your Choice of Sandwich" at bounding box center [310, 473] width 123 height 17
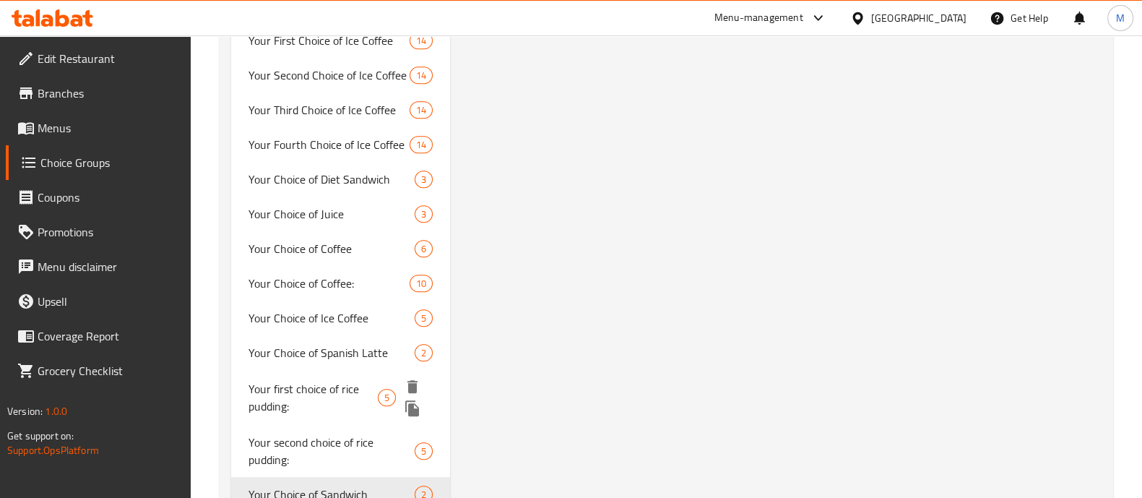
type input "Your Choice of Sandwich"
type input "اختيارك من الساندويتش"
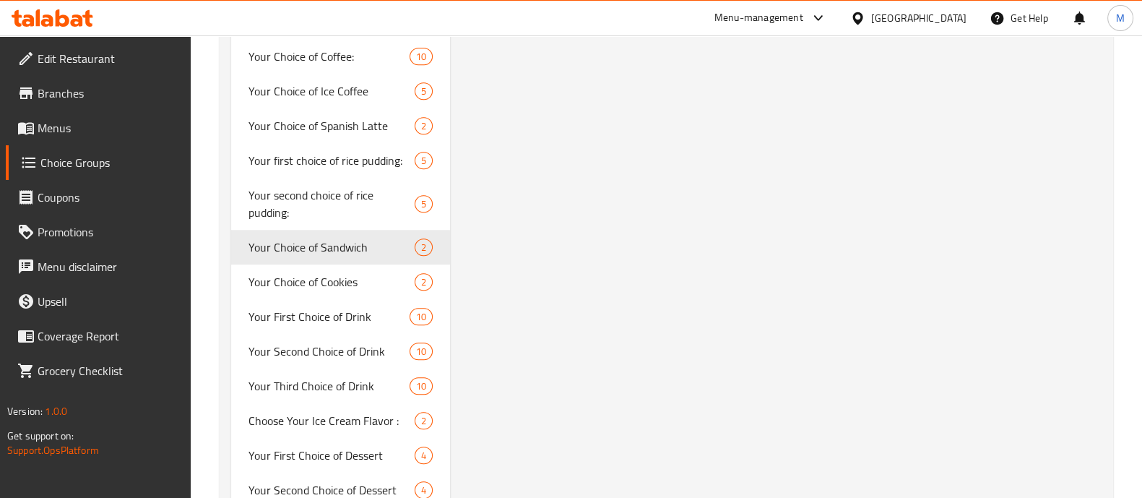
scroll to position [1299, 0]
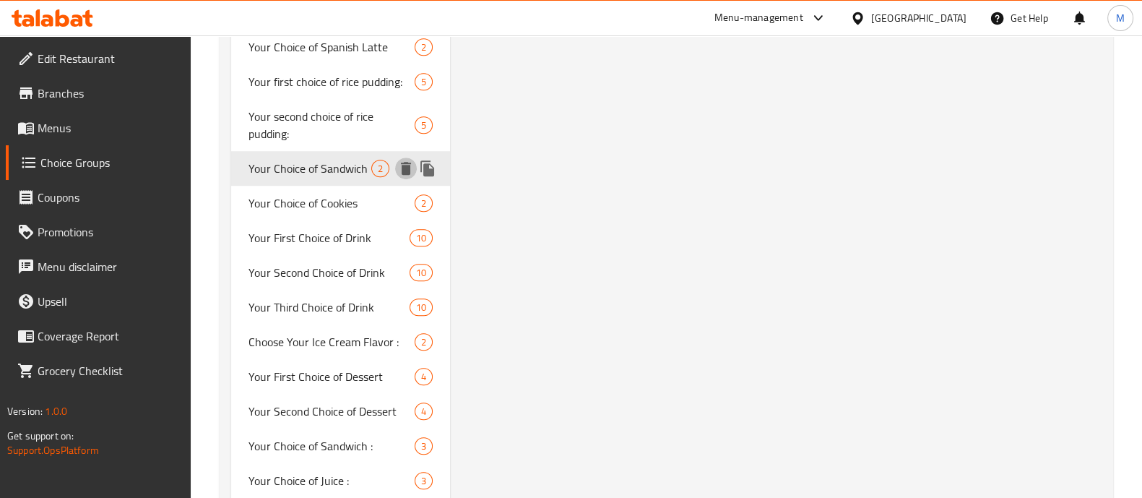
click at [406, 162] on icon "delete" at bounding box center [406, 168] width 10 height 13
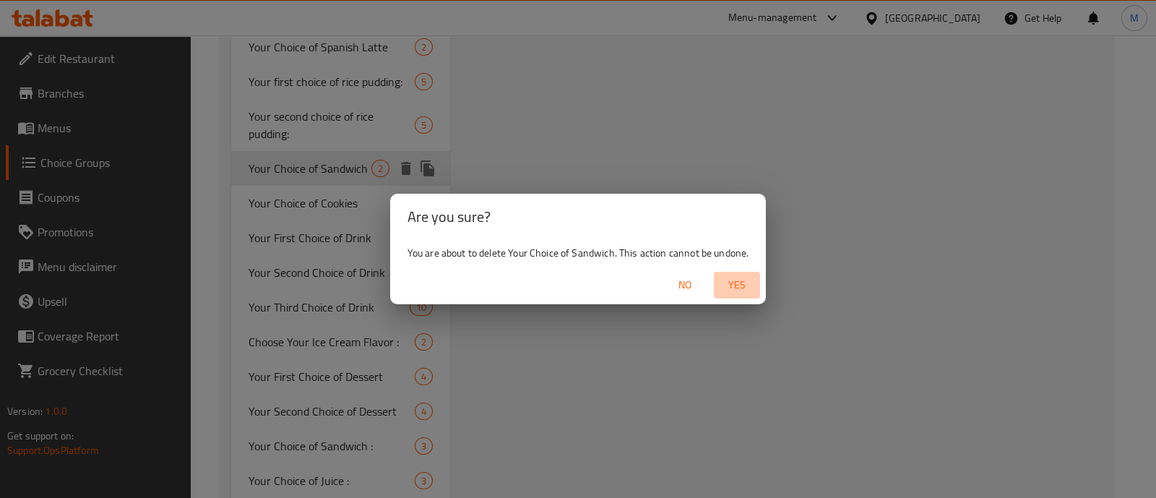
click at [739, 273] on button "Yes" at bounding box center [737, 285] width 46 height 27
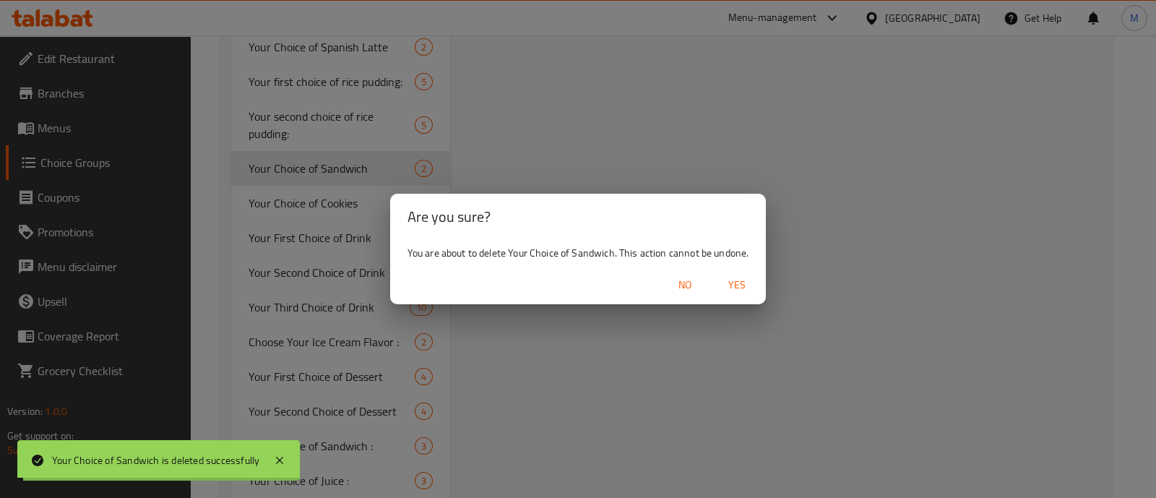
type input "your choice of flavor"
type input "اختيارك من النكهه"
type input "2"
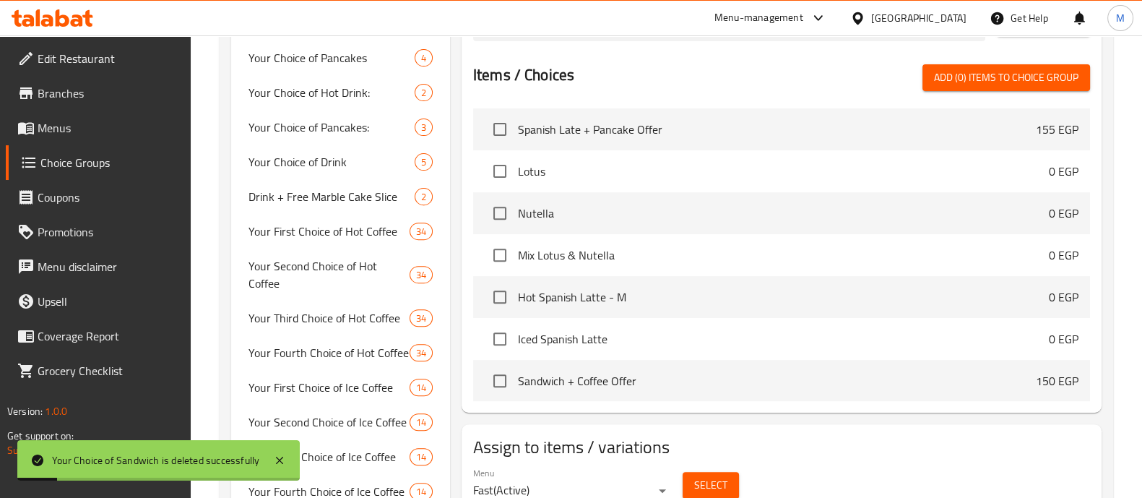
scroll to position [0, 0]
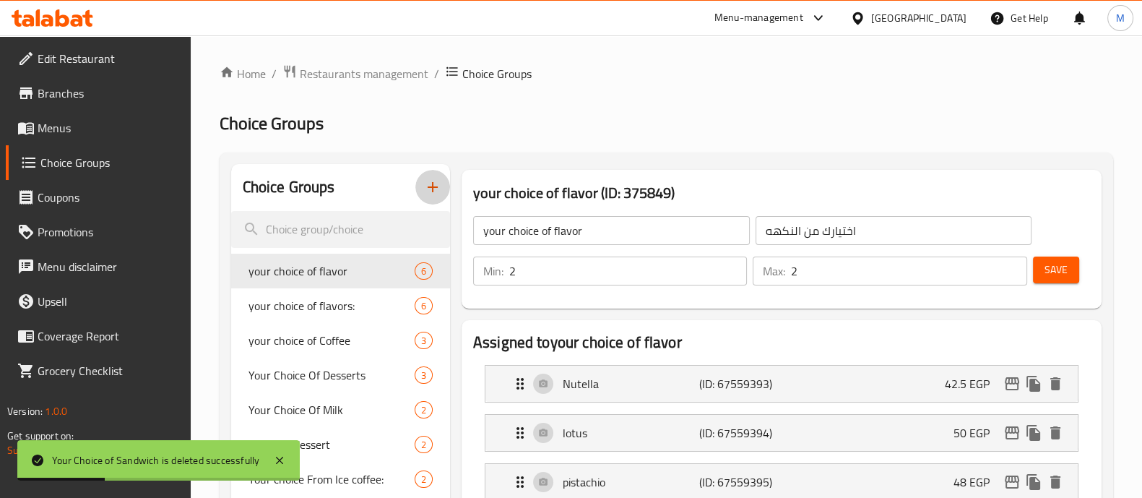
click at [438, 188] on icon "button" at bounding box center [432, 186] width 17 height 17
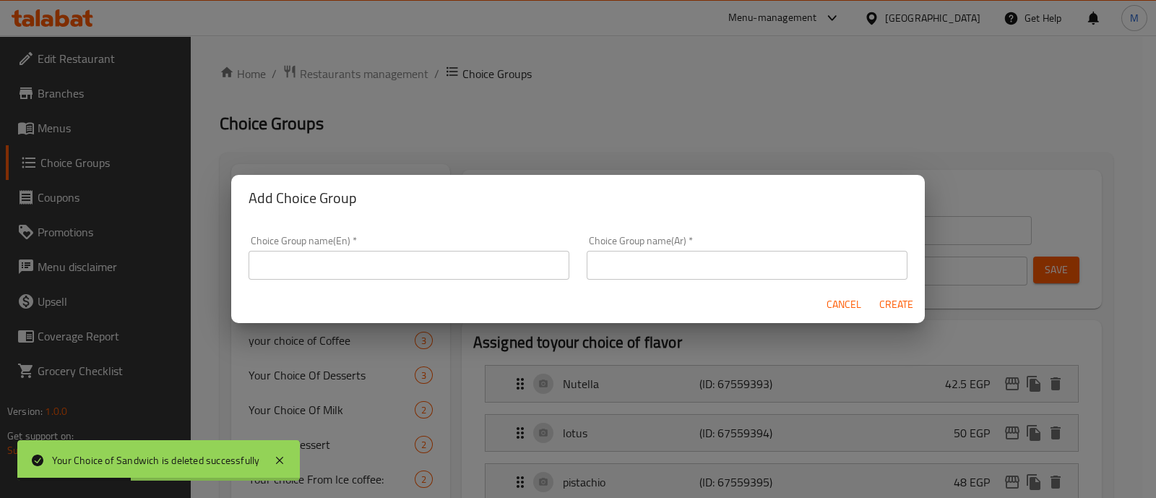
click at [436, 260] on input "text" at bounding box center [409, 265] width 321 height 29
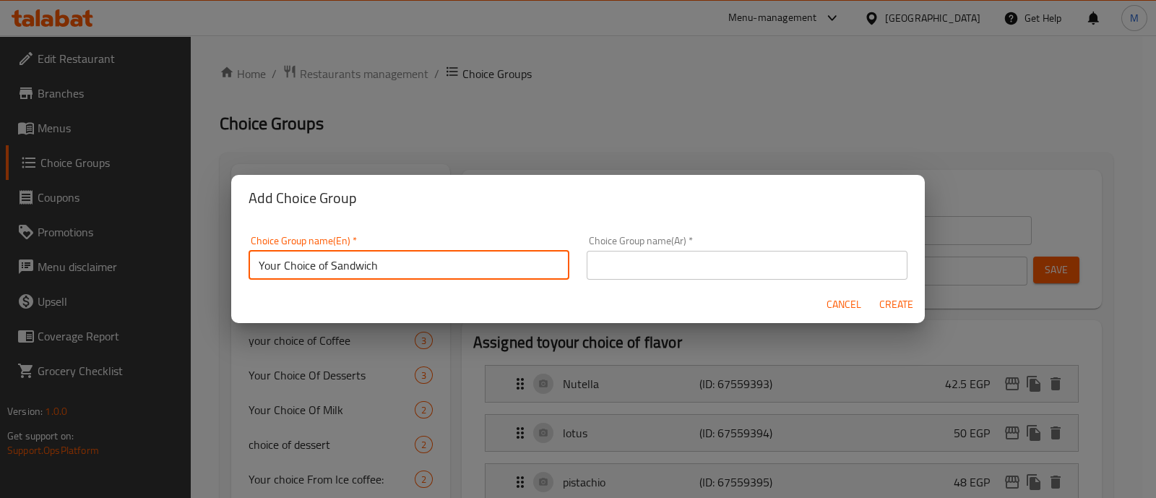
type input "Your Choice of Sandwich"
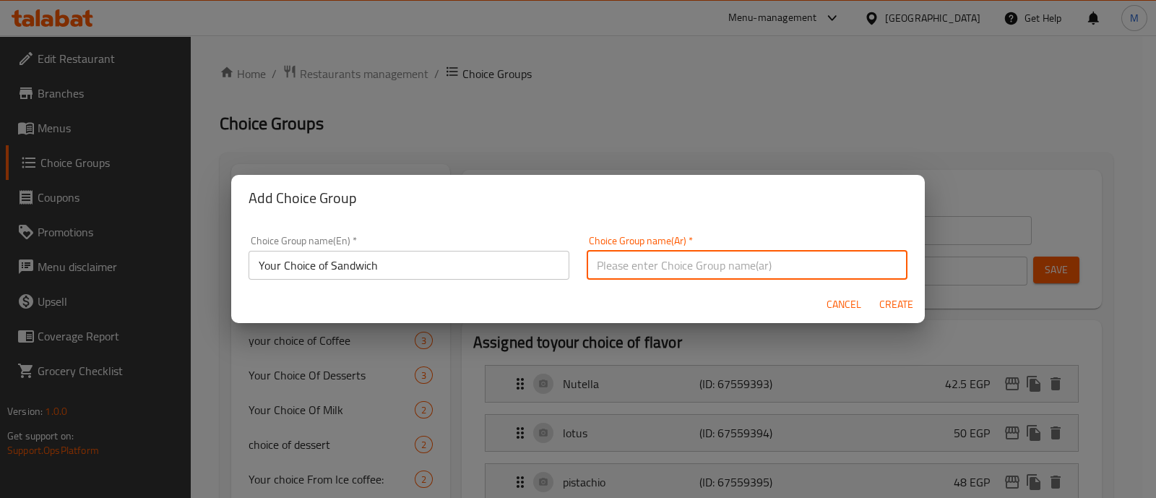
click at [610, 272] on input "text" at bounding box center [747, 265] width 321 height 29
paste input "اختيارك من السندويتش"
type input "اختيارك من السندويتش"
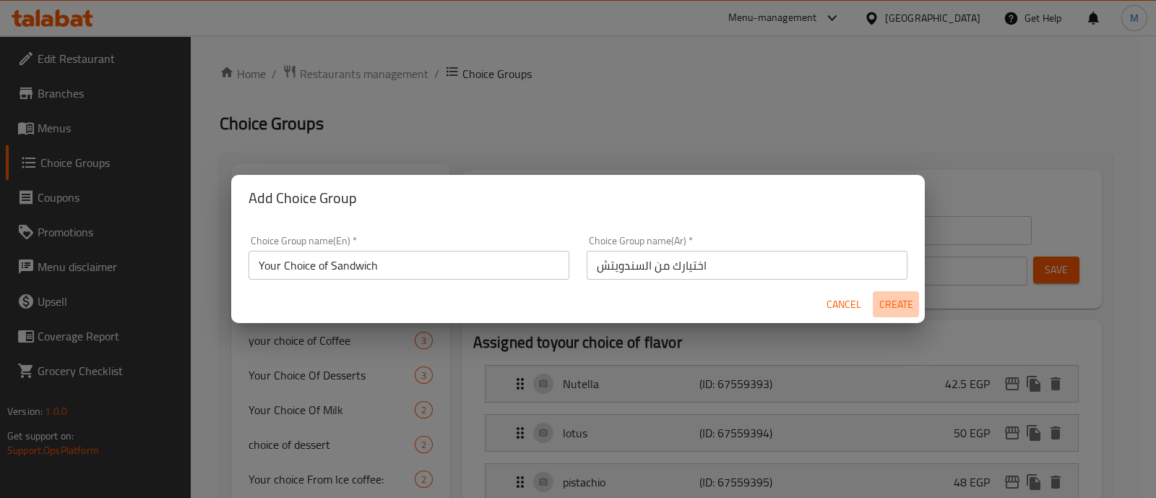
click at [900, 301] on span "Create" at bounding box center [895, 304] width 35 height 18
type input "Your Choice of Sandwich"
type input "اختيارك من السندويتش"
type input "0"
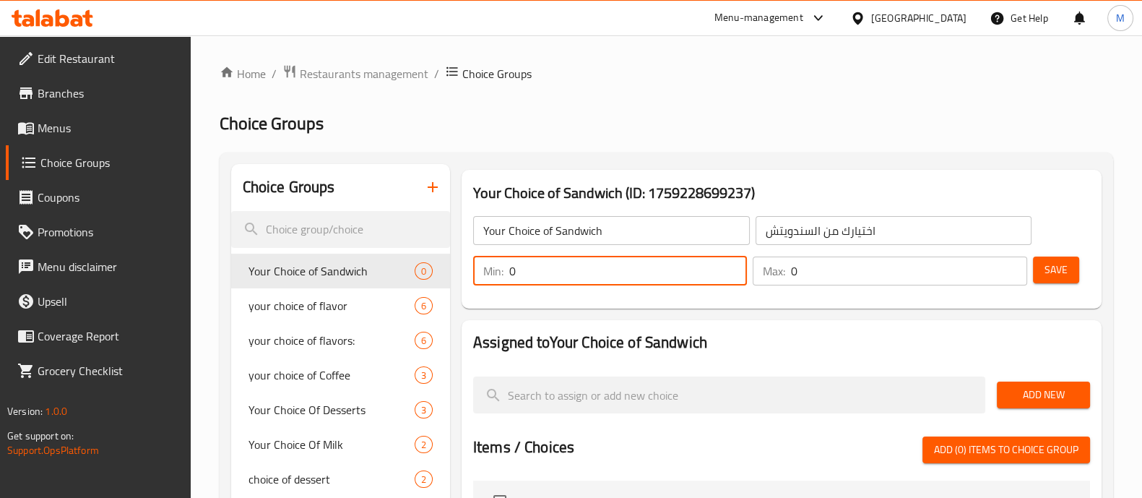
click at [574, 272] on input "0" at bounding box center [628, 270] width 238 height 29
type input "1"
click at [834, 275] on input "0" at bounding box center [909, 270] width 236 height 29
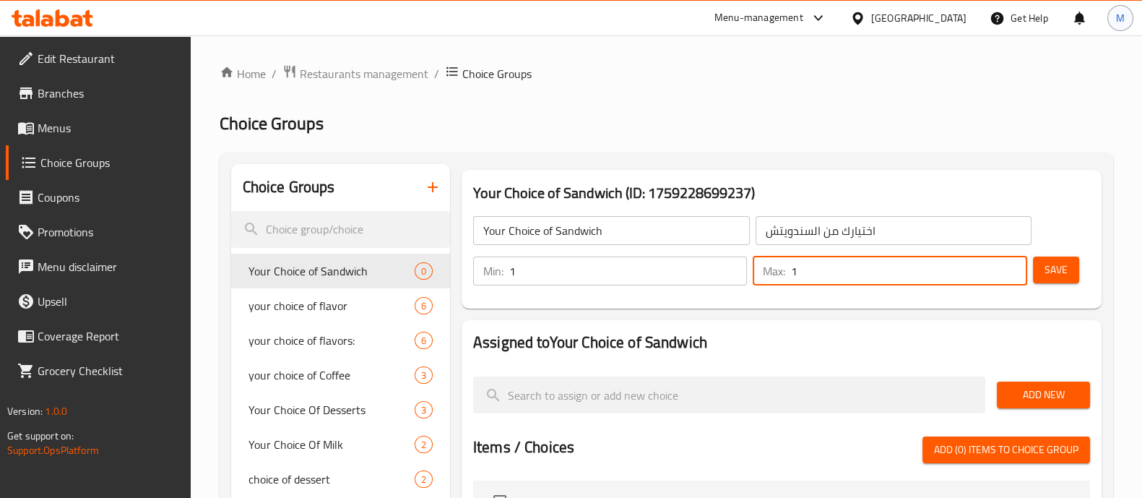
type input "1"
click at [507, 236] on input "Your Choice of Sandwich" at bounding box center [611, 230] width 277 height 29
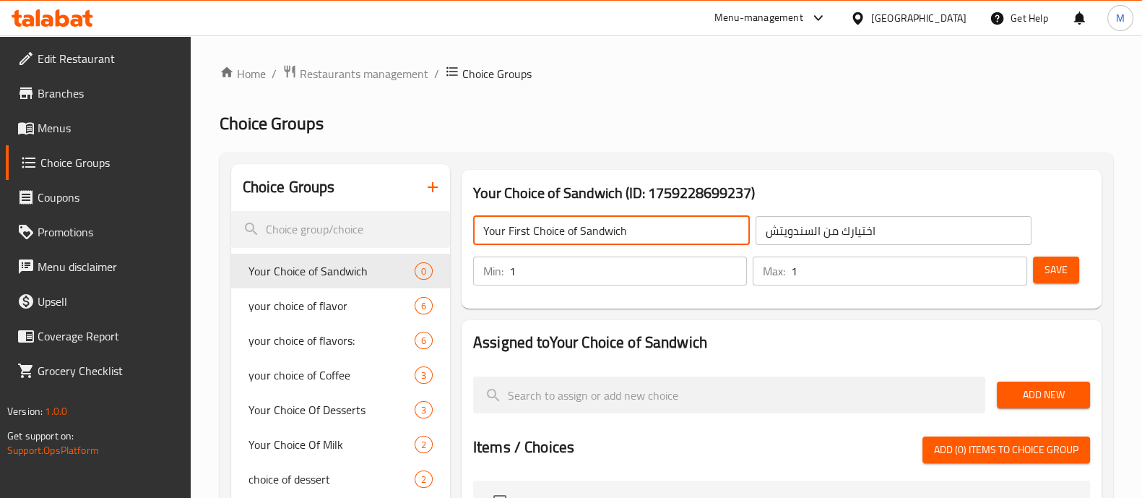
type input "Your First Choice of Sandwich"
click at [839, 230] on input "اختيارك من السندويتش" at bounding box center [894, 230] width 277 height 29
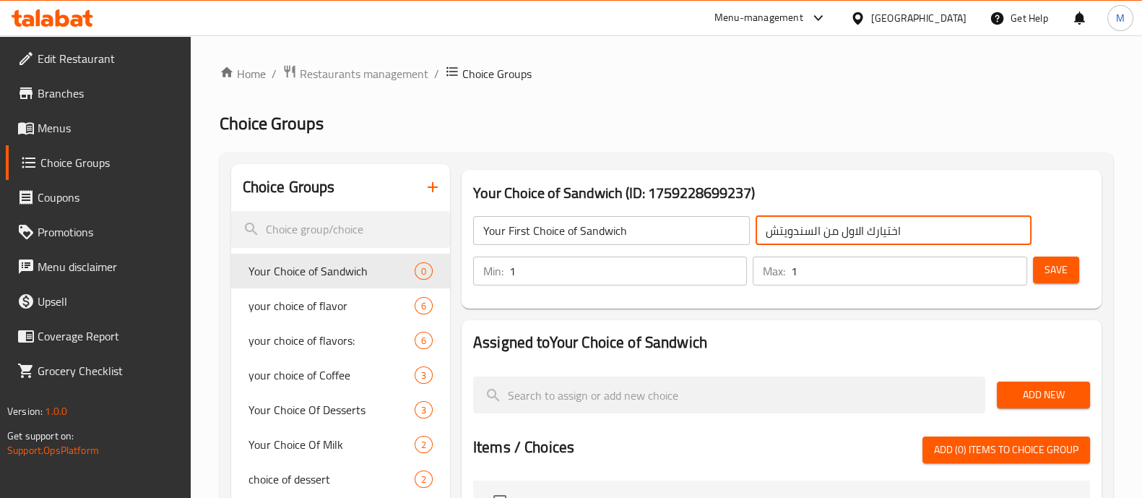
type input "اختيارك الاول من السندويتش"
click at [1050, 399] on span "Add New" at bounding box center [1044, 395] width 70 height 18
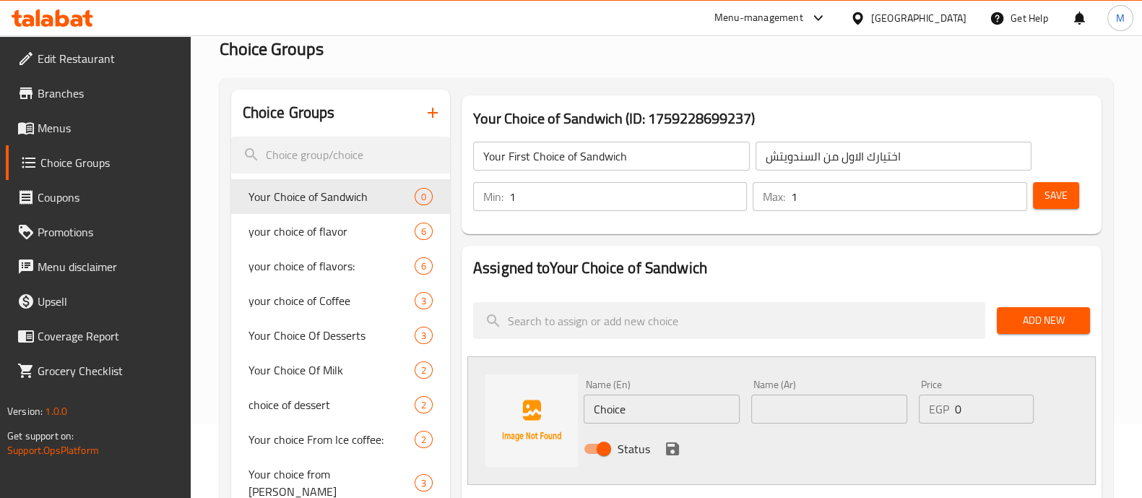
scroll to position [90, 0]
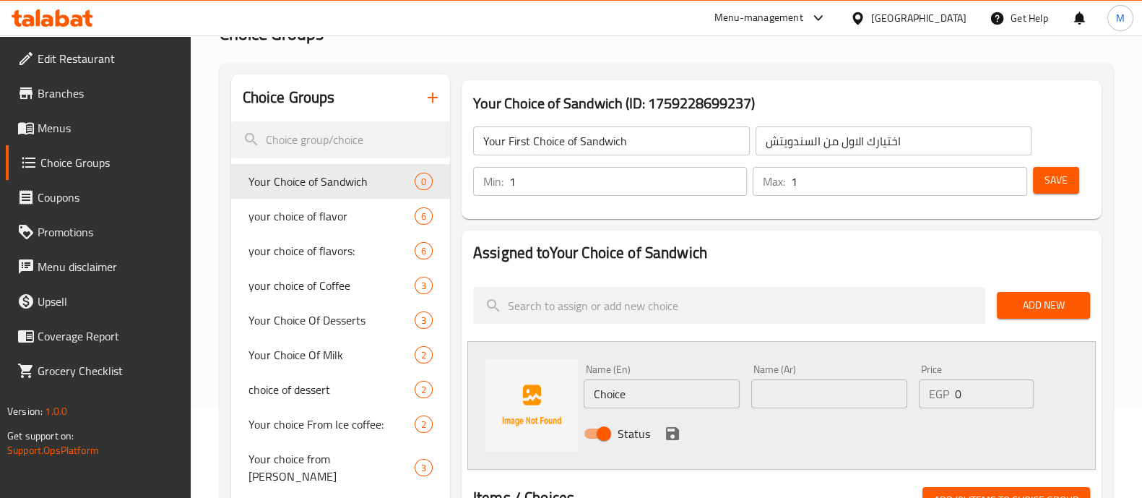
drag, startPoint x: 772, startPoint y: 388, endPoint x: 762, endPoint y: 387, distance: 10.1
click at [772, 388] on input "text" at bounding box center [829, 393] width 156 height 29
paste input "الاصدقاء ساندوتش رومي مدخن - ك"
type input "الاصدقاء ساندوتش رومي مدخن - ك"
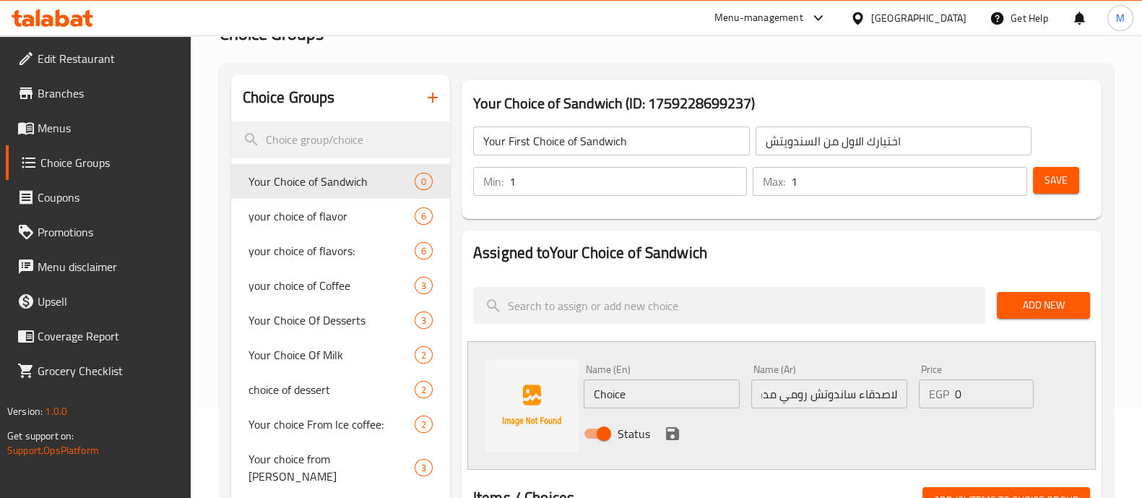
scroll to position [0, 0]
click at [621, 392] on input "Choice" at bounding box center [662, 393] width 156 height 29
click at [619, 392] on input "Choice" at bounding box center [662, 393] width 156 height 29
paste input "Al-Asdeqa Smoked Turkey Sandwich - K"
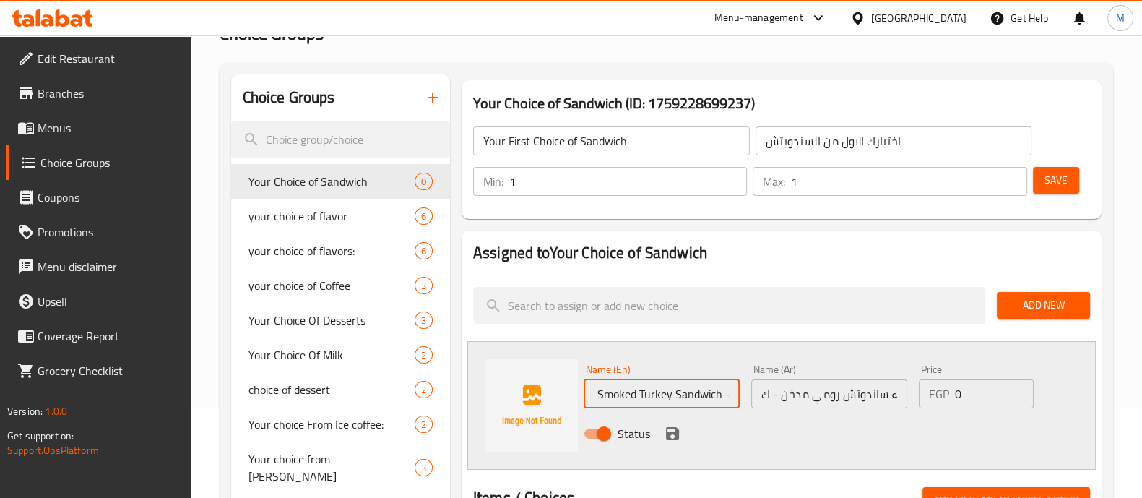
type input "Al-Asdeqa Smoked Turkey Sandwich - L"
click at [672, 427] on icon "save" at bounding box center [672, 433] width 13 height 13
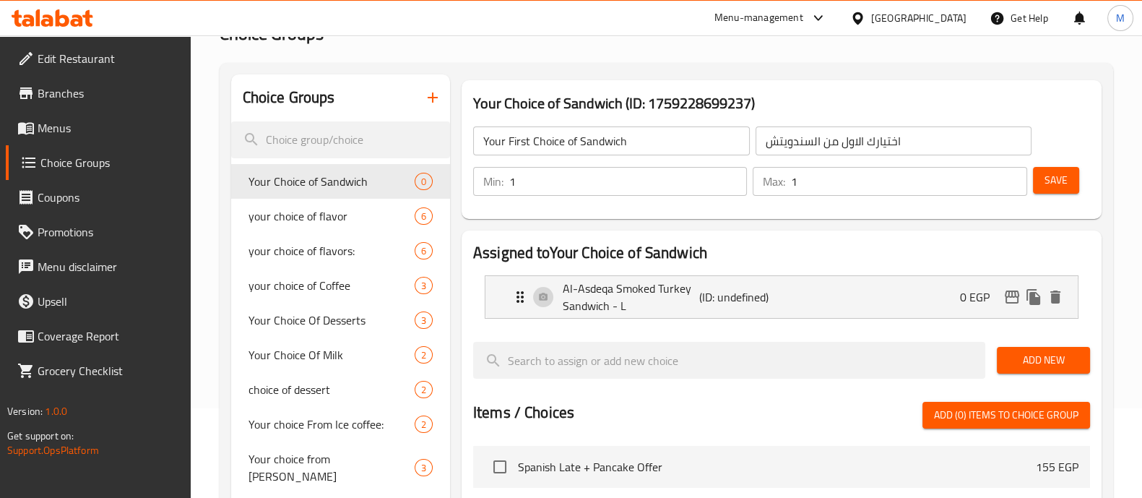
click at [1074, 359] on span "Add New" at bounding box center [1044, 360] width 70 height 18
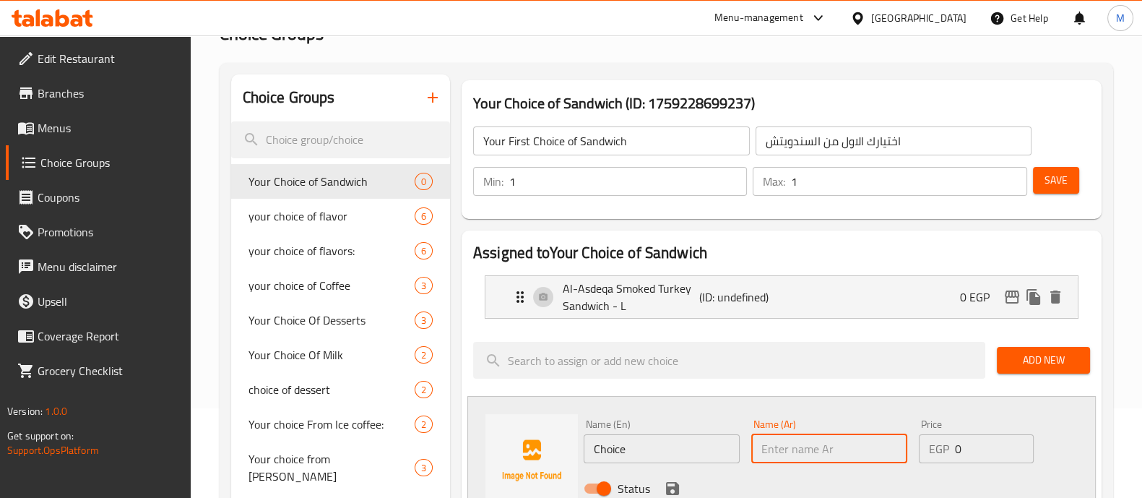
click at [790, 452] on input "text" at bounding box center [829, 448] width 156 height 29
paste input "الاصدقاء [PERSON_NAME] - ك"
type input "الاصدقاء [PERSON_NAME] - ك"
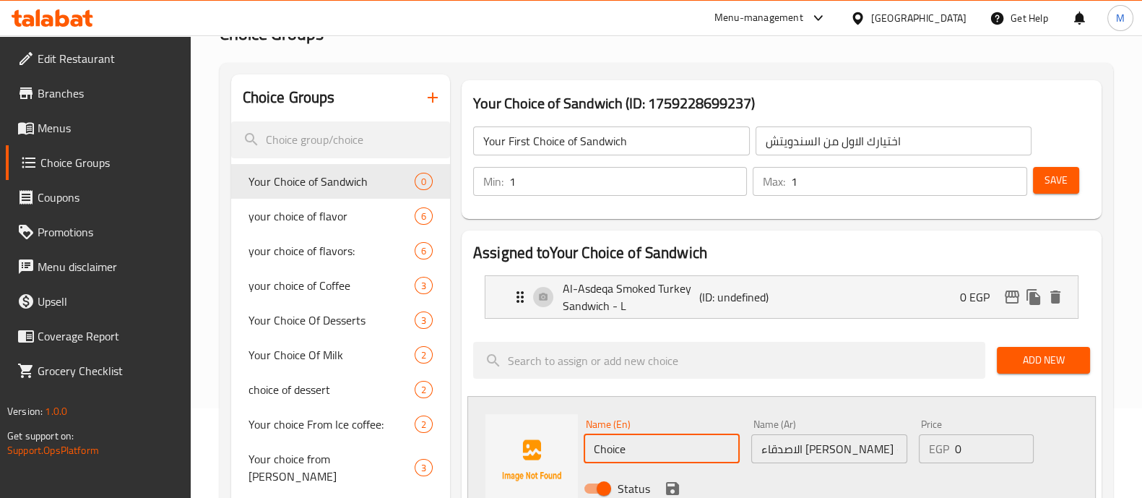
click at [618, 443] on input "Choice" at bounding box center [662, 448] width 156 height 29
paste input "Al-Asdeqa Salami Sandwich - K"
type input "Al-Asdeqa Salami Sandwich - L"
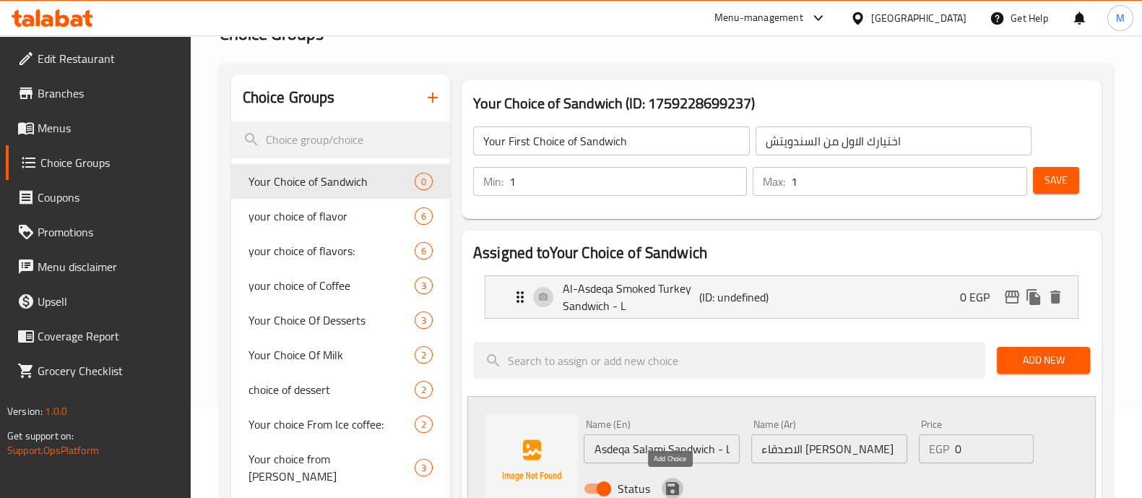
click at [667, 489] on icon "save" at bounding box center [672, 488] width 13 height 13
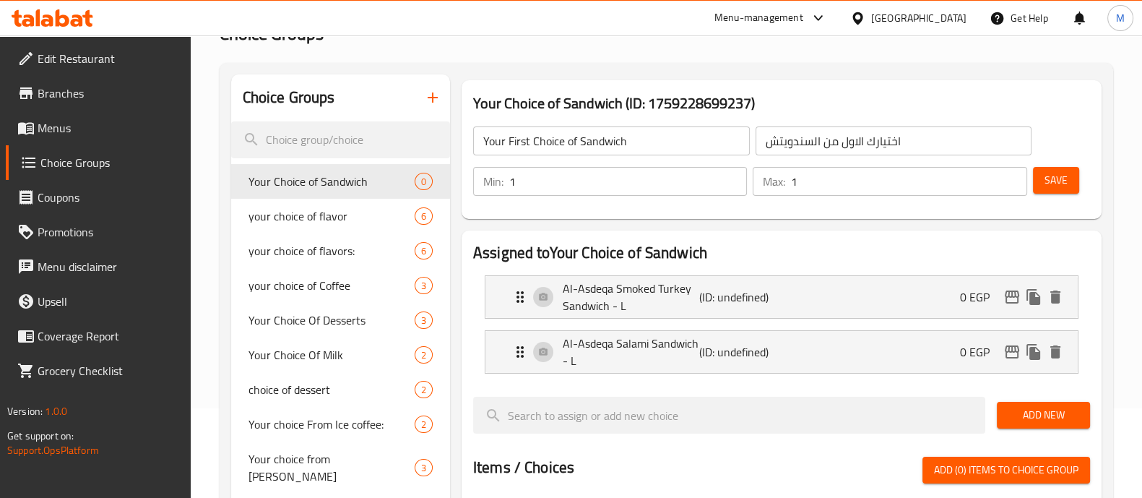
click at [1032, 407] on span "Add New" at bounding box center [1044, 415] width 70 height 18
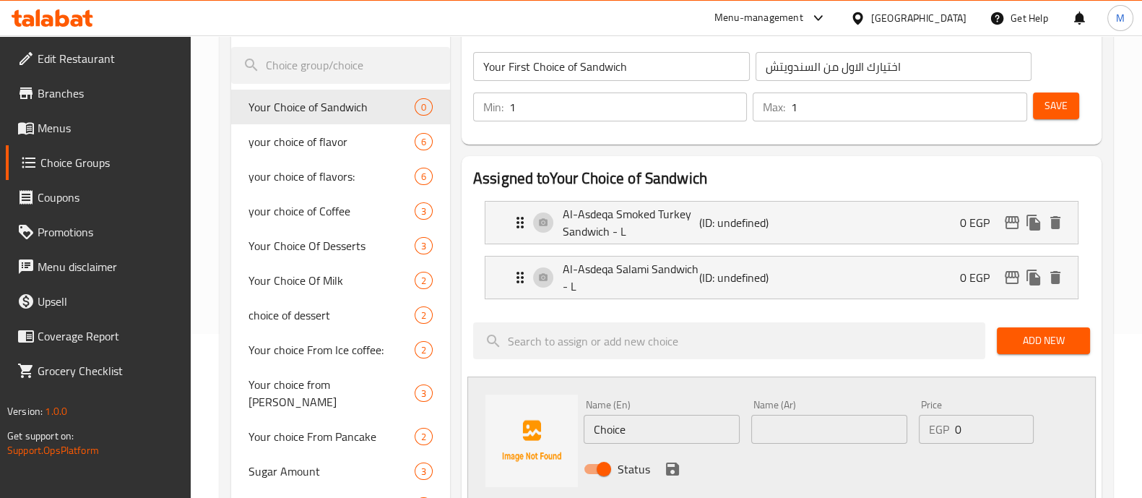
scroll to position [180, 0]
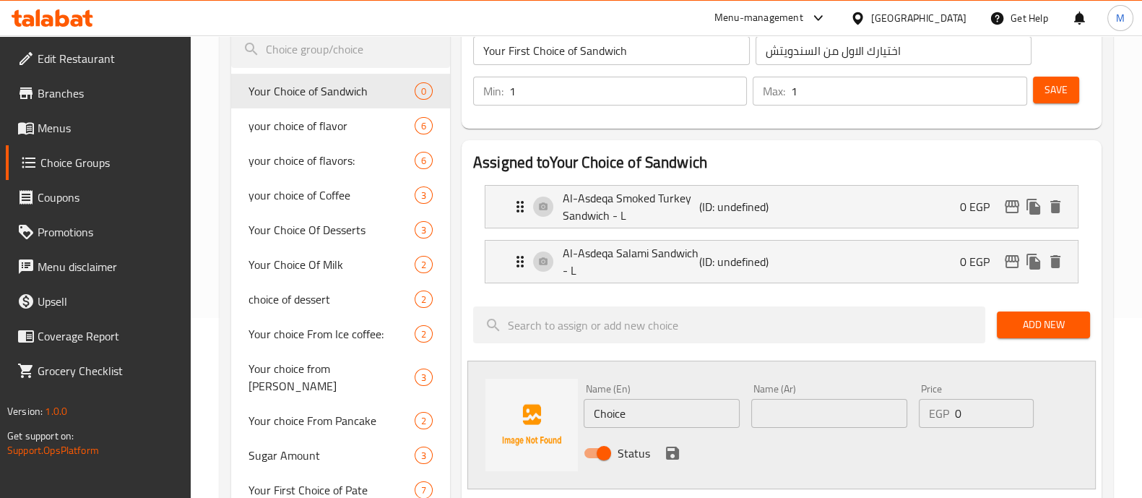
click at [819, 423] on input "text" at bounding box center [829, 413] width 156 height 29
paste input "الاصدقاء ساندوتش فراخ - ك"
type input "الاصدقاء ساندوتش فراخ - ك"
click at [608, 409] on input "Choice" at bounding box center [662, 413] width 156 height 29
click at [610, 409] on input "Choice" at bounding box center [662, 413] width 156 height 29
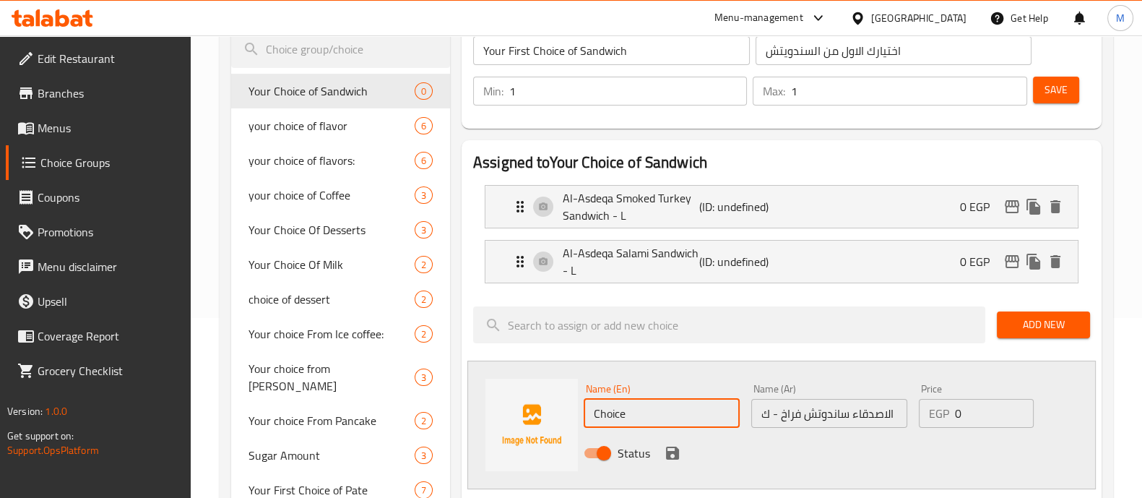
paste input "Al-Asdeqa Chicken Sandwich - K"
type input "Al-Asdeqa Chicken Sandwich - L"
click at [672, 454] on icon "save" at bounding box center [672, 452] width 17 height 17
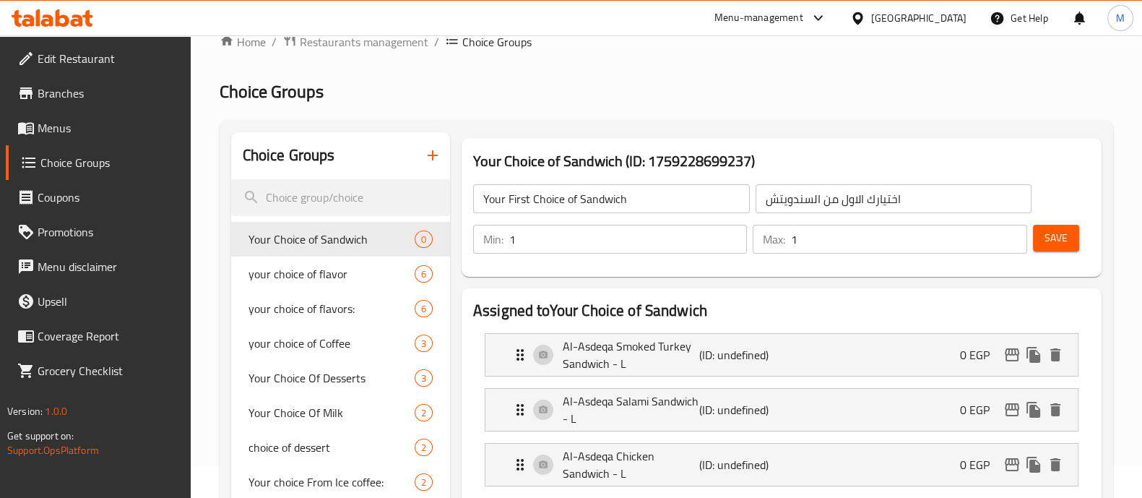
scroll to position [0, 0]
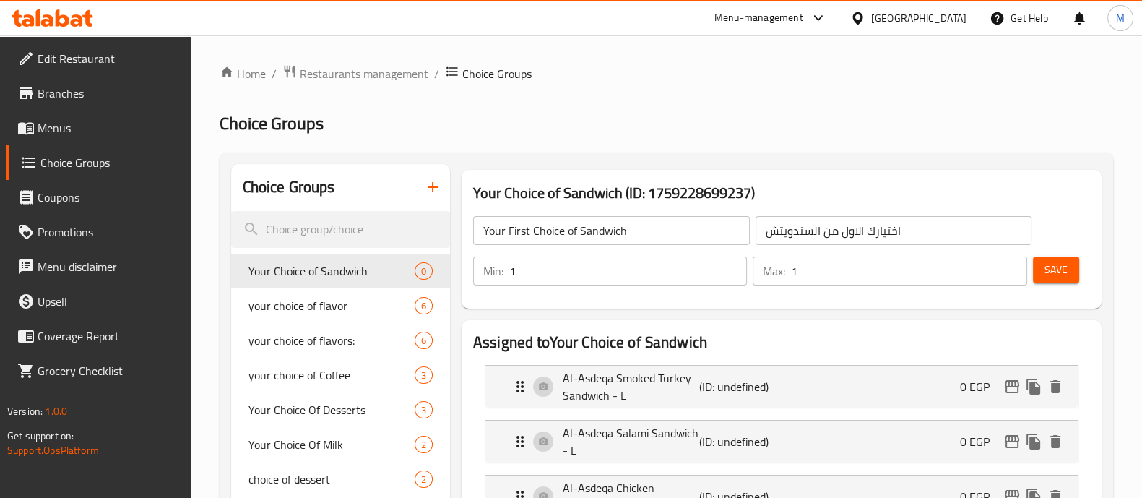
click at [1073, 269] on button "Save" at bounding box center [1056, 269] width 46 height 27
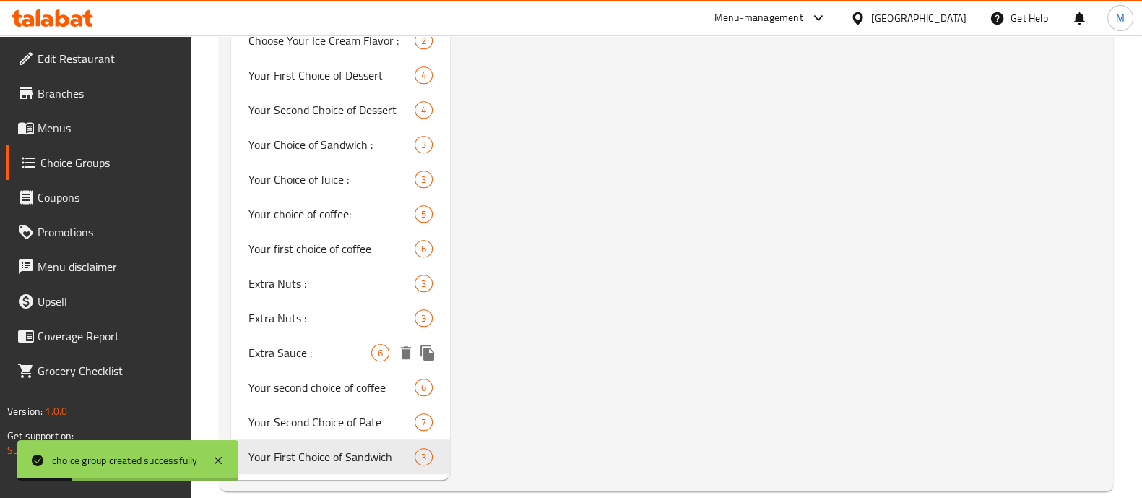
scroll to position [1570, 0]
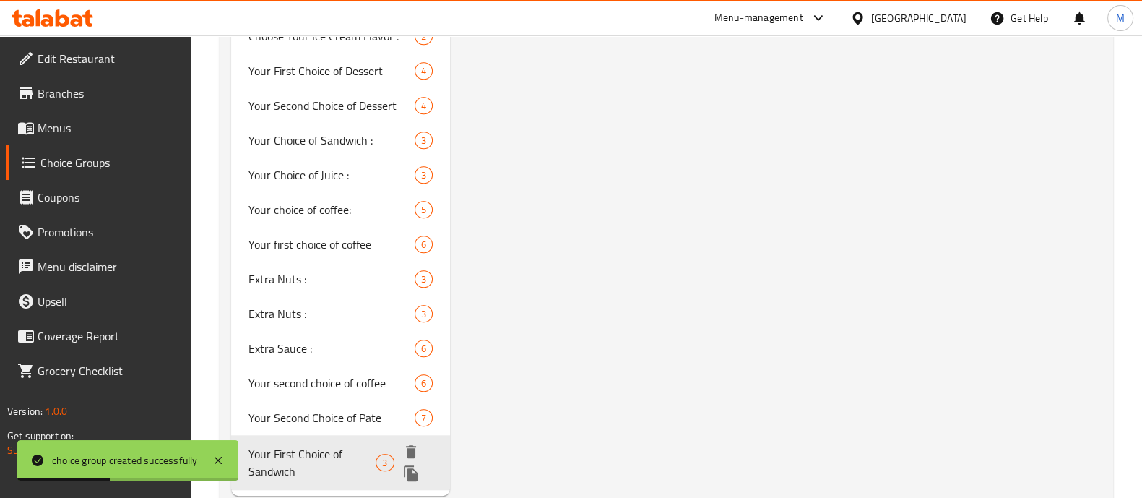
click at [410, 465] on icon "duplicate" at bounding box center [411, 473] width 14 height 16
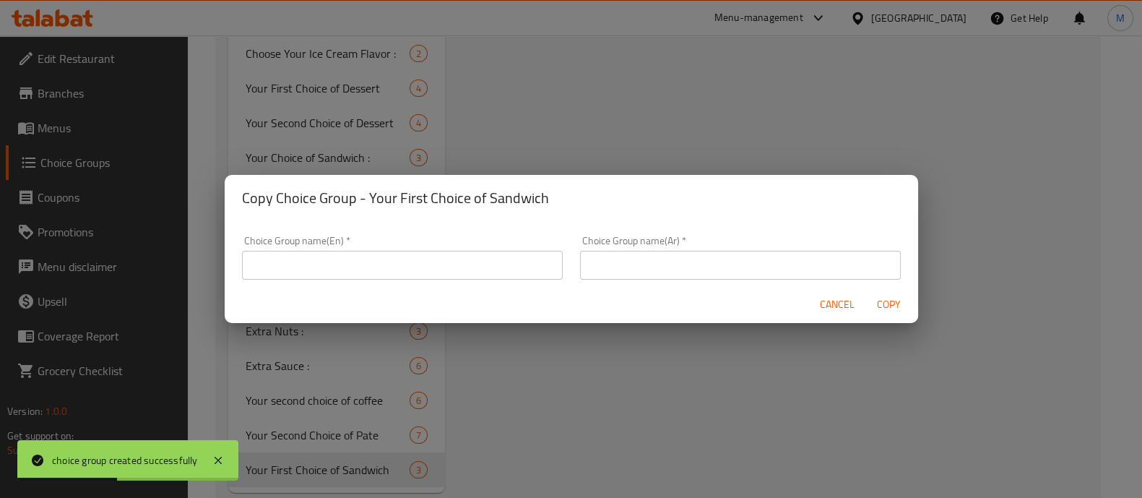
scroll to position [1552, 0]
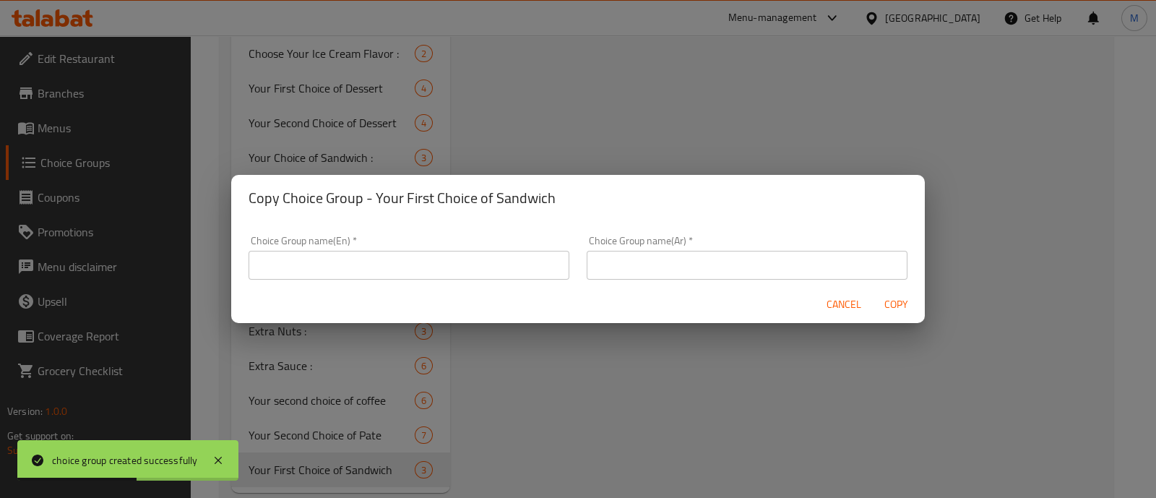
click at [405, 269] on input "text" at bounding box center [409, 265] width 321 height 29
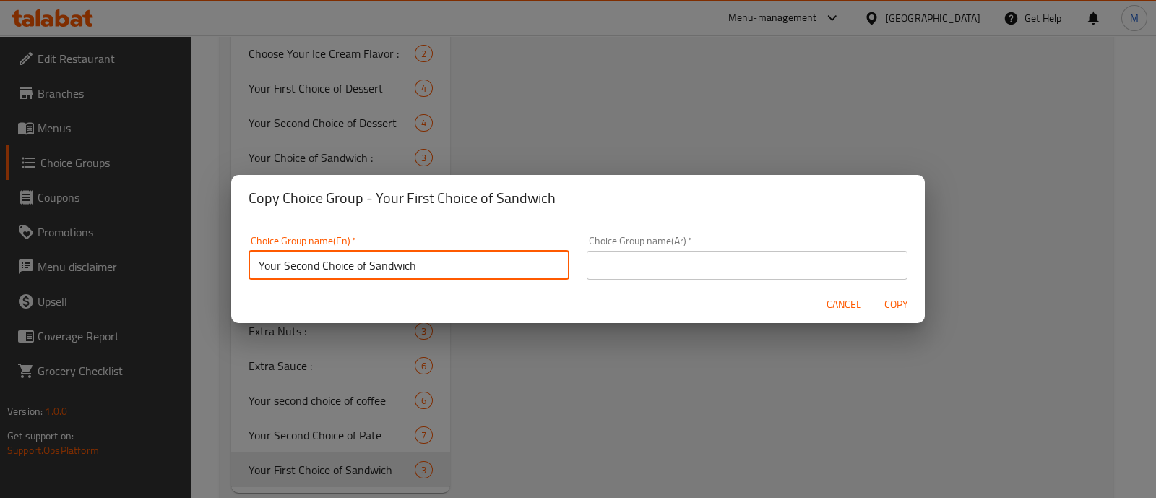
type input "Your Second Choice of Sandwich"
click at [640, 275] on input "text" at bounding box center [747, 265] width 321 height 29
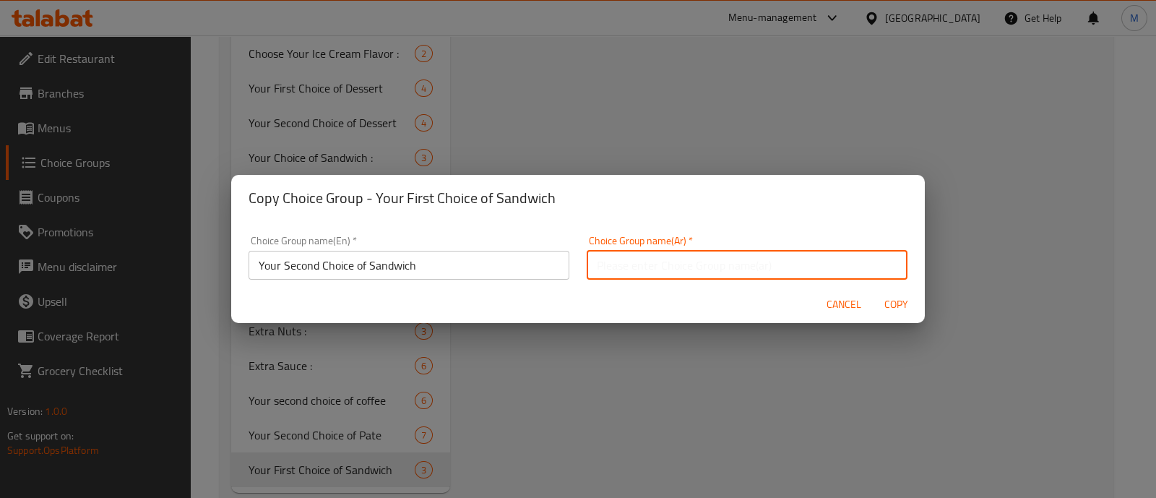
paste input "اختيارك الثاني من السندويتش"
type input "اختيارك الثاني من السندويتش"
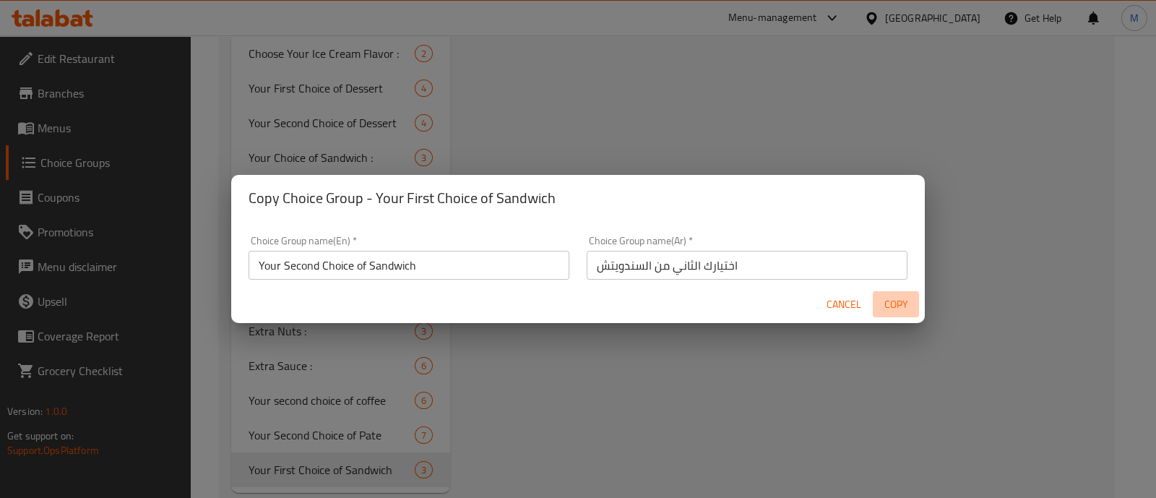
click at [898, 301] on span "Copy" at bounding box center [895, 304] width 35 height 18
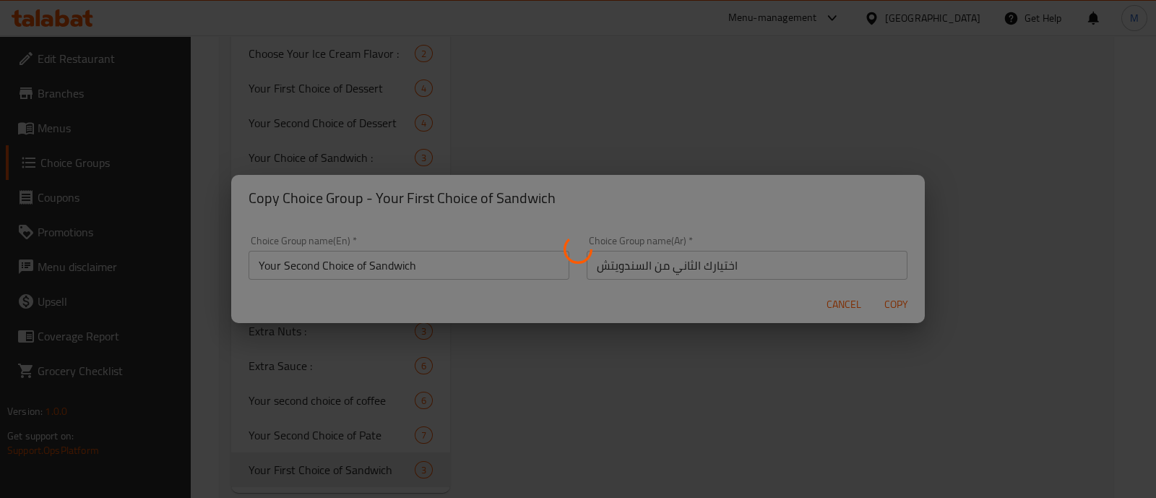
type input "Your Second Choice of Sandwich"
type input "اختيارك الثاني من السندويتش"
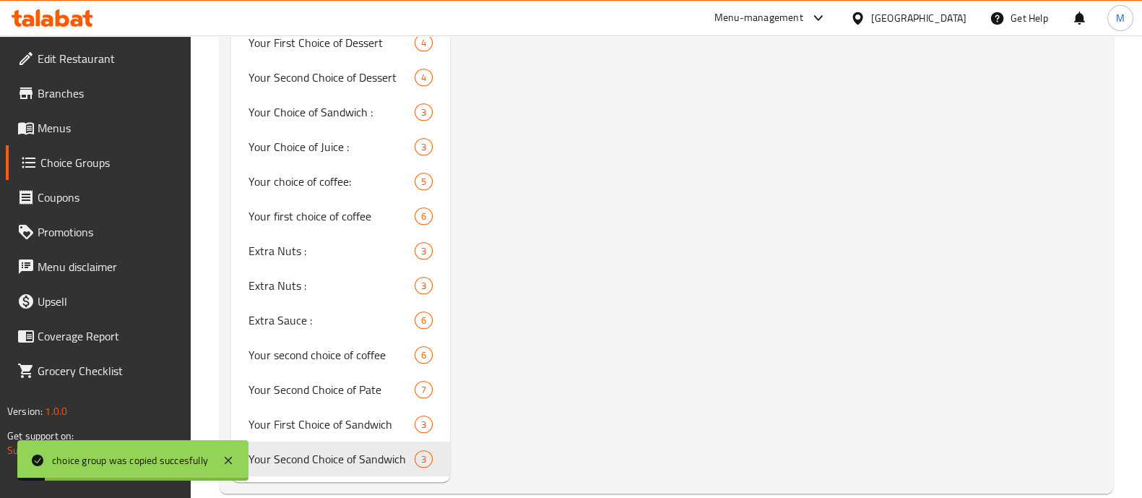
scroll to position [1604, 0]
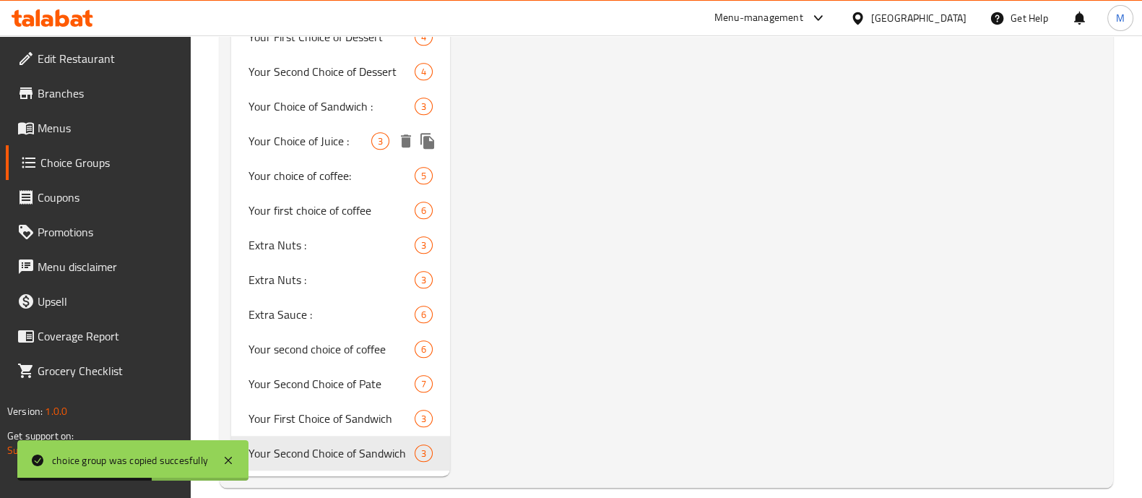
click at [311, 132] on span "Your Choice of Juice :" at bounding box center [310, 140] width 123 height 17
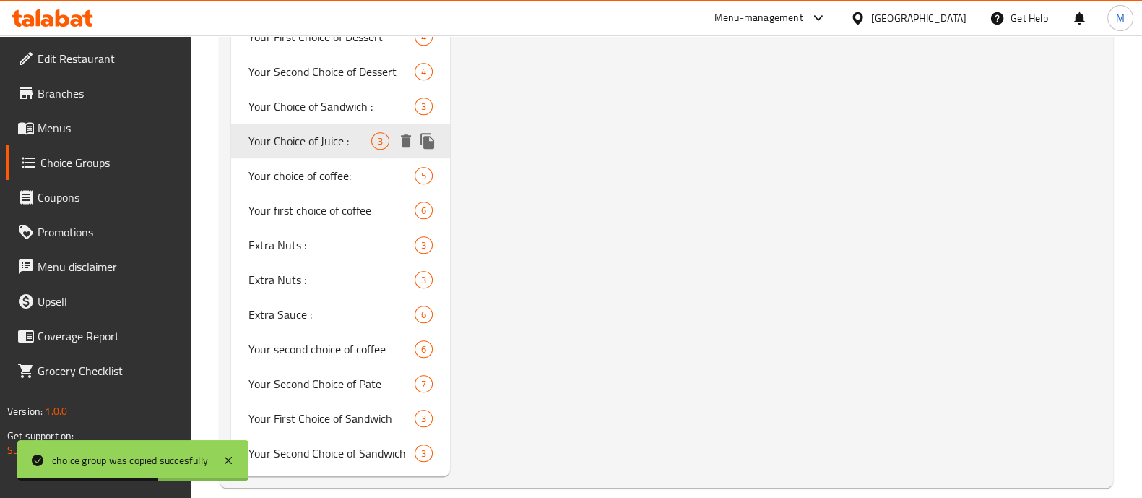
type input "Your Choice of Juice :"
type input "اختيارك من العصائر:"
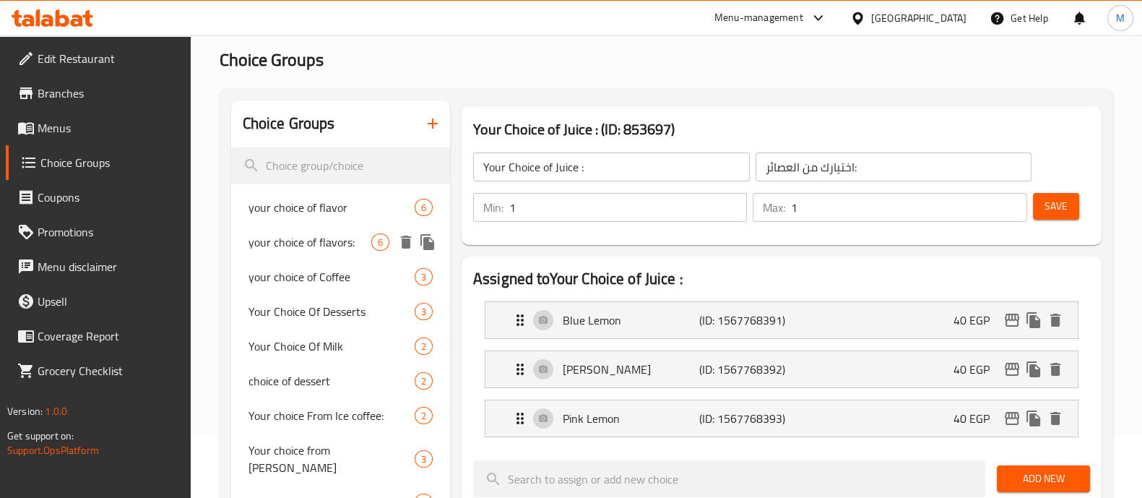
scroll to position [90, 0]
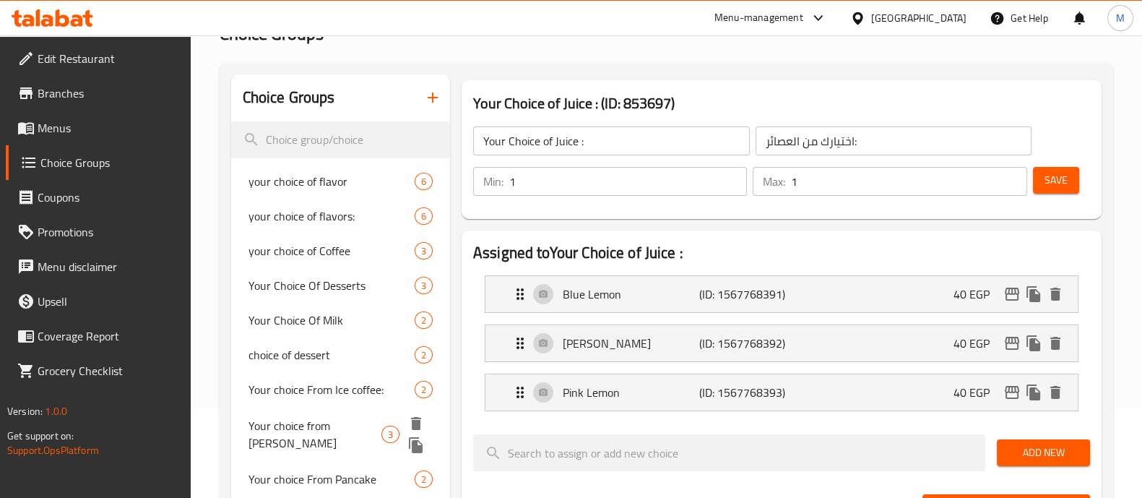
click at [332, 424] on span "Your choice from [PERSON_NAME]" at bounding box center [315, 434] width 133 height 35
type input "Your choice from [PERSON_NAME]"
type input "اختيارك من العصير"
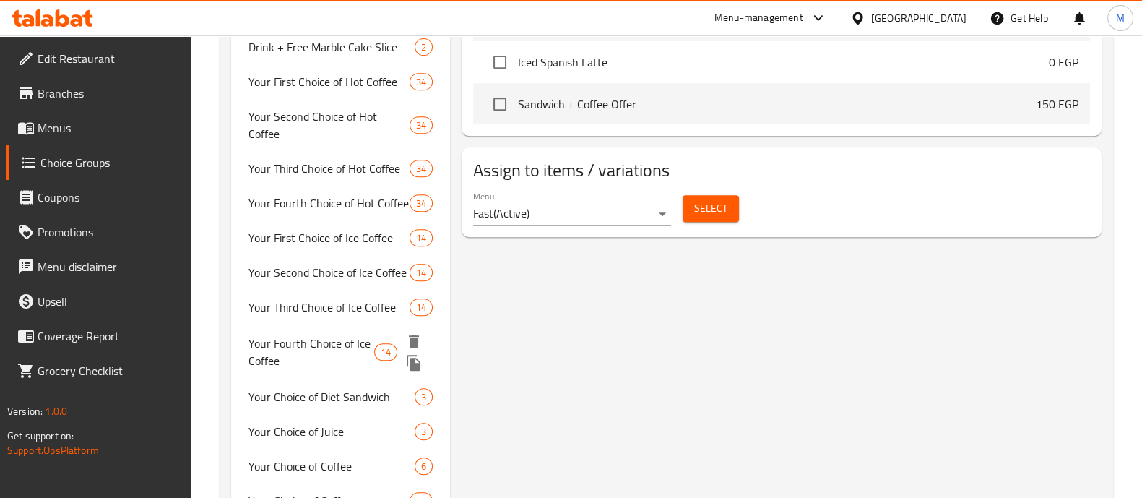
scroll to position [813, 0]
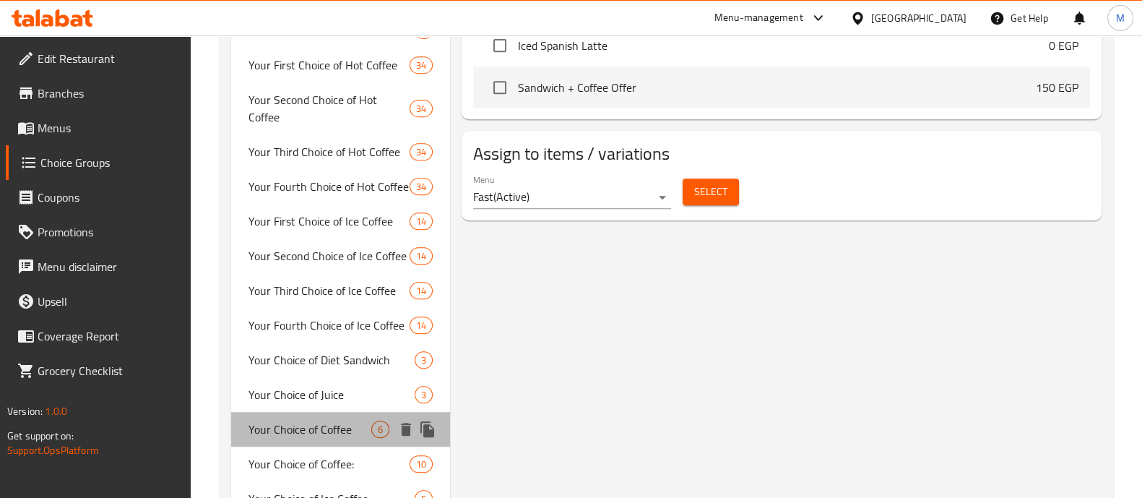
click at [339, 420] on span "Your Choice of Coffee" at bounding box center [310, 428] width 123 height 17
type input "Your Choice of Coffee"
type input "اختيارك من القهوة"
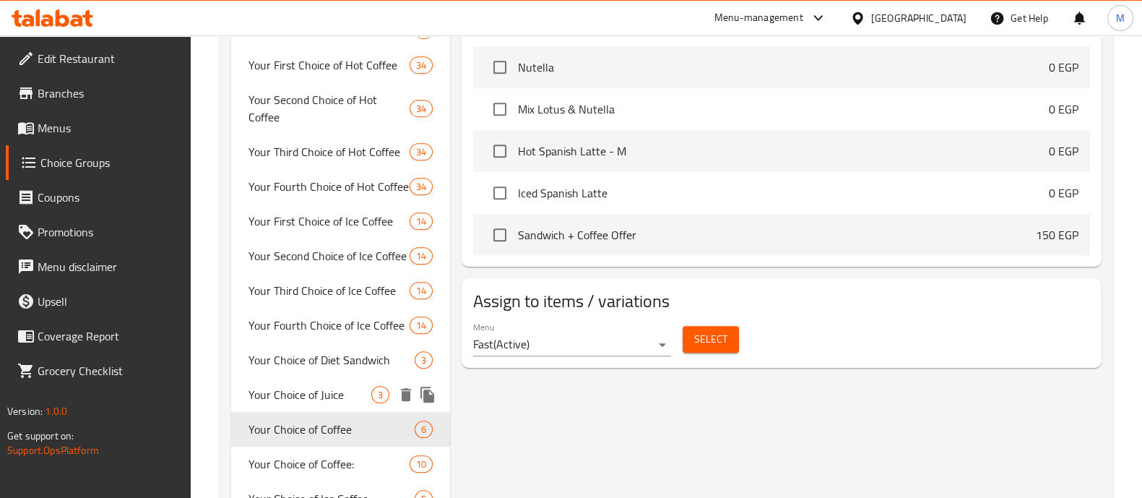
click at [330, 386] on span "Your Choice of Juice" at bounding box center [310, 394] width 123 height 17
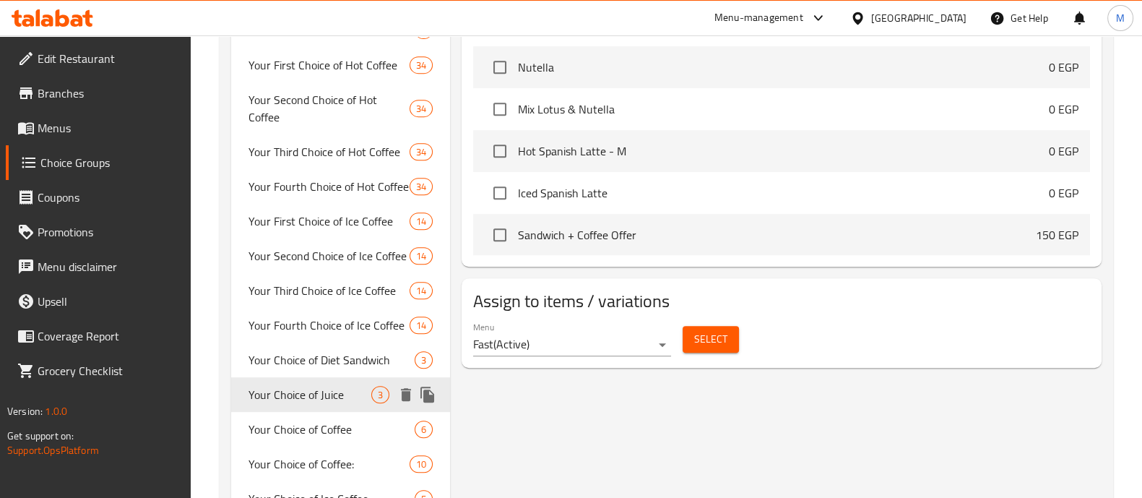
type input "Your Choice of Juice"
type input "اختيارك من العصائر"
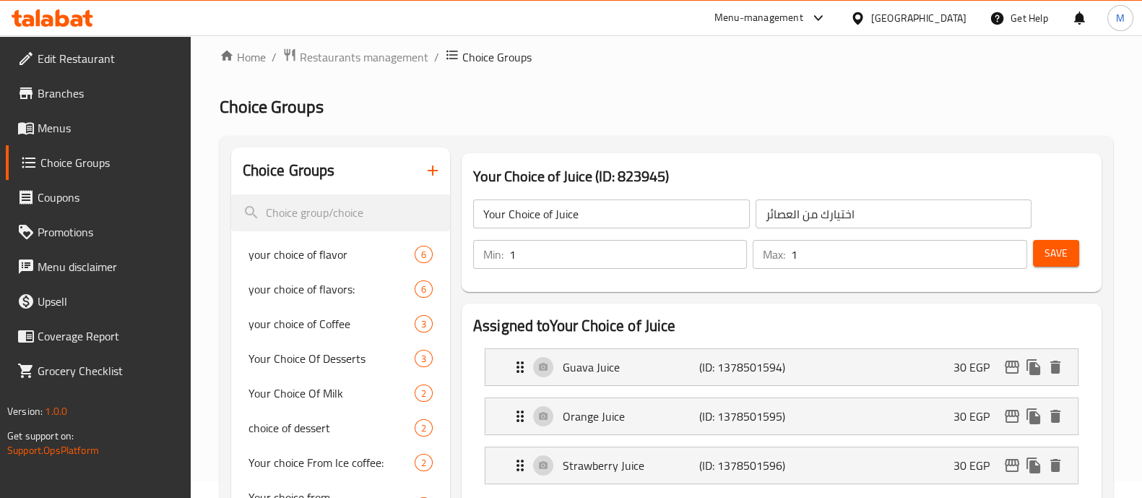
scroll to position [0, 0]
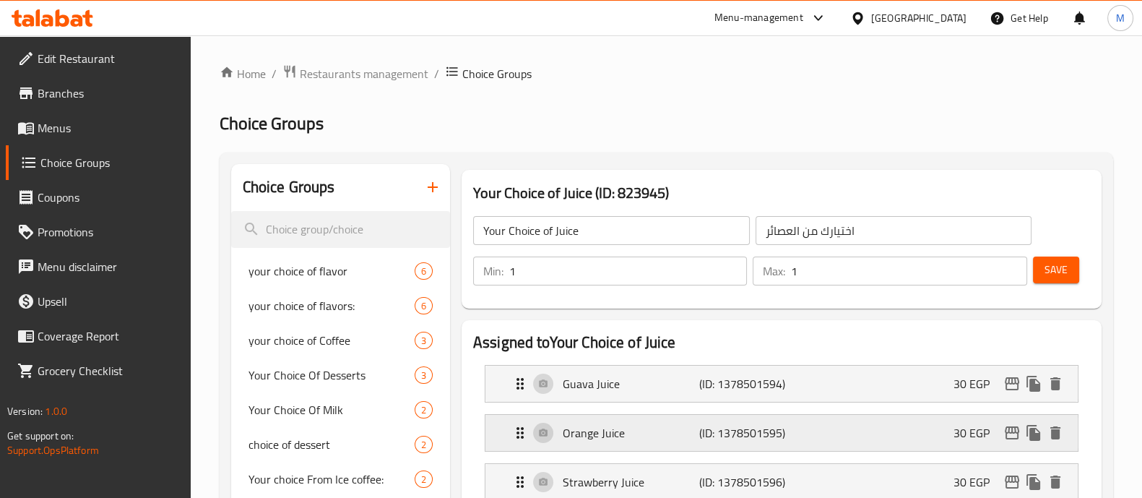
click at [699, 426] on p "(ID: 1378501595)" at bounding box center [744, 432] width 91 height 17
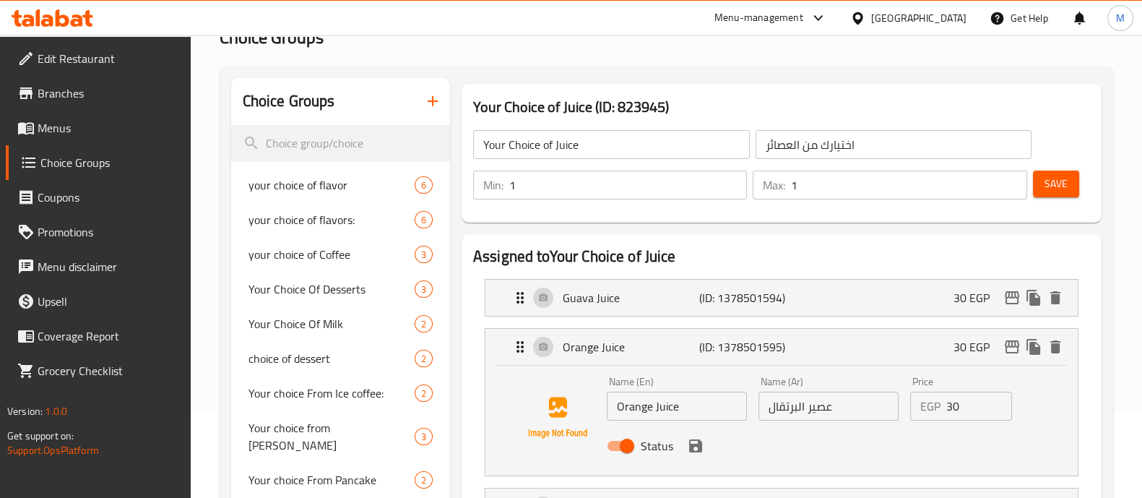
scroll to position [180, 0]
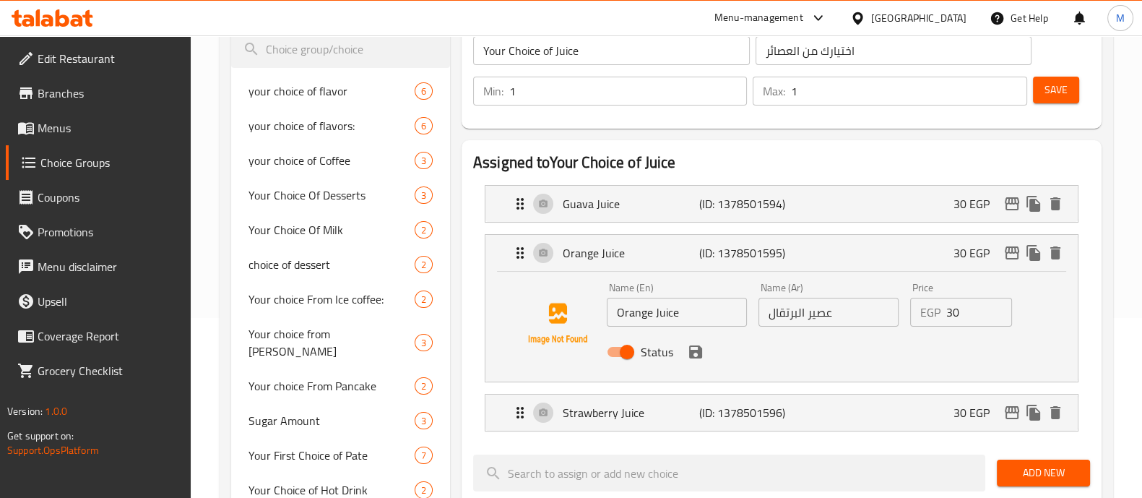
click at [633, 314] on input "Orange Juice" at bounding box center [677, 312] width 140 height 29
type input "Mango Juice"
click at [783, 314] on input "عصير البرتقال" at bounding box center [829, 312] width 140 height 29
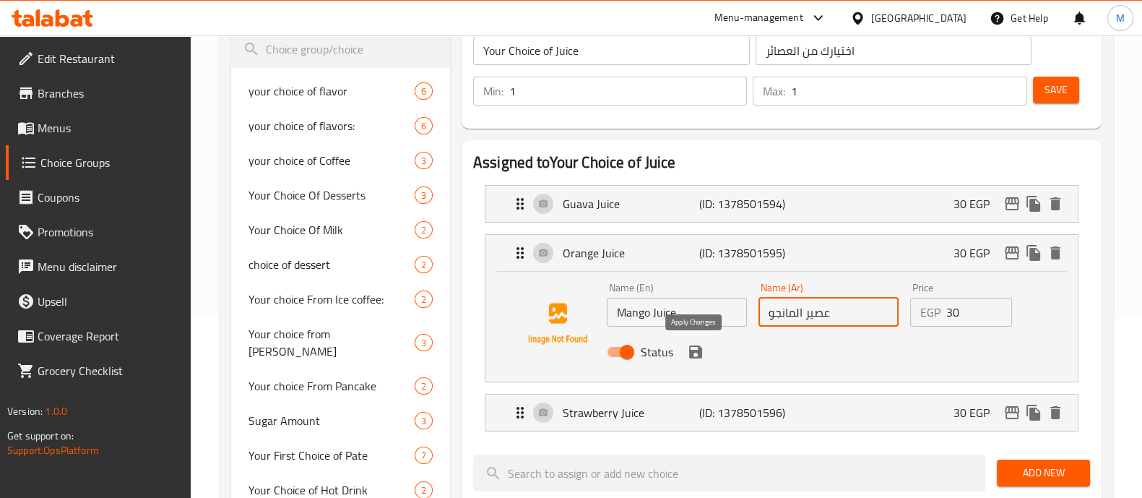
click at [695, 348] on icon "save" at bounding box center [695, 351] width 17 height 17
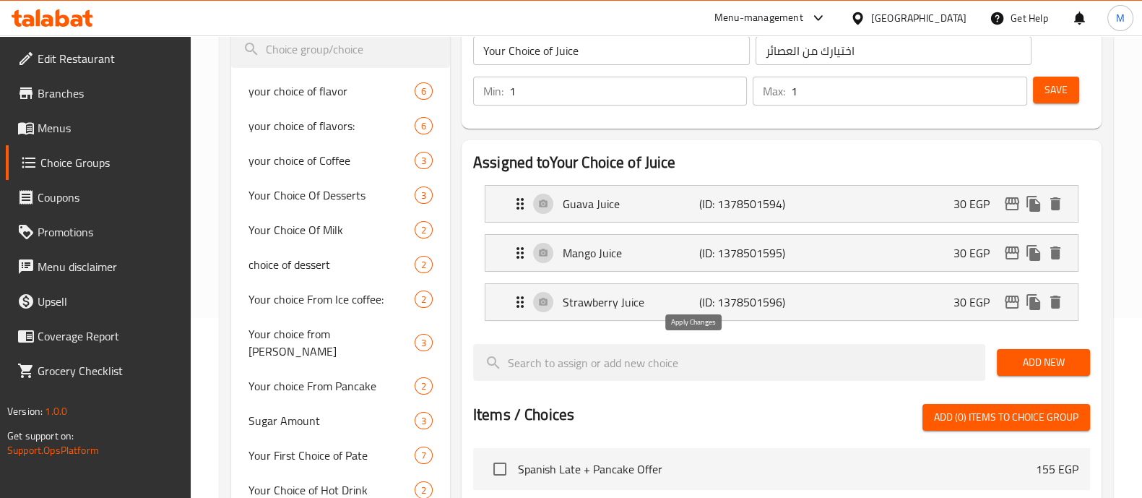
type input "عصير المانجو"
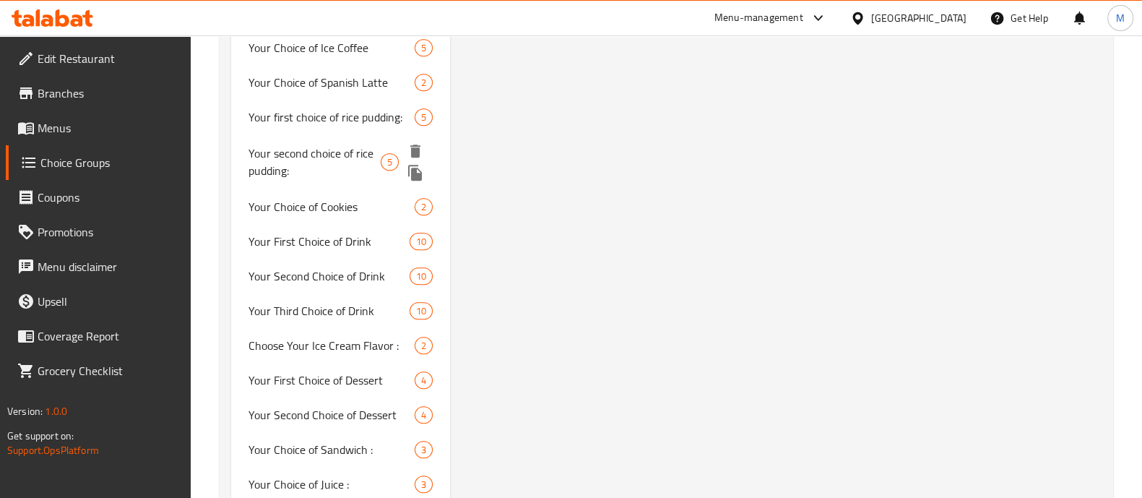
scroll to position [1354, 0]
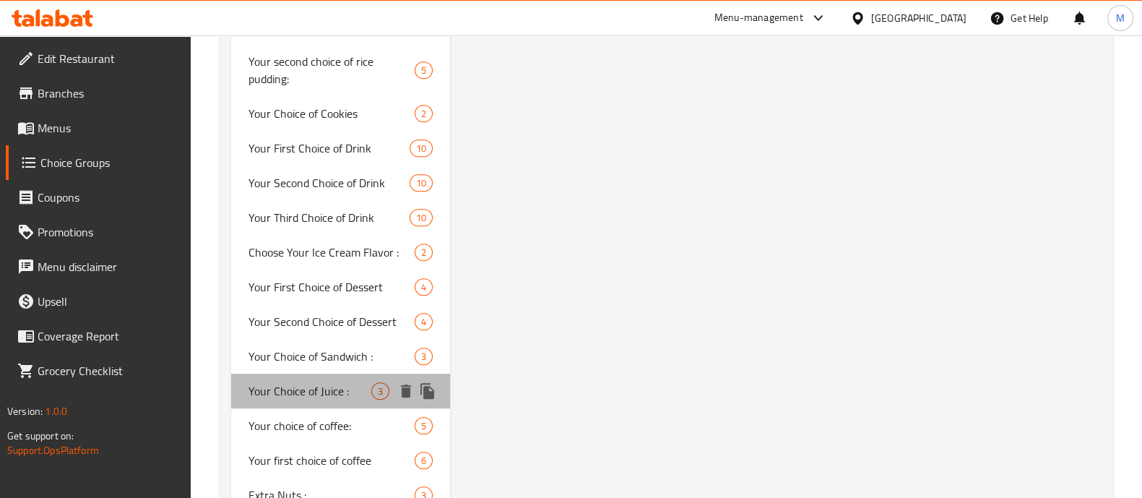
click at [328, 382] on span "Your Choice of Juice :" at bounding box center [310, 390] width 123 height 17
type input "Your Choice of Juice :"
type input "اختيارك من العصائر:"
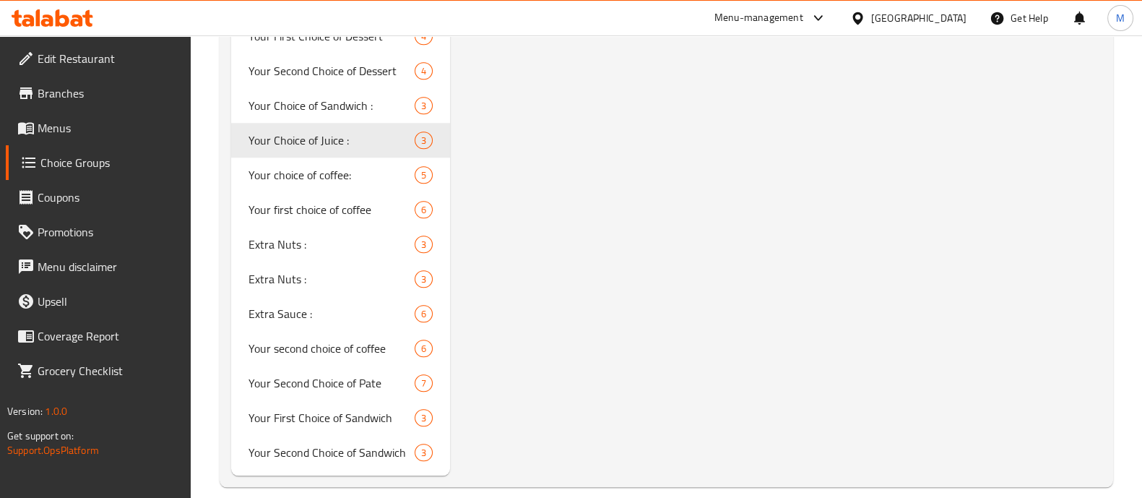
scroll to position [1604, 0]
click at [405, 134] on icon "delete" at bounding box center [406, 140] width 10 height 13
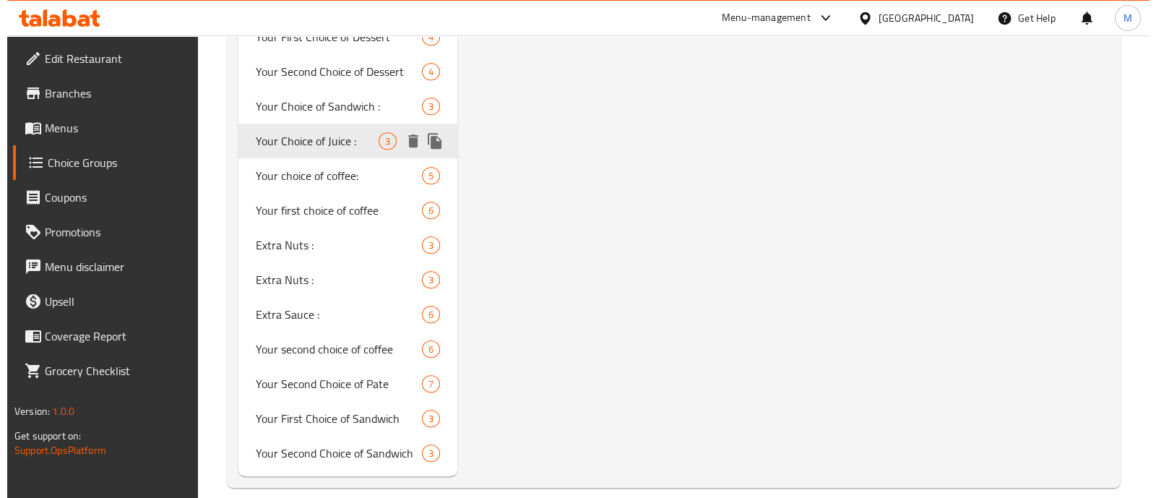
scroll to position [1587, 0]
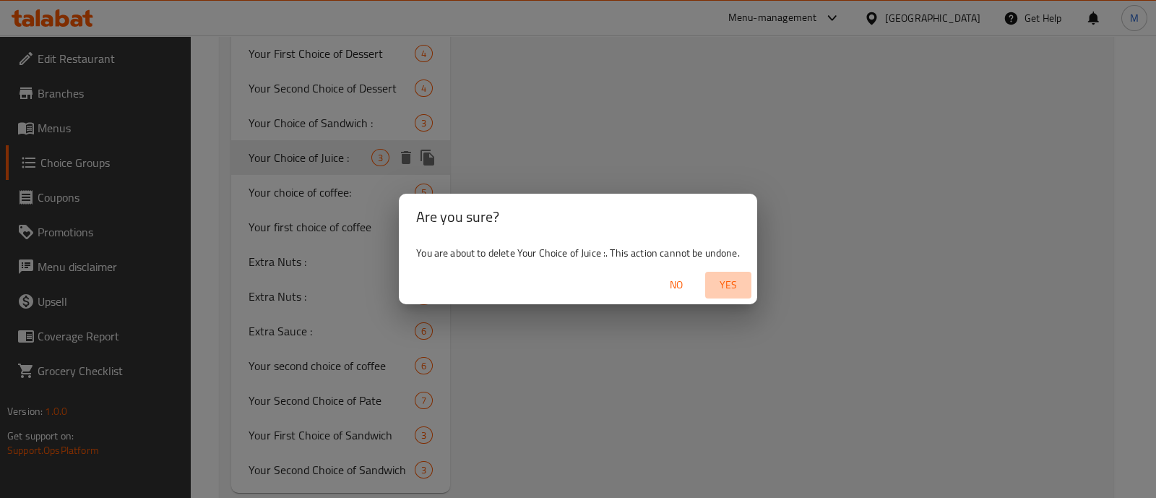
click at [738, 283] on span "Yes" at bounding box center [728, 285] width 35 height 18
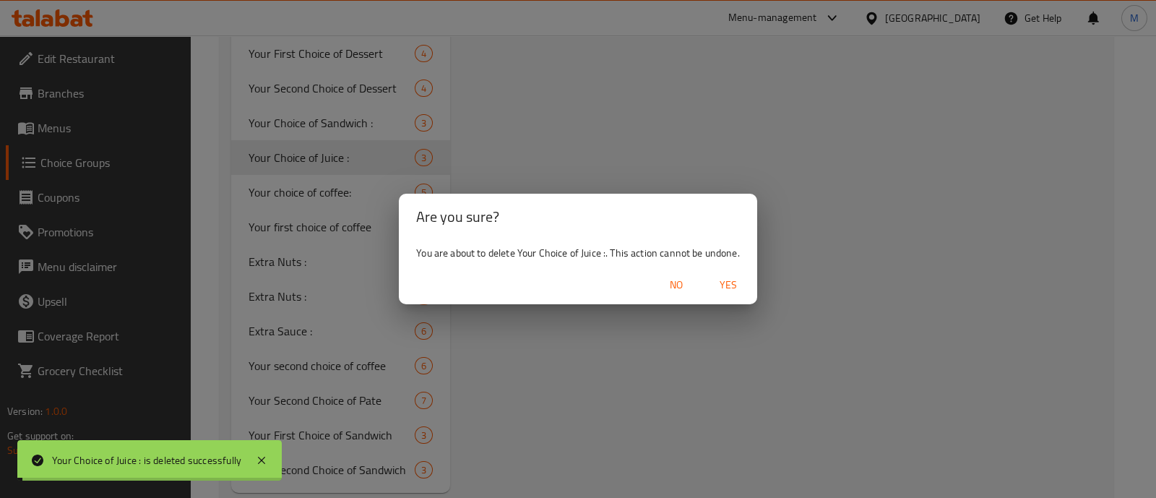
type input "your choice of flavor"
type input "اختيارك من النكهه"
type input "2"
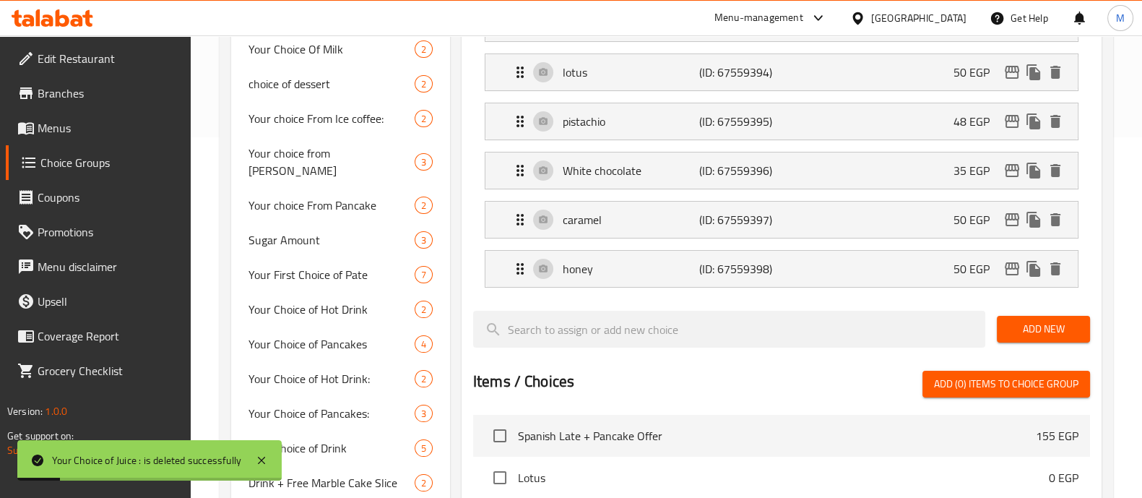
scroll to position [0, 0]
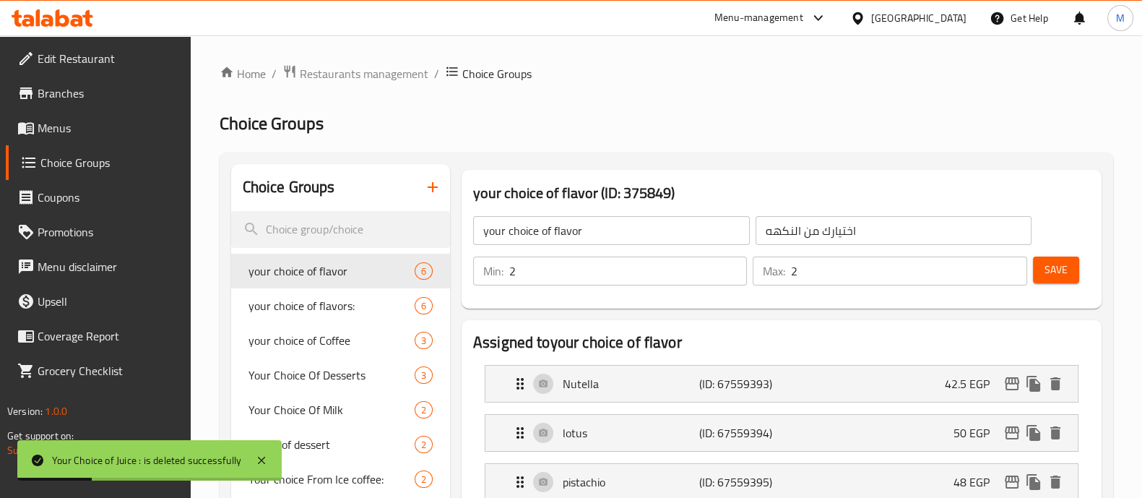
click at [428, 187] on icon "button" at bounding box center [433, 187] width 10 height 10
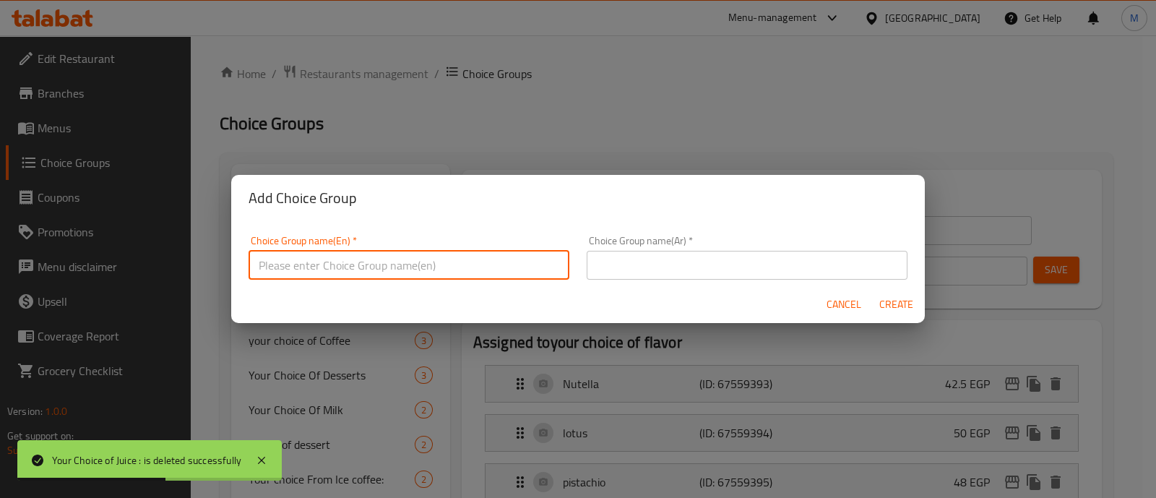
click at [376, 264] on input "text" at bounding box center [409, 265] width 321 height 29
type input "إ"
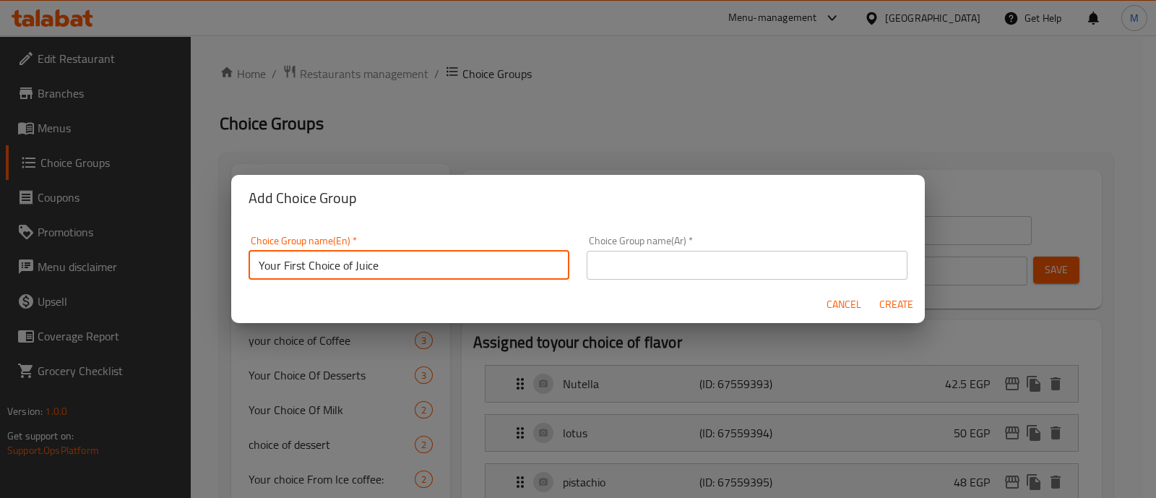
type input "Your First Choice of Juice"
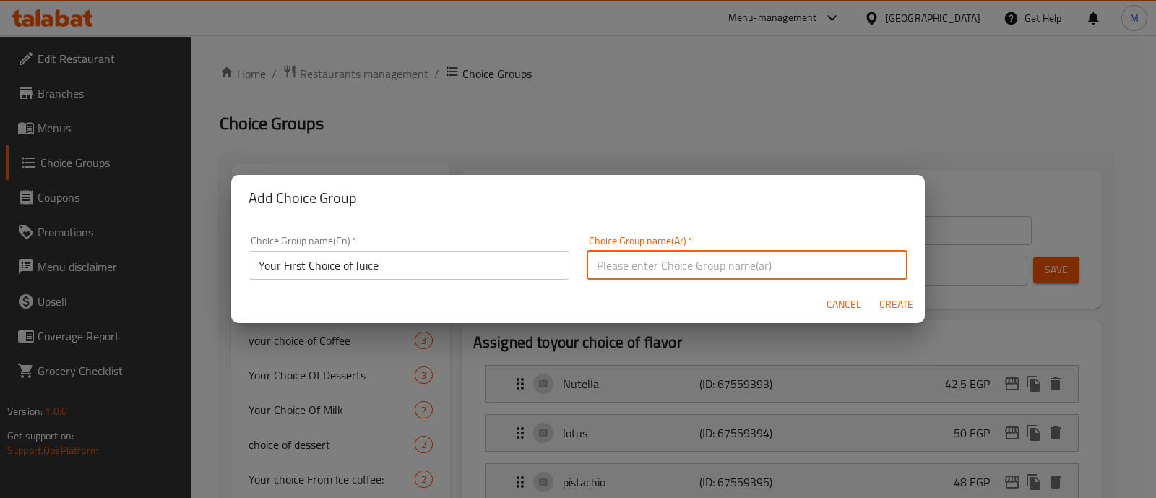
click at [692, 262] on input "text" at bounding box center [747, 265] width 321 height 29
paste input "اختيارك الأول من العصير"
type input "اختيارك الأول من العصير"
click at [889, 305] on span "Create" at bounding box center [895, 304] width 35 height 18
type input "Your First Choice of Juice"
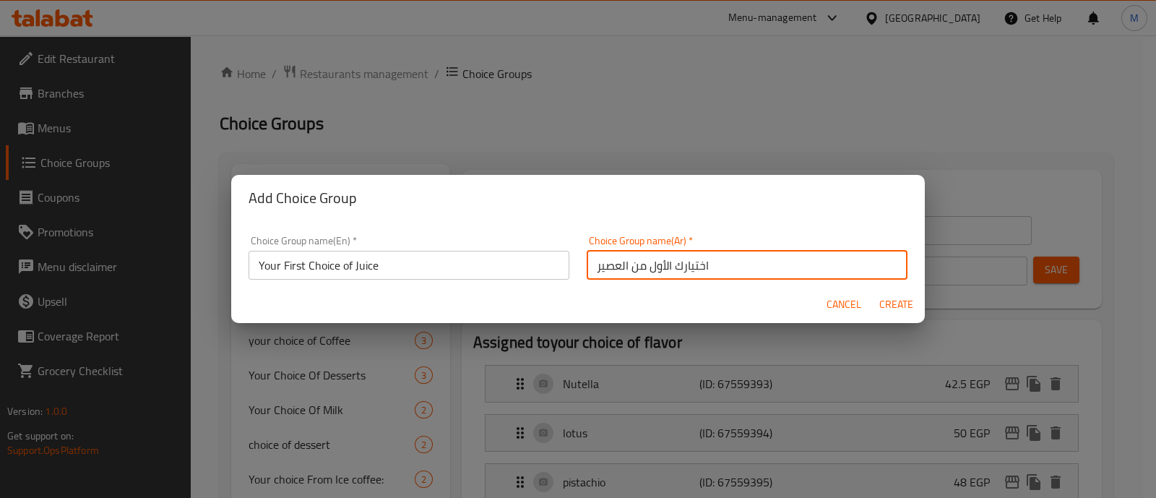
type input "اختيارك الأول من العصير"
type input "0"
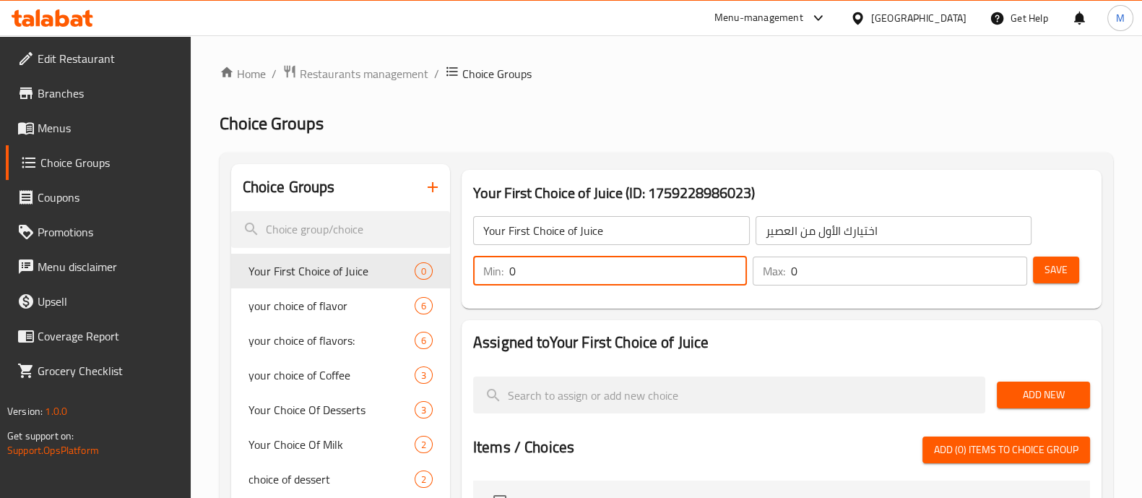
click at [547, 272] on input "0" at bounding box center [628, 270] width 238 height 29
type input "1"
click at [822, 262] on input "0" at bounding box center [909, 270] width 236 height 29
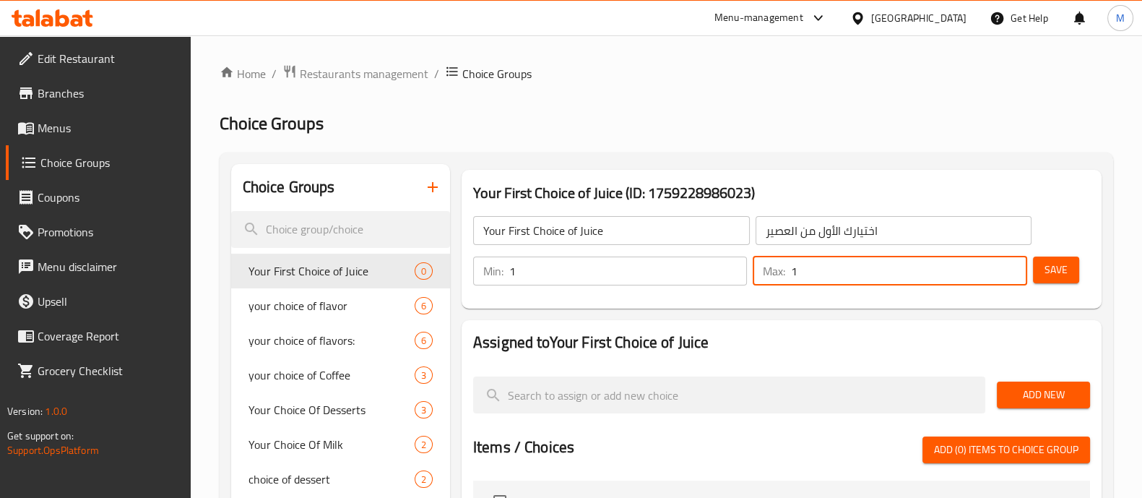
type input "1"
click at [1050, 389] on span "Add New" at bounding box center [1044, 395] width 70 height 18
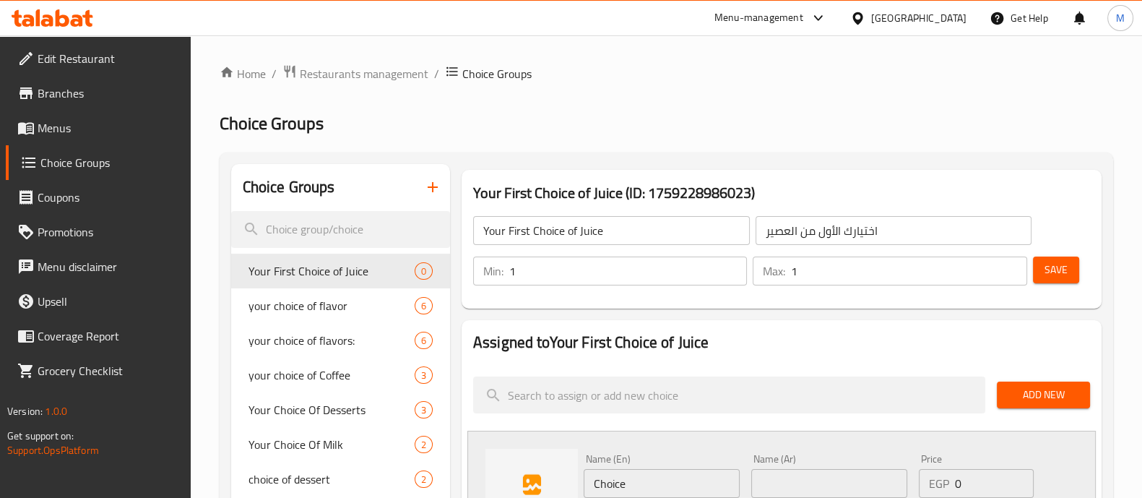
click at [618, 478] on input "Choice" at bounding box center [662, 483] width 156 height 29
paste input "Guava Ju"
type input "Guava Juice"
click at [787, 484] on input "text" at bounding box center [829, 483] width 156 height 29
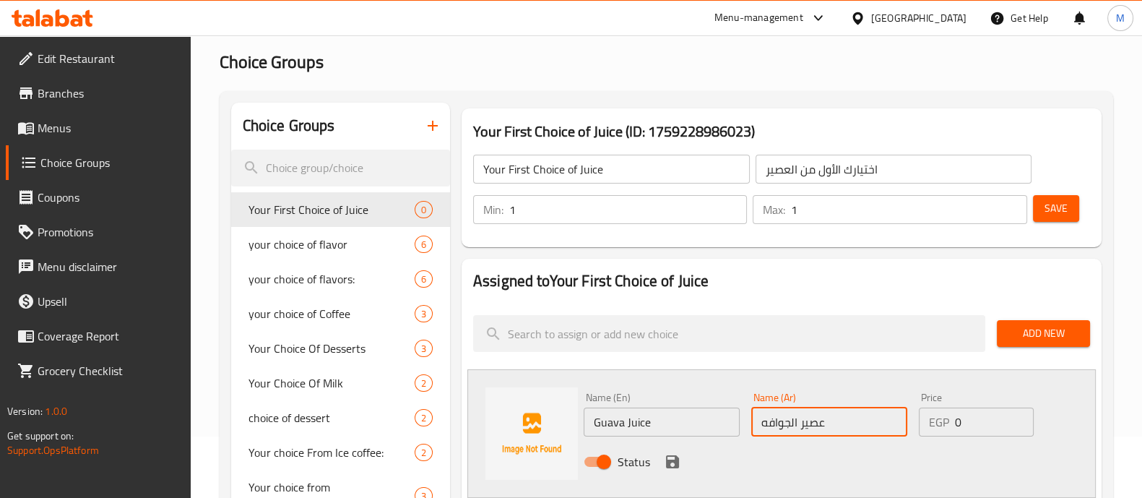
scroll to position [90, 0]
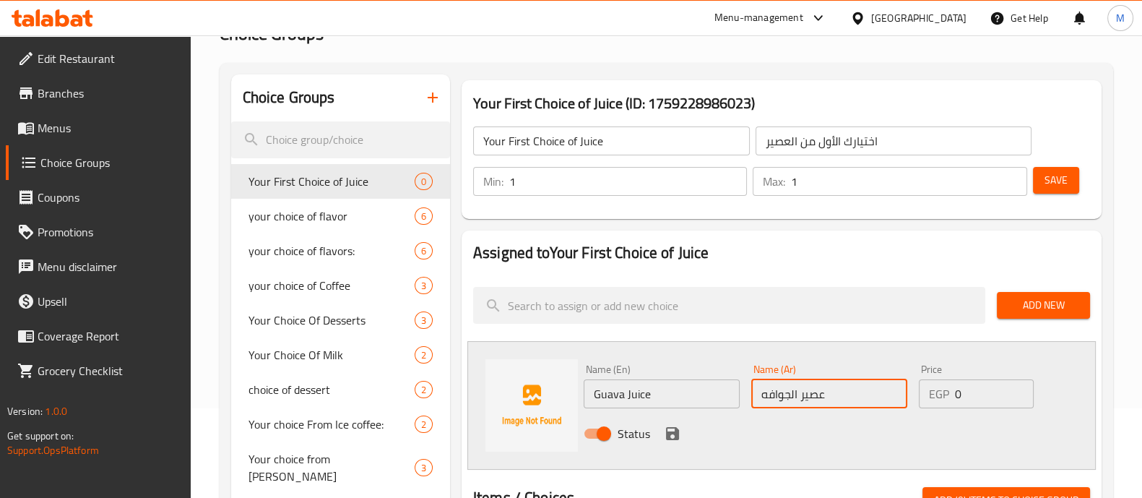
type input "عصير الجوافه"
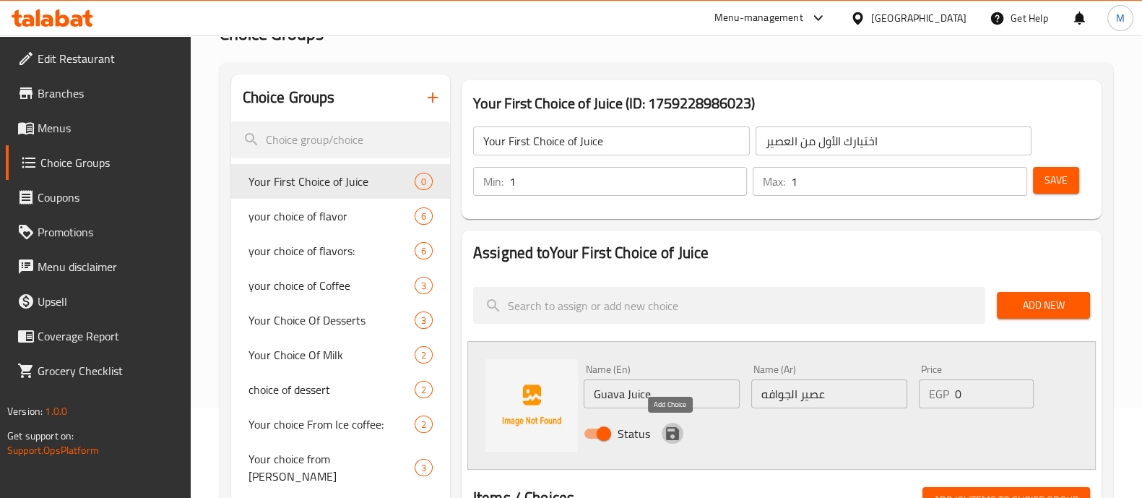
click at [673, 428] on icon "save" at bounding box center [672, 433] width 13 height 13
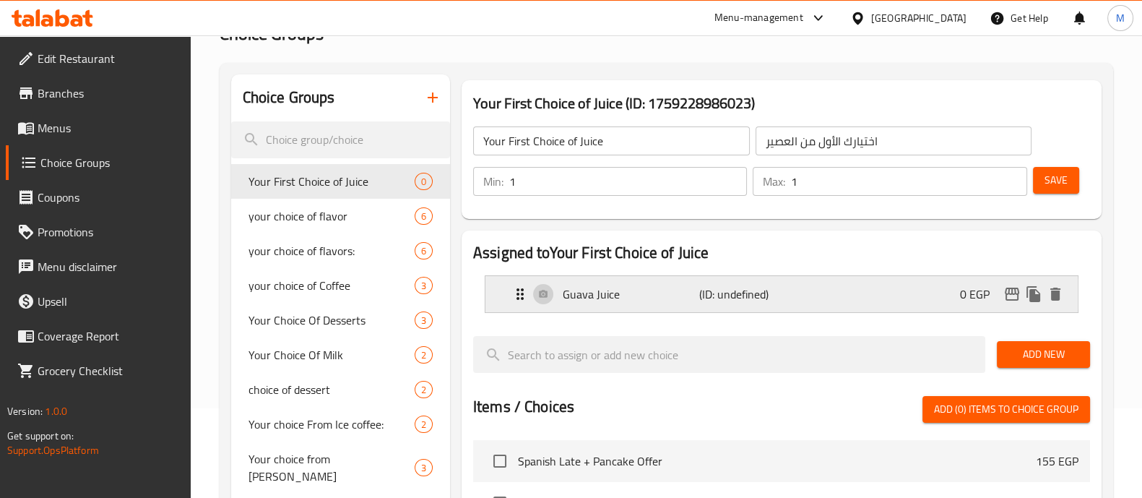
click at [1048, 356] on span "Add New" at bounding box center [1044, 354] width 70 height 18
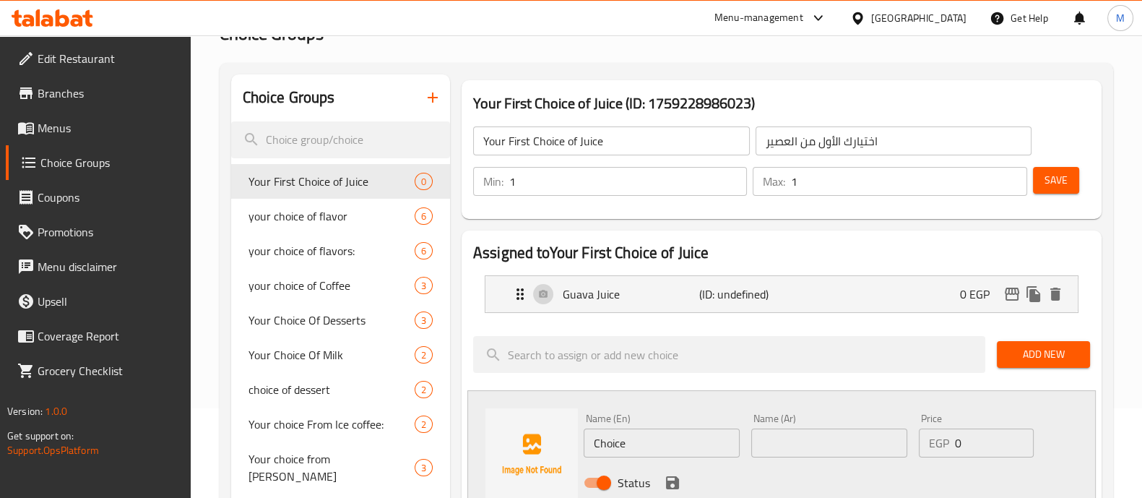
click at [603, 437] on input "Choice" at bounding box center [662, 442] width 156 height 29
paste input "Mango Ju"
type input "Mango Juice"
click at [783, 446] on input "text" at bounding box center [829, 442] width 156 height 29
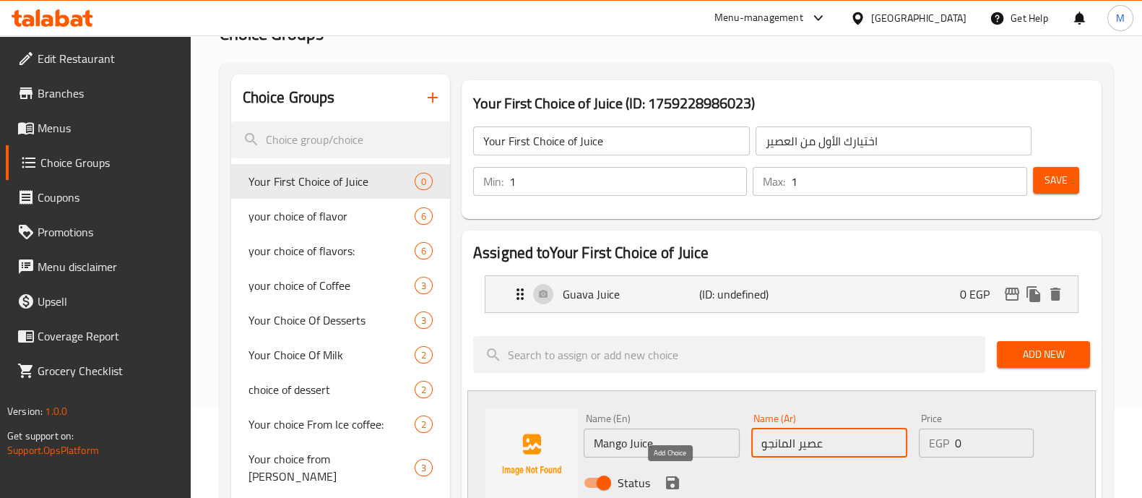
type input "عصير المانجو"
click at [673, 474] on icon "save" at bounding box center [672, 482] width 17 height 17
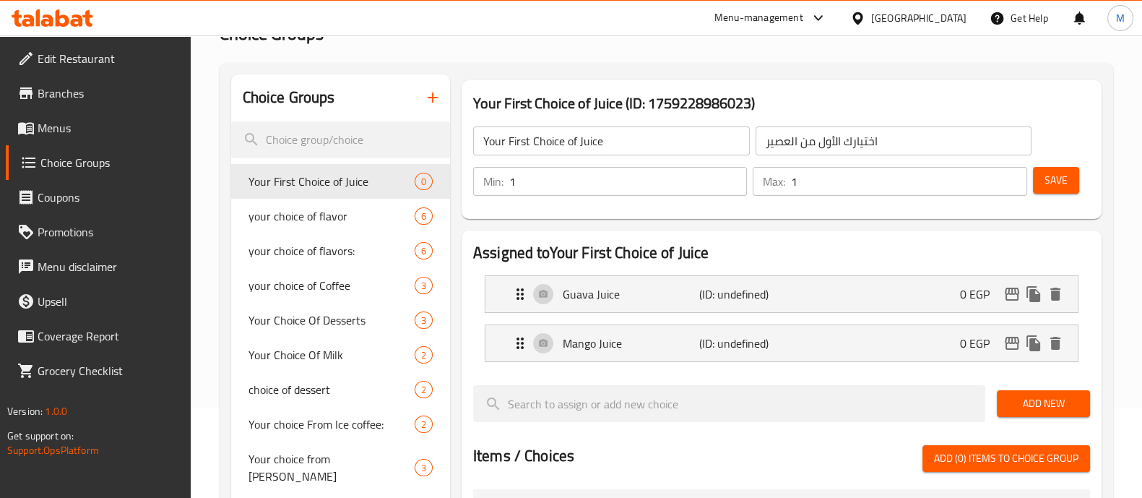
click at [1039, 402] on span "Add New" at bounding box center [1044, 403] width 70 height 18
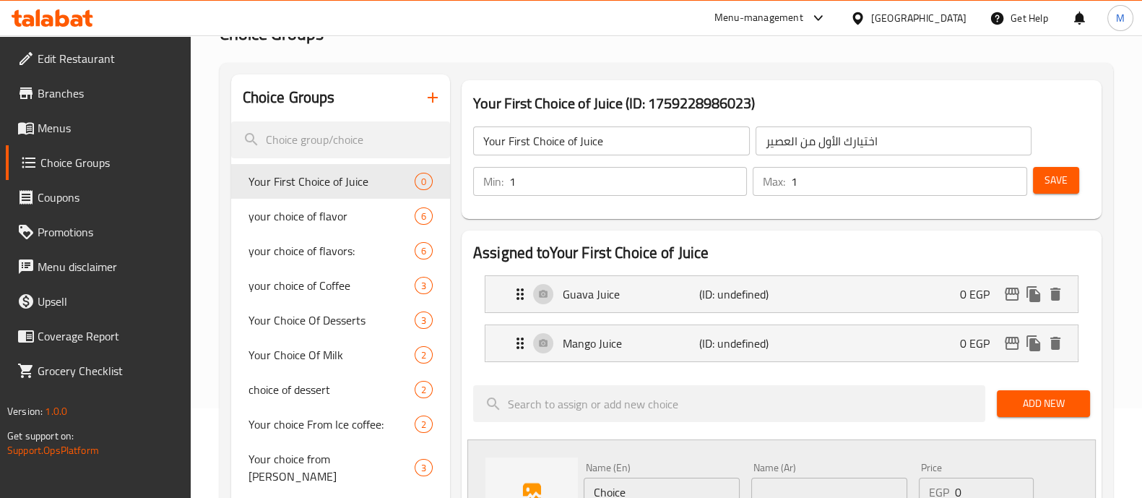
scroll to position [180, 0]
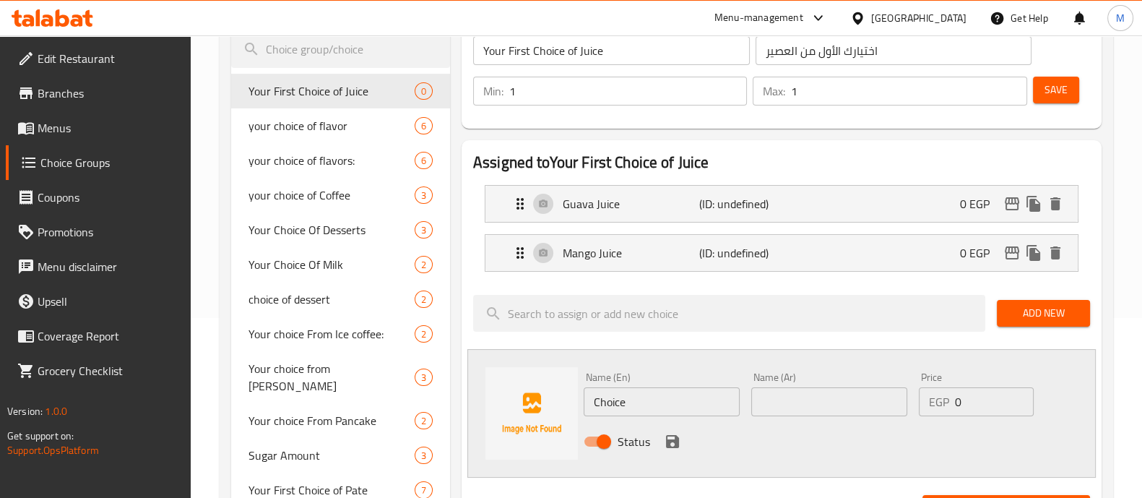
click at [617, 401] on input "Choice" at bounding box center [662, 401] width 156 height 29
paste input "Strawberry Ju"
type input "Strawberry Juice"
click at [819, 407] on input "text" at bounding box center [829, 401] width 156 height 29
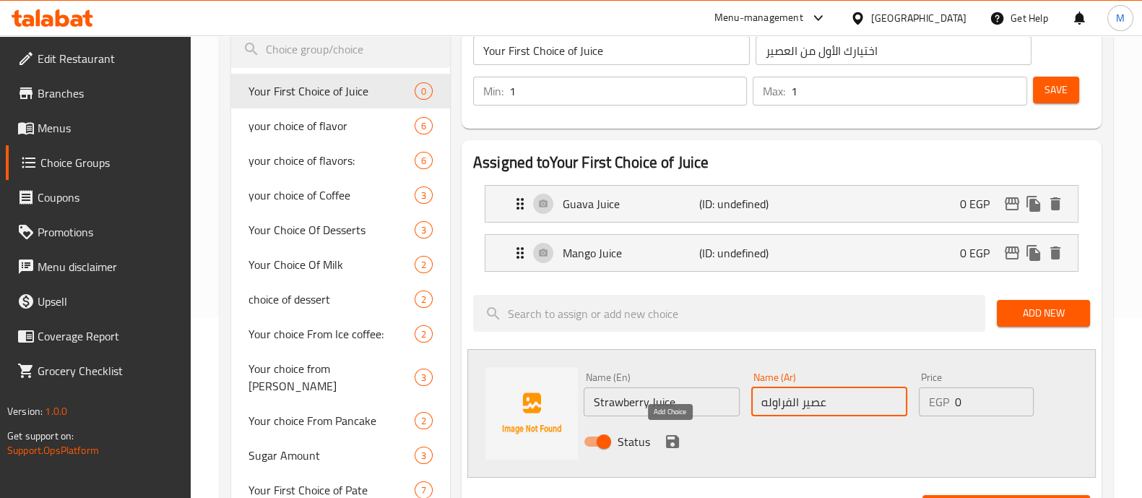
type input "عصير الفراوله"
click at [666, 435] on icon "save" at bounding box center [672, 441] width 13 height 13
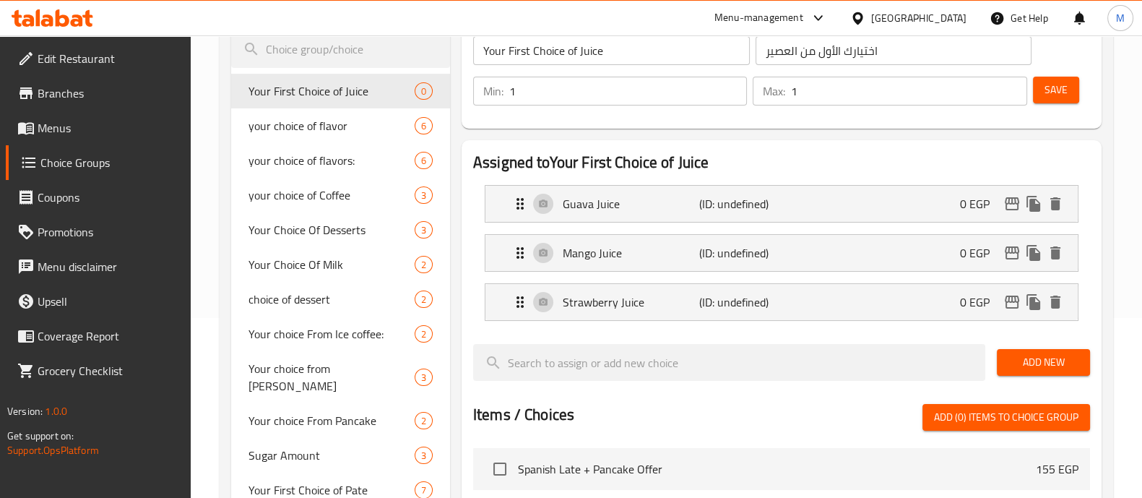
click at [1063, 87] on span "Save" at bounding box center [1056, 90] width 23 height 18
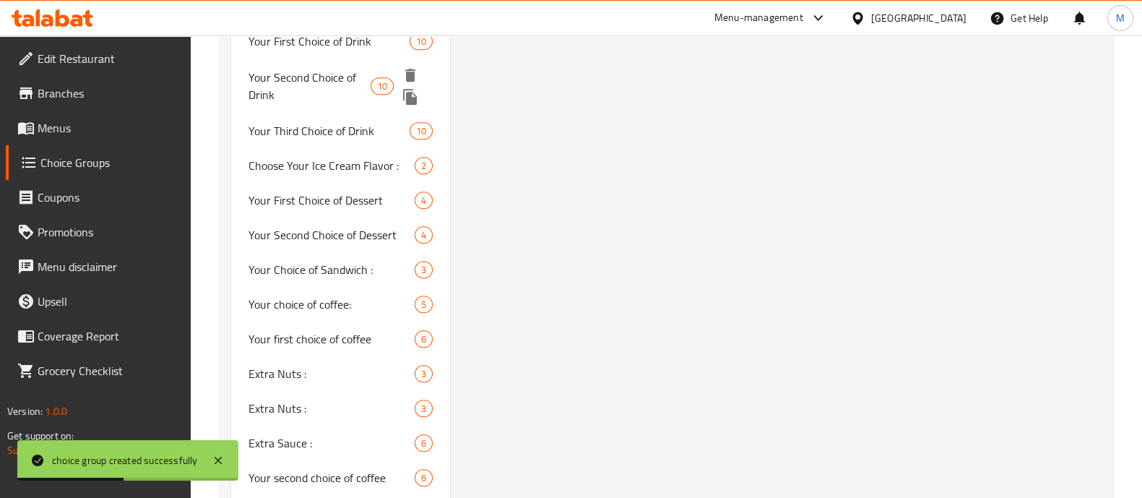
scroll to position [1604, 0]
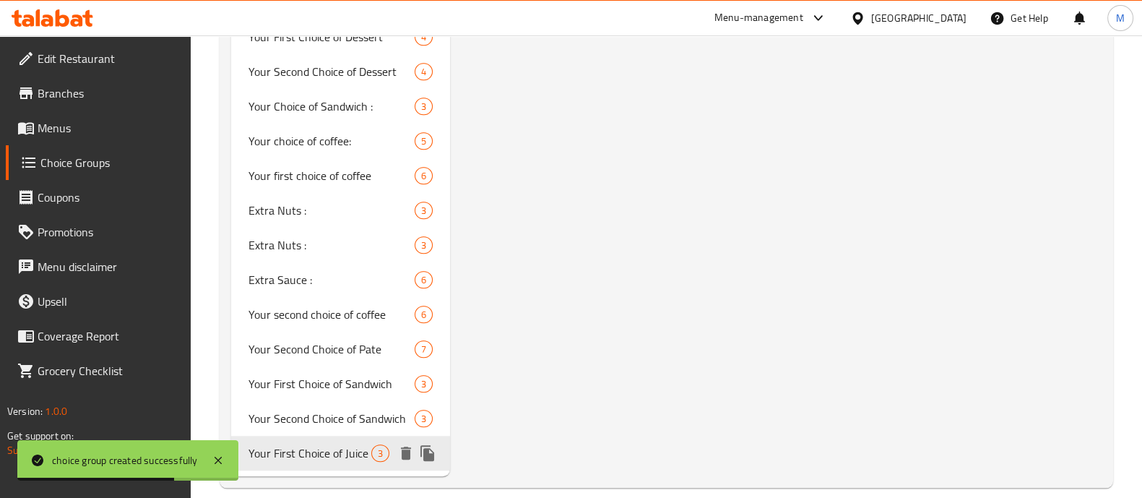
click at [424, 445] on icon "duplicate" at bounding box center [427, 453] width 14 height 16
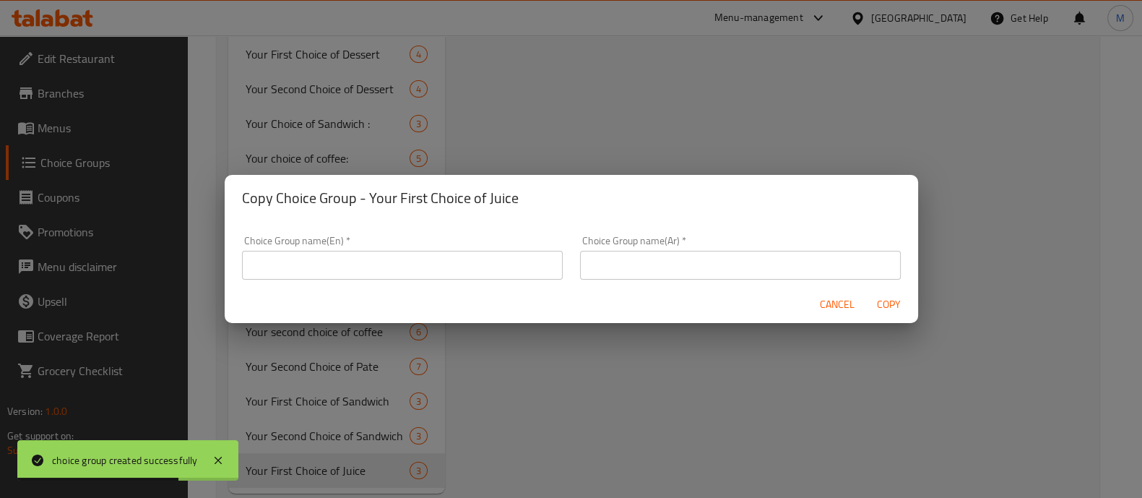
scroll to position [1587, 0]
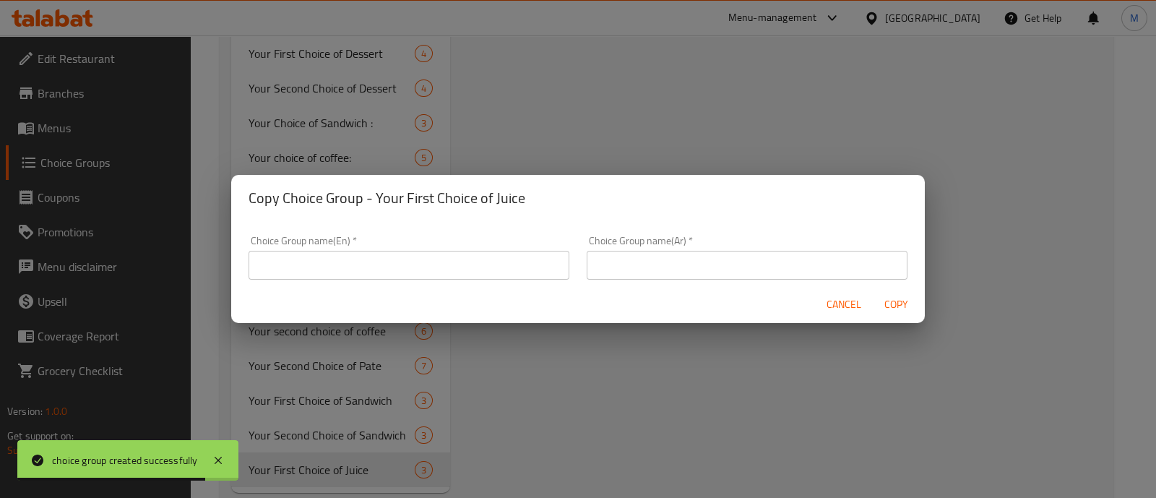
click at [478, 263] on input "text" at bounding box center [409, 265] width 321 height 29
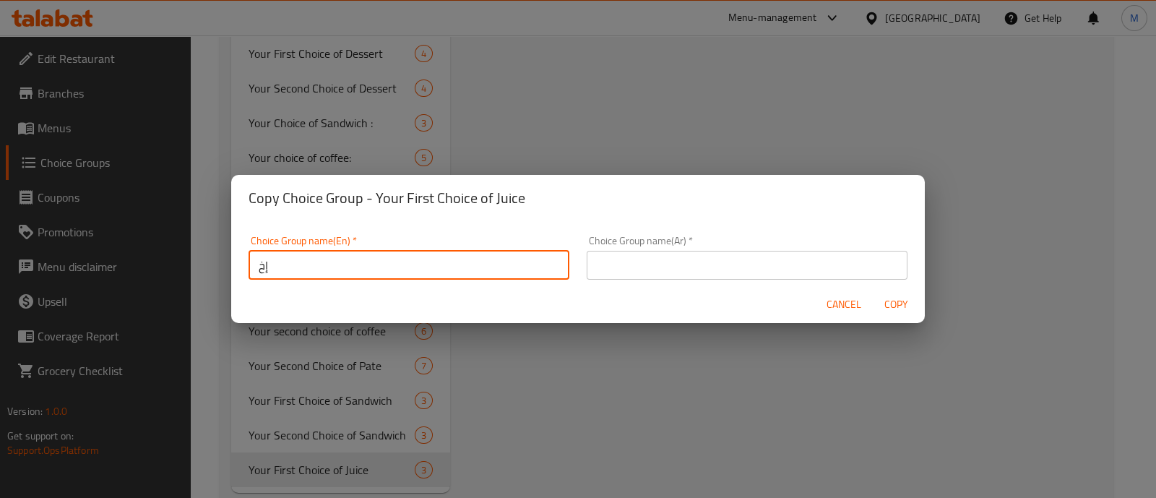
type input "إ"
type input "Your Second Choice of Juice"
click at [712, 266] on input "text" at bounding box center [747, 265] width 321 height 29
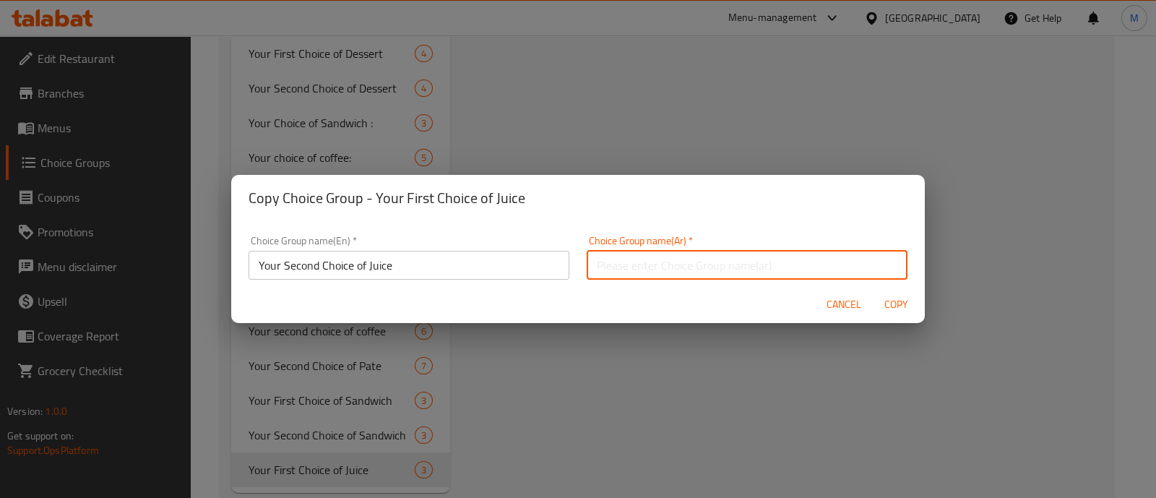
paste input "اختيارك الثاني من العصير"
type input "اختيارك الثاني من العصير"
click at [897, 295] on span "Copy" at bounding box center [895, 304] width 35 height 18
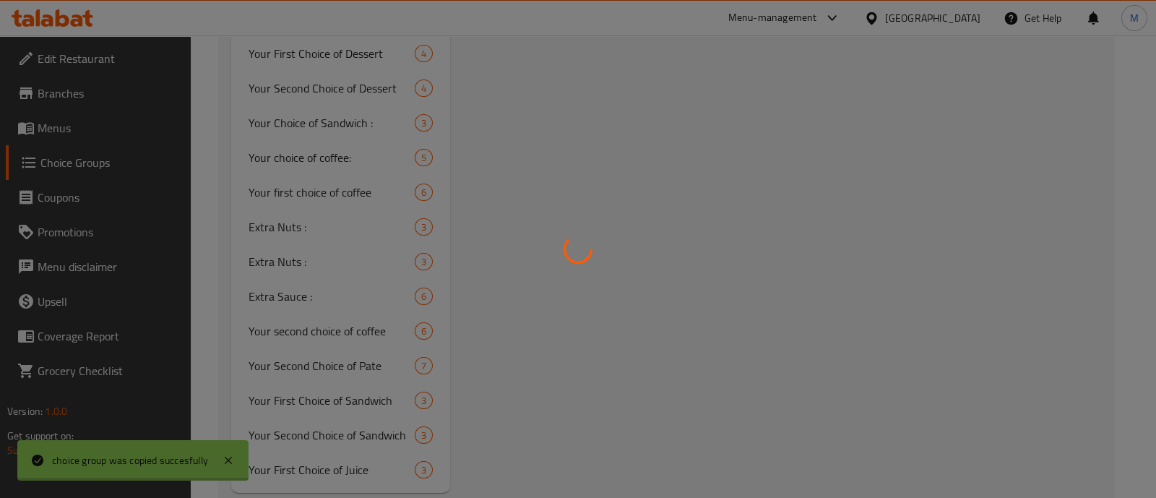
type input "Your Second Choice of Juice"
type input "اختيارك الثاني من العصير"
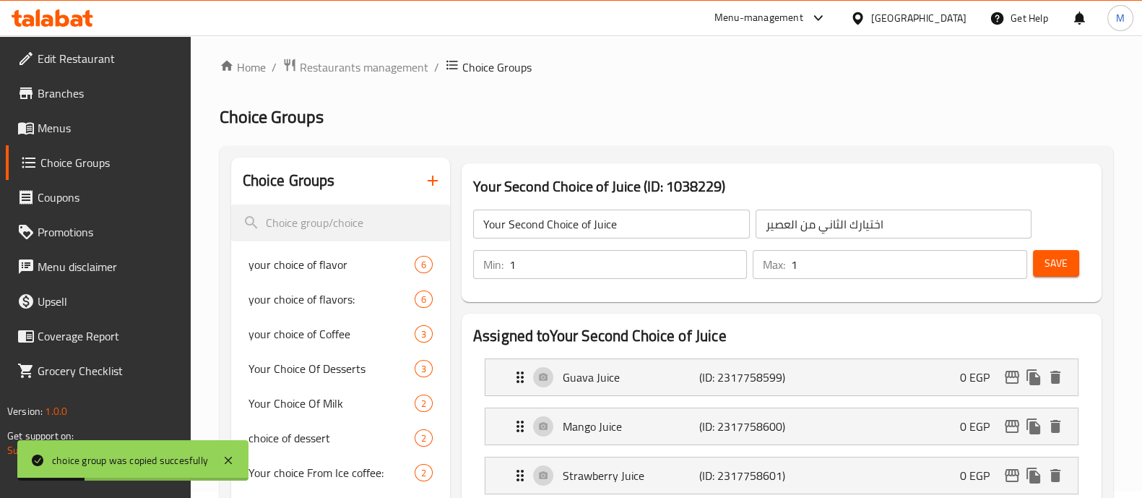
scroll to position [0, 0]
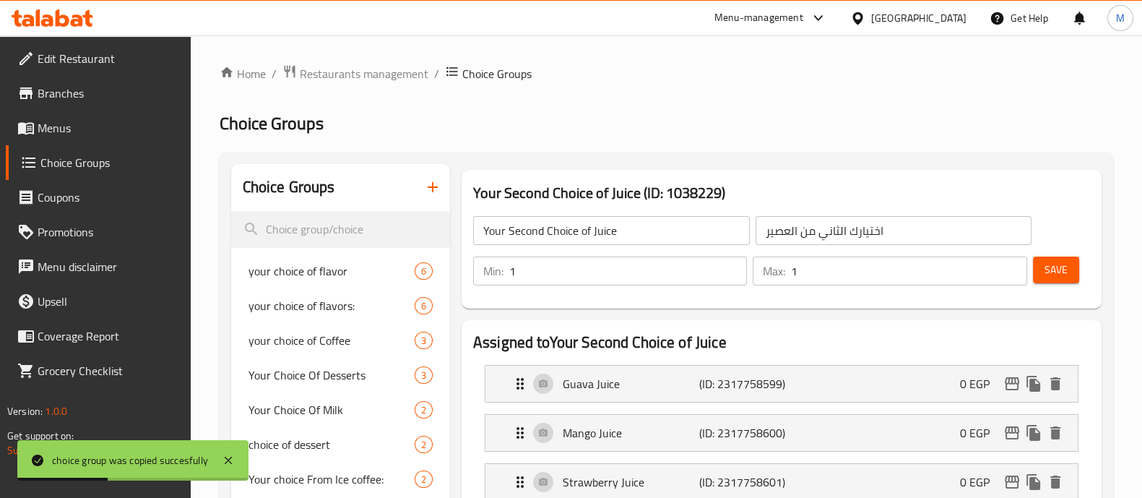
click at [79, 133] on span "Menus" at bounding box center [109, 127] width 142 height 17
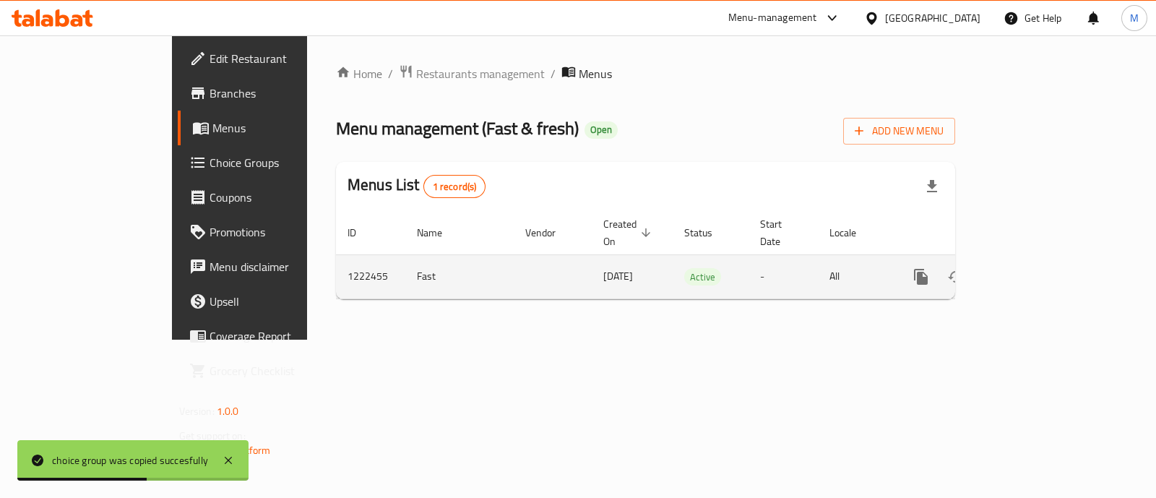
click at [1042, 262] on link "enhanced table" at bounding box center [1025, 276] width 35 height 35
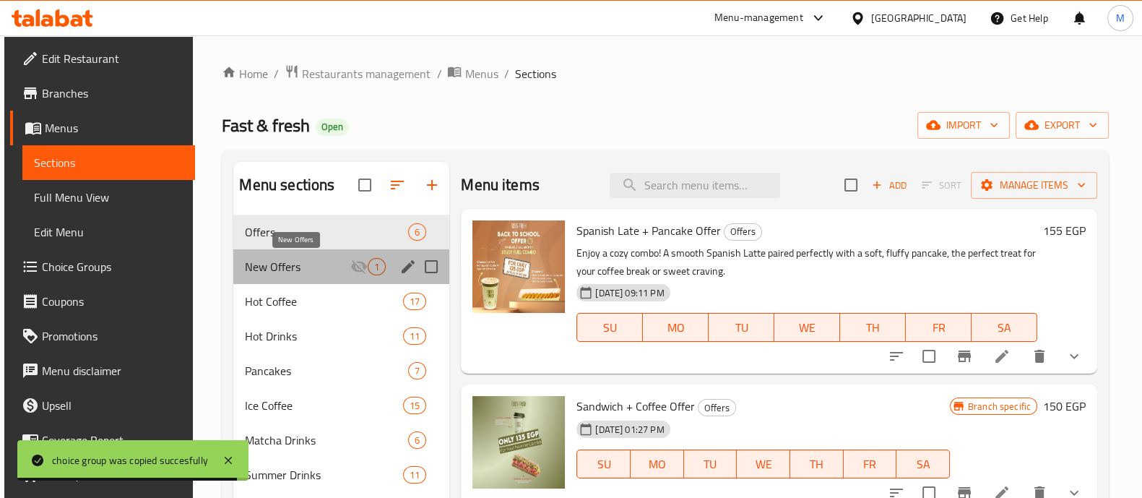
click at [302, 269] on span "New Offers" at bounding box center [297, 266] width 105 height 17
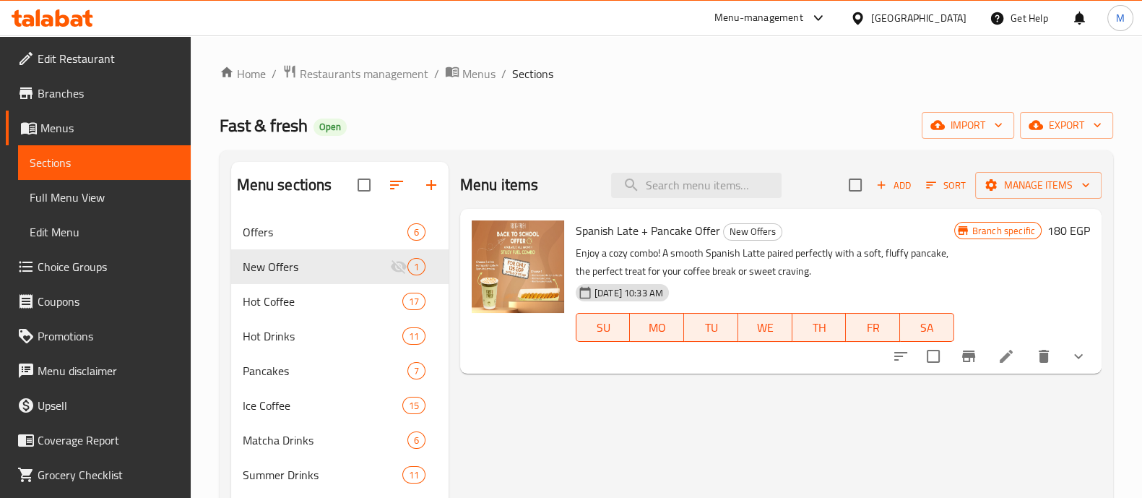
click at [881, 168] on div "Menu items Add Sort Manage items" at bounding box center [781, 185] width 642 height 47
click at [884, 177] on span "Add" at bounding box center [893, 185] width 39 height 17
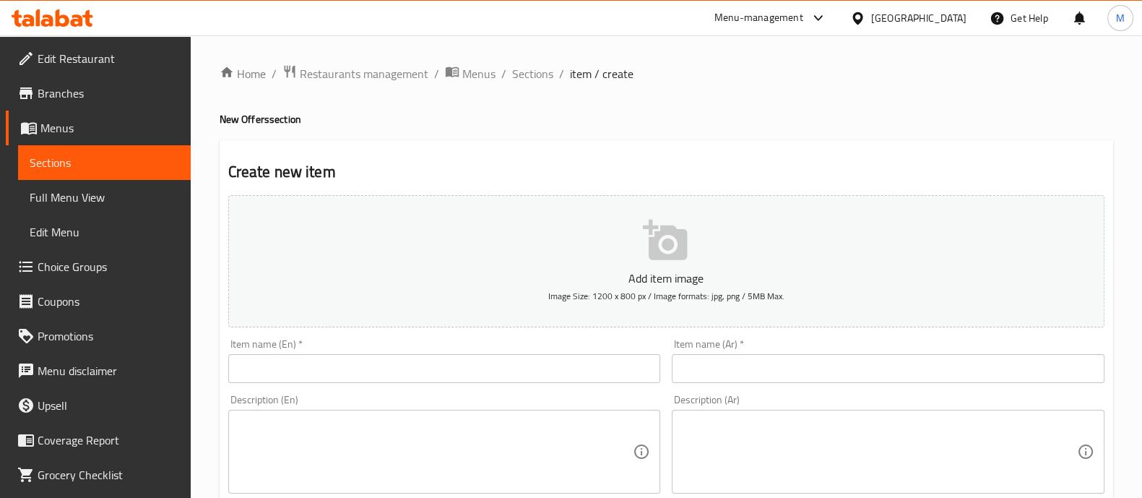
click at [480, 376] on input "text" at bounding box center [444, 368] width 433 height 29
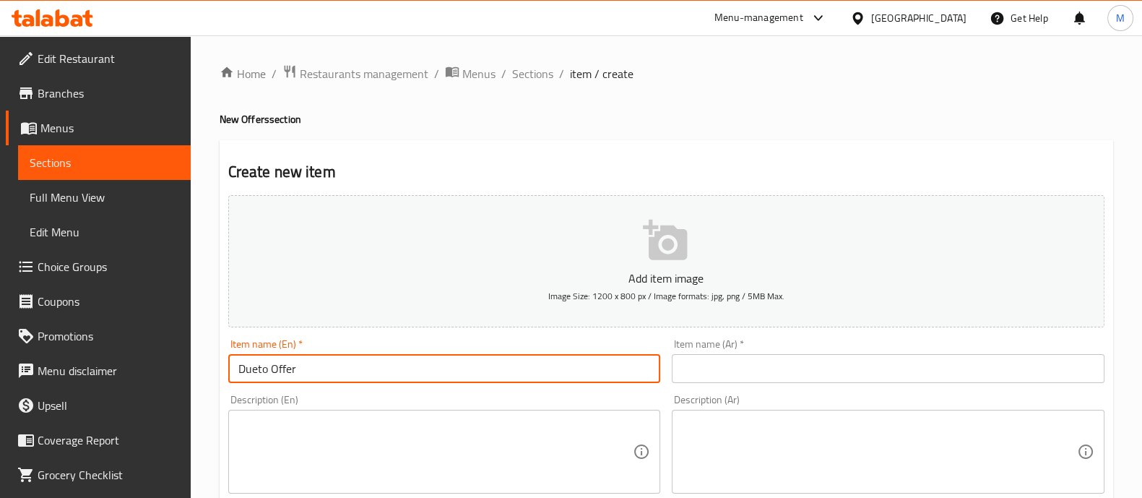
type input "Dueto Offer"
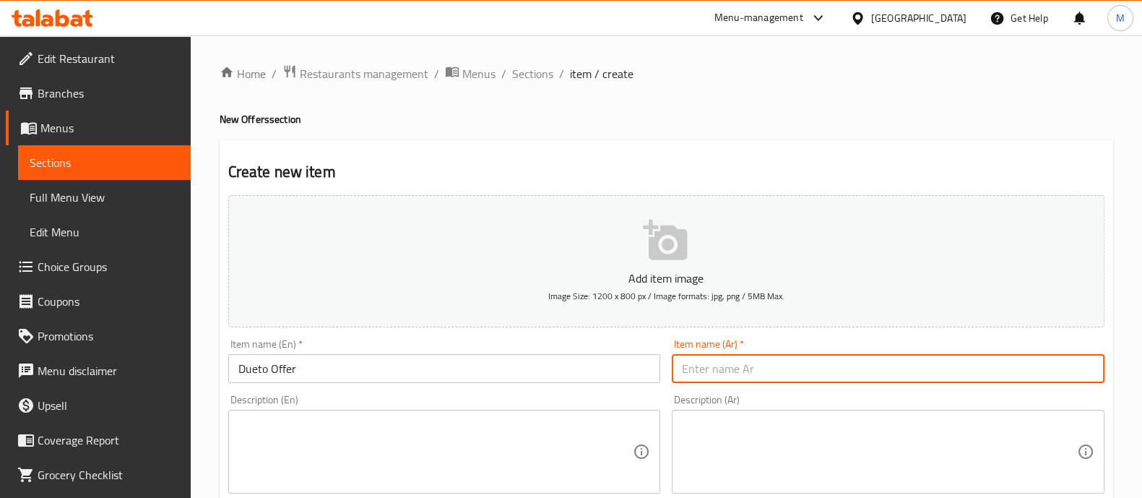
click at [773, 374] on input "text" at bounding box center [888, 368] width 433 height 29
paste input "عرض دويتو"
type input "عرض دويتو"
click at [579, 397] on div "Description (En) Description (En)" at bounding box center [444, 443] width 433 height 99
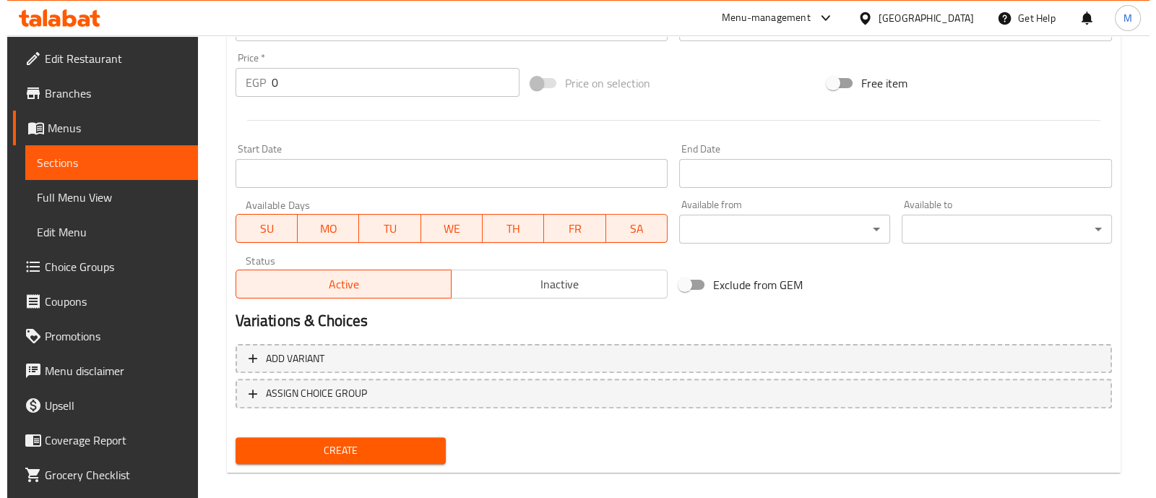
scroll to position [522, 0]
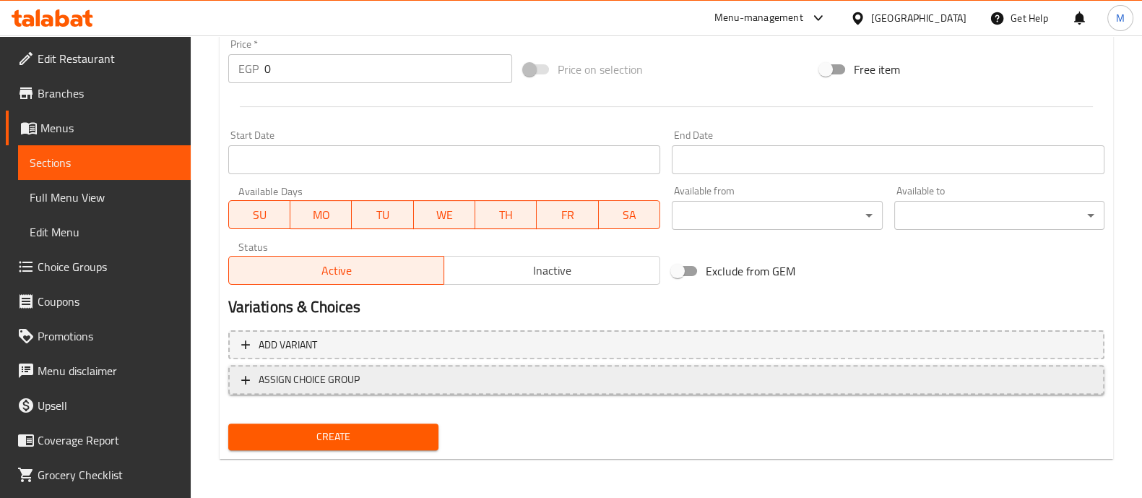
click at [324, 365] on button "ASSIGN CHOICE GROUP" at bounding box center [666, 380] width 876 height 30
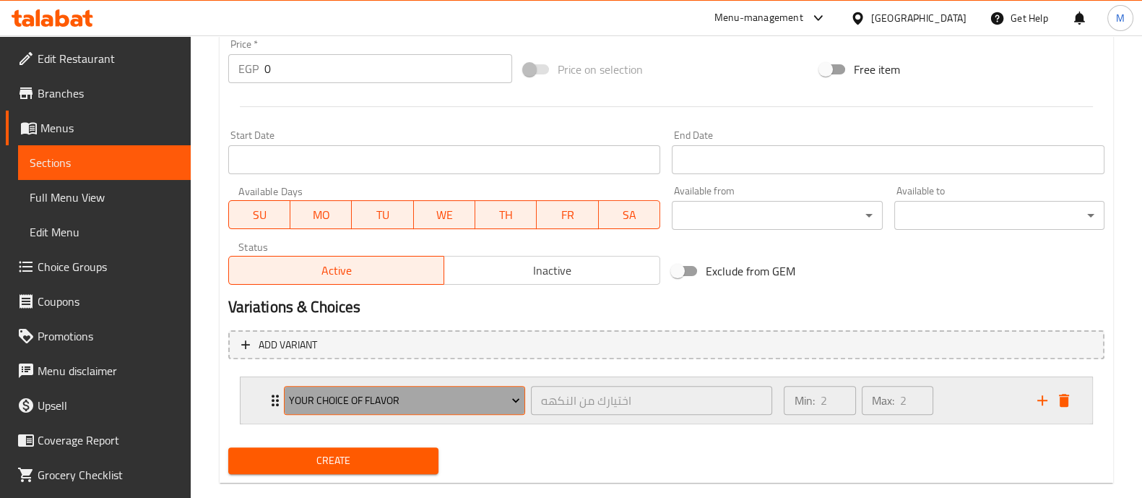
click at [339, 405] on span "your choice of flavor" at bounding box center [404, 401] width 231 height 18
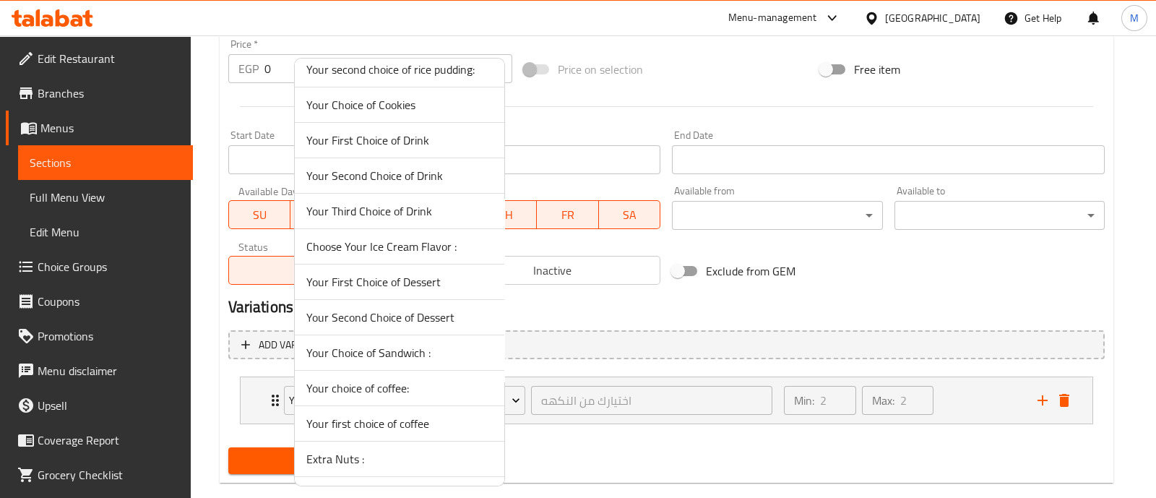
scroll to position [1417, 0]
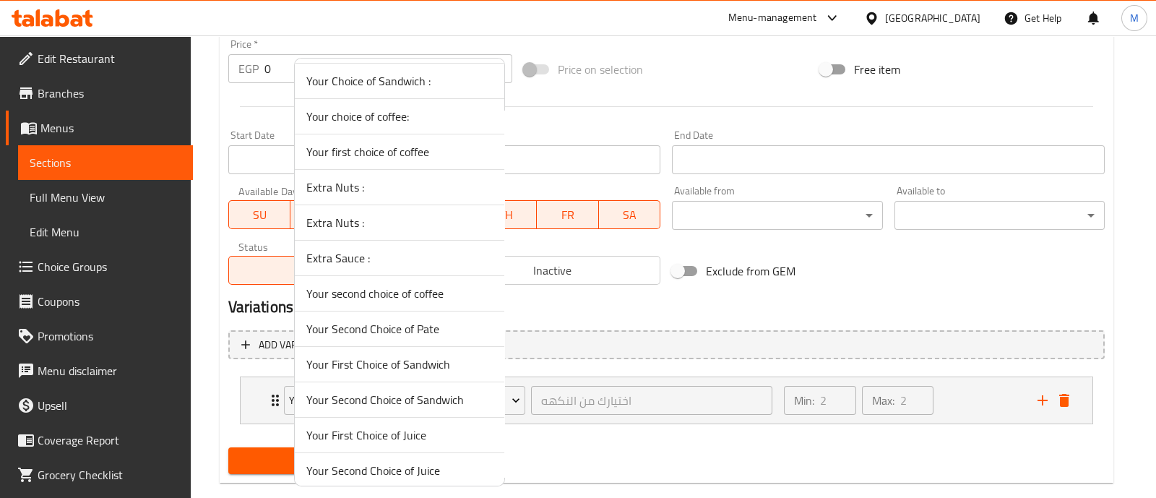
click at [381, 355] on span "Your First Choice of Sandwich" at bounding box center [399, 363] width 186 height 17
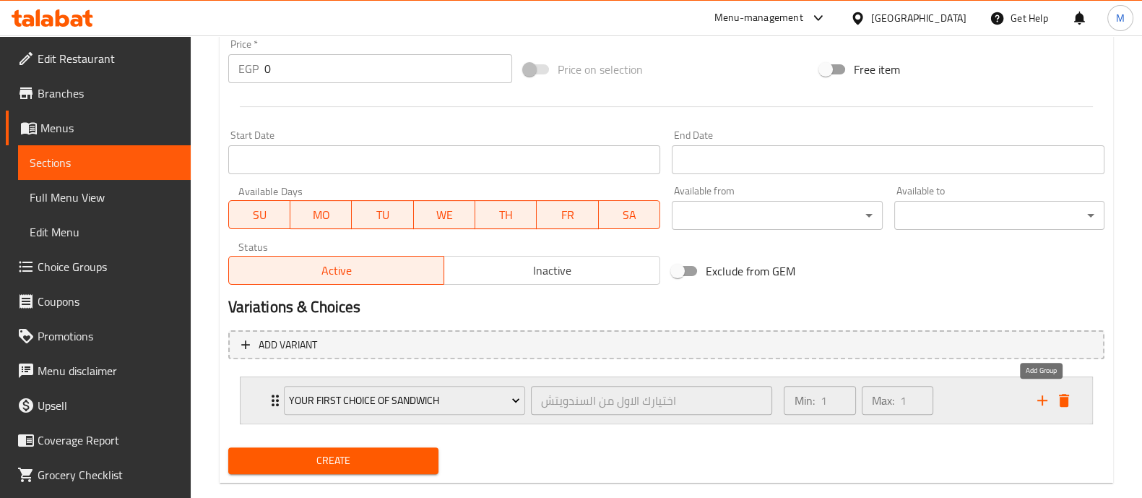
click at [1037, 392] on icon "add" at bounding box center [1042, 400] width 17 height 17
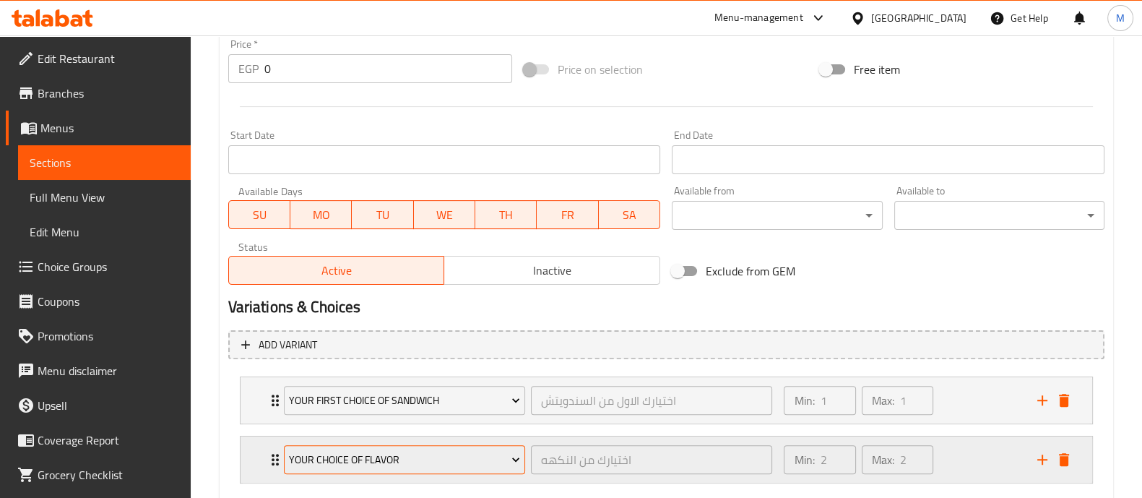
click at [355, 451] on span "your choice of flavor" at bounding box center [404, 460] width 231 height 18
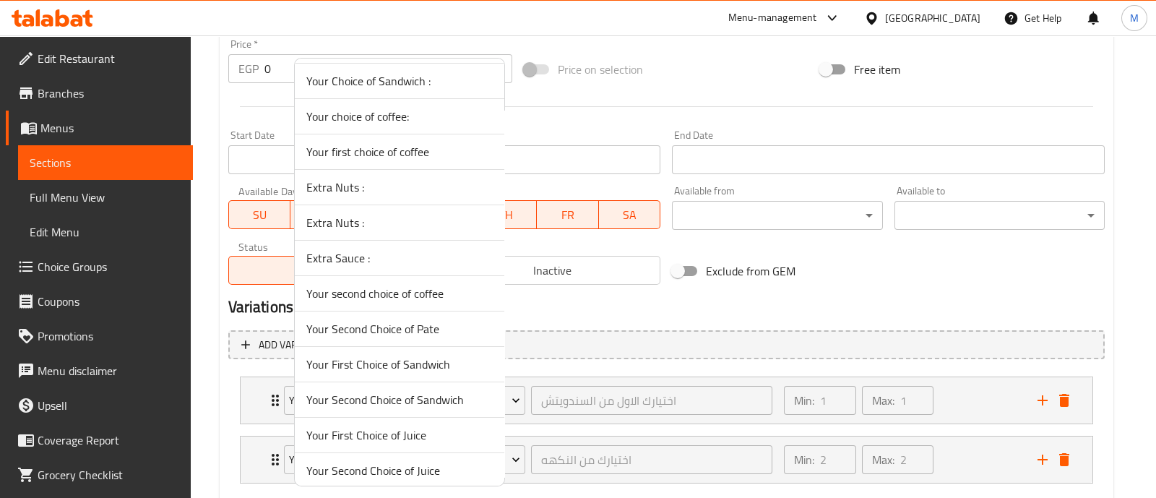
click at [422, 392] on span "Your Second Choice of Sandwich" at bounding box center [399, 399] width 186 height 17
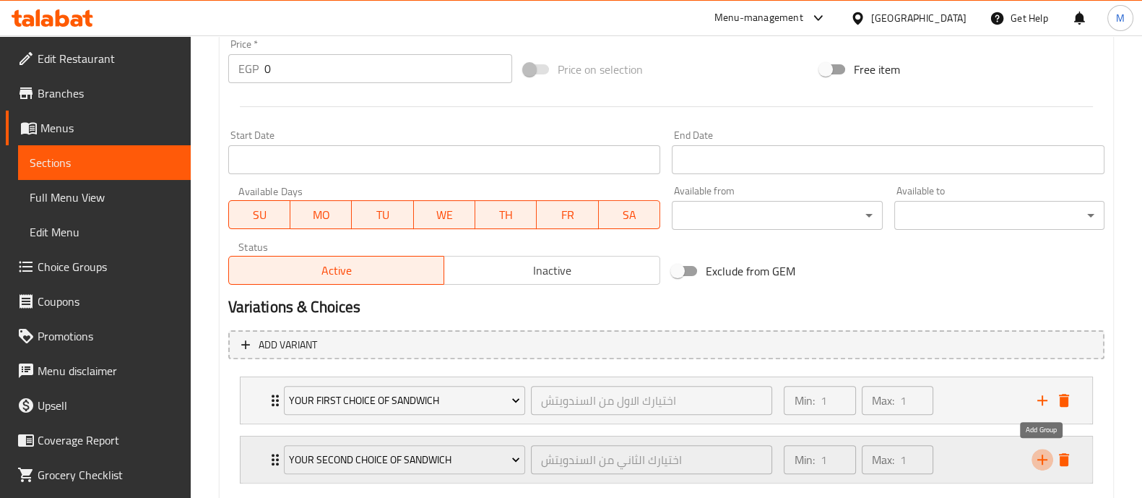
click at [1040, 451] on icon "add" at bounding box center [1042, 459] width 17 height 17
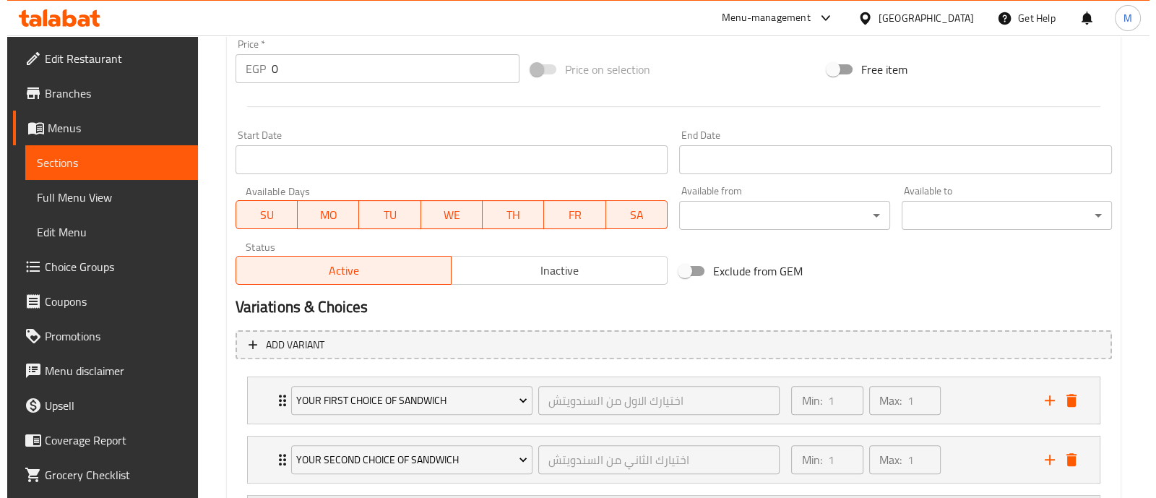
scroll to position [664, 0]
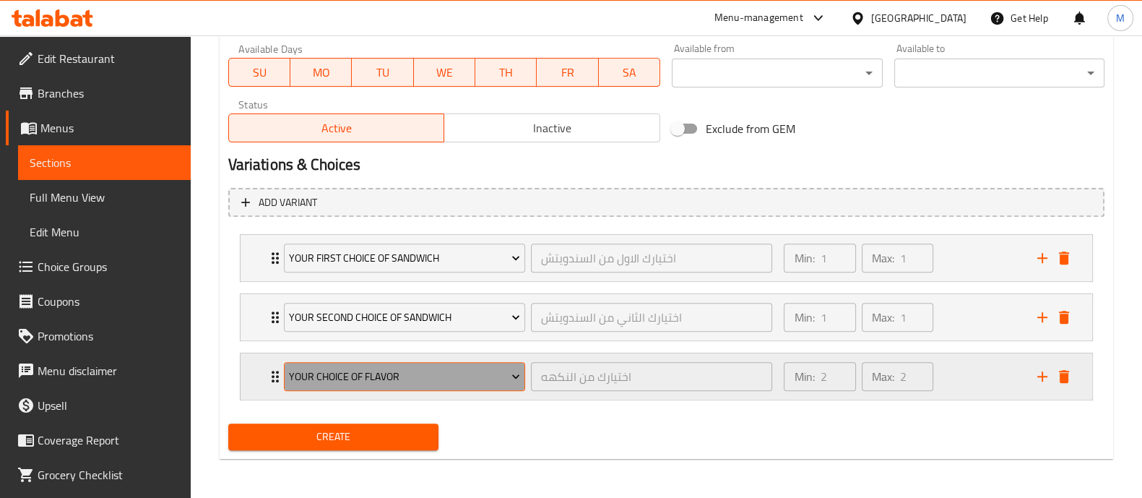
click at [368, 368] on span "your choice of flavor" at bounding box center [404, 377] width 231 height 18
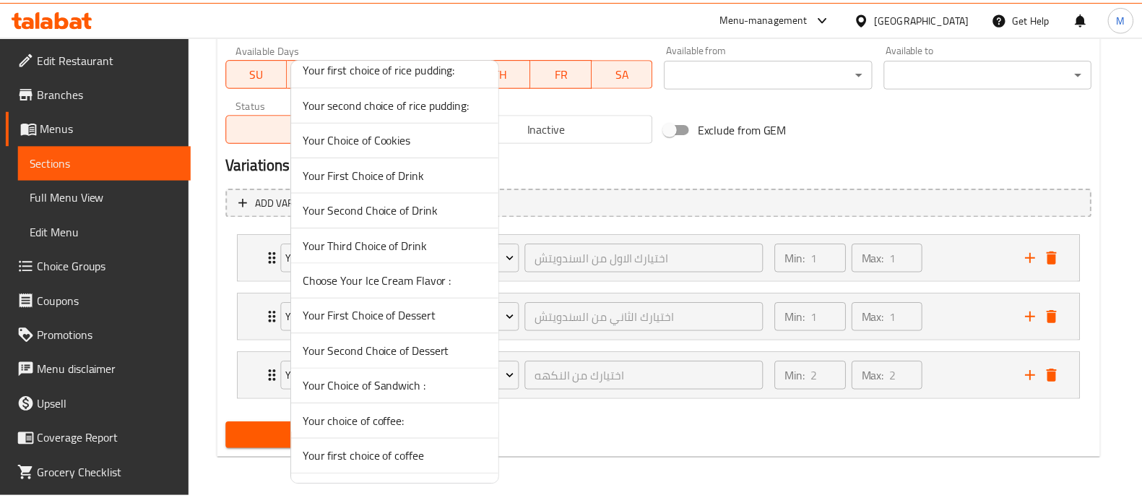
scroll to position [1417, 0]
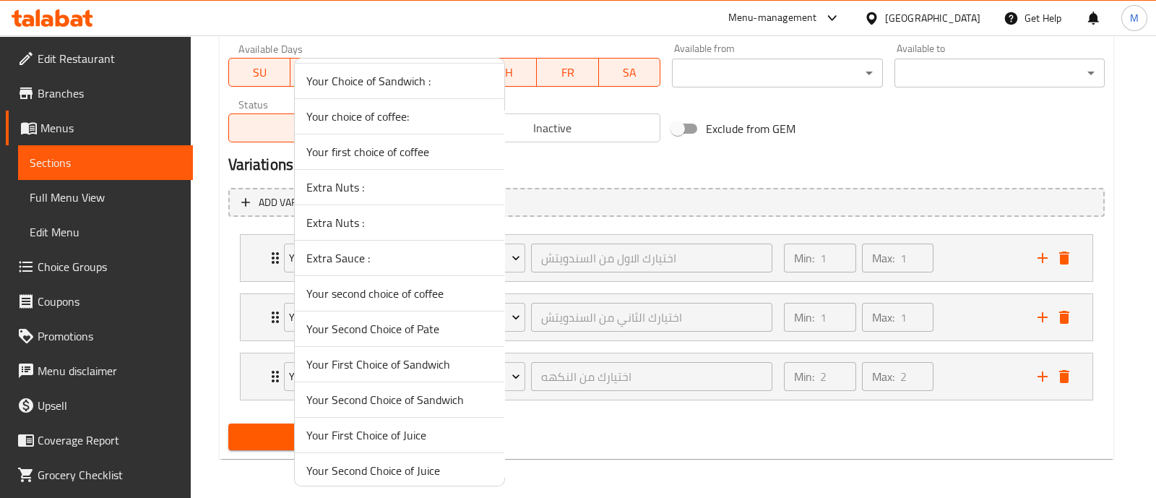
click at [410, 431] on span "Your First Choice of Juice" at bounding box center [399, 434] width 186 height 17
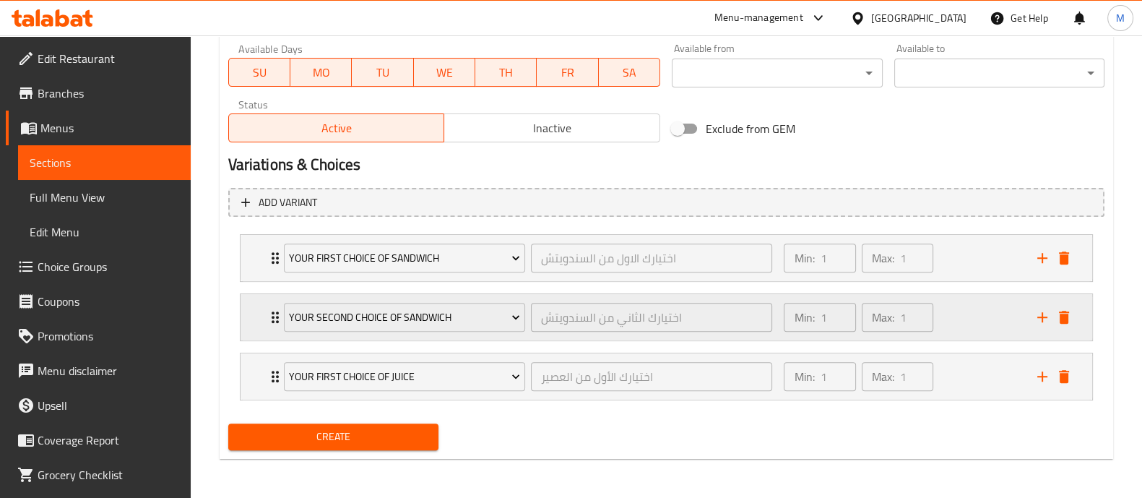
drag, startPoint x: 1040, startPoint y: 377, endPoint x: 623, endPoint y: 313, distance: 422.5
click at [1040, 379] on icon "add" at bounding box center [1042, 376] width 17 height 17
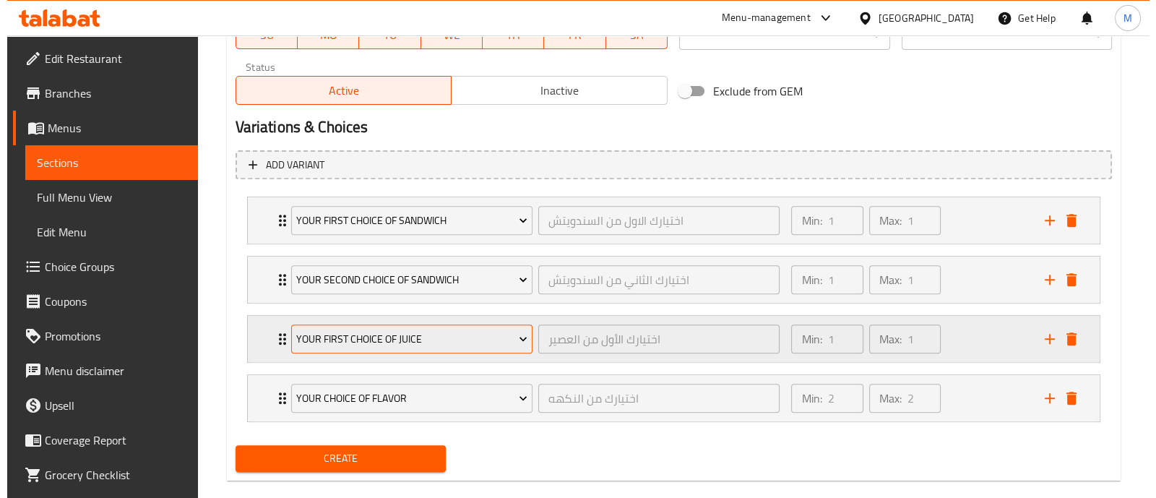
scroll to position [722, 0]
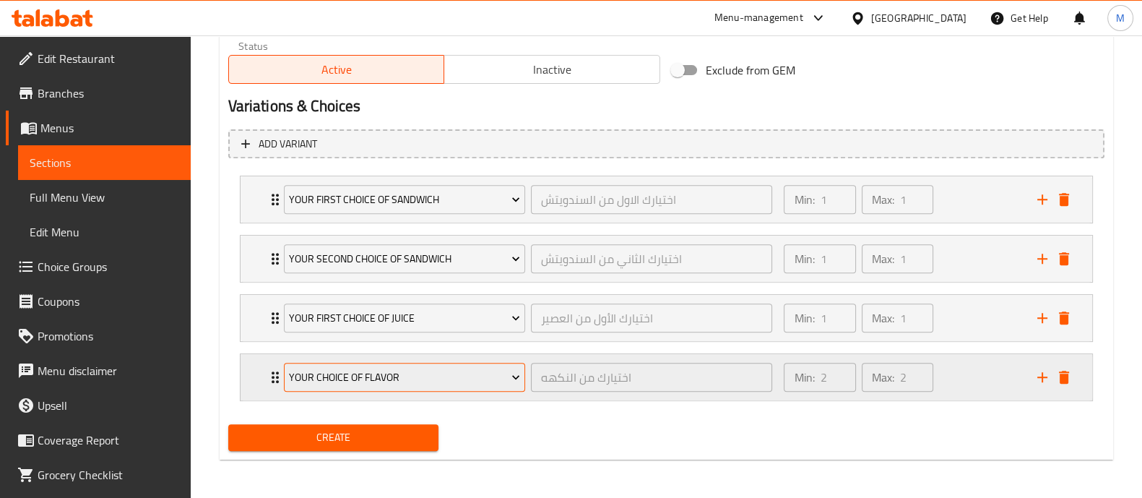
click at [390, 381] on span "your choice of flavor" at bounding box center [404, 377] width 231 height 18
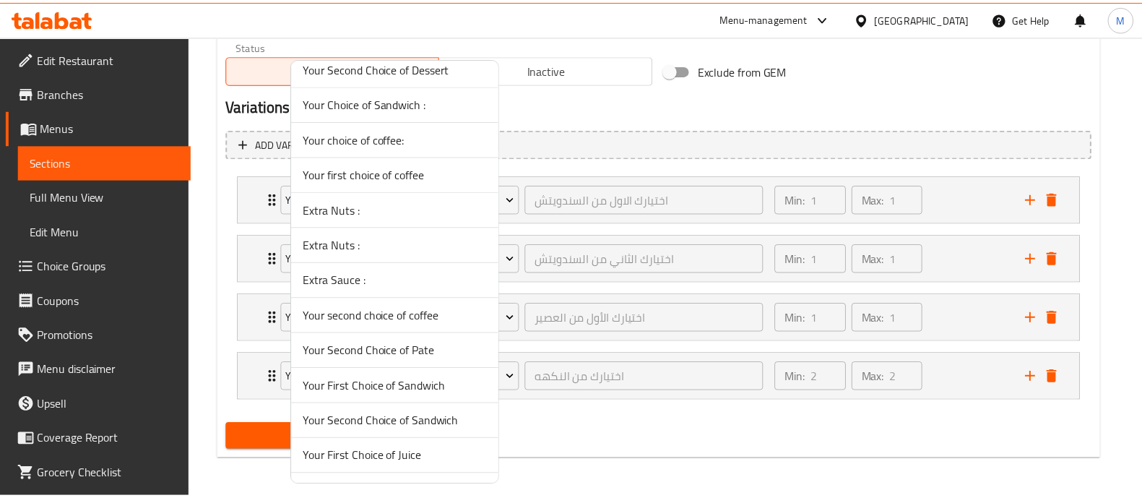
scroll to position [1417, 0]
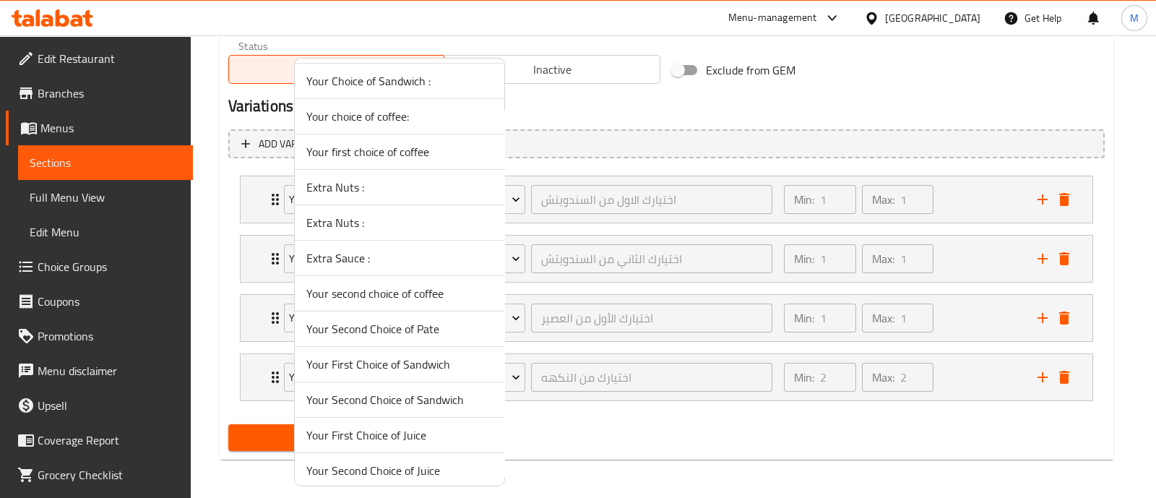
click at [405, 464] on span "Your Second Choice of Juice" at bounding box center [399, 470] width 186 height 17
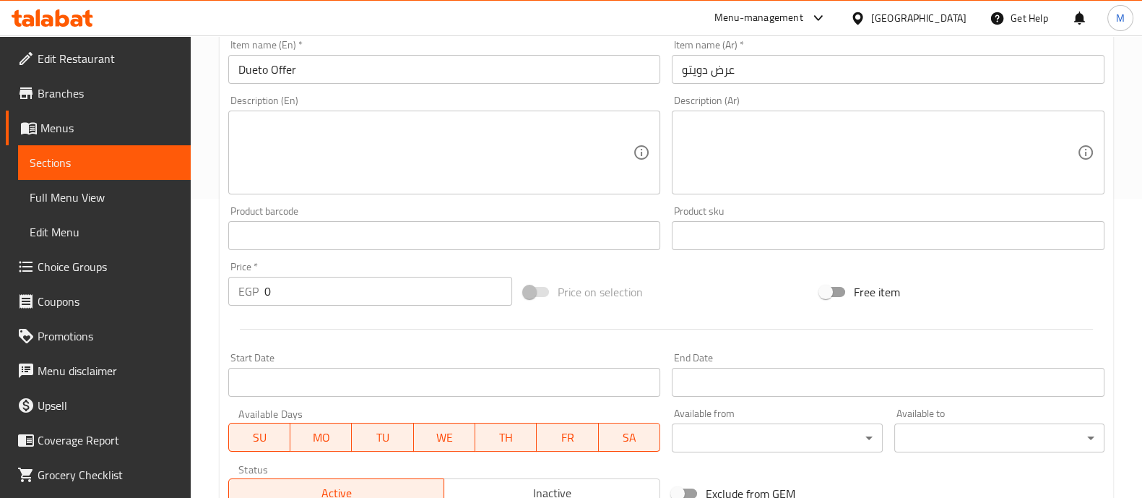
scroll to position [271, 0]
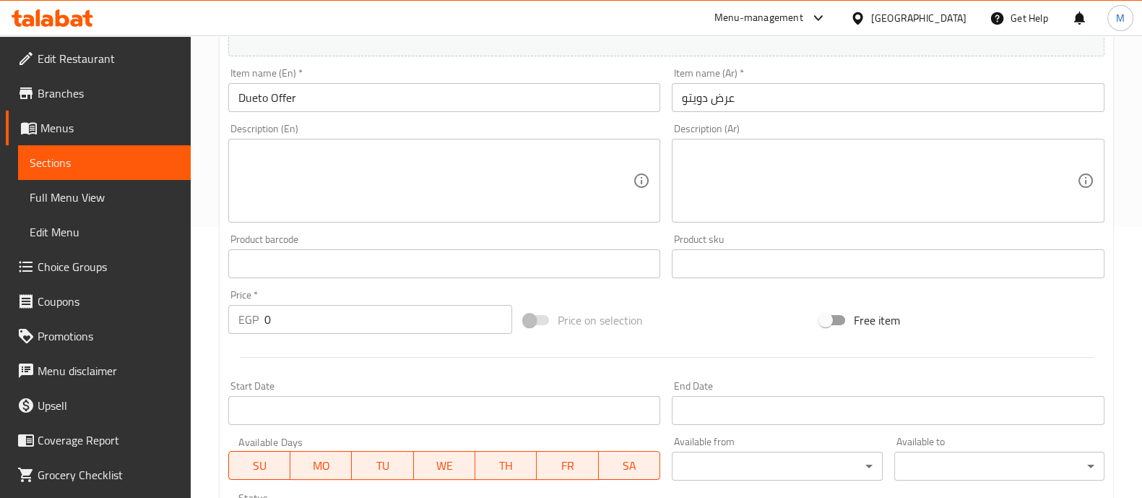
click at [423, 327] on input "0" at bounding box center [388, 319] width 249 height 29
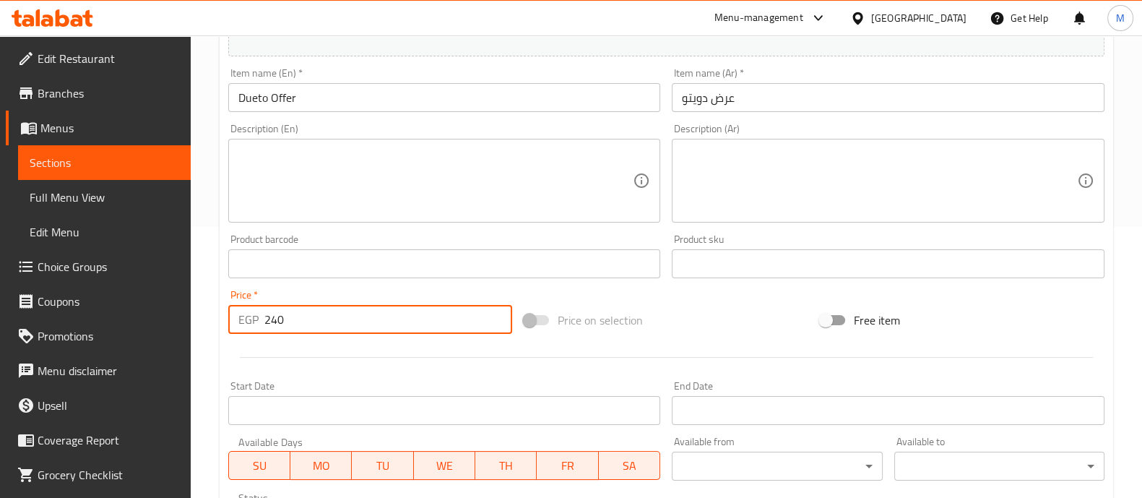
type input "240"
click at [411, 350] on div at bounding box center [667, 357] width 888 height 35
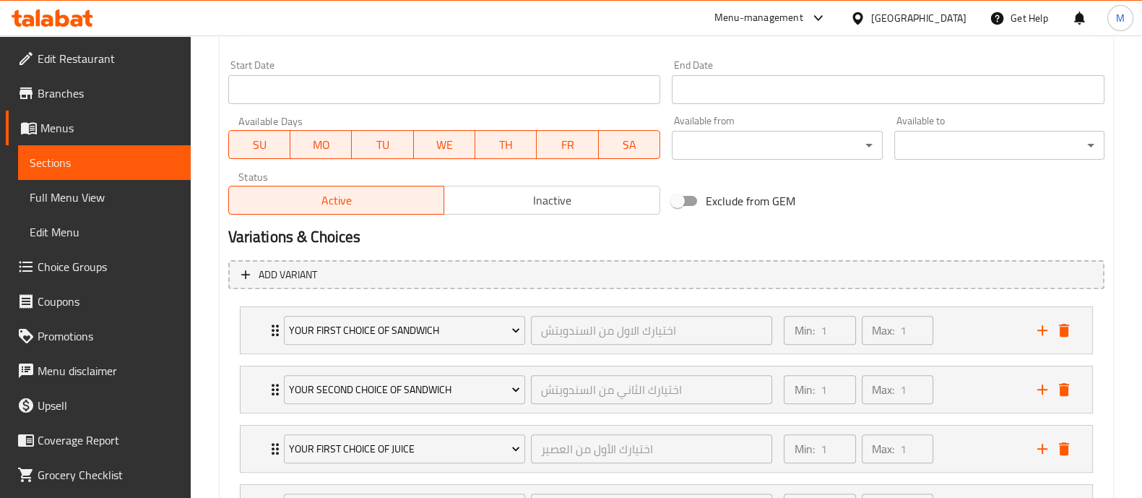
scroll to position [722, 0]
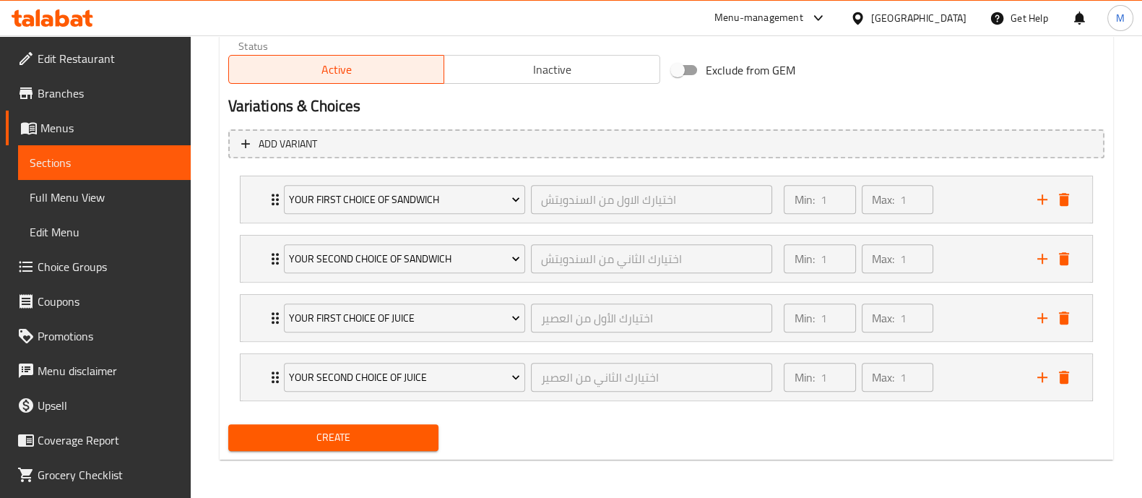
click at [422, 431] on span "Create" at bounding box center [333, 437] width 187 height 18
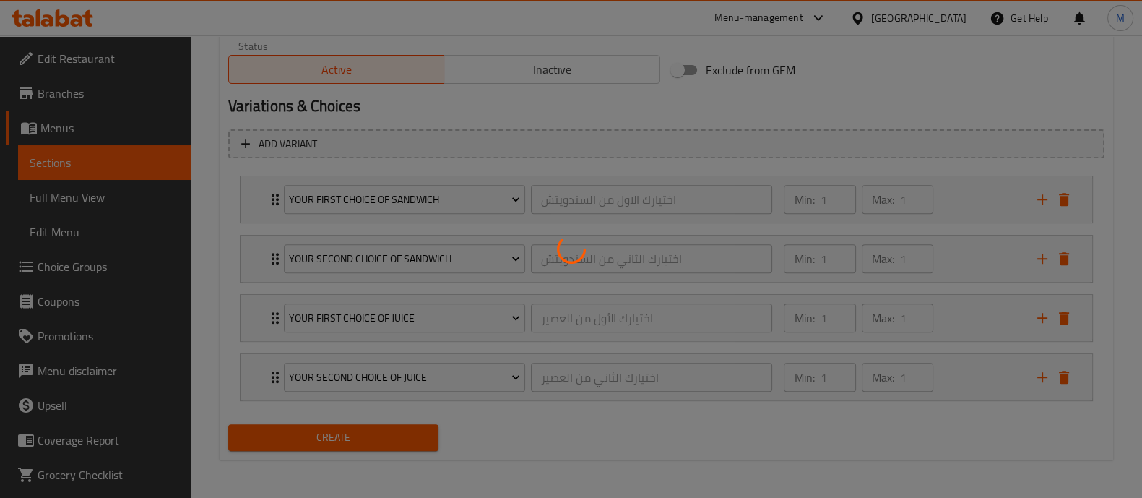
type input "0"
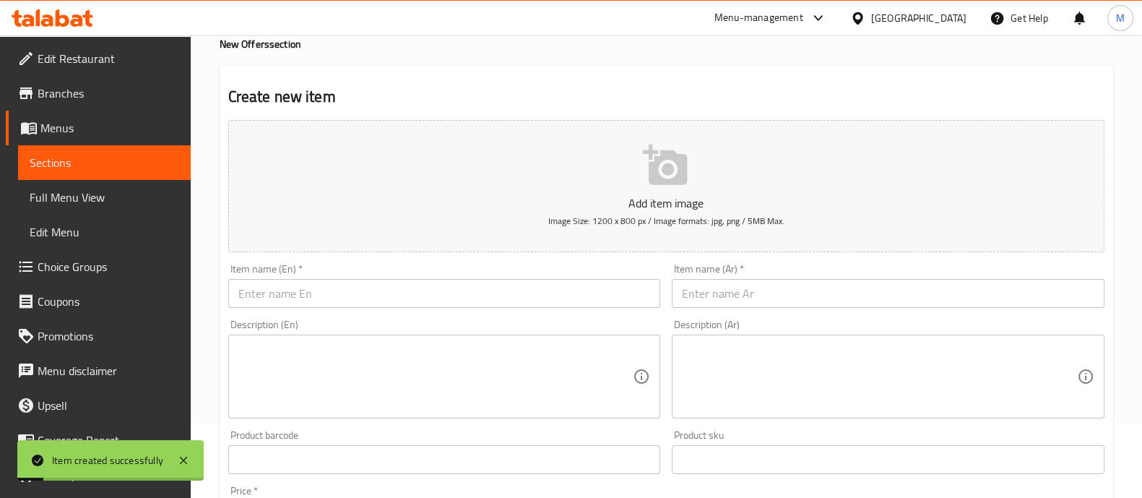
scroll to position [0, 0]
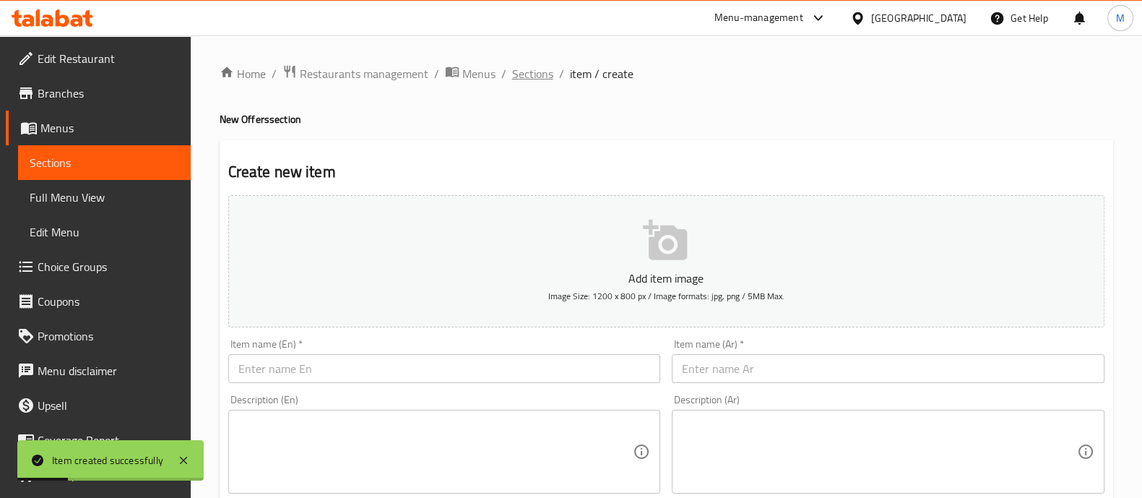
click at [537, 74] on span "Sections" at bounding box center [532, 73] width 41 height 17
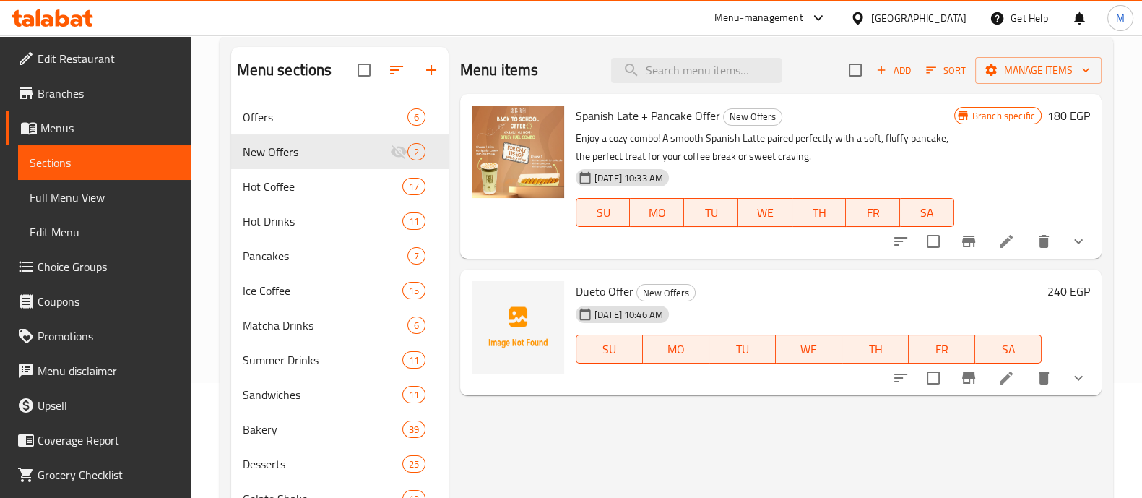
scroll to position [90, 0]
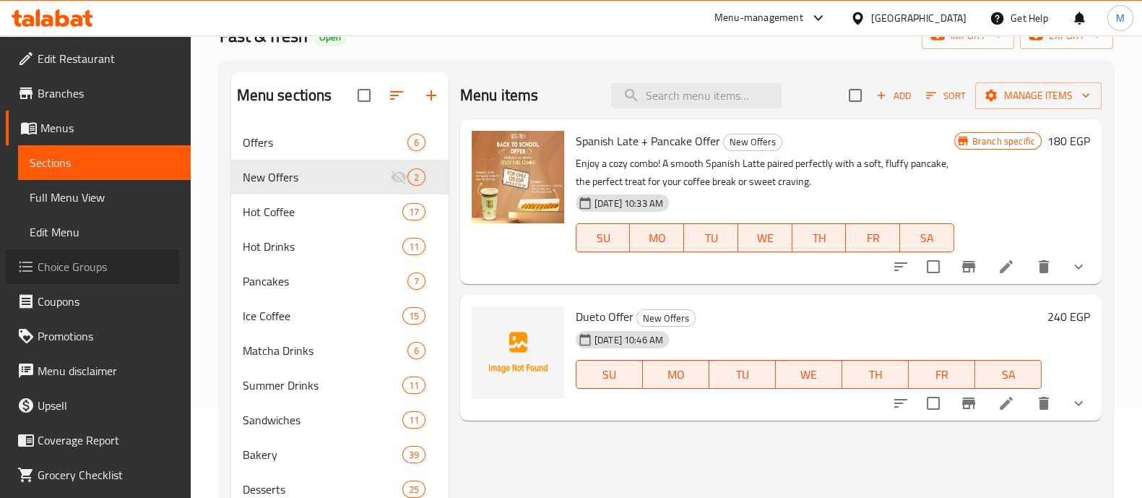
drag, startPoint x: 76, startPoint y: 270, endPoint x: 137, endPoint y: 235, distance: 70.9
click at [77, 270] on span "Choice Groups" at bounding box center [109, 266] width 142 height 17
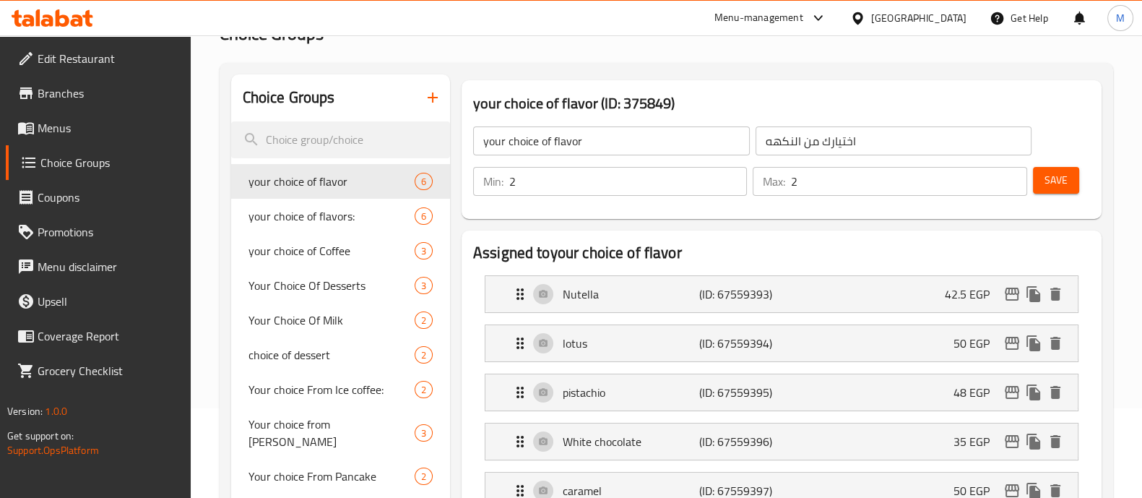
click at [433, 103] on icon "button" at bounding box center [432, 97] width 17 height 17
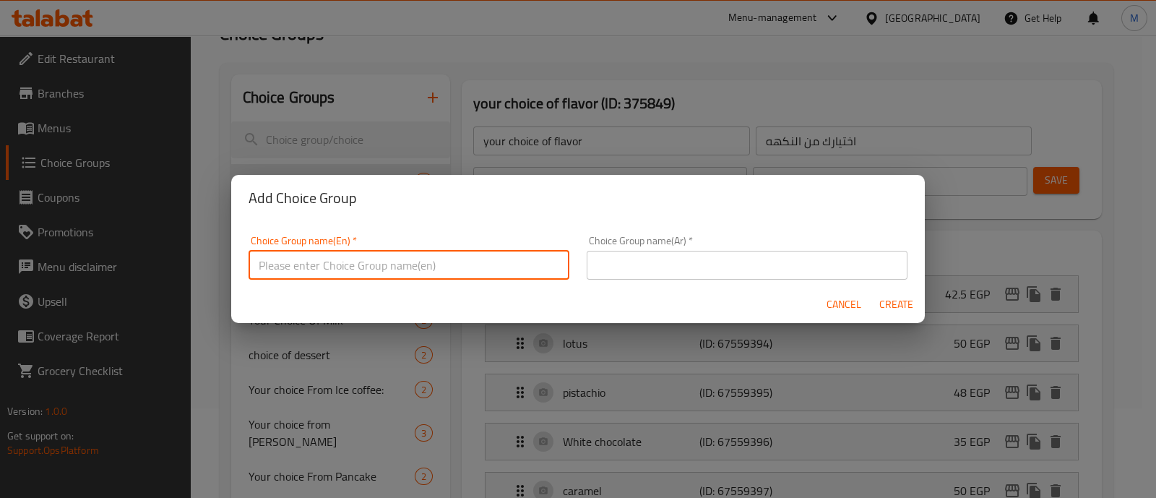
click at [417, 264] on input "text" at bounding box center [409, 265] width 321 height 29
type input "Your Choice of Milkshake"
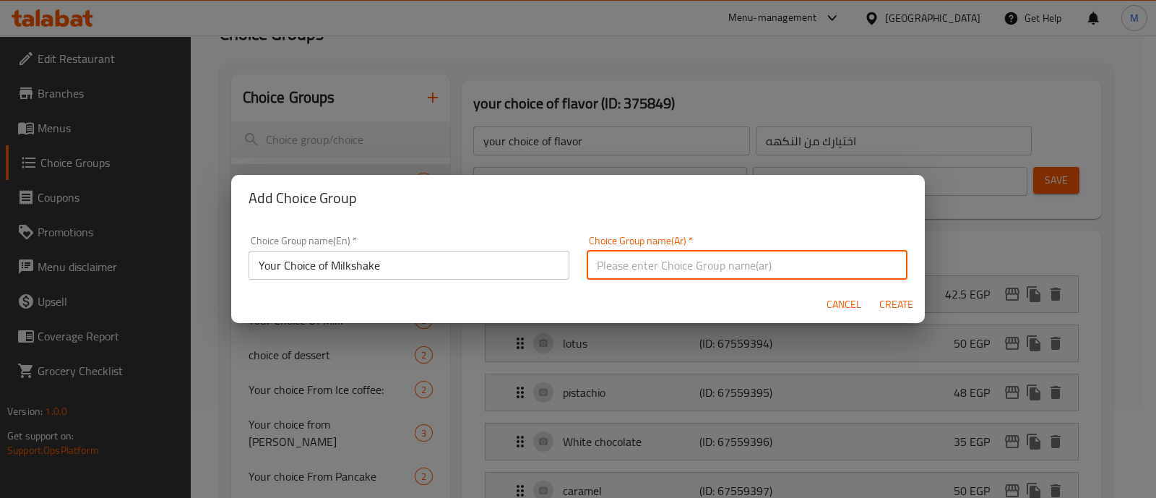
click at [645, 279] on input "text" at bounding box center [747, 265] width 321 height 29
paste input "اختيارك من الميلك شيك"
type input "اختيارك من الميلك شيك"
click at [882, 303] on span "Create" at bounding box center [895, 304] width 35 height 18
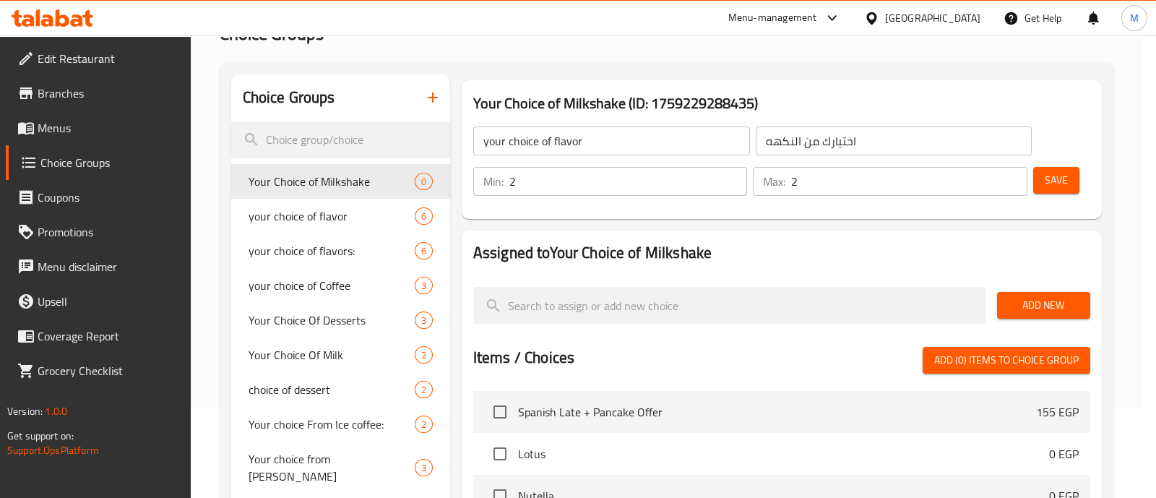
type input "Your Choice of Milkshake"
type input "اختيارك من الميلك شيك"
type input "0"
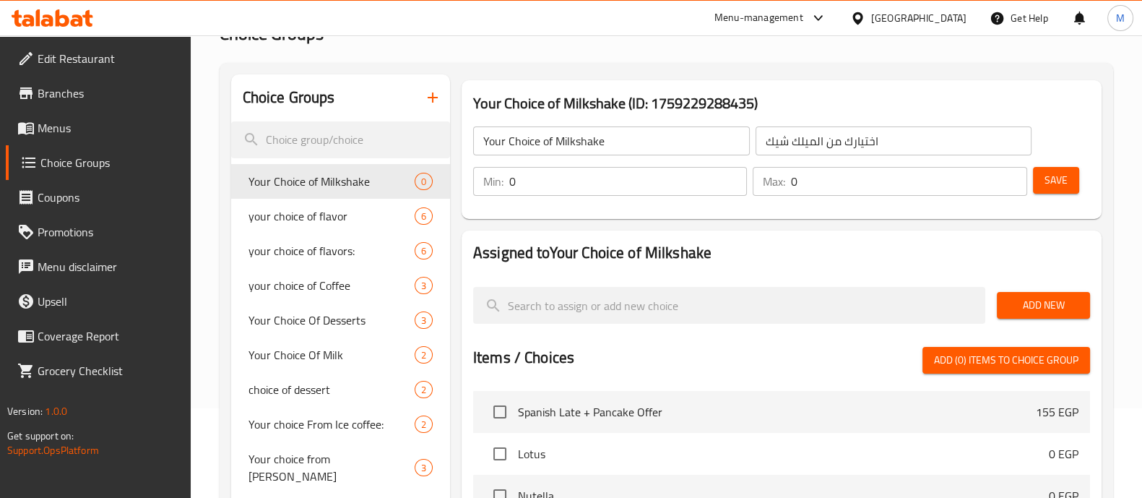
click at [602, 189] on input "0" at bounding box center [628, 181] width 238 height 29
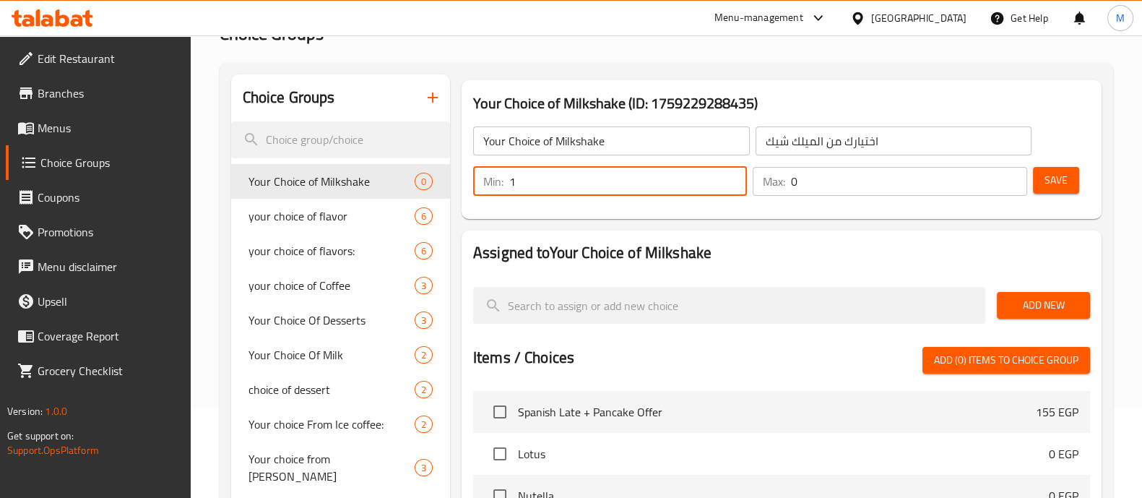
type input "1"
click at [812, 174] on input "0" at bounding box center [909, 181] width 236 height 29
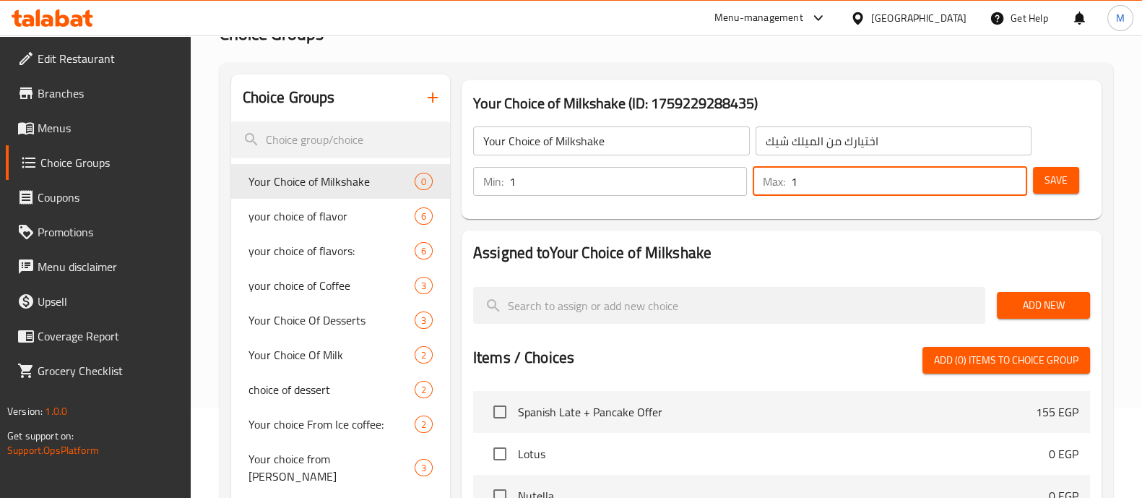
type input "1"
click at [1032, 305] on span "Add New" at bounding box center [1044, 305] width 70 height 18
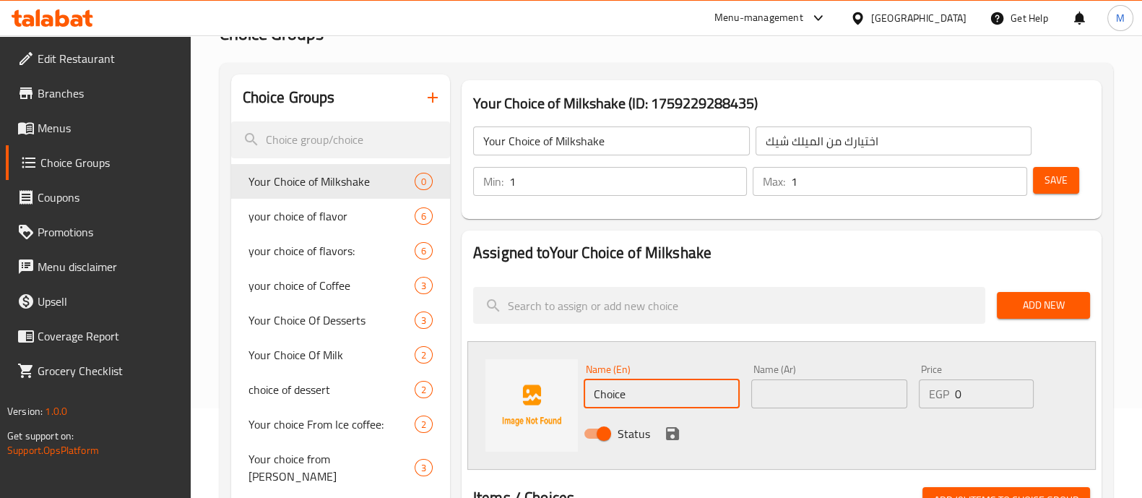
click at [624, 393] on input "Choice" at bounding box center [662, 393] width 156 height 29
paste input "offee Milkshak"
type input "Coffee Milkshake"
click at [799, 392] on input "text" at bounding box center [829, 393] width 156 height 29
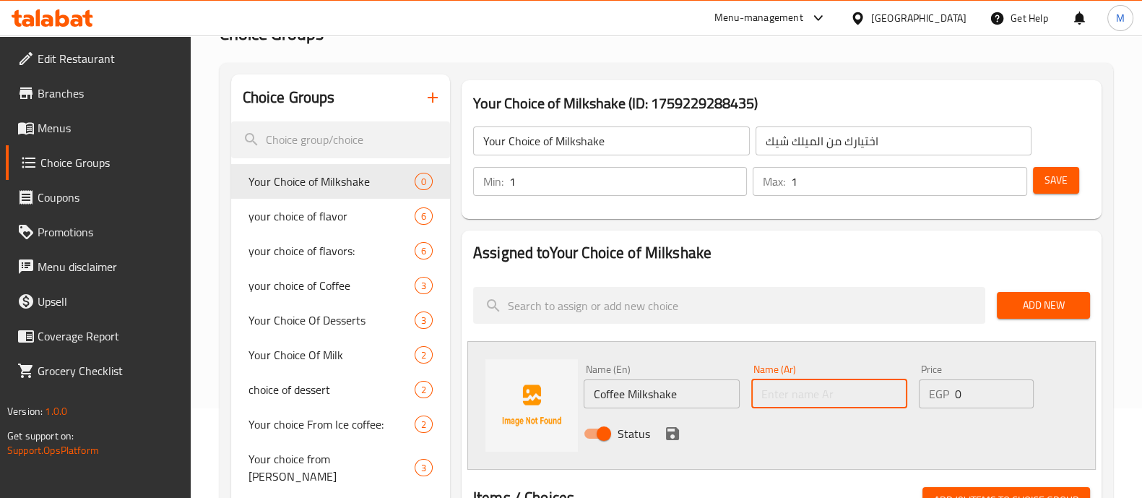
paste input "ميلك شيك قهوة"
type input "ميلك شيك قهوة"
click at [675, 430] on icon "save" at bounding box center [672, 433] width 13 height 13
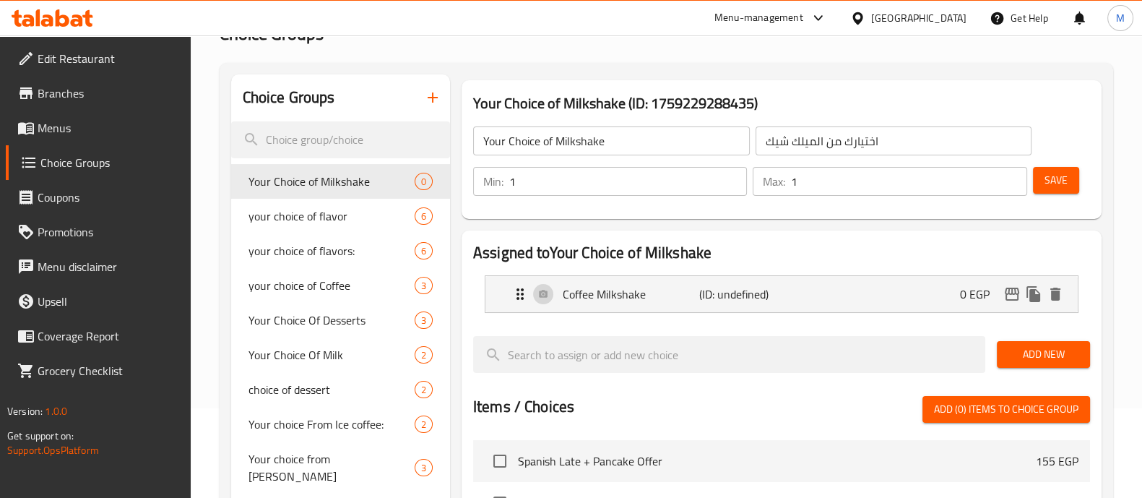
click at [1009, 354] on span "Add New" at bounding box center [1044, 354] width 70 height 18
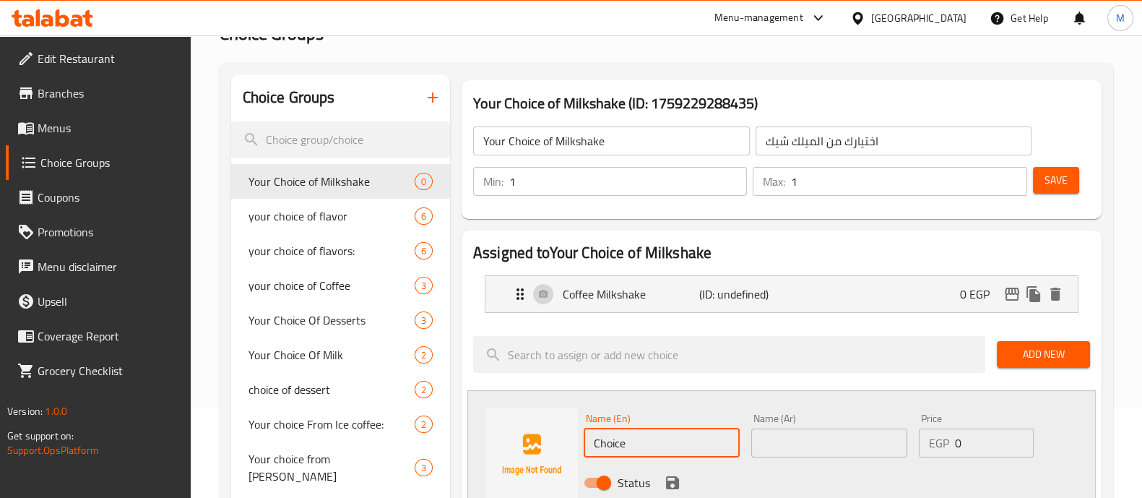
click at [618, 436] on input "Choice" at bounding box center [662, 442] width 156 height 29
paste input "Oreo Milkshak"
type input "Oreo Milkshake"
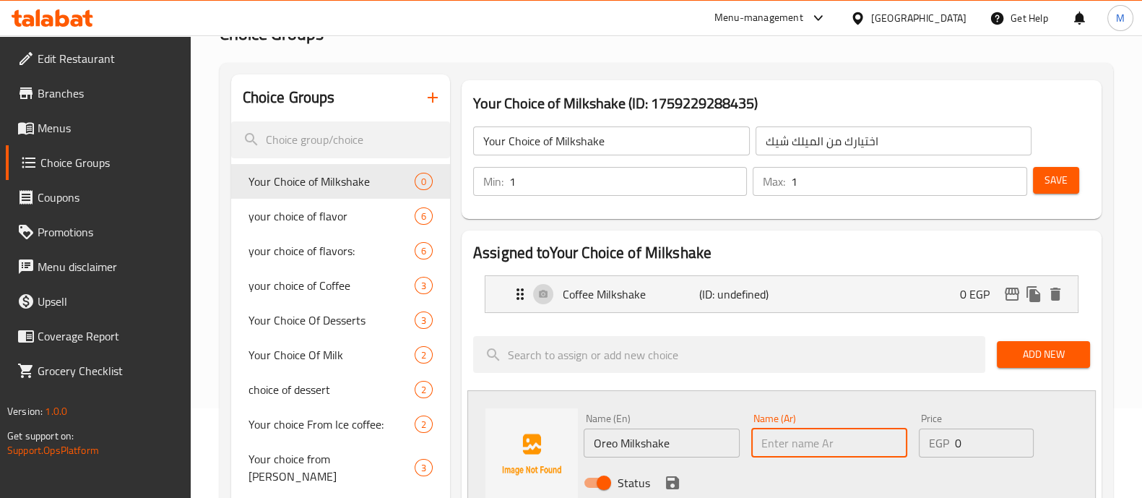
click at [789, 446] on input "text" at bounding box center [829, 442] width 156 height 29
paste input "ميلك [PERSON_NAME]"
type input "ميلك [PERSON_NAME]"
click at [666, 476] on icon "save" at bounding box center [672, 482] width 17 height 17
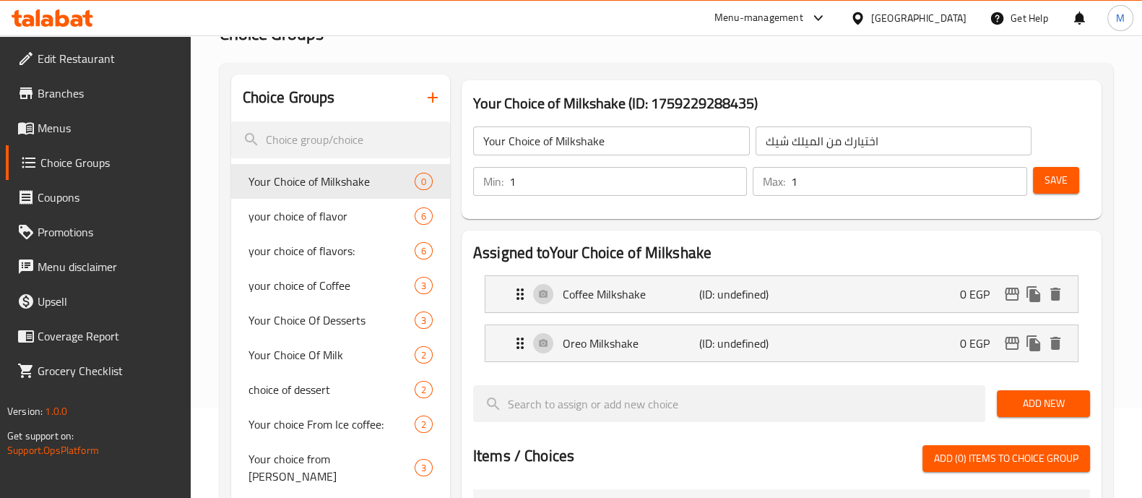
click at [1066, 394] on span "Add New" at bounding box center [1044, 403] width 70 height 18
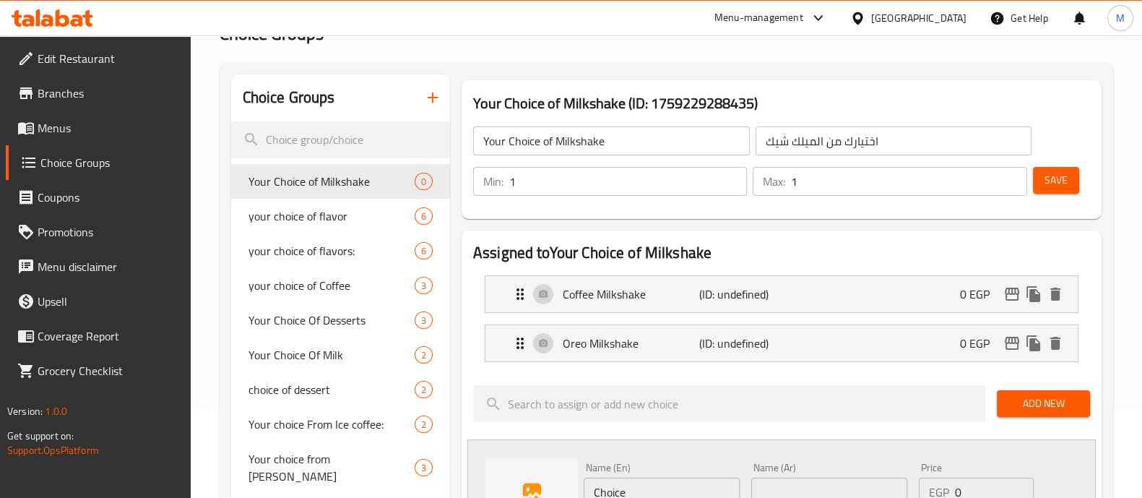
click at [625, 489] on input "Choice" at bounding box center [662, 492] width 156 height 29
paste input "Strawberry Milkshak"
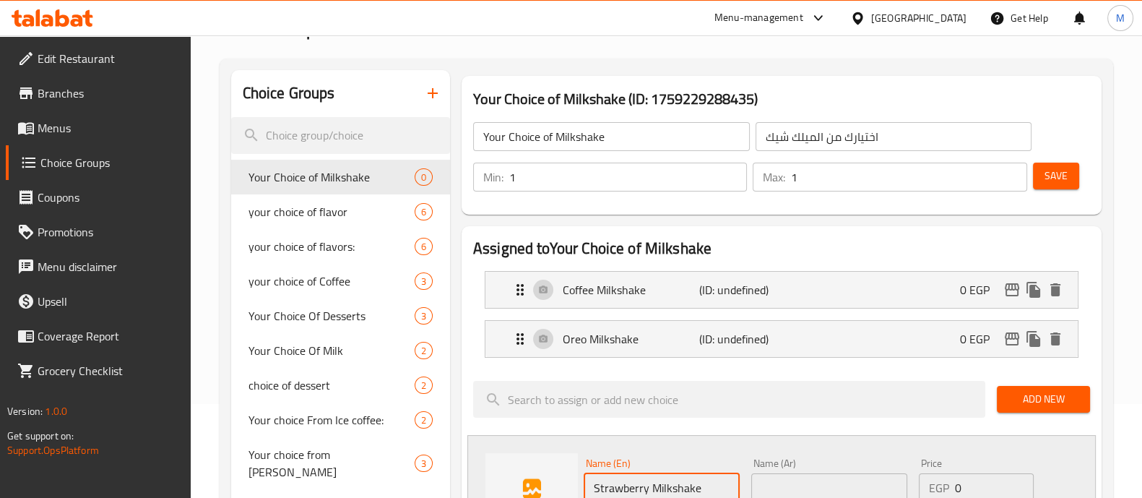
type input "Strawberry Milkshake"
click at [819, 491] on input "text" at bounding box center [829, 487] width 156 height 29
paste input "ميلك شيك فراولة"
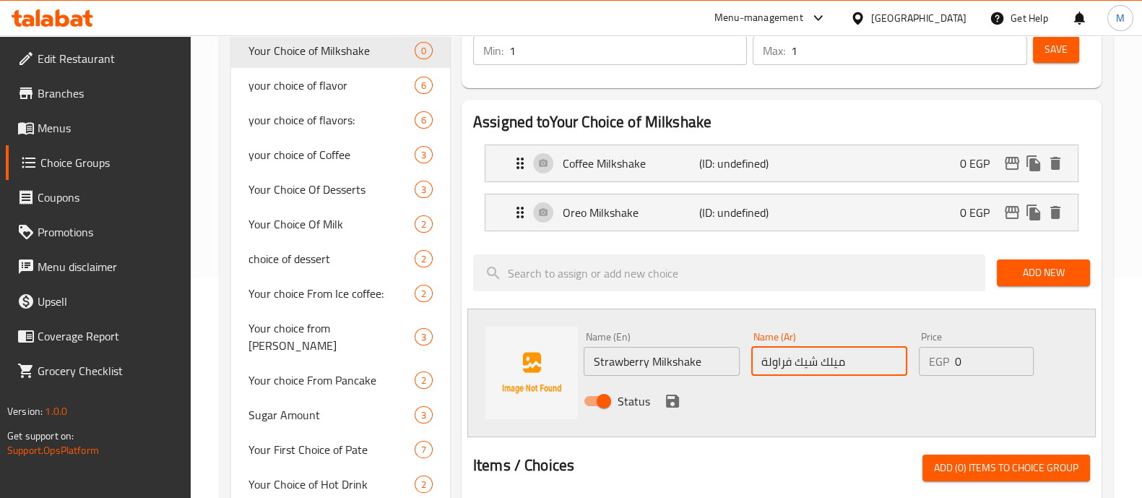
scroll to position [275, 0]
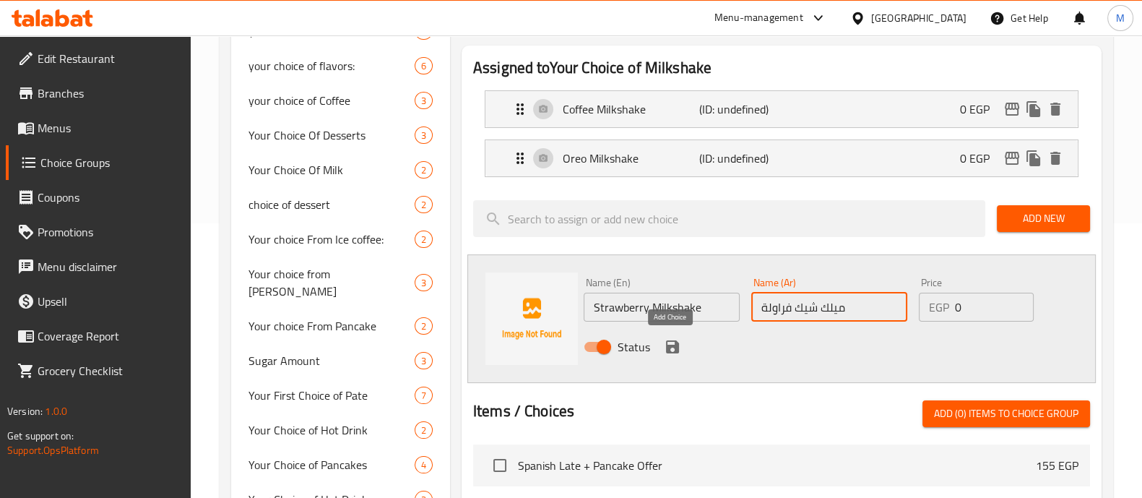
type input "ميلك شيك فراولة"
click at [665, 341] on icon "save" at bounding box center [672, 346] width 17 height 17
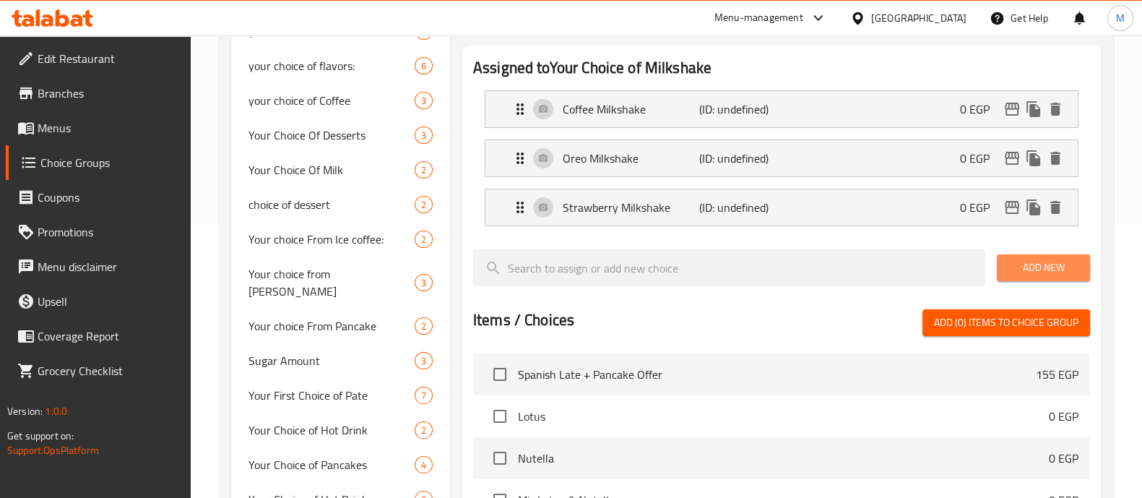
click at [1042, 262] on span "Add New" at bounding box center [1044, 268] width 70 height 18
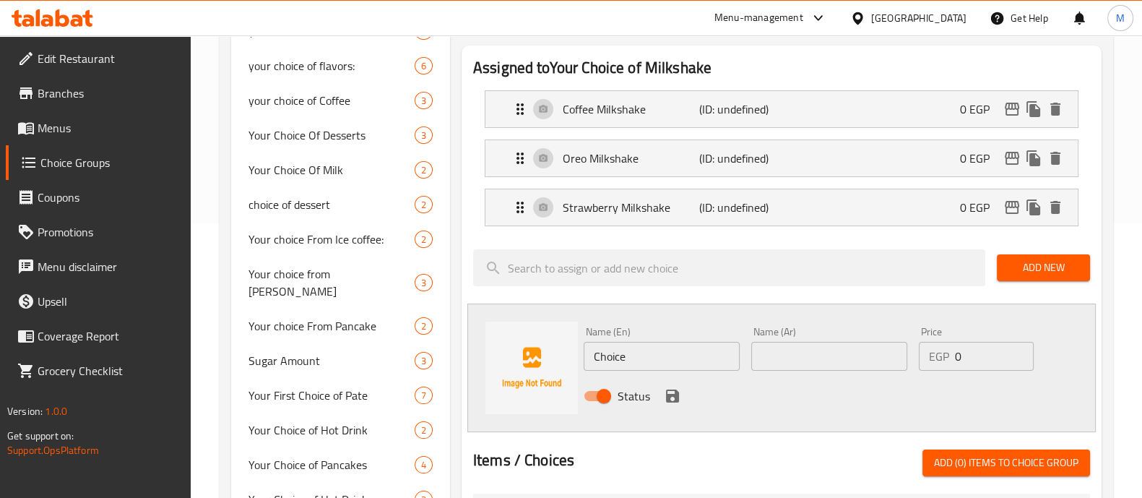
click at [616, 358] on input "Choice" at bounding box center [662, 356] width 156 height 29
paste input "Vanilla Milkshak"
type input "Vanilla Milkshake"
click at [856, 362] on input "text" at bounding box center [829, 356] width 156 height 29
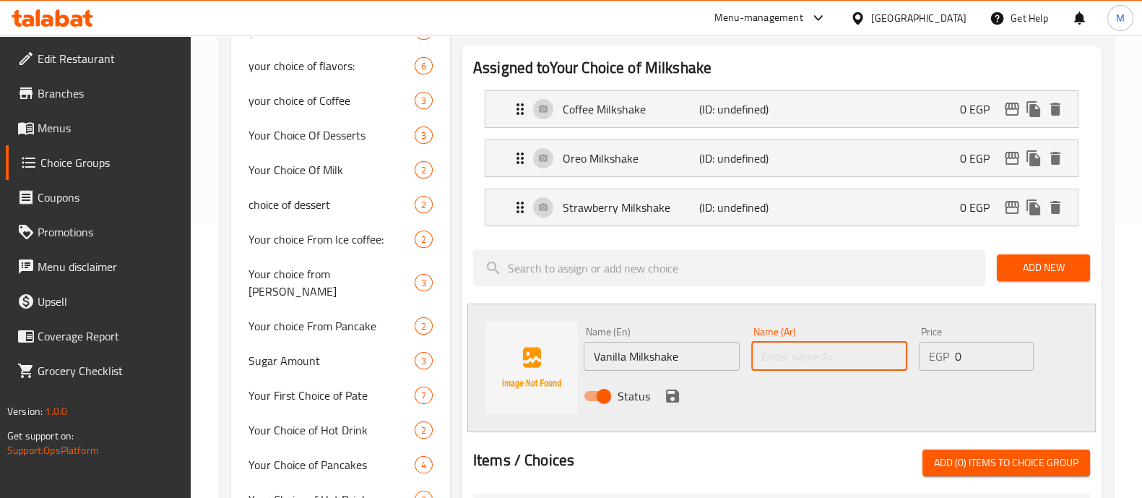
paste input "ميلك [PERSON_NAME]"
type input "ميلك [PERSON_NAME]"
click at [668, 392] on icon "save" at bounding box center [672, 395] width 17 height 17
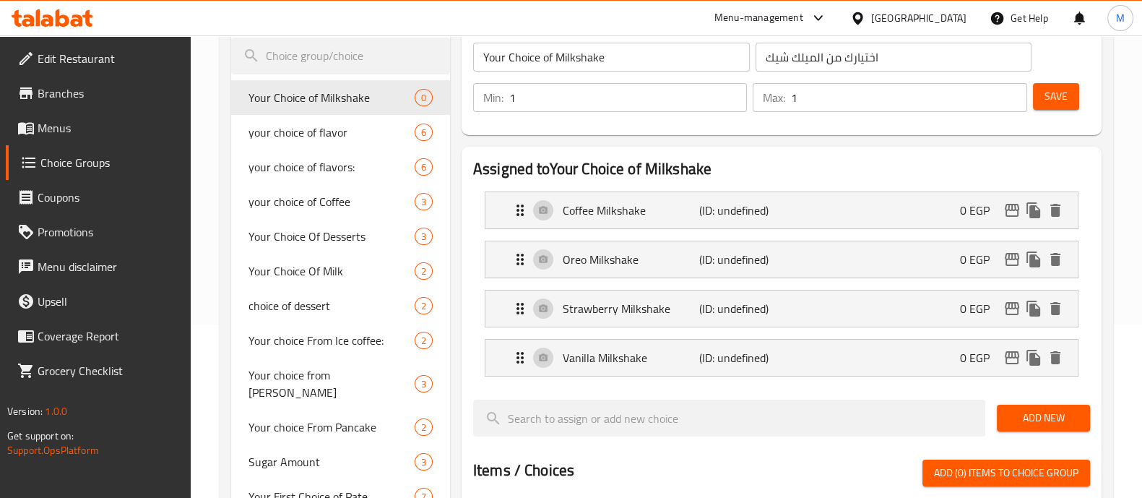
scroll to position [4, 0]
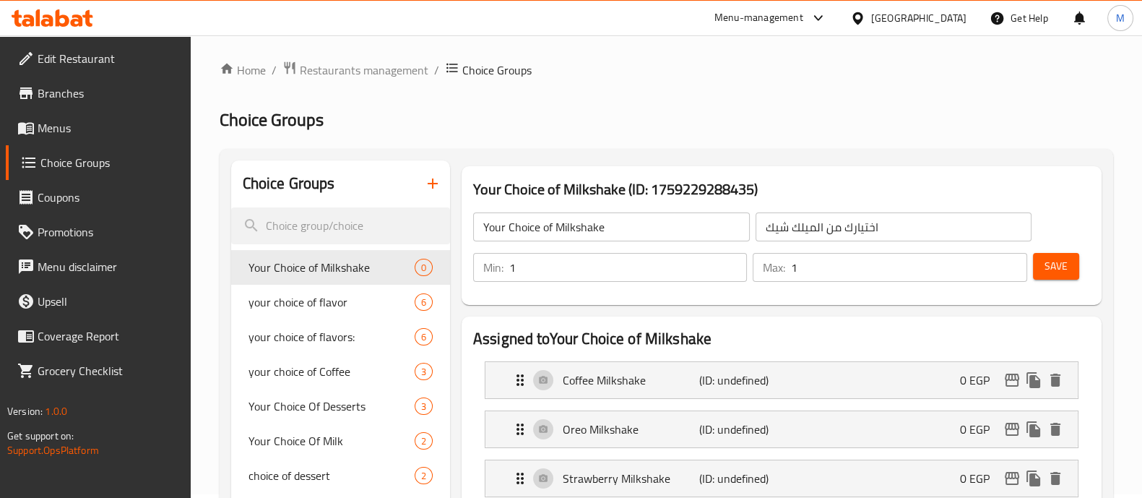
click at [1050, 271] on span "Save" at bounding box center [1056, 266] width 23 height 18
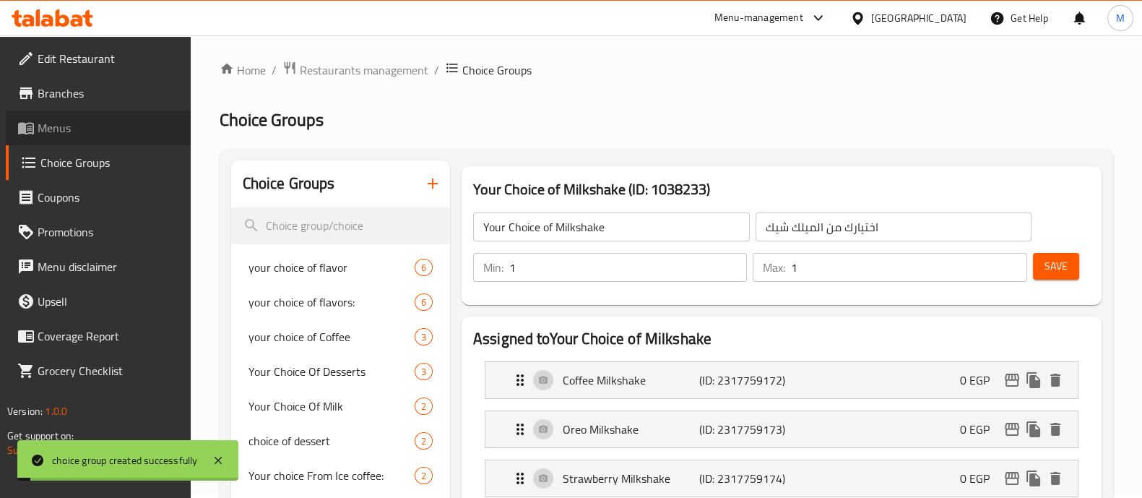
click at [58, 139] on link "Menus" at bounding box center [98, 128] width 185 height 35
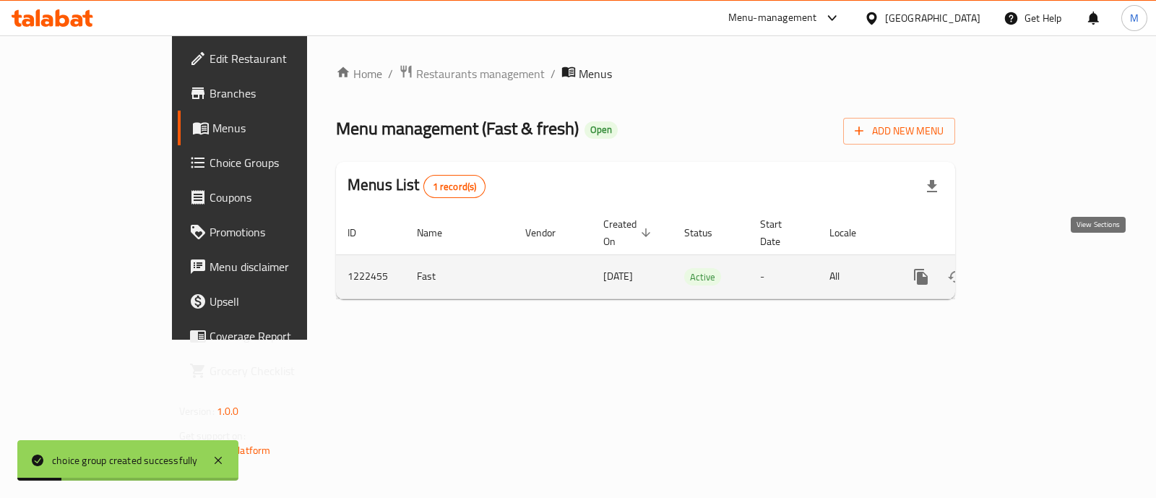
click at [1034, 268] on icon "enhanced table" at bounding box center [1024, 276] width 17 height 17
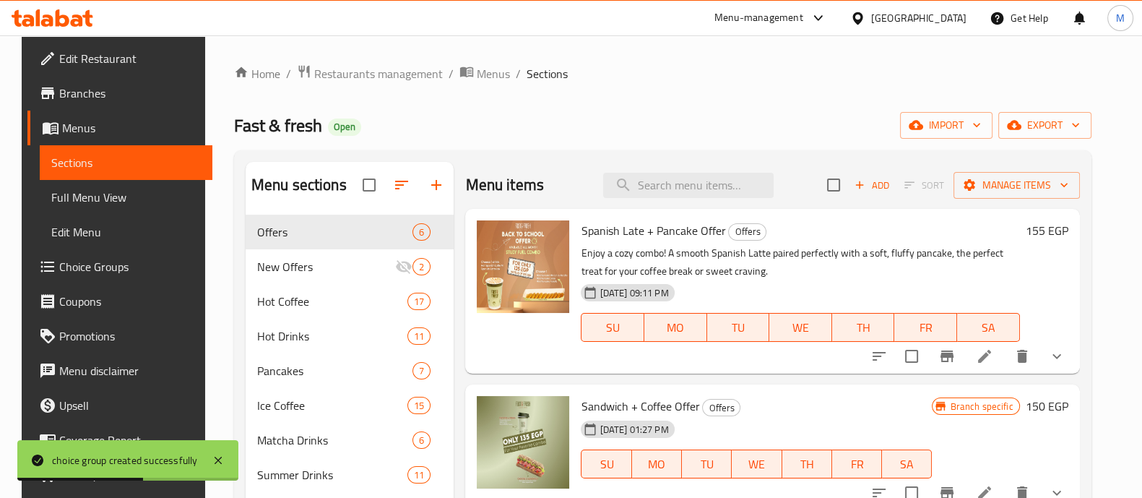
click at [881, 183] on span "Add" at bounding box center [871, 185] width 39 height 17
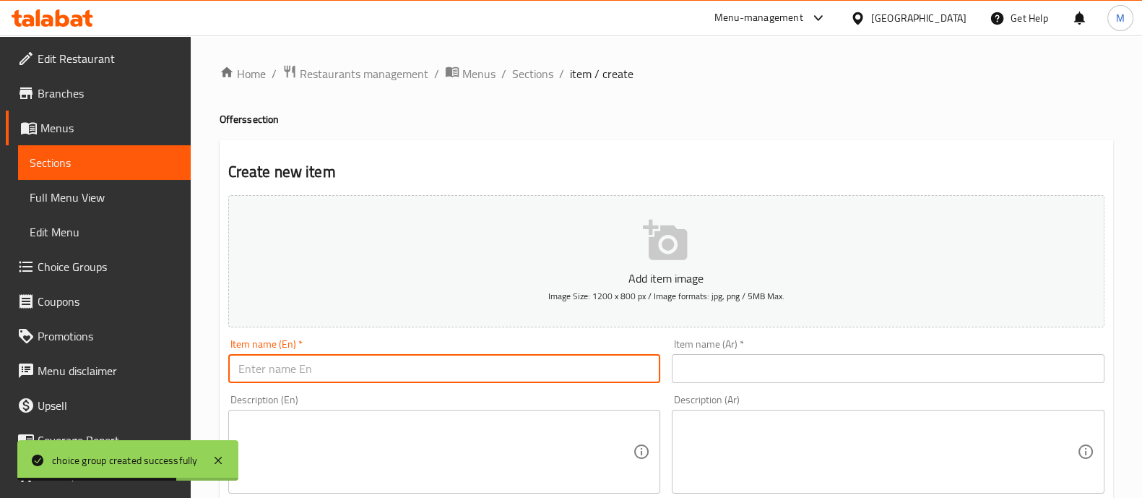
click at [334, 367] on input "text" at bounding box center [444, 368] width 433 height 29
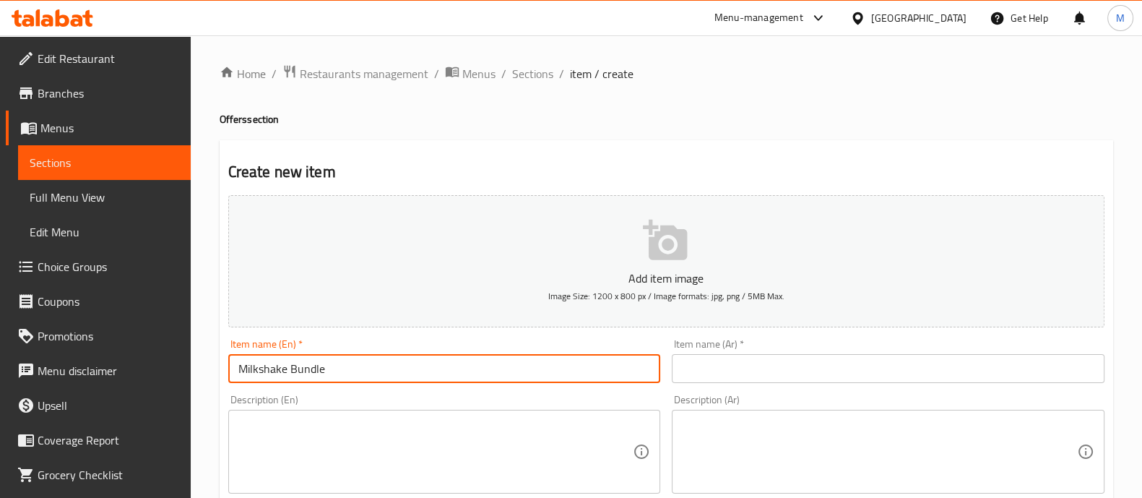
type input "Milkshake Bundle"
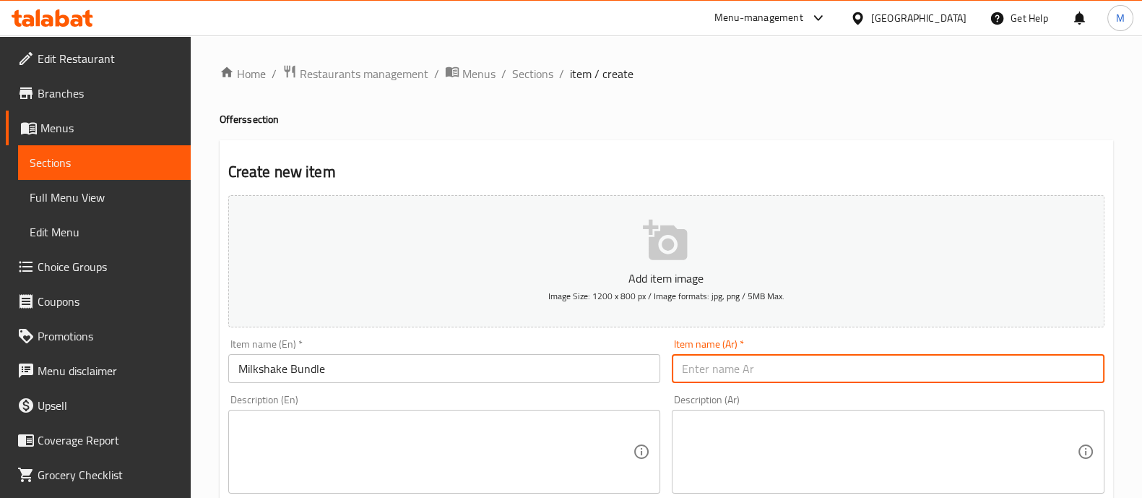
click at [720, 357] on input "text" at bounding box center [888, 368] width 433 height 29
paste input "باقة الميلك شيك"
type input "باقة الميلك شيك"
click at [654, 397] on div "Description (En) Description (En)" at bounding box center [444, 443] width 433 height 99
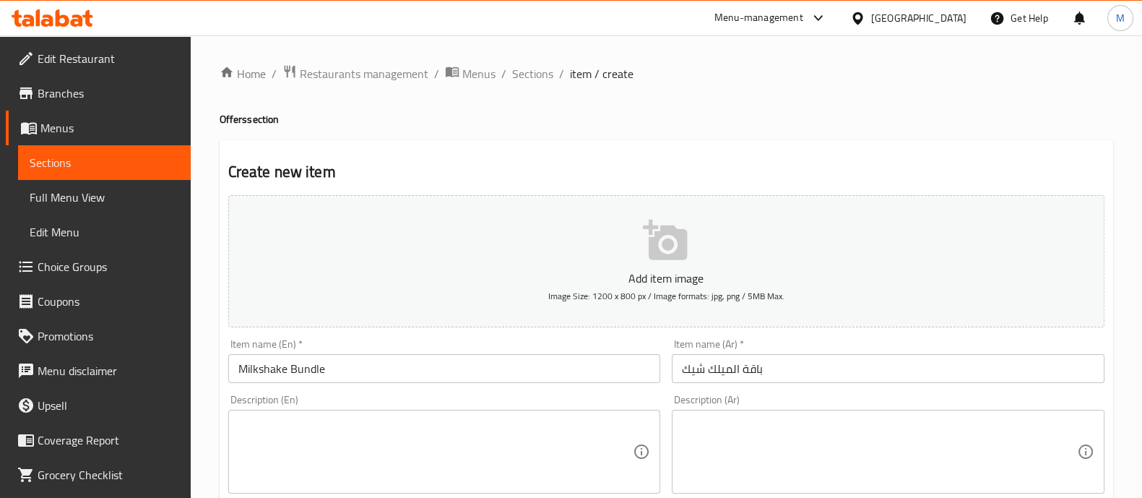
click at [321, 465] on textarea at bounding box center [435, 452] width 395 height 69
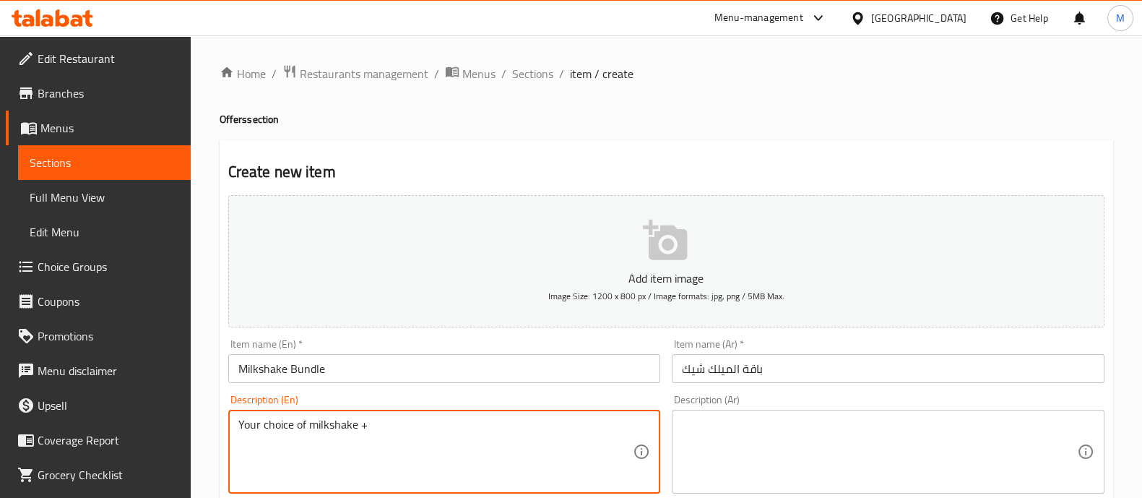
paste textarea "Brownies & ice cream vanilla"
type textarea "Your choice of milkshake + Brownies & ice cream vanilla"
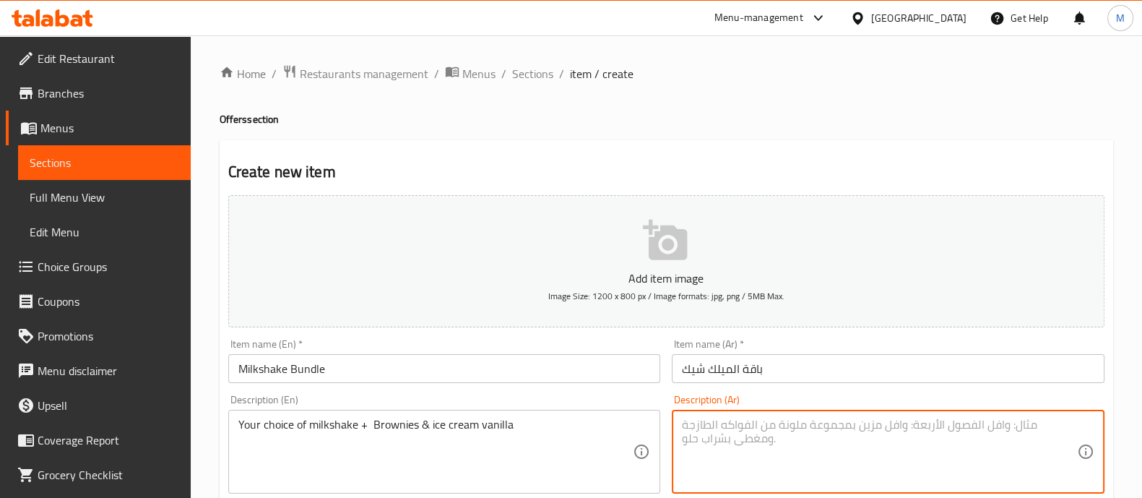
click at [703, 460] on textarea at bounding box center [879, 452] width 395 height 69
paste textarea "اختيارك من الميلك [PERSON_NAME] + براونيز مع [PERSON_NAME]"
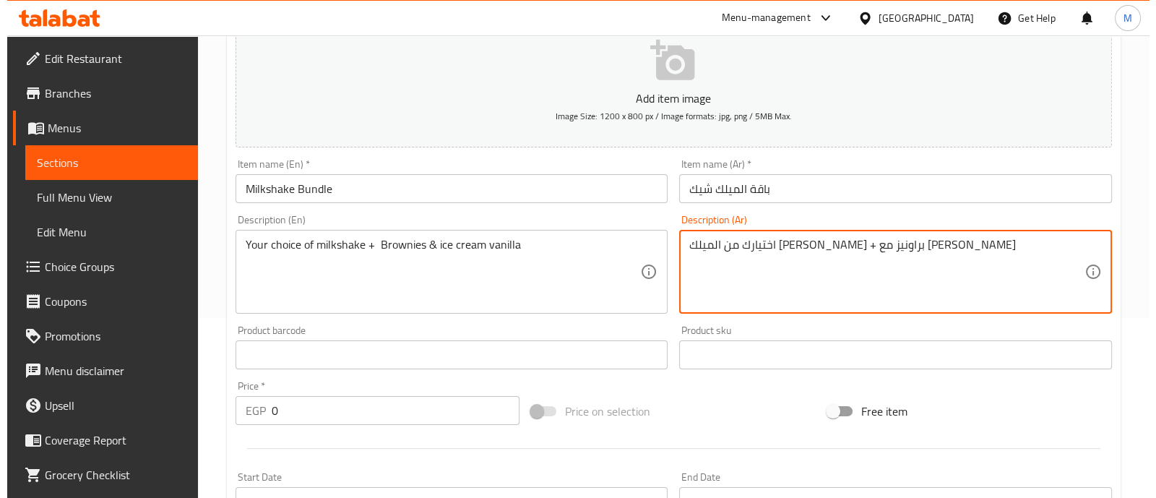
scroll to position [522, 0]
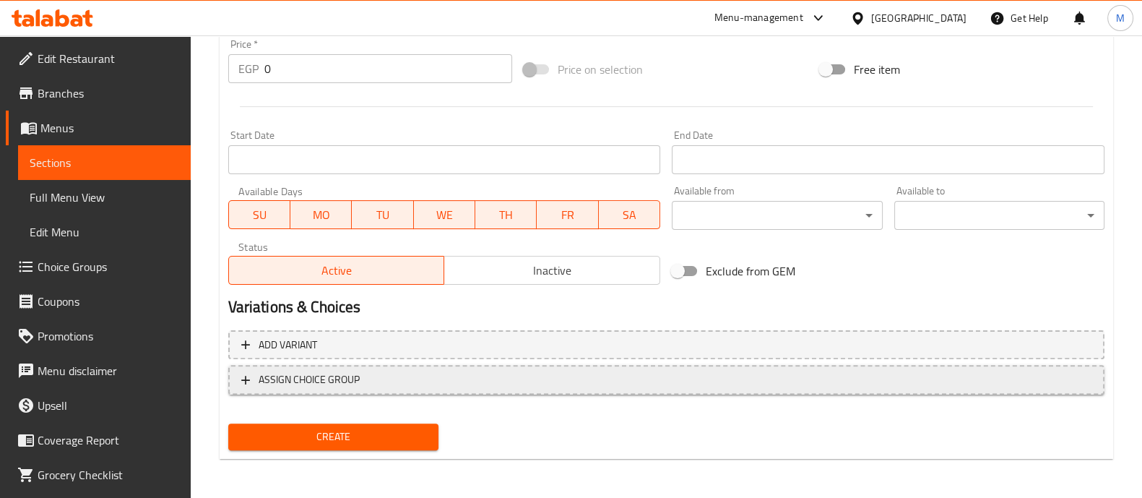
type textarea "اختيارك من الميلك [PERSON_NAME] + براونيز مع [PERSON_NAME]"
click at [301, 371] on span "ASSIGN CHOICE GROUP" at bounding box center [309, 380] width 101 height 18
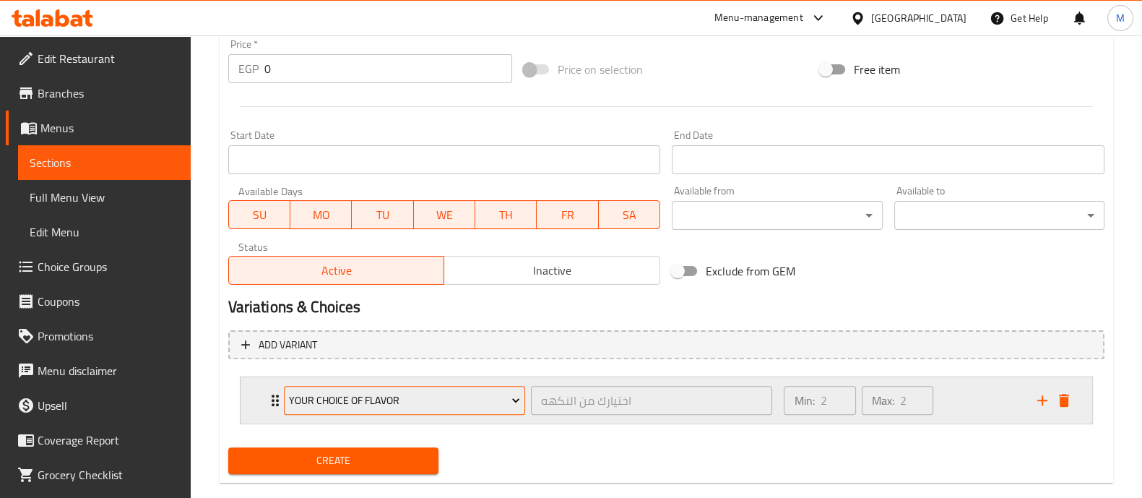
click at [314, 392] on span "your choice of flavor" at bounding box center [404, 401] width 231 height 18
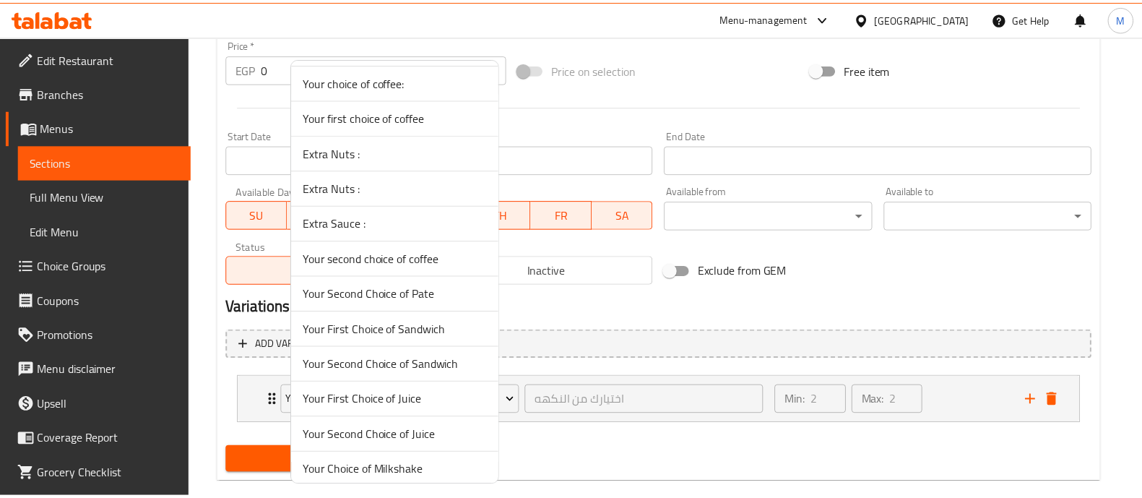
scroll to position [1452, 0]
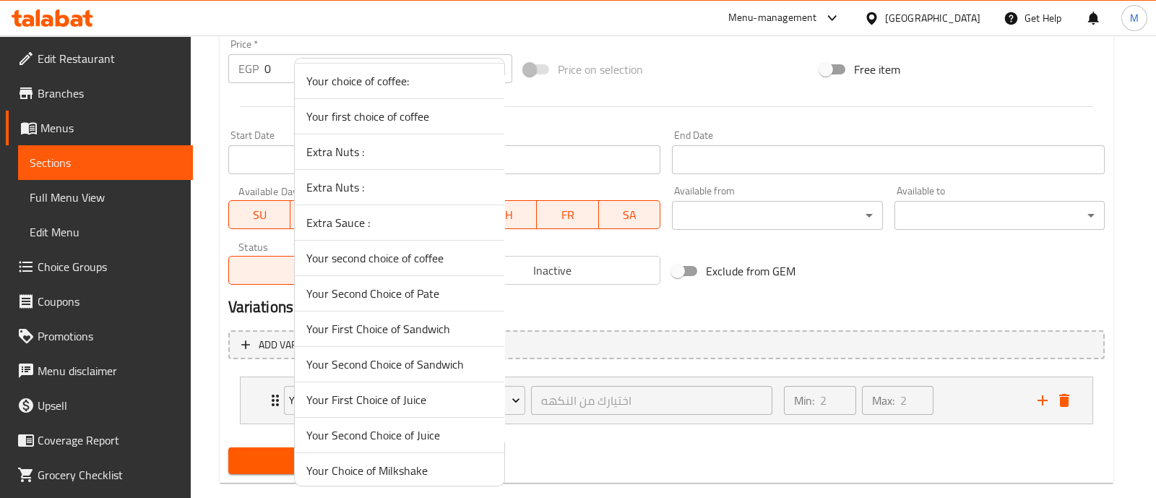
click at [379, 465] on span "Your Choice of Milkshake" at bounding box center [399, 470] width 186 height 17
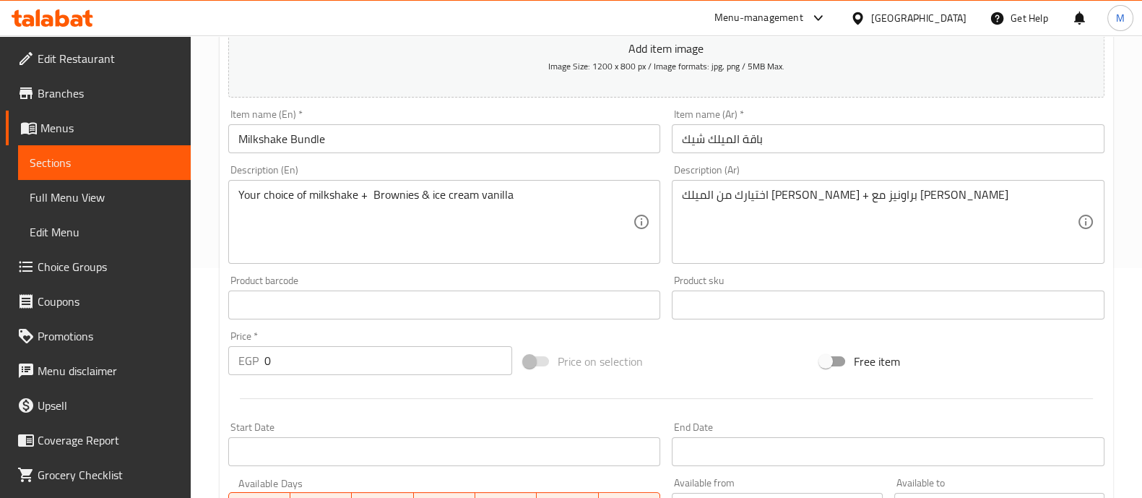
scroll to position [271, 0]
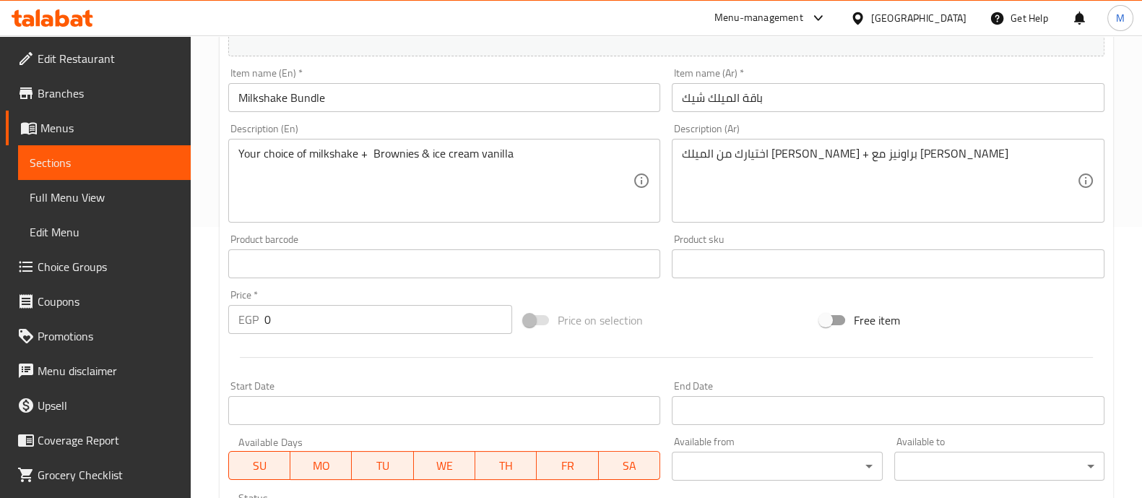
click at [379, 323] on input "0" at bounding box center [388, 319] width 249 height 29
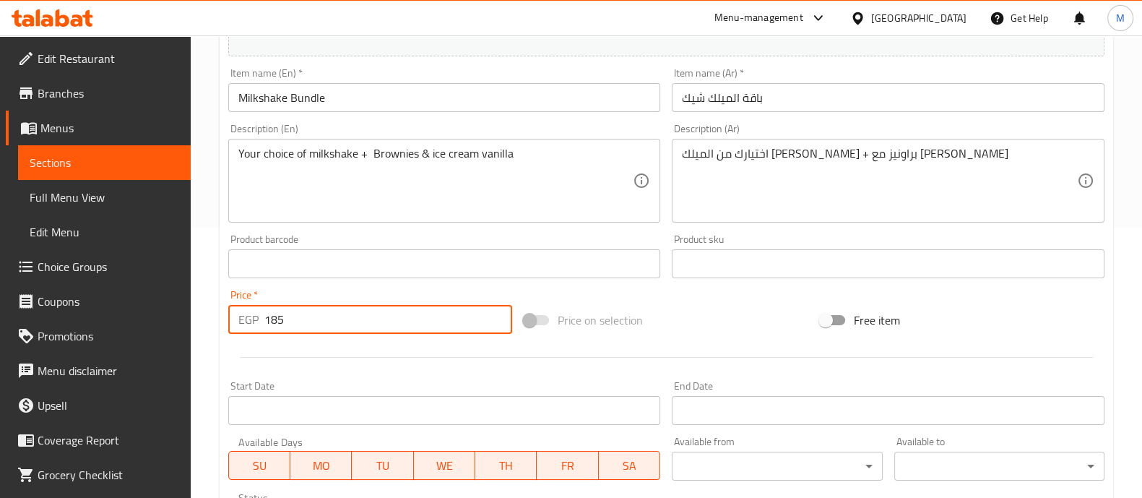
type input "185"
click at [368, 344] on div at bounding box center [667, 357] width 888 height 35
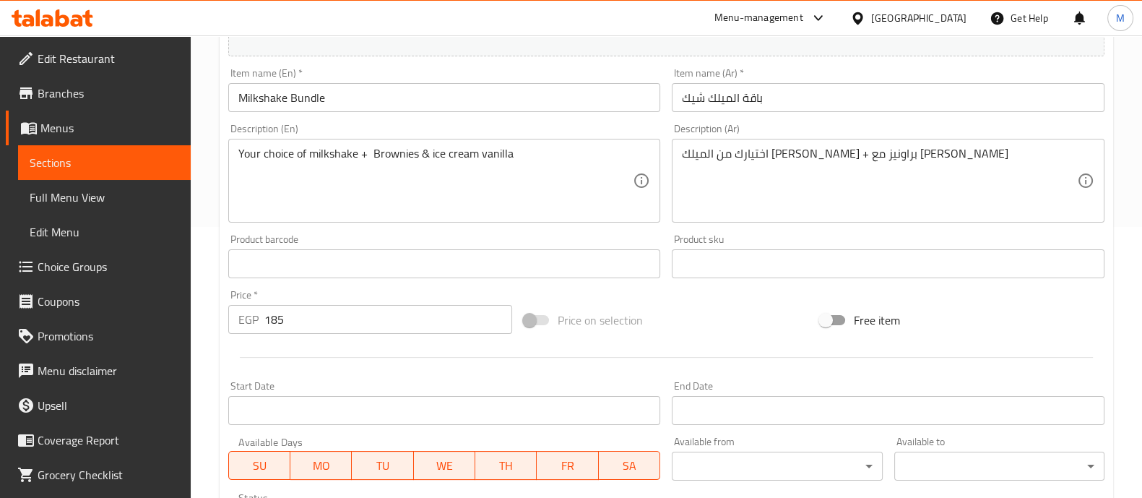
scroll to position [545, 0]
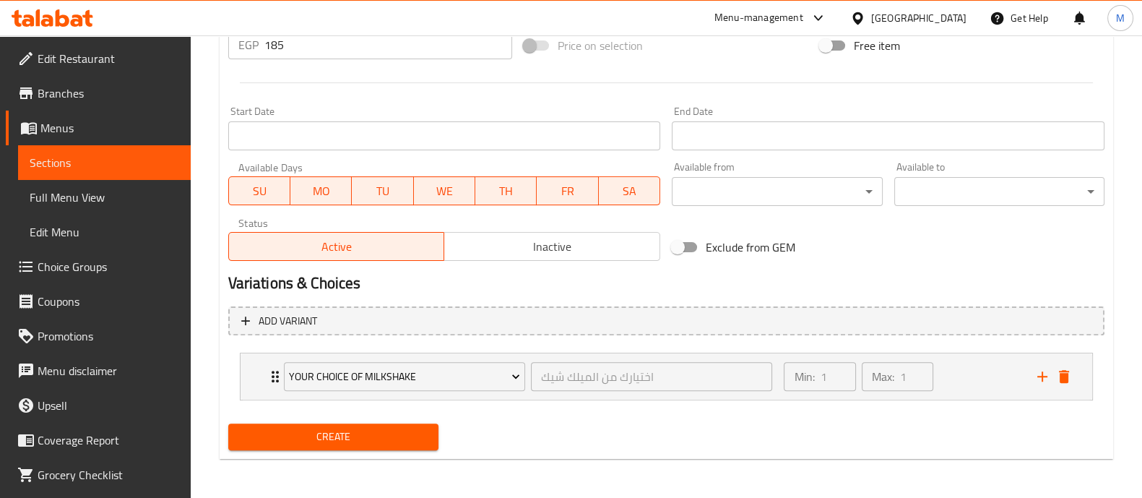
click at [356, 432] on span "Create" at bounding box center [333, 437] width 187 height 18
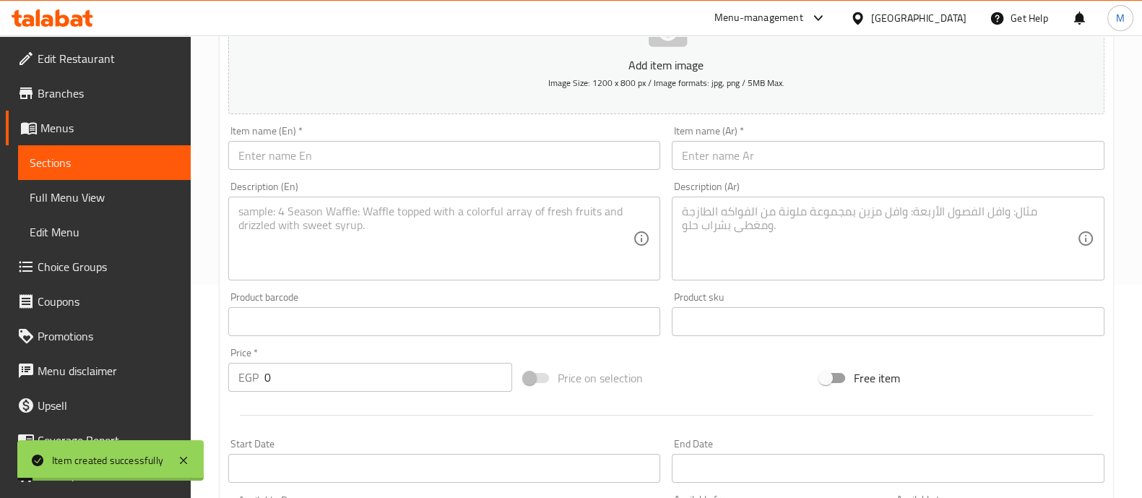
scroll to position [0, 0]
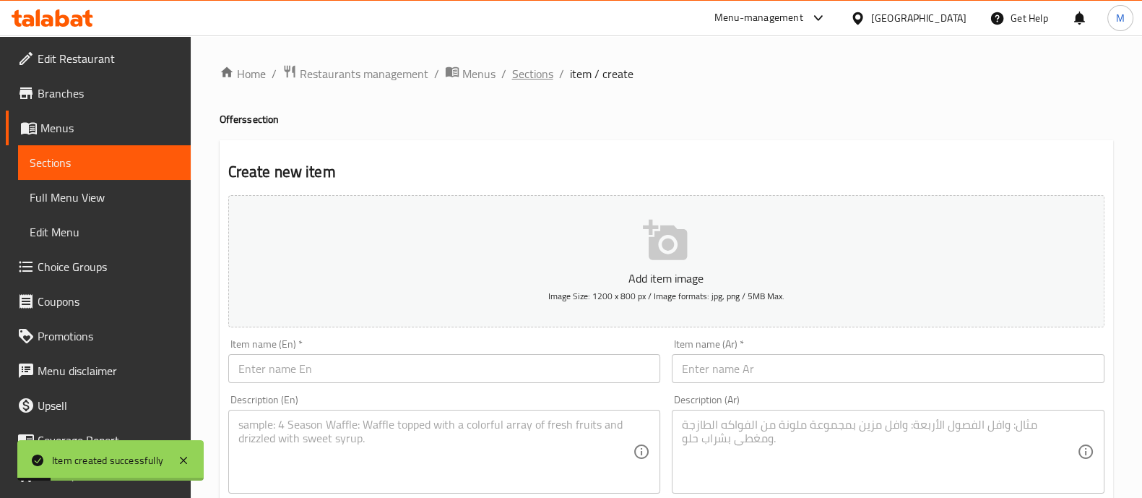
click at [524, 74] on span "Sections" at bounding box center [532, 73] width 41 height 17
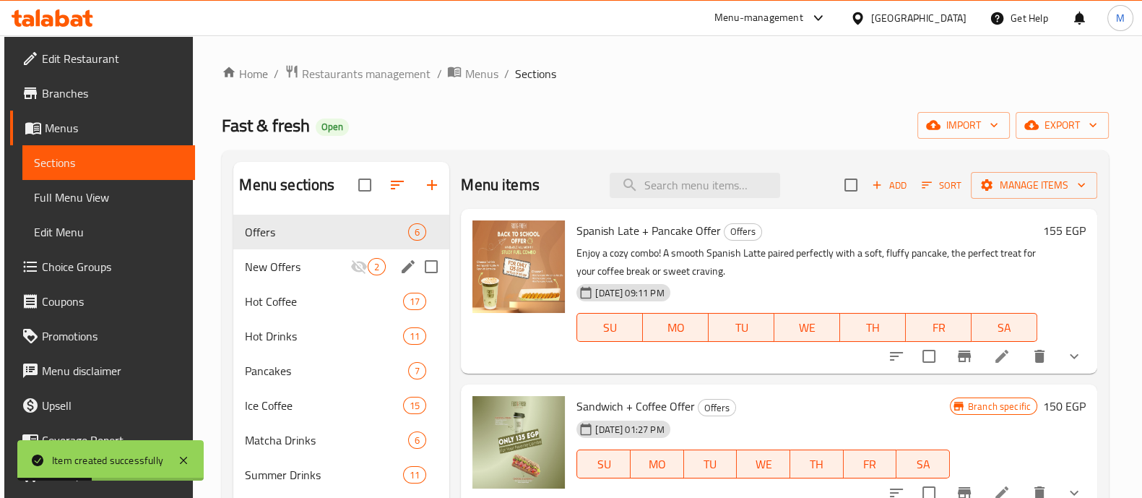
click at [259, 267] on span "New Offers" at bounding box center [297, 266] width 105 height 17
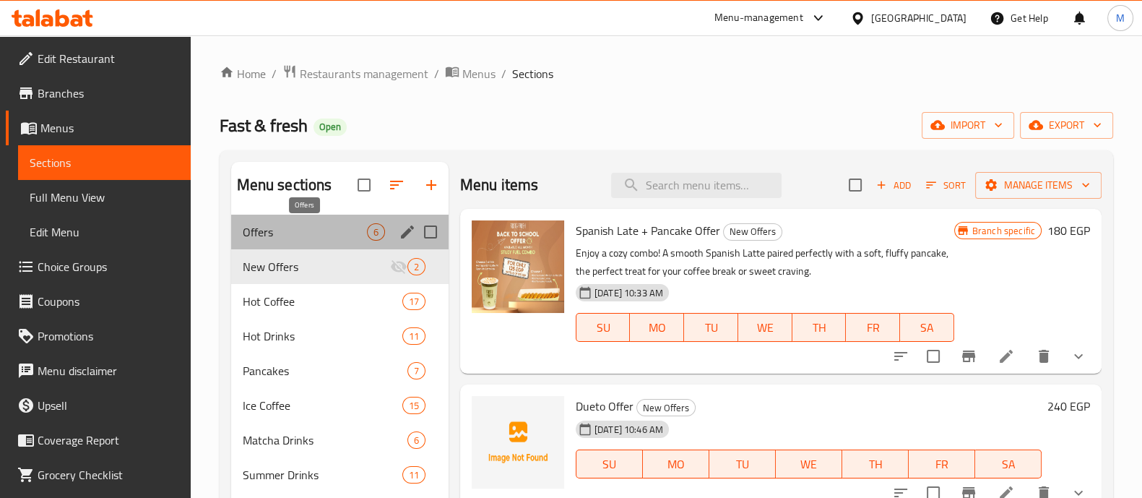
click at [282, 229] on span "Offers" at bounding box center [305, 231] width 124 height 17
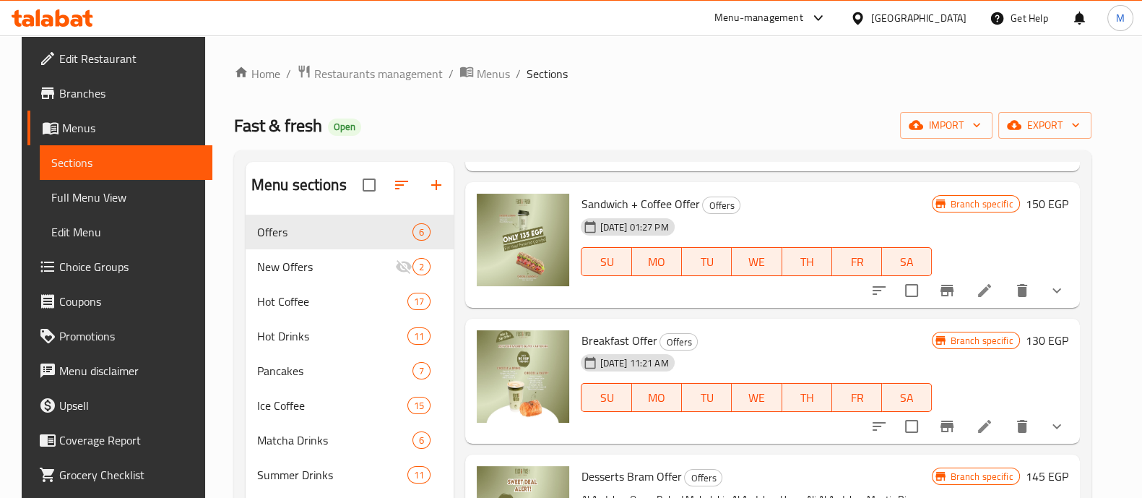
click at [296, 263] on span "New Offers" at bounding box center [326, 266] width 139 height 17
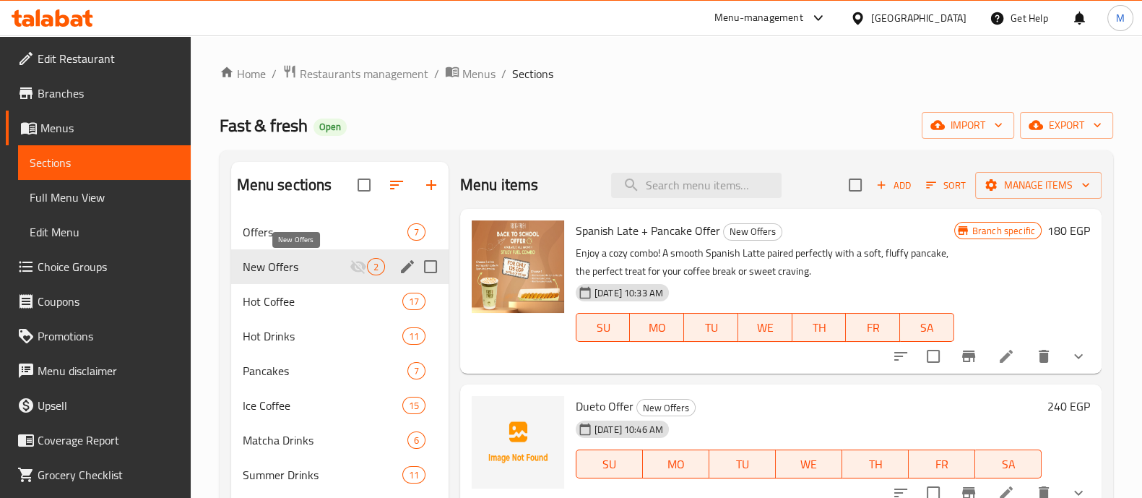
click at [296, 264] on span "New Offers" at bounding box center [296, 266] width 107 height 17
click at [327, 238] on span "Offers" at bounding box center [305, 231] width 124 height 17
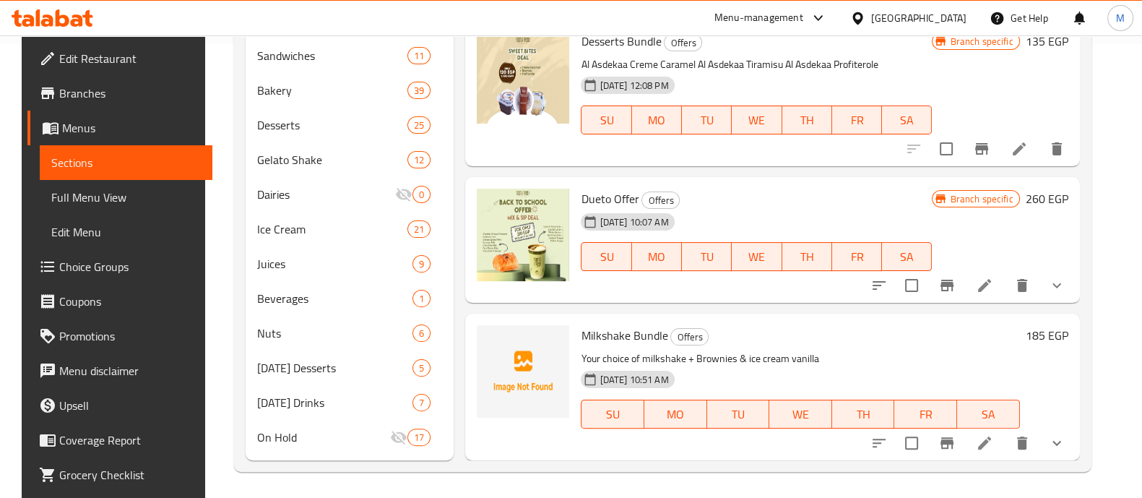
scroll to position [456, 0]
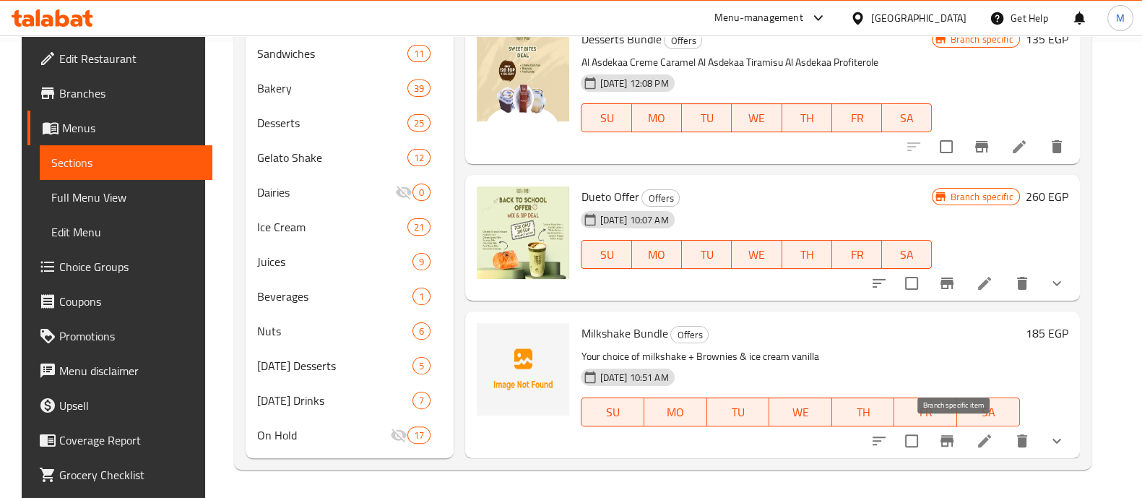
click at [954, 438] on icon "Branch-specific-item" at bounding box center [947, 441] width 13 height 12
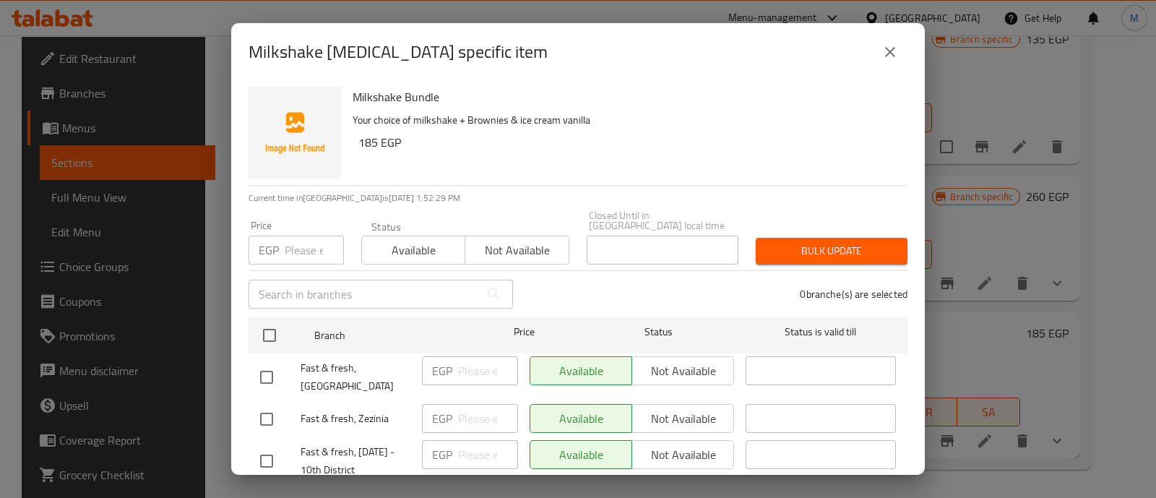
click at [502, 240] on span "Not available" at bounding box center [517, 250] width 92 height 21
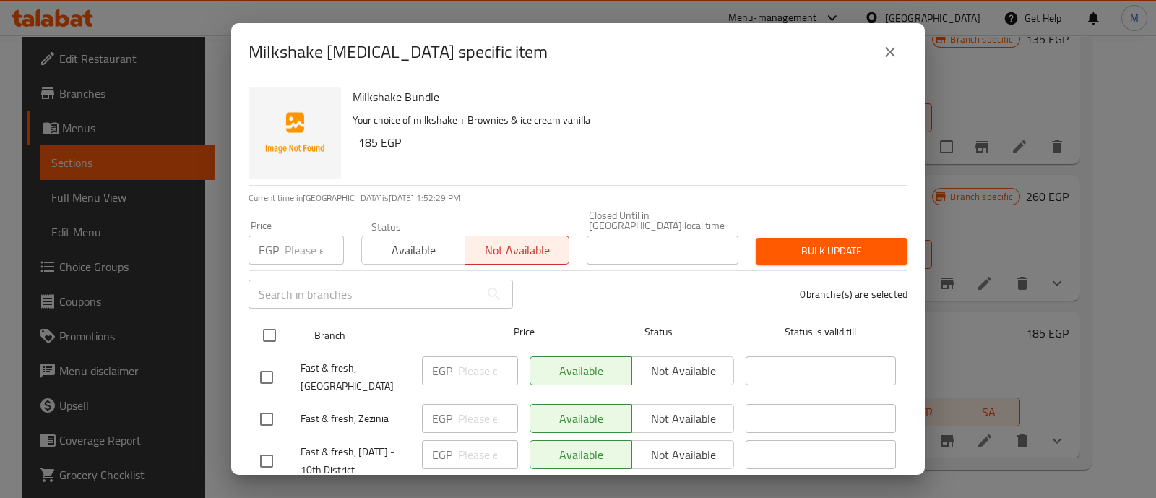
click at [275, 322] on input "checkbox" at bounding box center [269, 335] width 30 height 30
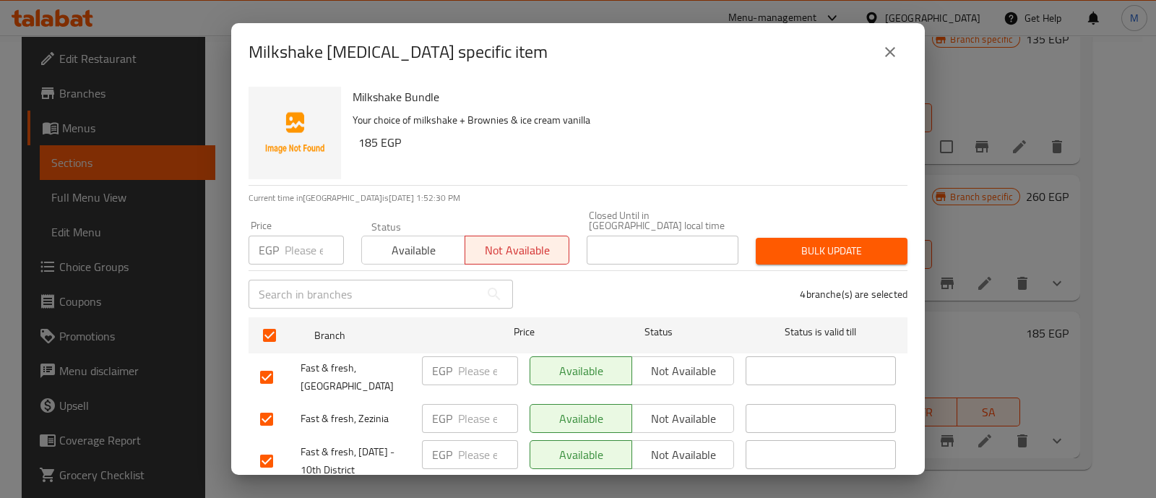
click at [798, 242] on span "Bulk update" at bounding box center [831, 251] width 129 height 18
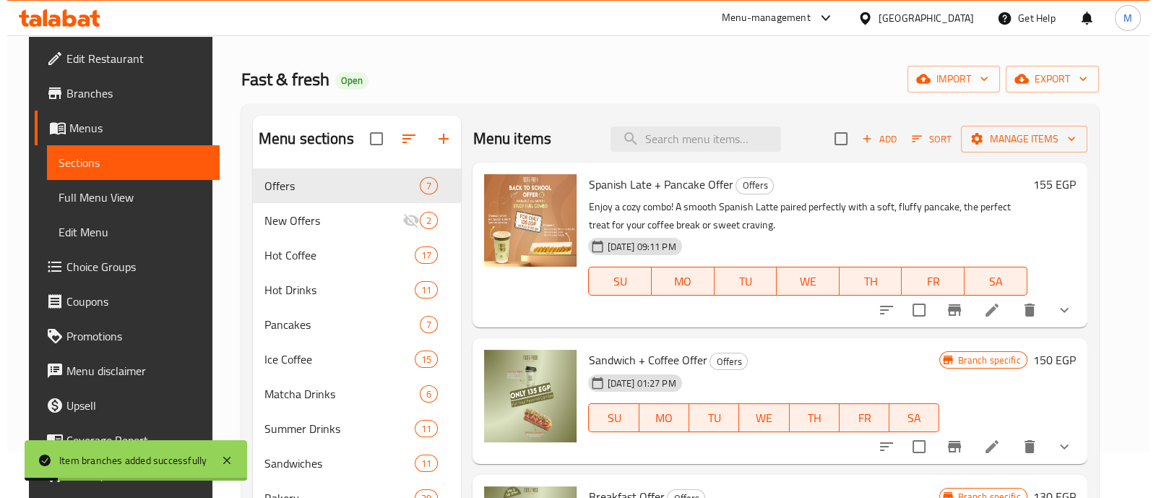
scroll to position [0, 0]
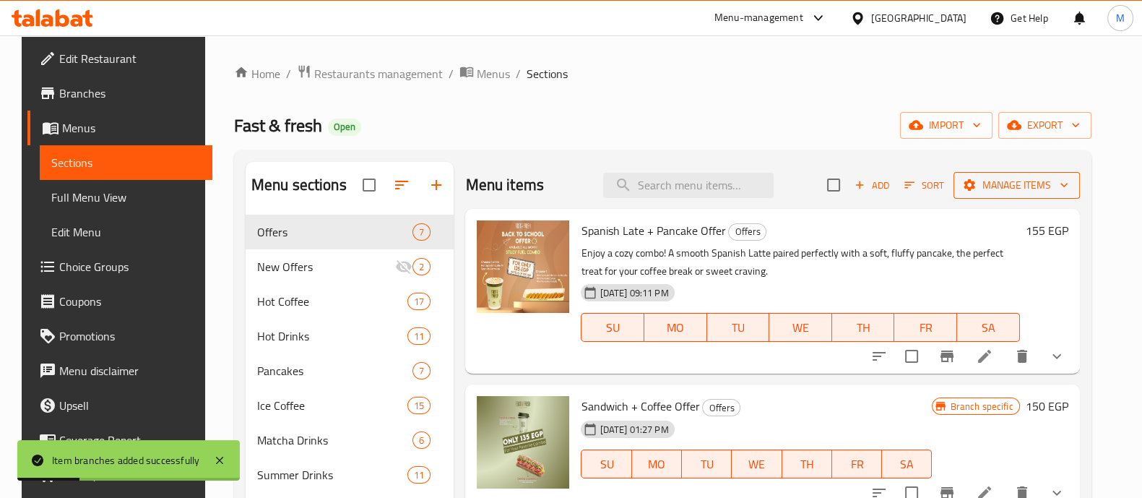
click at [1067, 186] on icon "button" at bounding box center [1064, 185] width 14 height 14
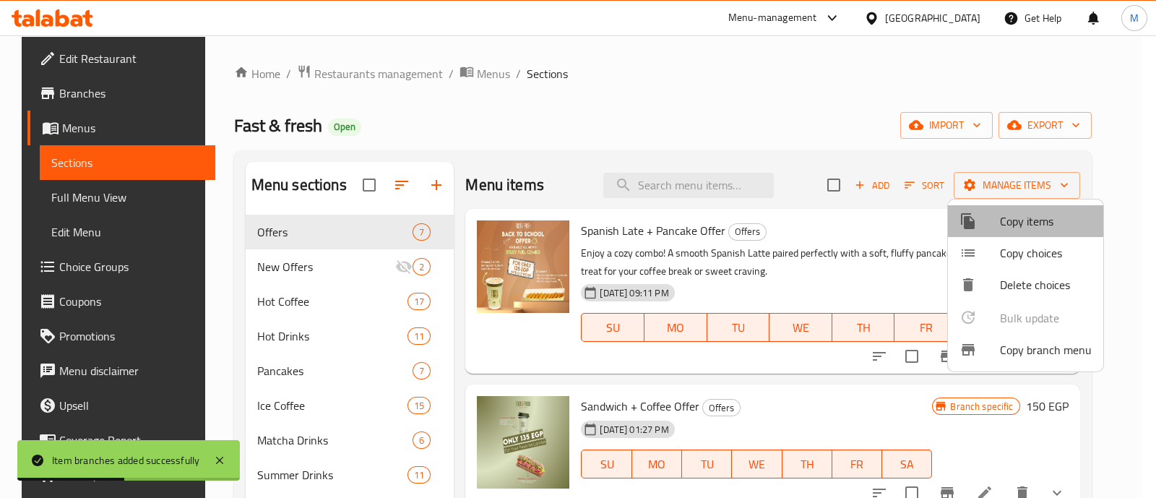
click at [1020, 220] on span "Copy items" at bounding box center [1046, 220] width 92 height 17
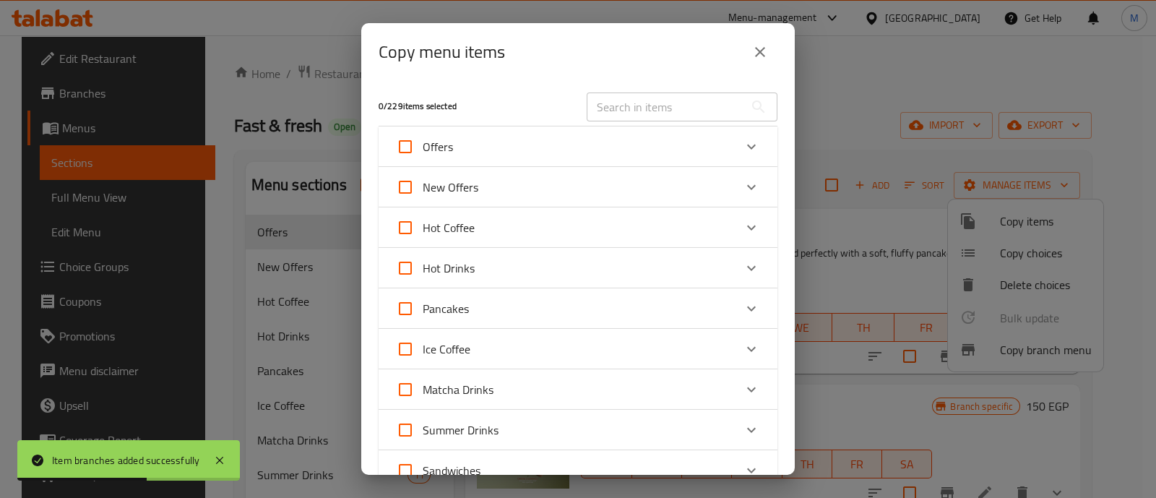
click at [498, 155] on div "Offers" at bounding box center [565, 146] width 338 height 35
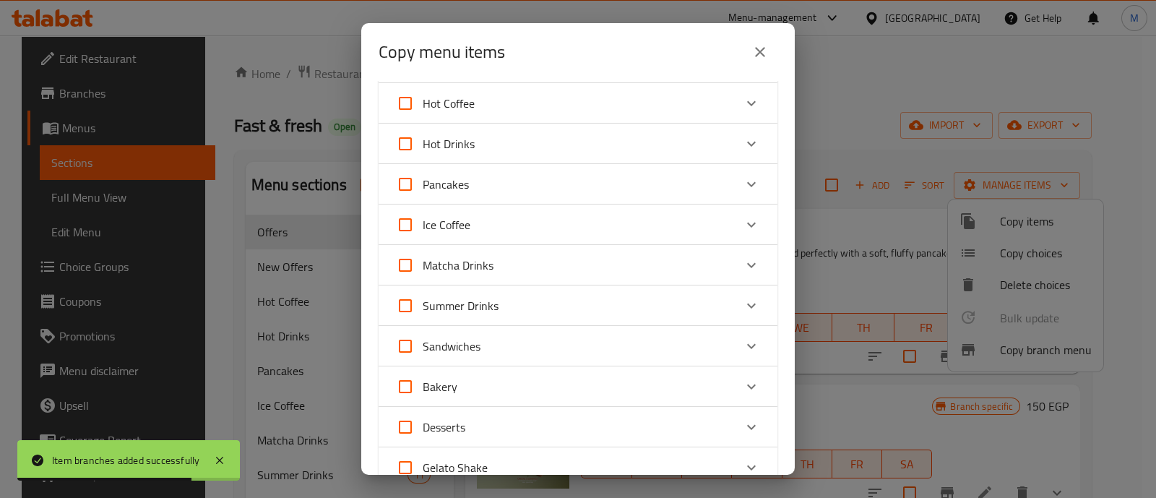
scroll to position [90, 0]
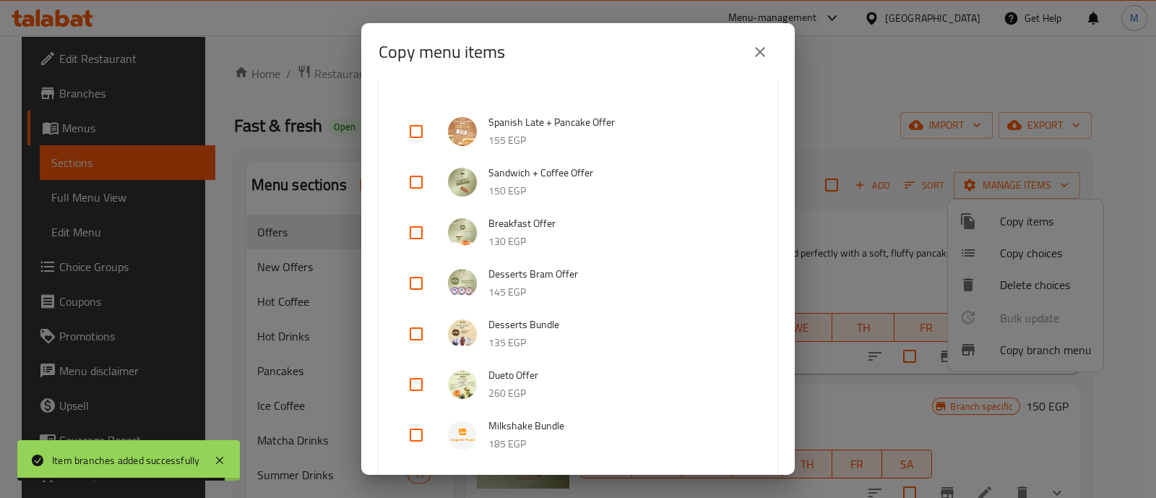
click at [420, 435] on input "checkbox" at bounding box center [416, 435] width 35 height 35
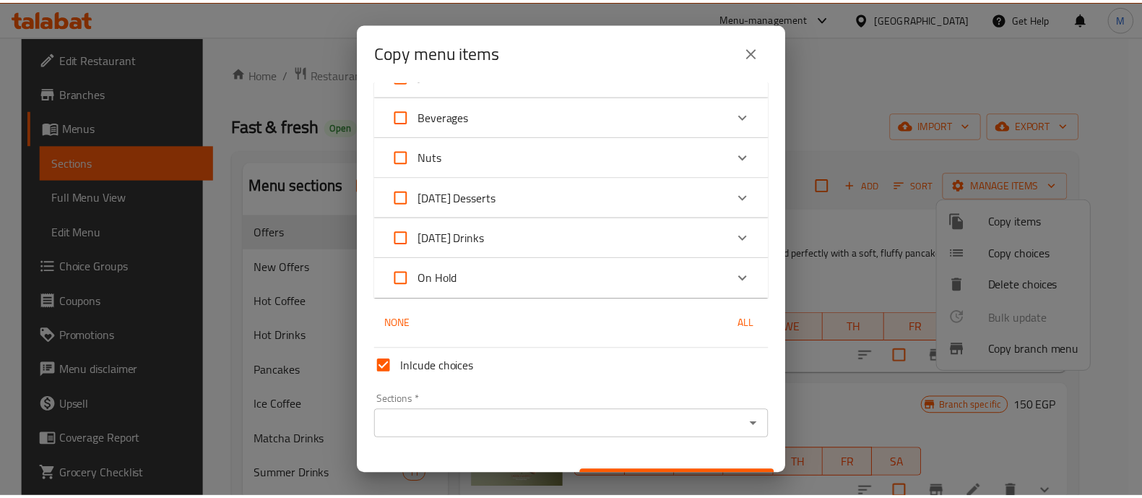
scroll to position [1045, 0]
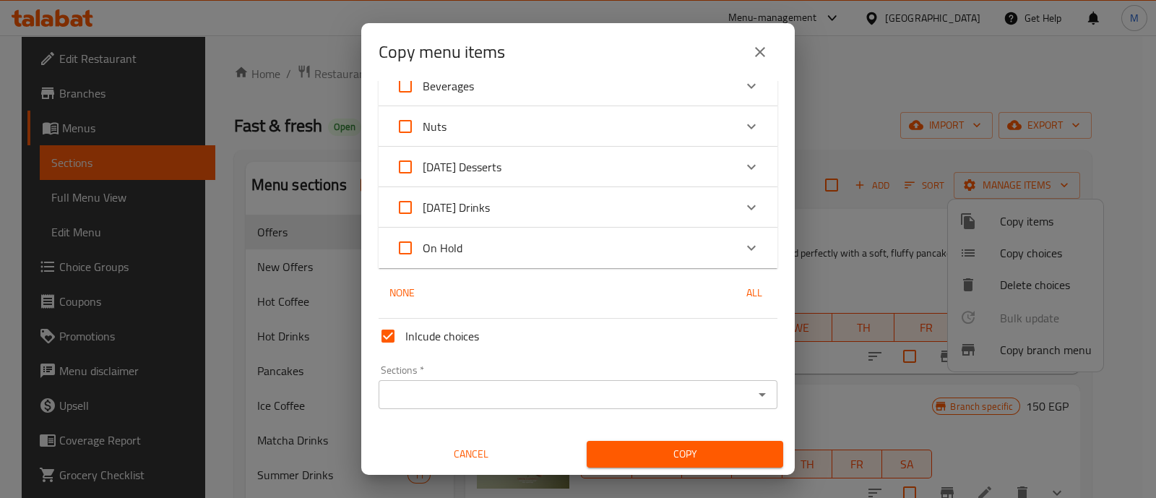
click at [506, 403] on div "Sections *" at bounding box center [578, 394] width 399 height 29
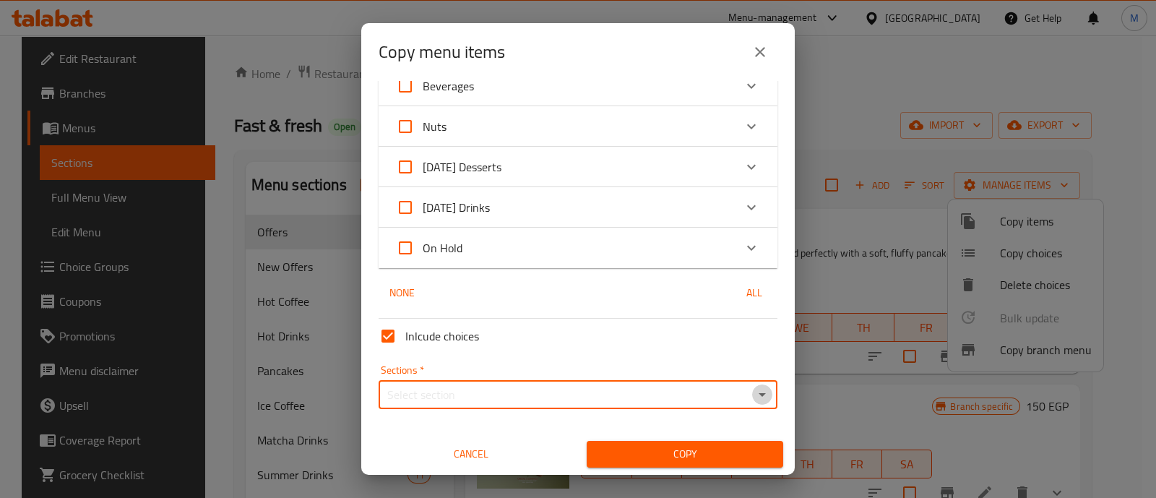
click at [753, 386] on icon "Open" at bounding box center [761, 394] width 17 height 17
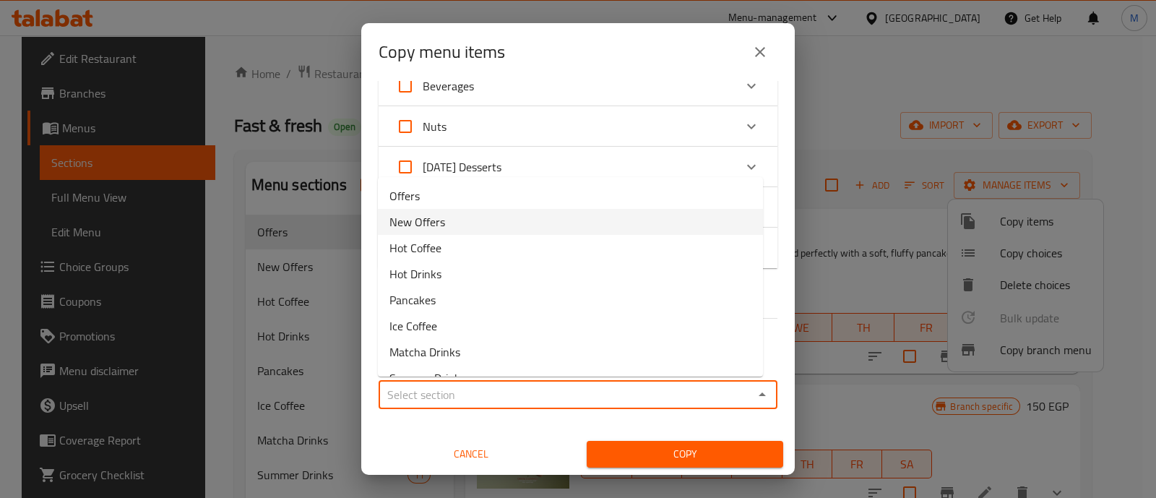
click at [431, 223] on span "New Offers" at bounding box center [417, 221] width 56 height 17
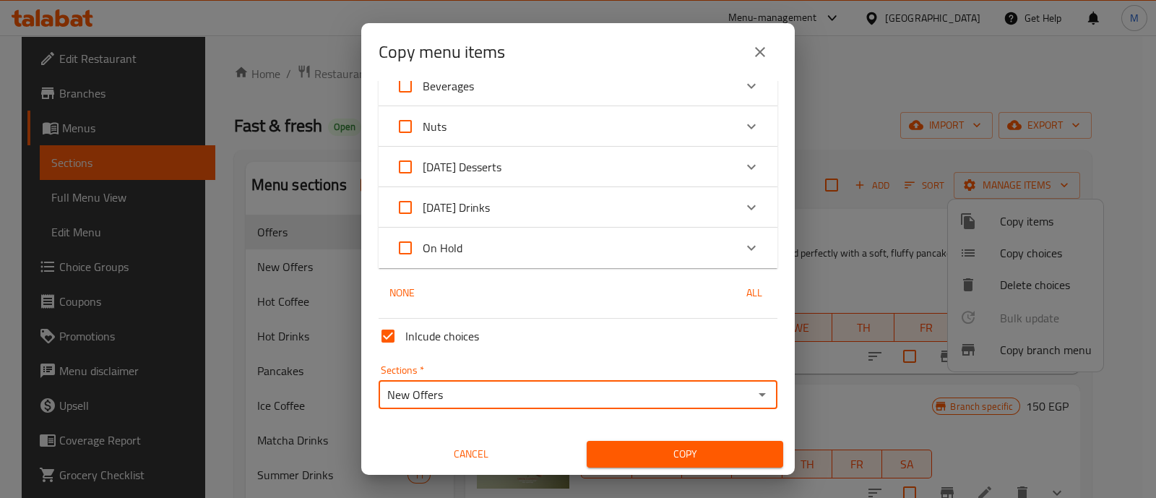
click at [741, 446] on span "Copy" at bounding box center [684, 454] width 173 height 18
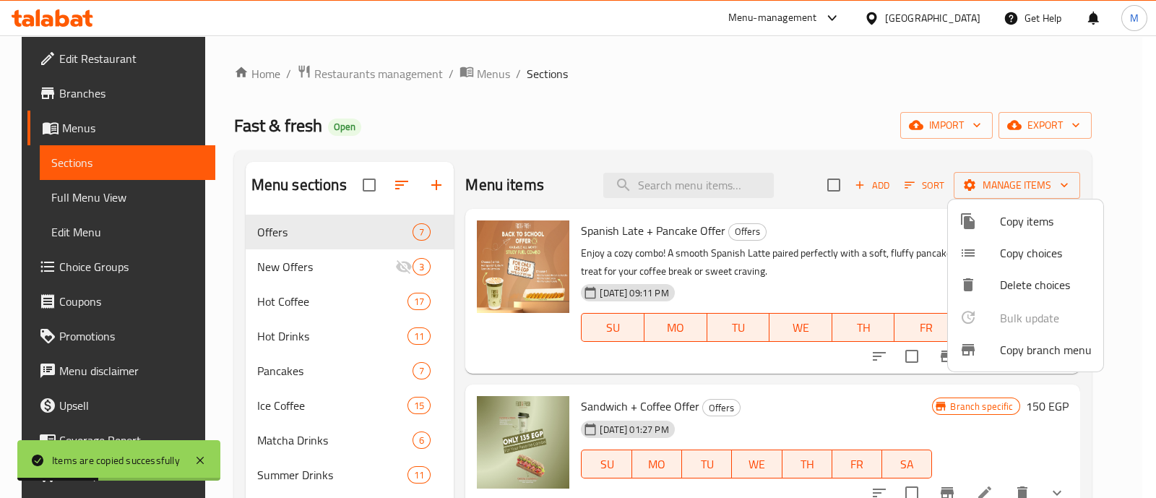
click at [701, 390] on div at bounding box center [578, 249] width 1156 height 498
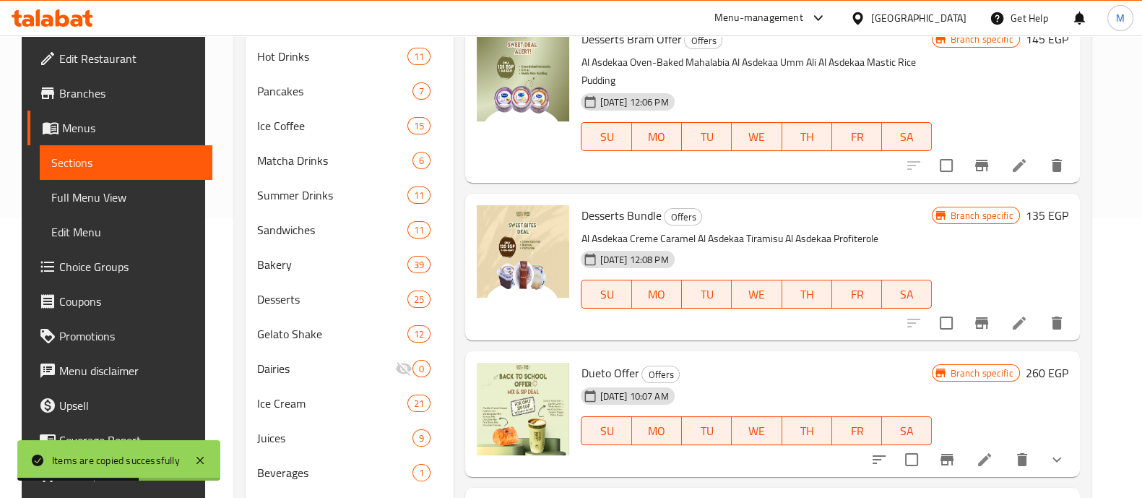
scroll to position [456, 0]
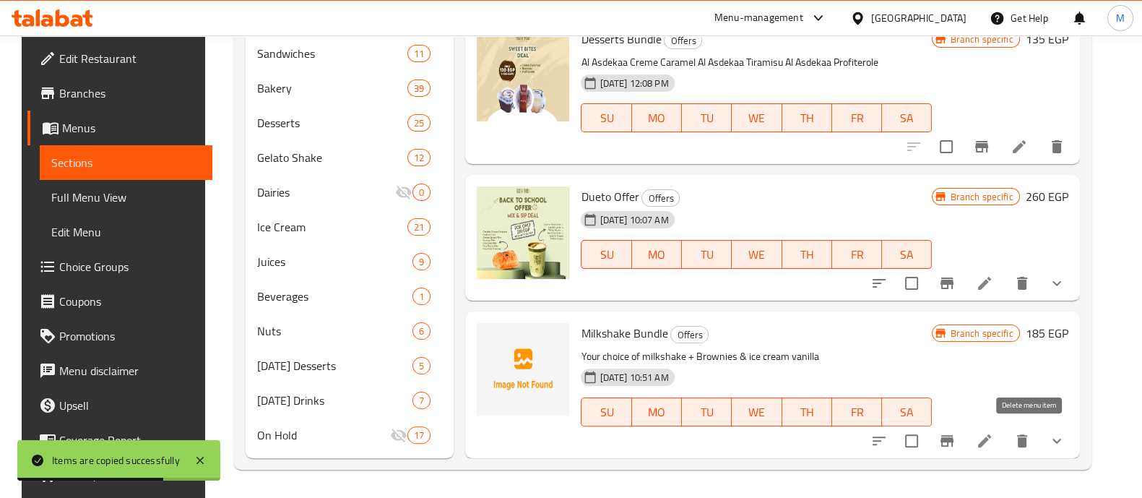
click at [1031, 441] on icon "delete" at bounding box center [1022, 440] width 17 height 17
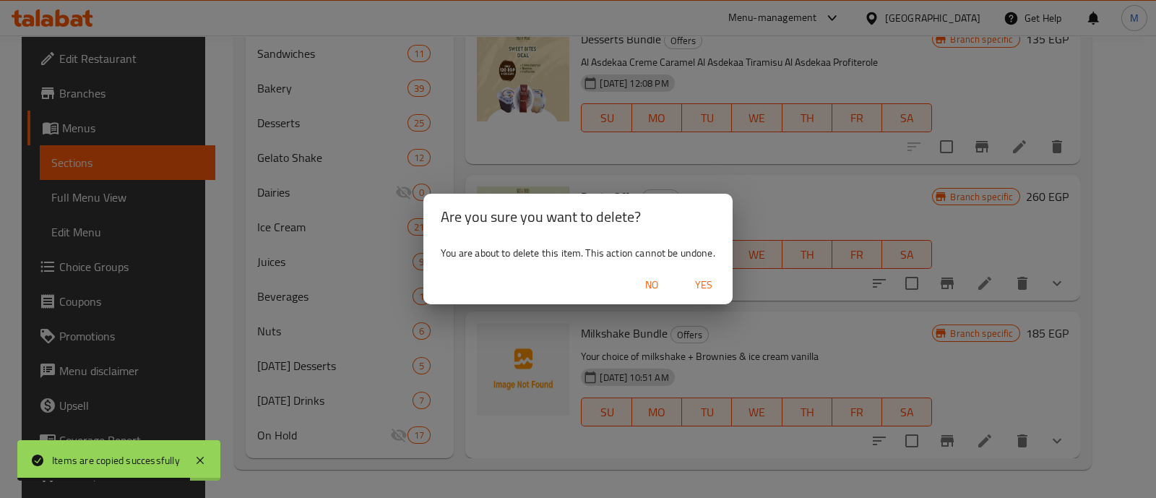
click at [704, 285] on span "Yes" at bounding box center [703, 285] width 35 height 18
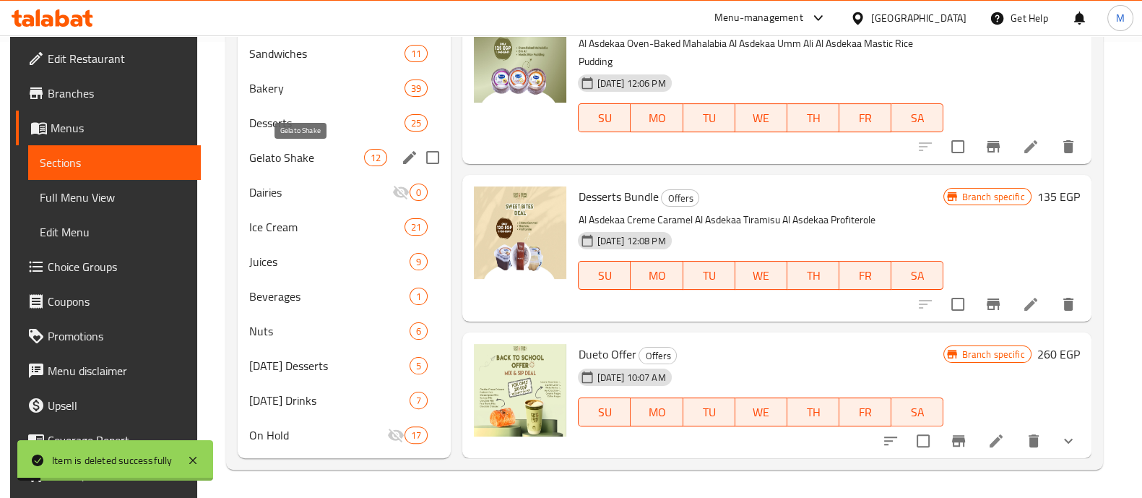
scroll to position [0, 0]
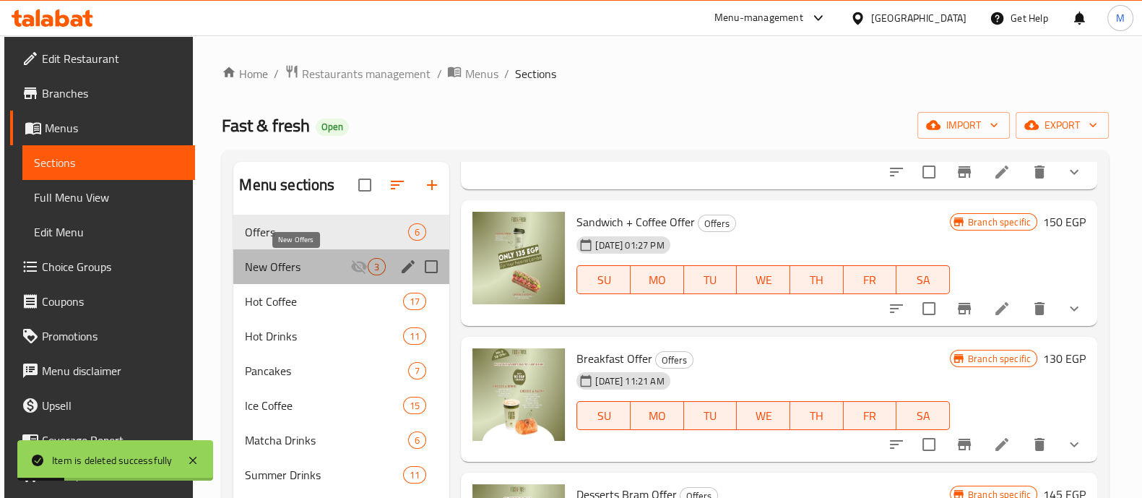
click at [282, 274] on span "New Offers" at bounding box center [297, 266] width 105 height 17
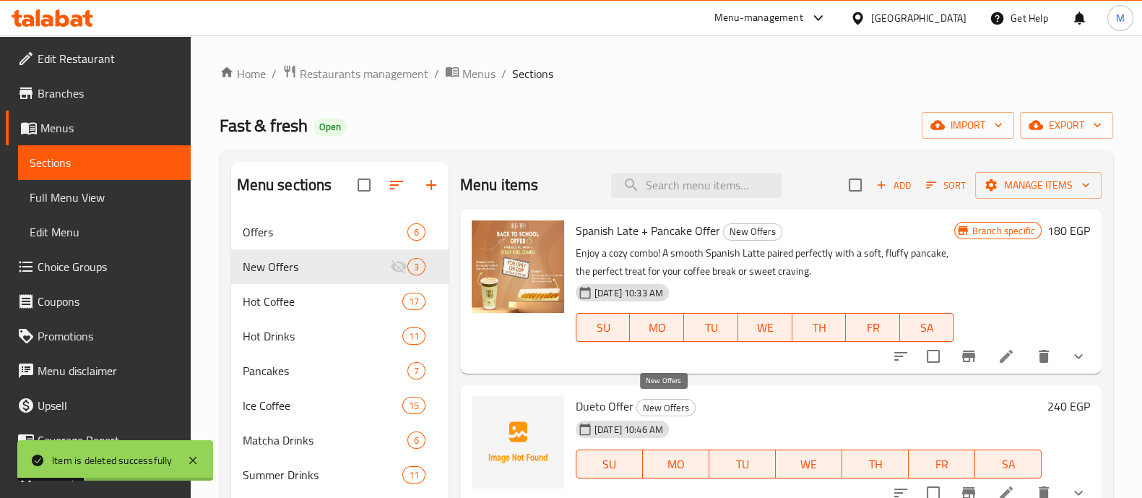
scroll to position [456, 0]
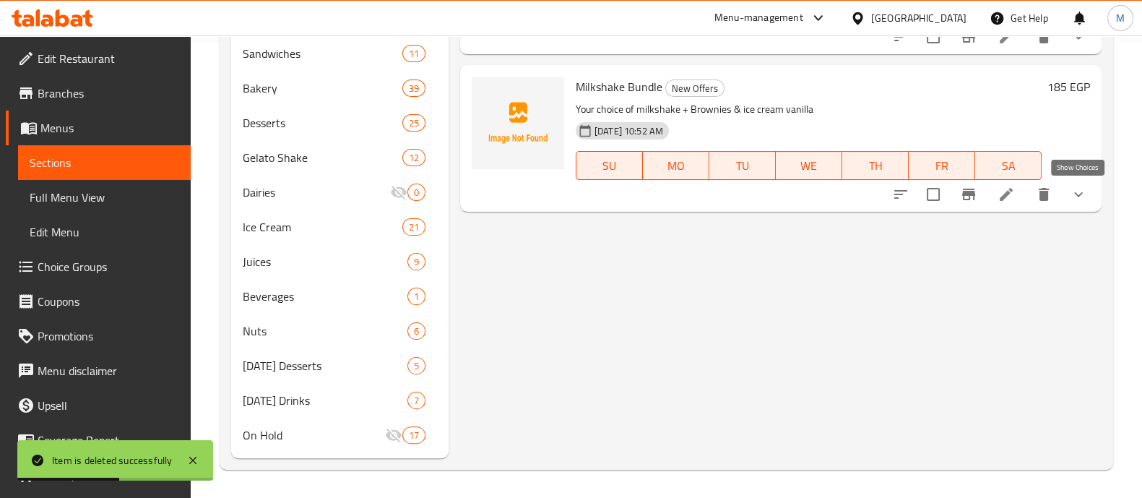
click at [1080, 200] on icon "show more" at bounding box center [1078, 194] width 17 height 17
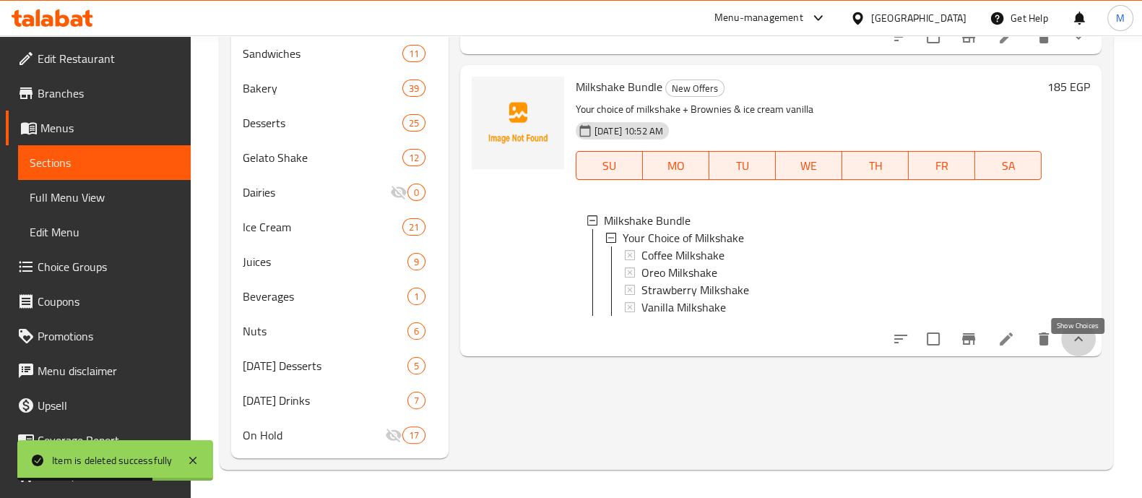
click at [1080, 346] on icon "show more" at bounding box center [1078, 338] width 17 height 17
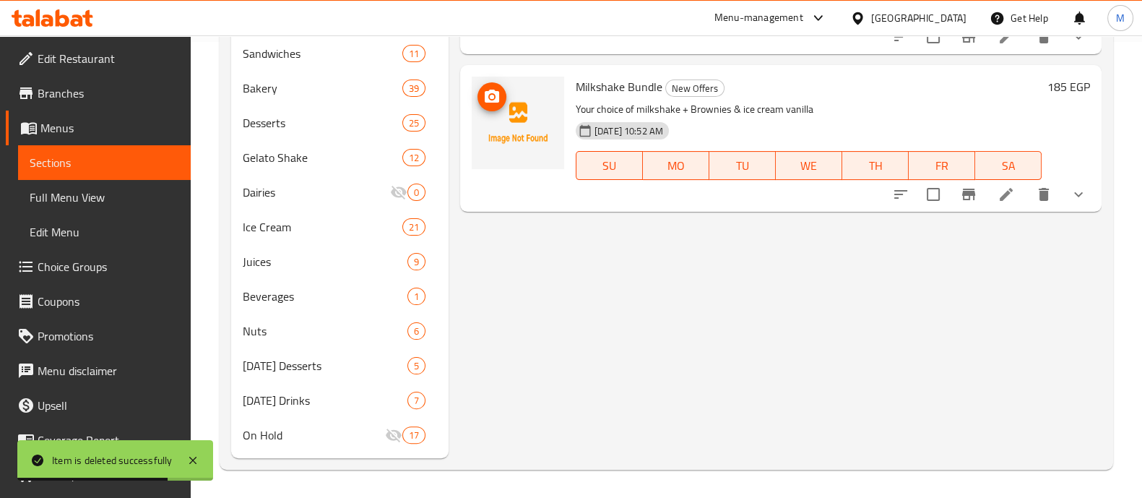
scroll to position [0, 0]
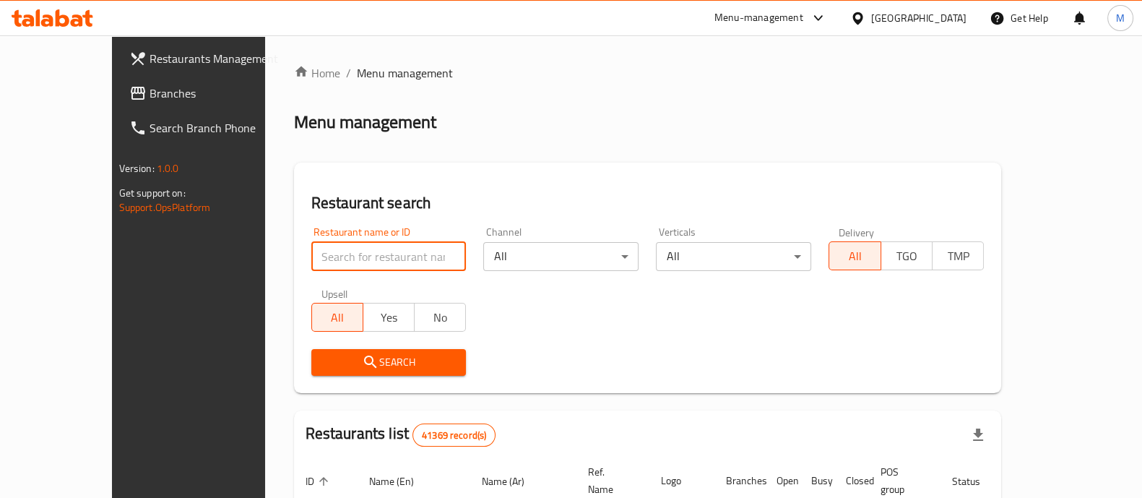
click at [366, 264] on input "search" at bounding box center [388, 256] width 155 height 29
paste input "608133"
type input "608133"
click button "Search" at bounding box center [388, 362] width 155 height 27
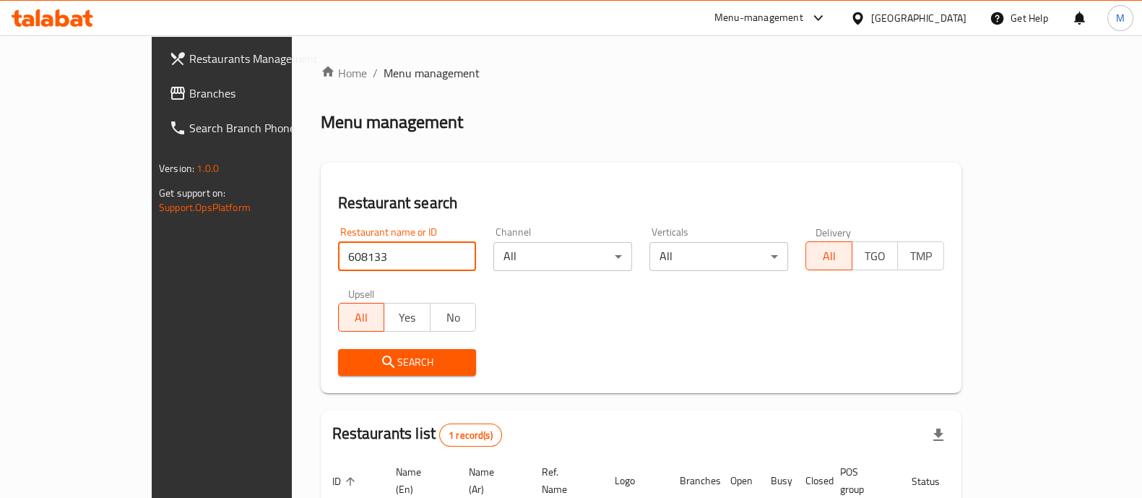
scroll to position [118, 0]
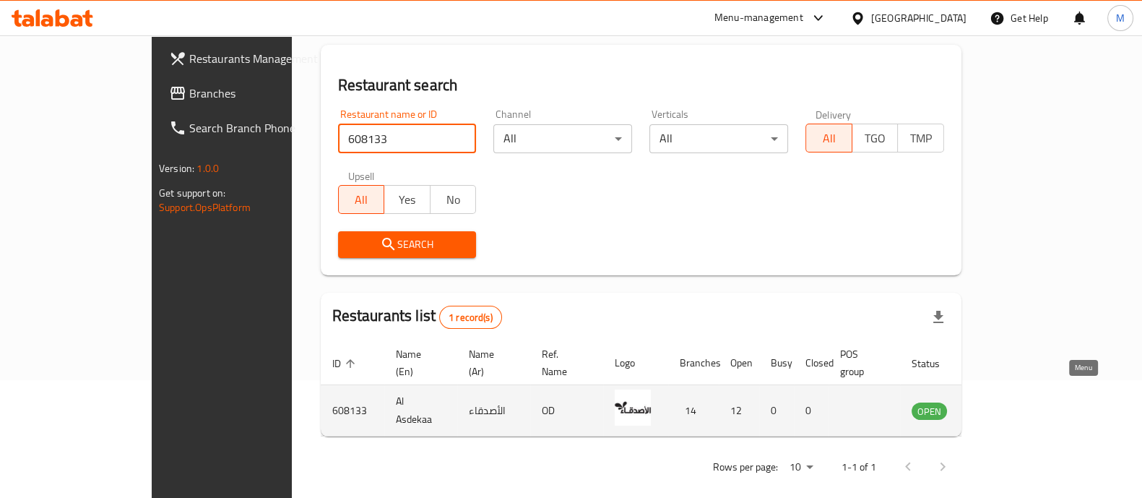
click at [1014, 402] on link "enhanced table" at bounding box center [1001, 410] width 27 height 17
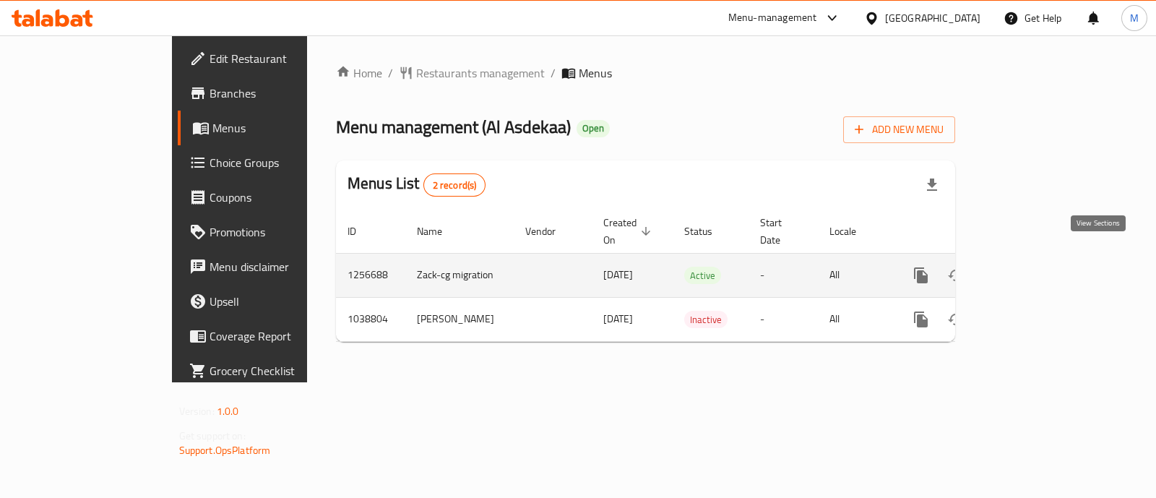
click at [1034, 267] on icon "enhanced table" at bounding box center [1024, 275] width 17 height 17
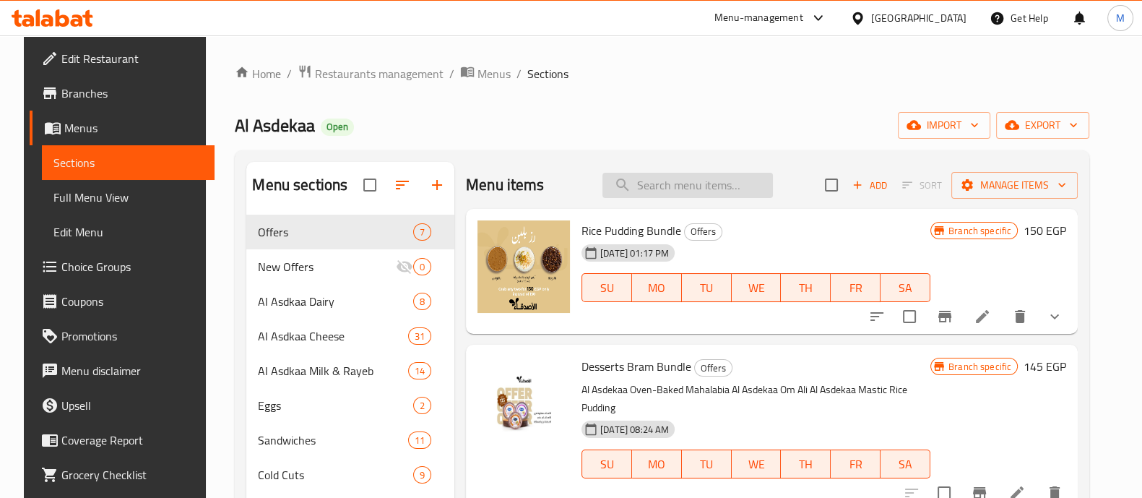
click at [717, 186] on input "search" at bounding box center [688, 185] width 170 height 25
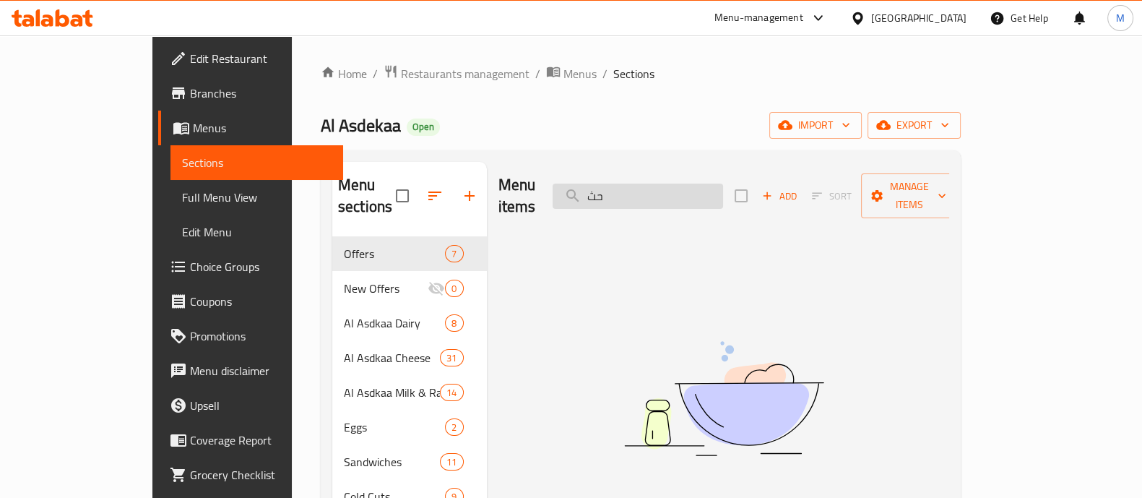
type input "ح"
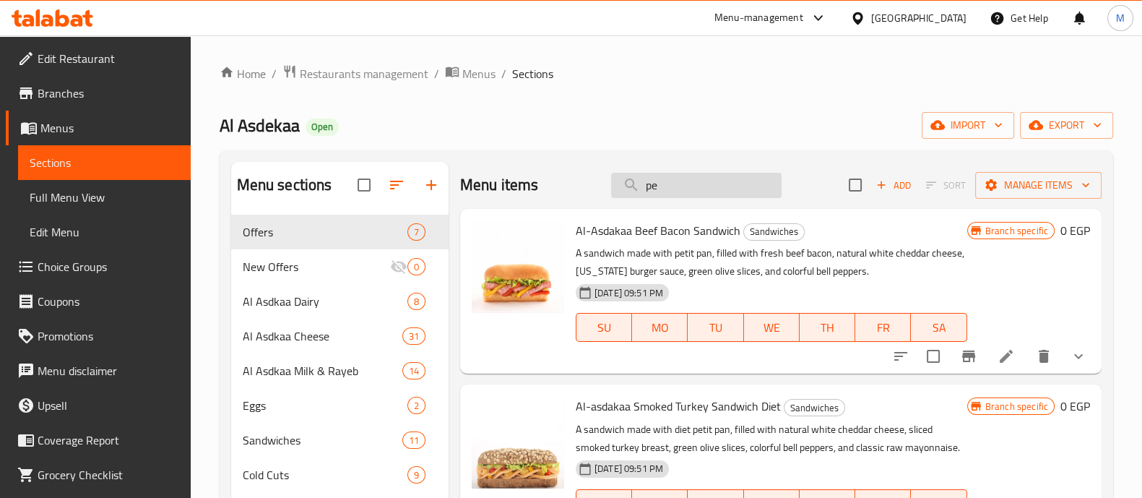
type input "p"
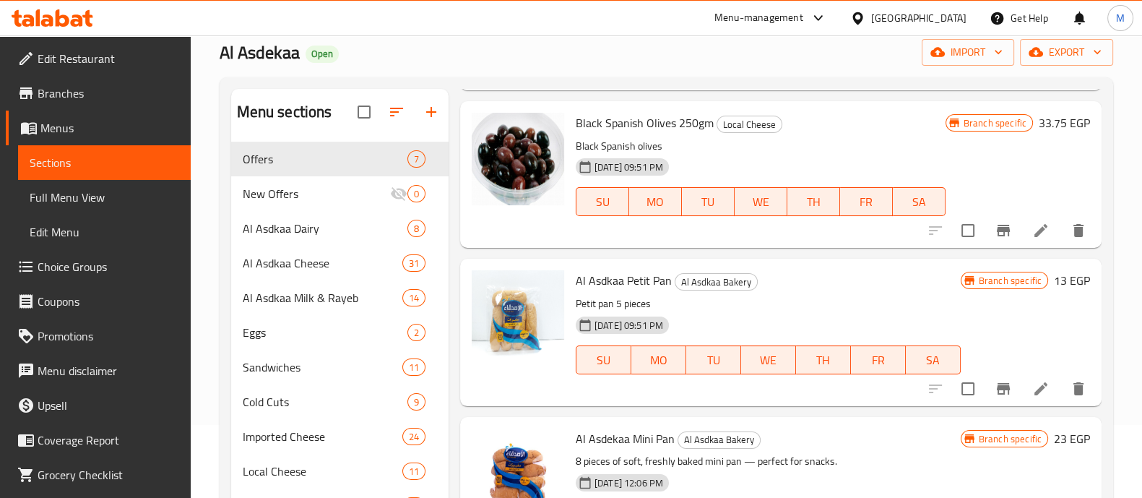
scroll to position [180, 0]
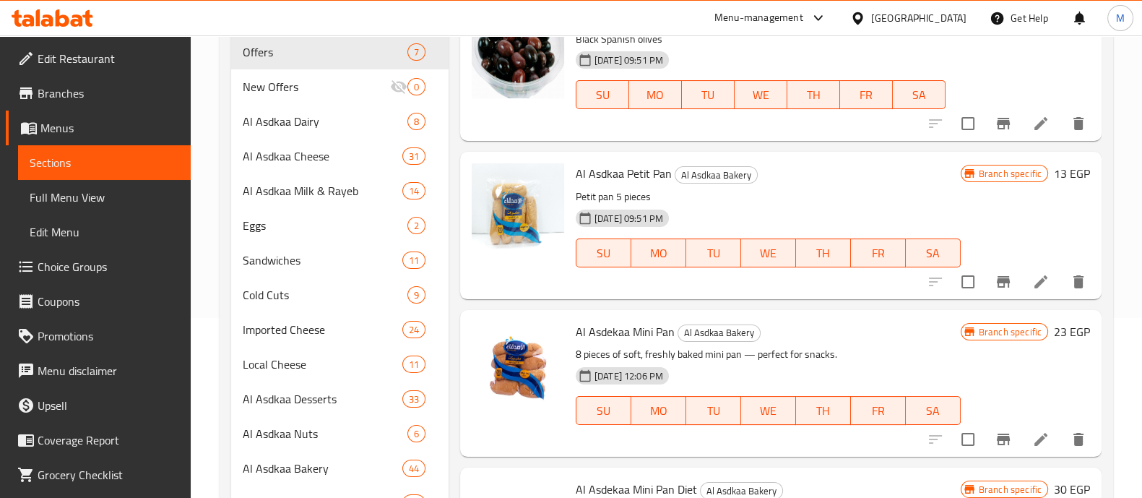
type input "pan"
click at [1033, 282] on icon at bounding box center [1040, 281] width 17 height 17
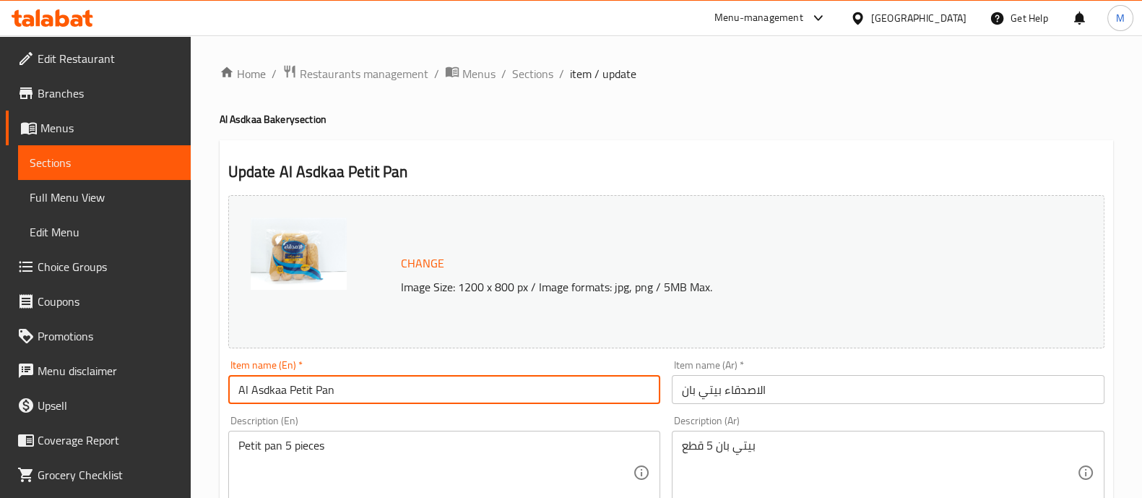
drag, startPoint x: 348, startPoint y: 388, endPoint x: 173, endPoint y: 390, distance: 175.6
click at [532, 69] on span "Sections" at bounding box center [532, 73] width 41 height 17
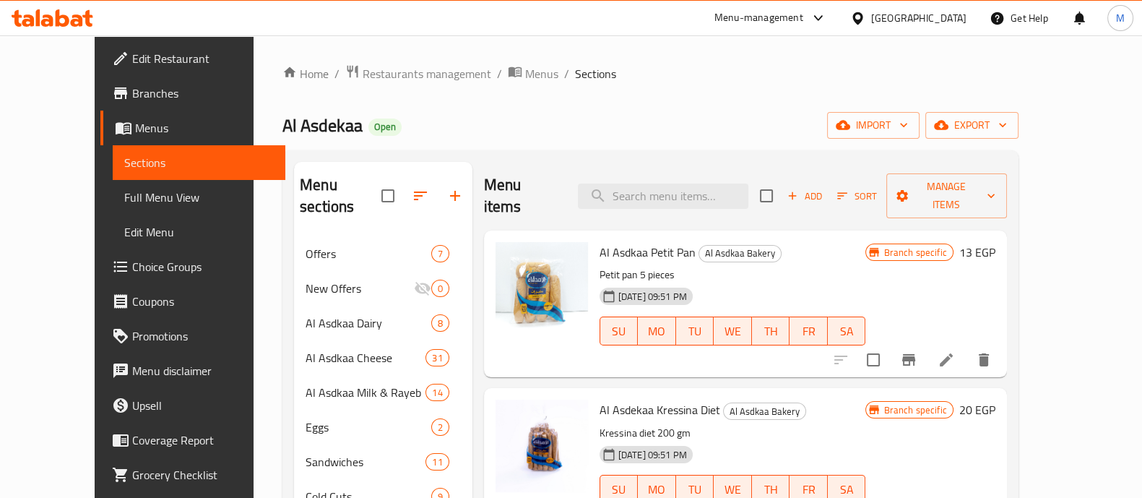
click at [690, 171] on div "Menu items Add Sort Manage items" at bounding box center [745, 196] width 523 height 69
click at [682, 193] on input "search" at bounding box center [663, 195] width 170 height 25
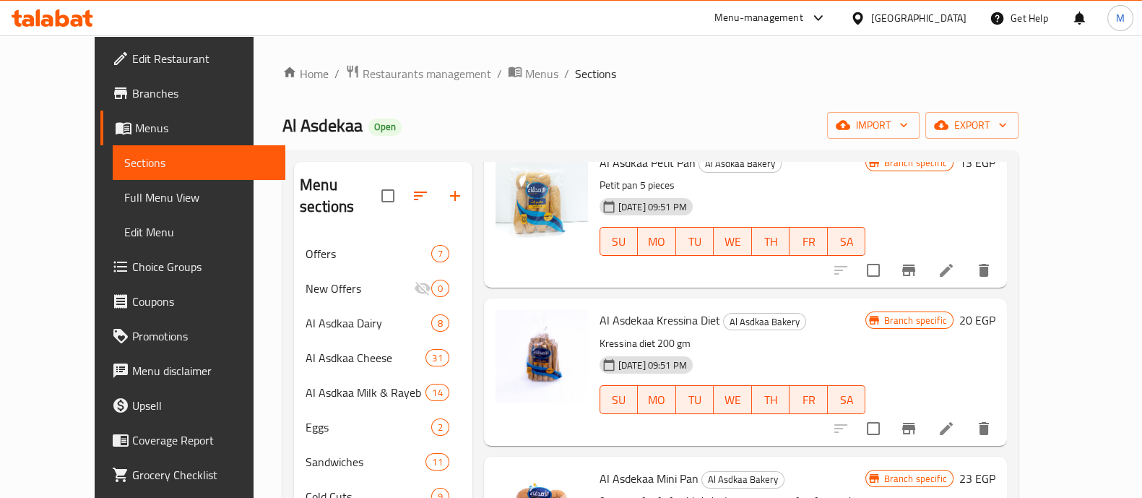
scroll to position [180, 0]
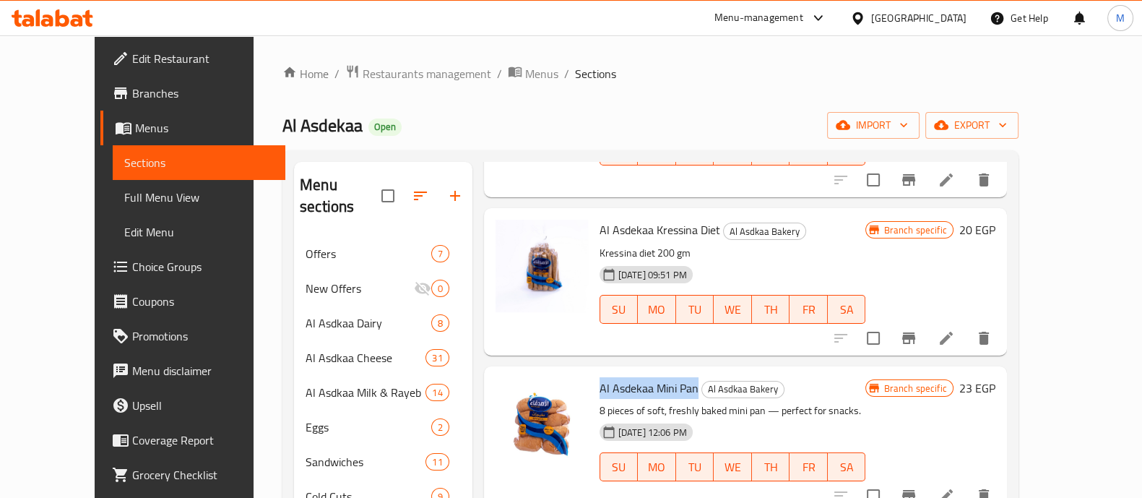
drag, startPoint x: 575, startPoint y: 363, endPoint x: 671, endPoint y: 359, distance: 96.2
click at [671, 377] on span "Al Asdekaa Mini Pan" at bounding box center [649, 388] width 99 height 22
copy span "Al Asdekaa Mini Pan"
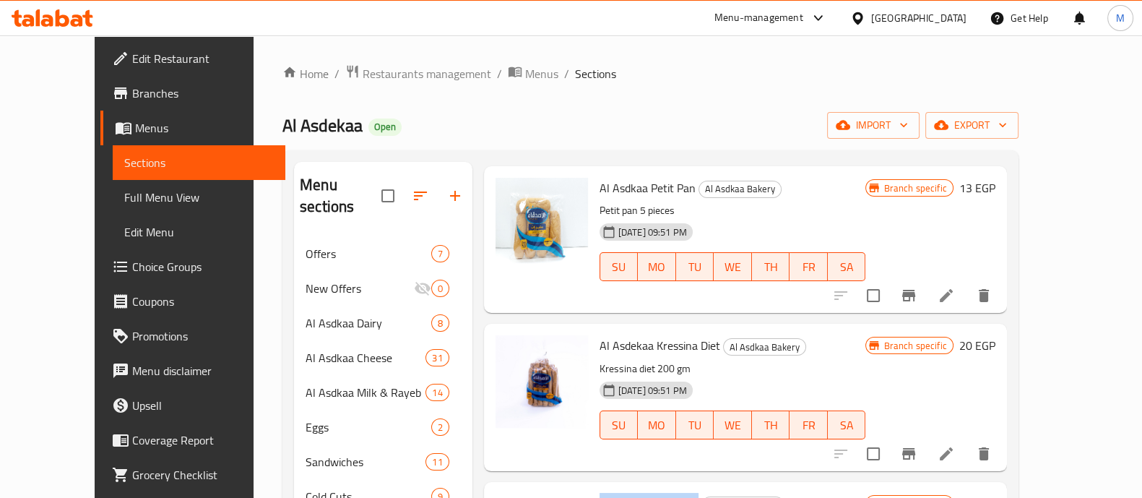
scroll to position [0, 0]
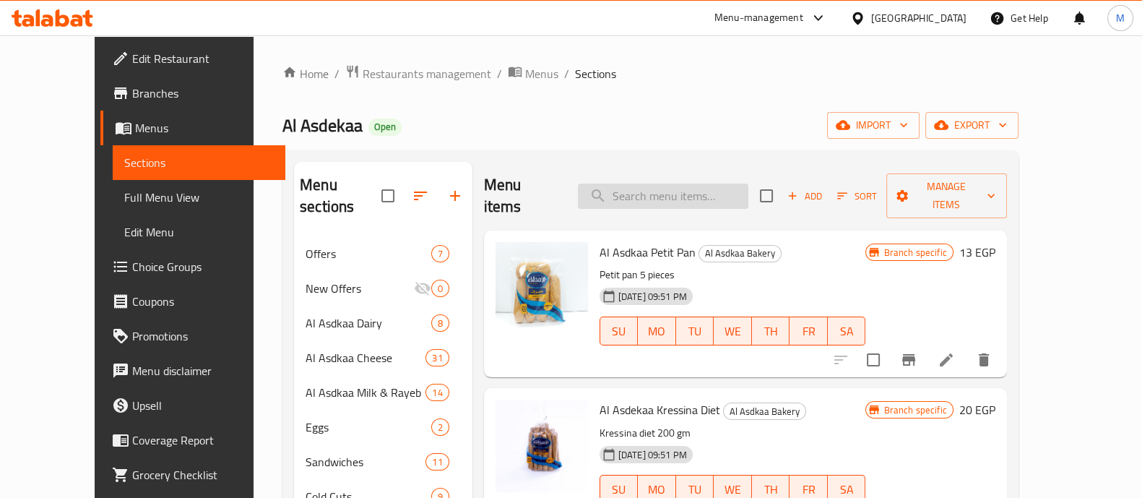
click at [701, 183] on input "search" at bounding box center [663, 195] width 170 height 25
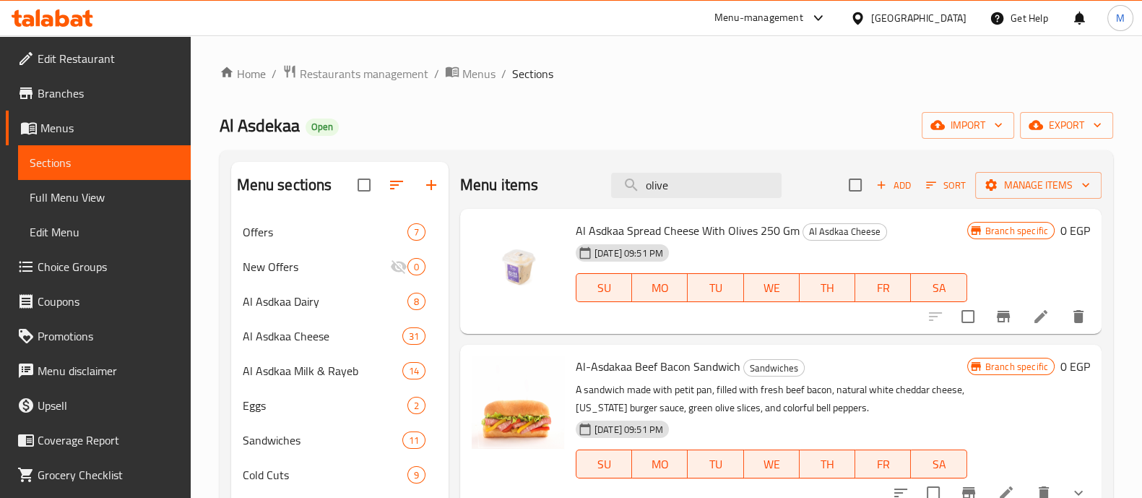
type input "olive"
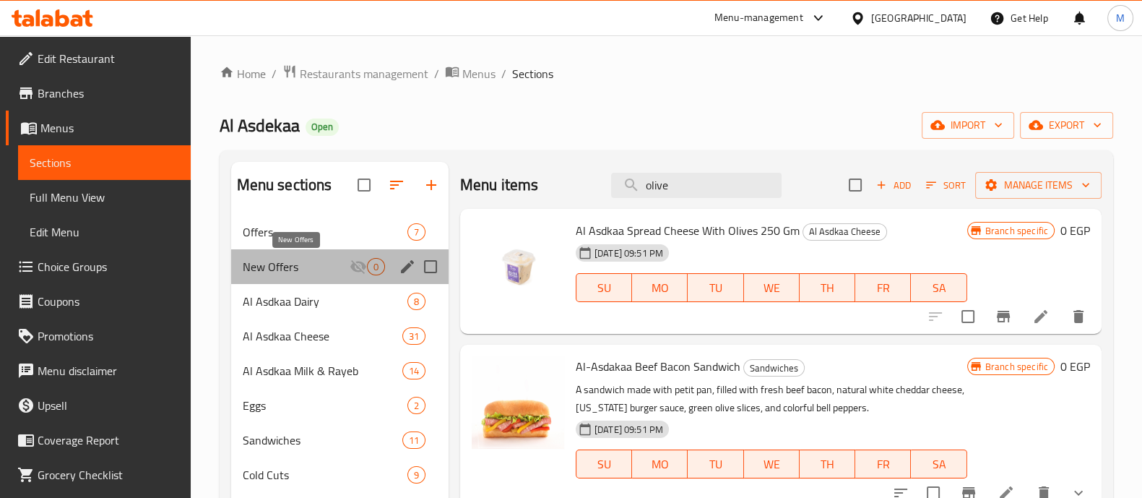
click at [295, 259] on span "New Offers" at bounding box center [296, 266] width 107 height 17
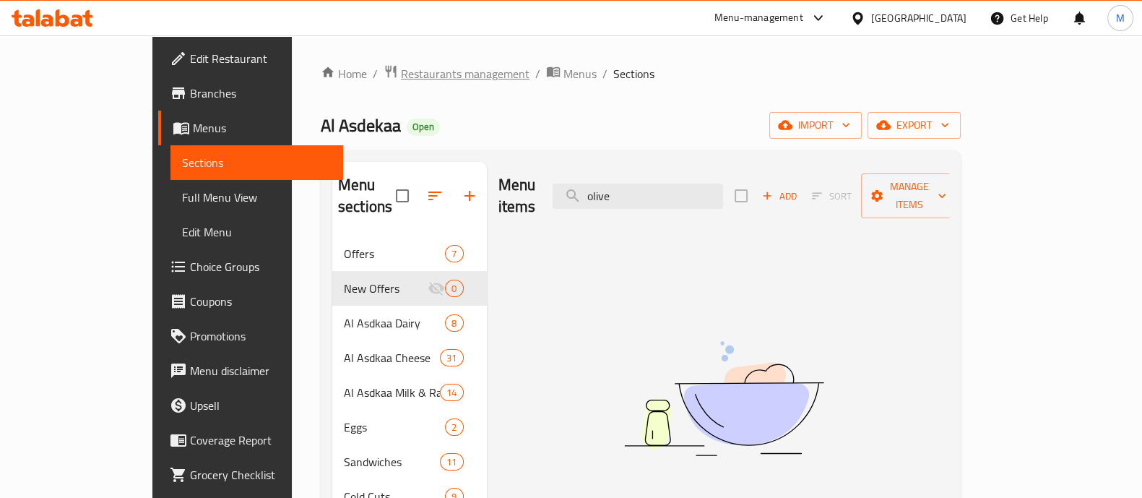
click at [401, 79] on span "Restaurants management" at bounding box center [465, 73] width 129 height 17
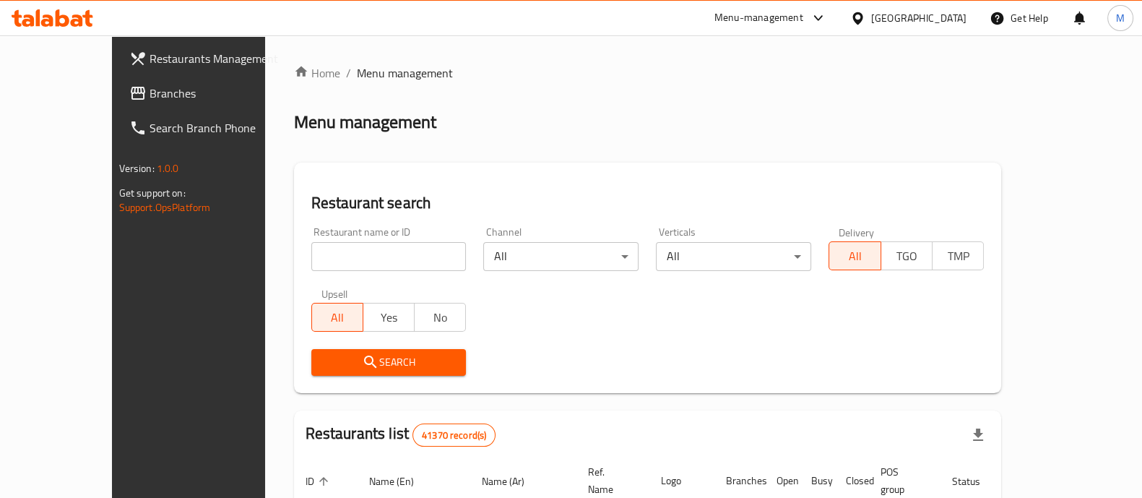
click at [311, 248] on input "search" at bounding box center [388, 256] width 155 height 29
paste input "674033"
type input "674033"
click button "Search" at bounding box center [388, 362] width 155 height 27
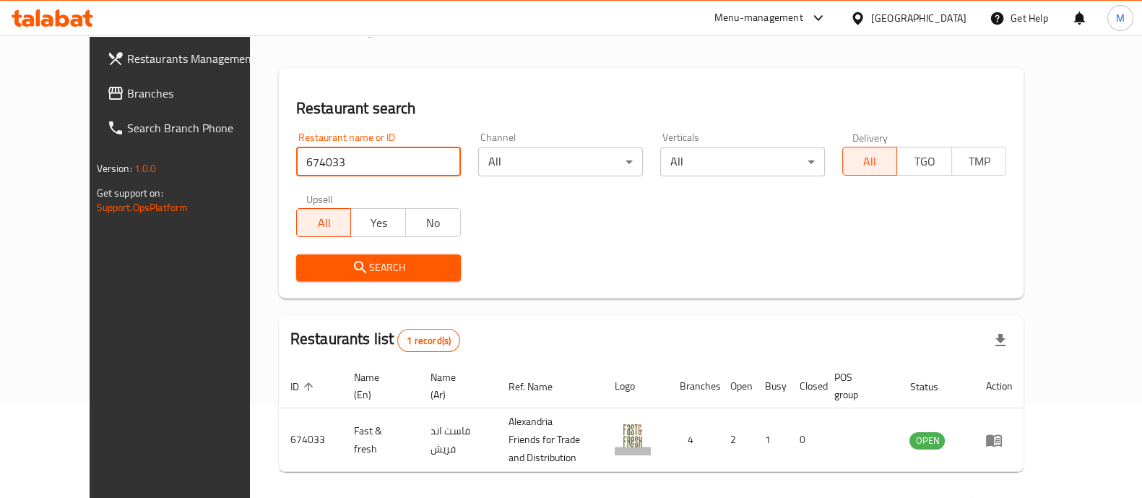
scroll to position [134, 0]
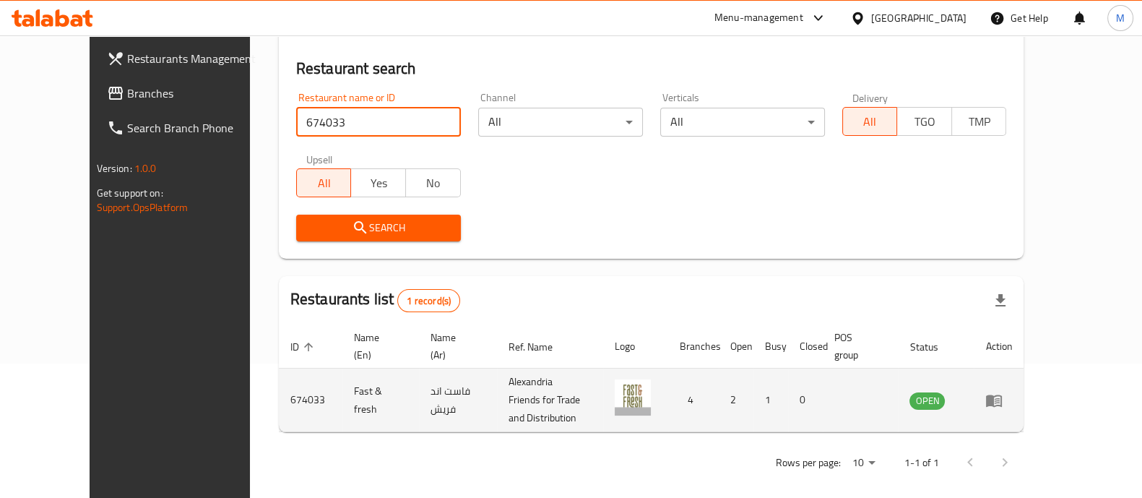
click at [1002, 394] on icon "enhanced table" at bounding box center [994, 400] width 16 height 12
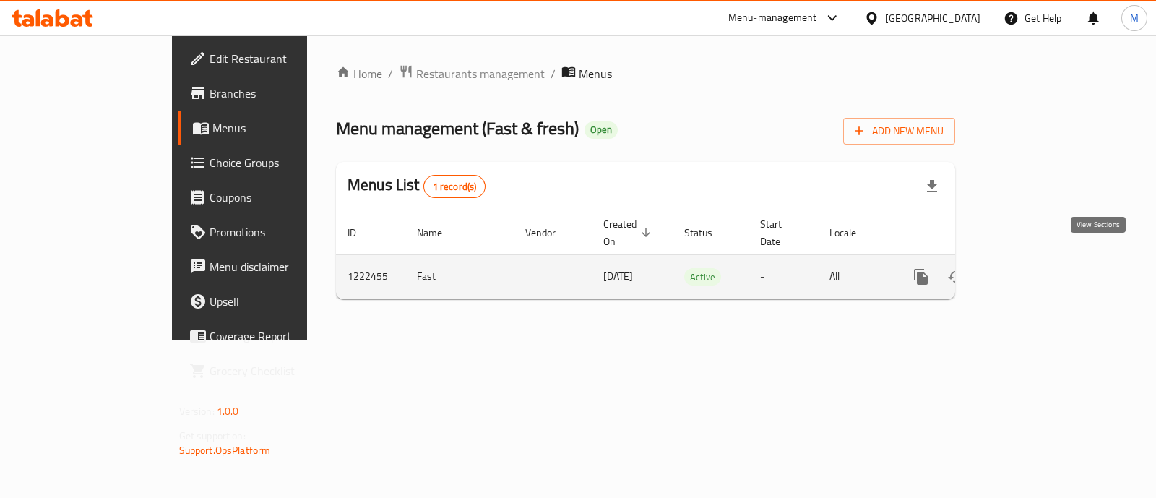
click at [1034, 268] on icon "enhanced table" at bounding box center [1024, 276] width 17 height 17
